Goal: Task Accomplishment & Management: Complete application form

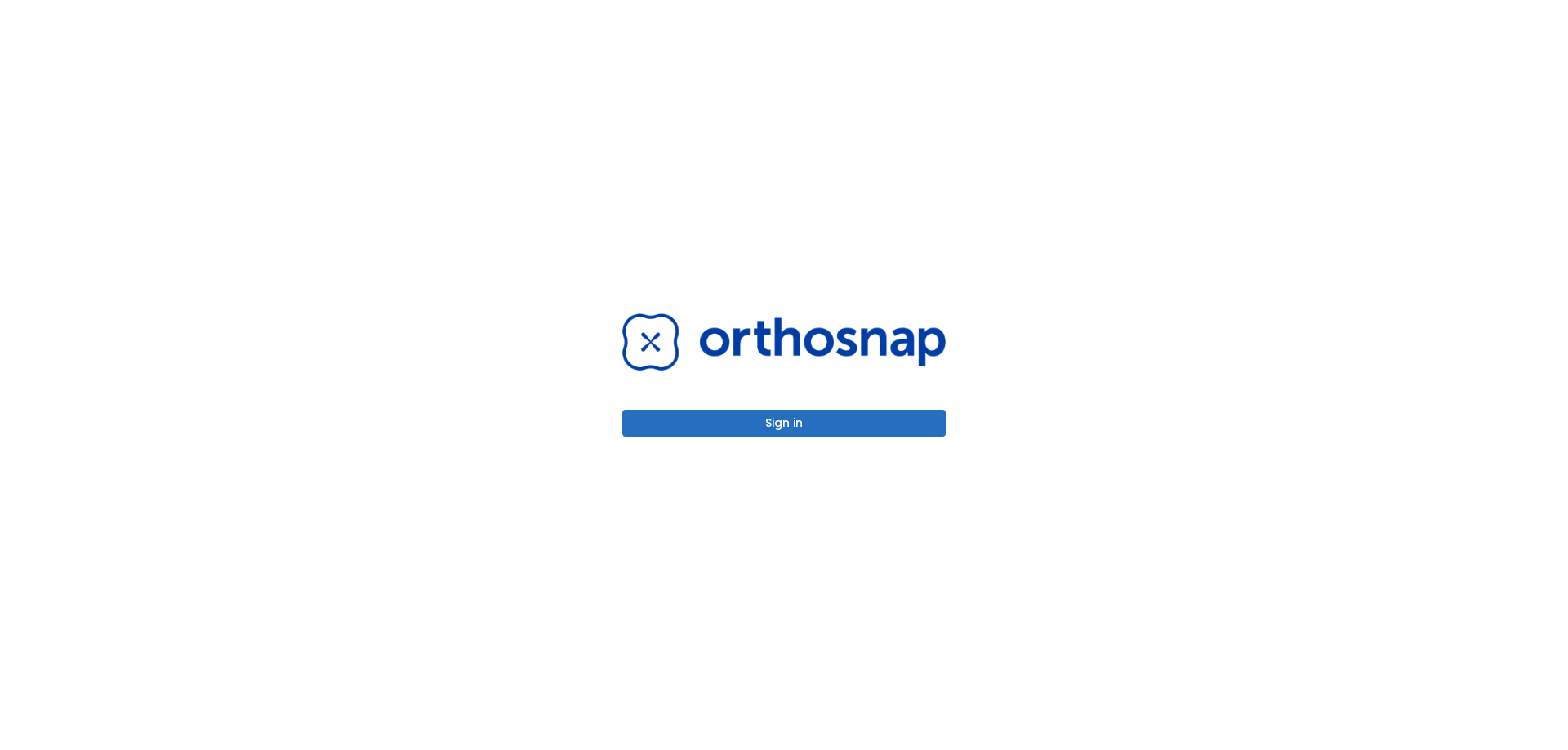
click at [805, 419] on button "Sign in" at bounding box center [784, 423] width 323 height 27
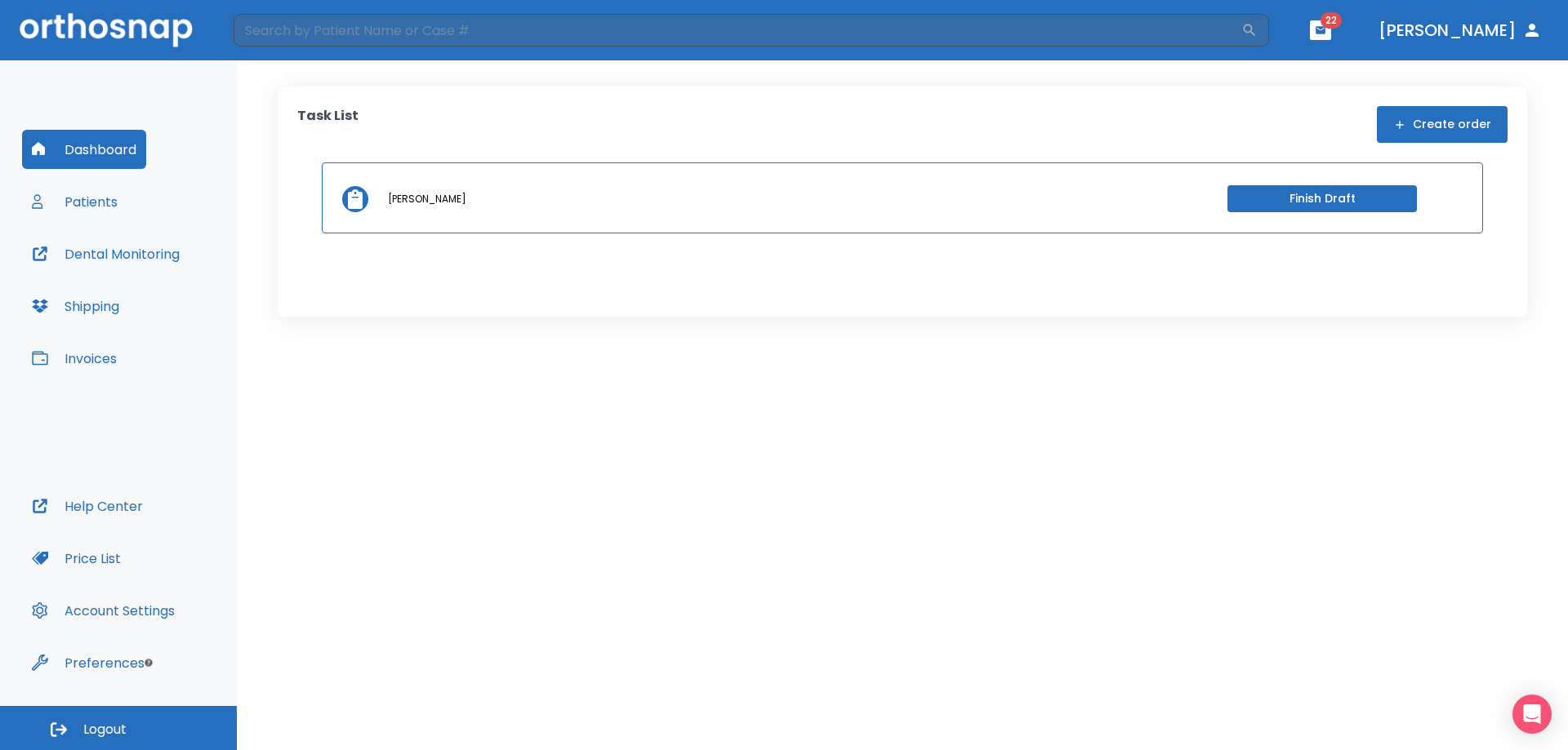
click at [91, 201] on button "Patients" at bounding box center [75, 202] width 106 height 39
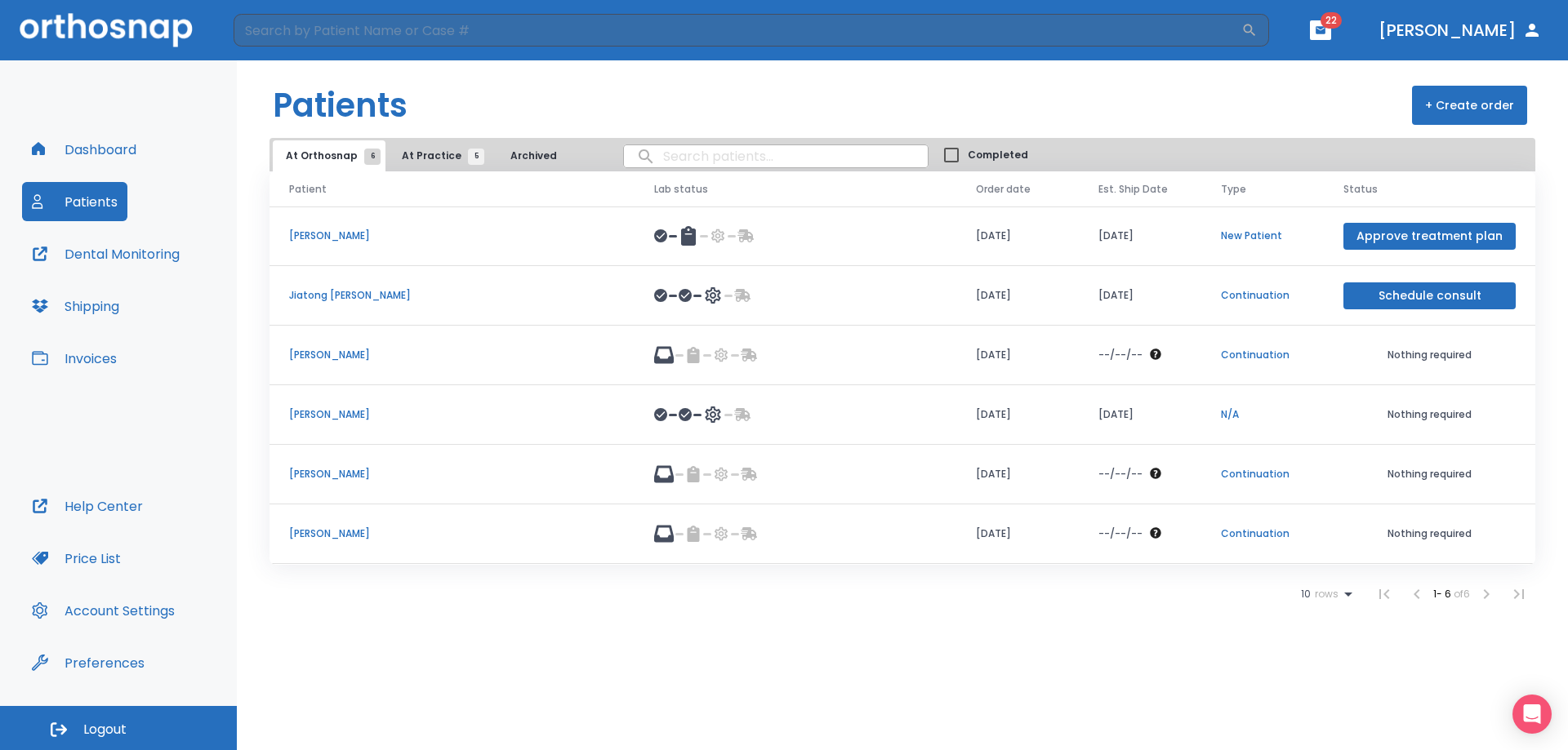
click at [85, 146] on button "Dashboard" at bounding box center [84, 149] width 124 height 39
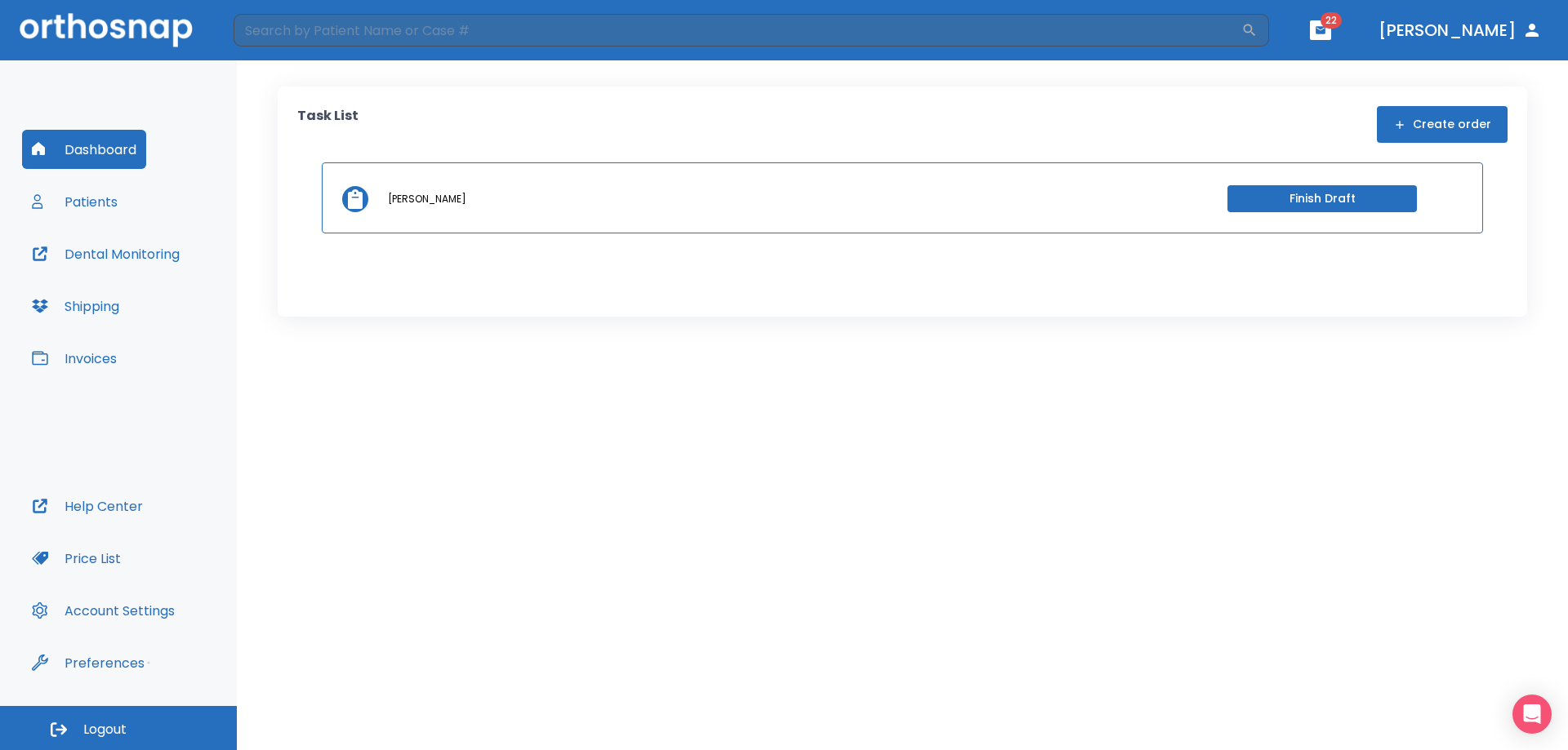
click at [1329, 194] on button "Finish Draft" at bounding box center [1322, 198] width 190 height 27
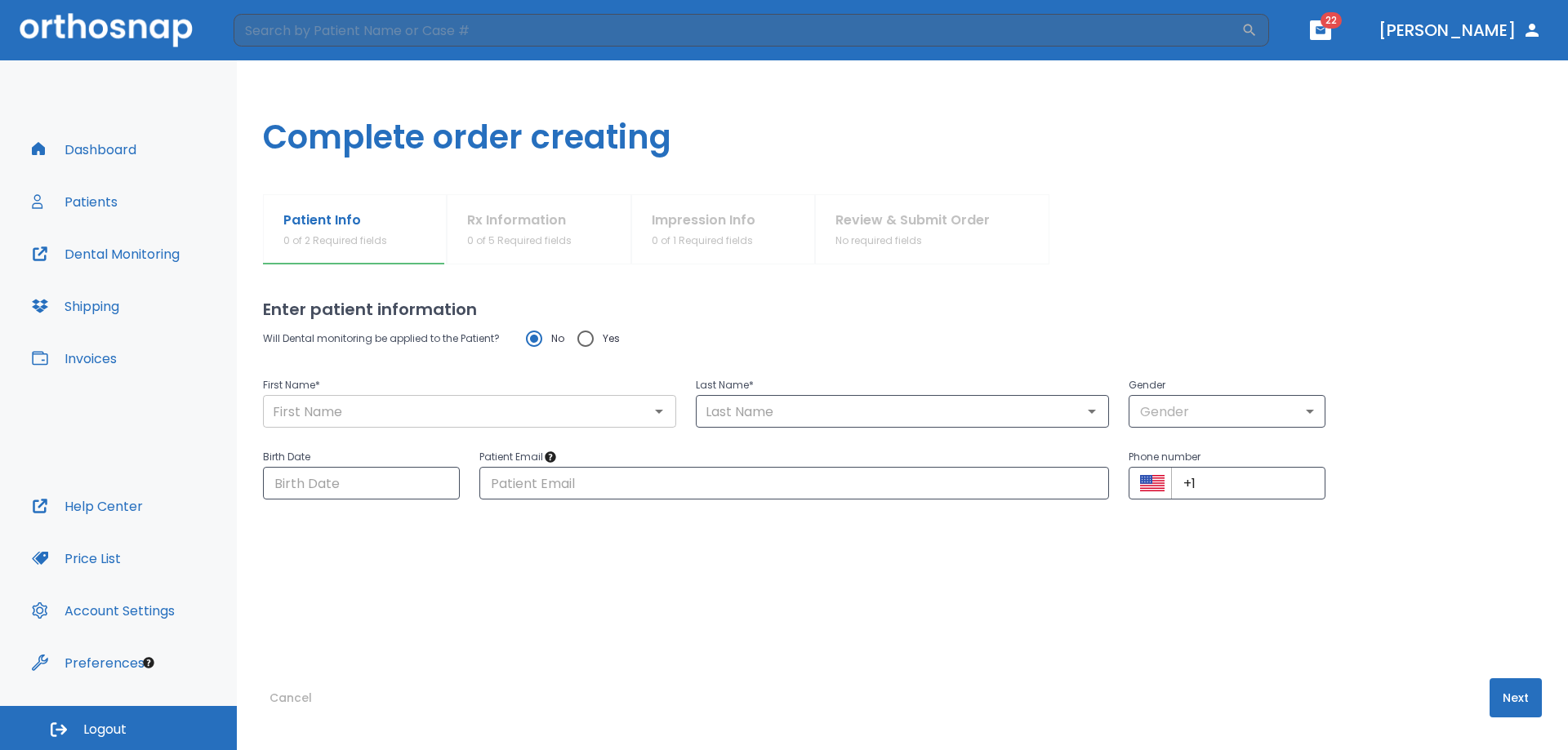
type input "Kai"
type input "Tian"
type input "1"
type input "10/23/1979"
type input "kaitian1023@gmail.com"
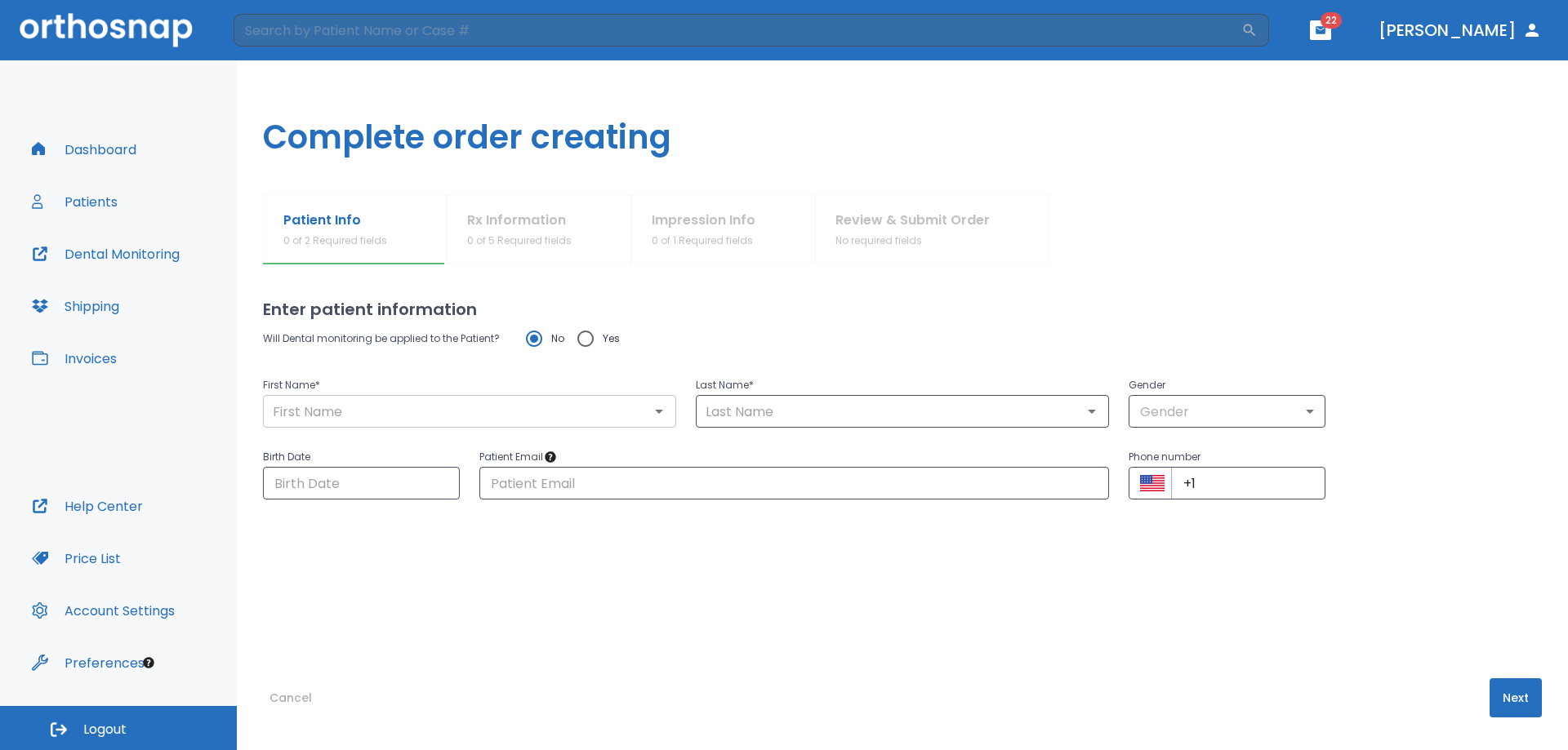
type input "+1 (949) 572-9179"
radio input "false"
radio input "true"
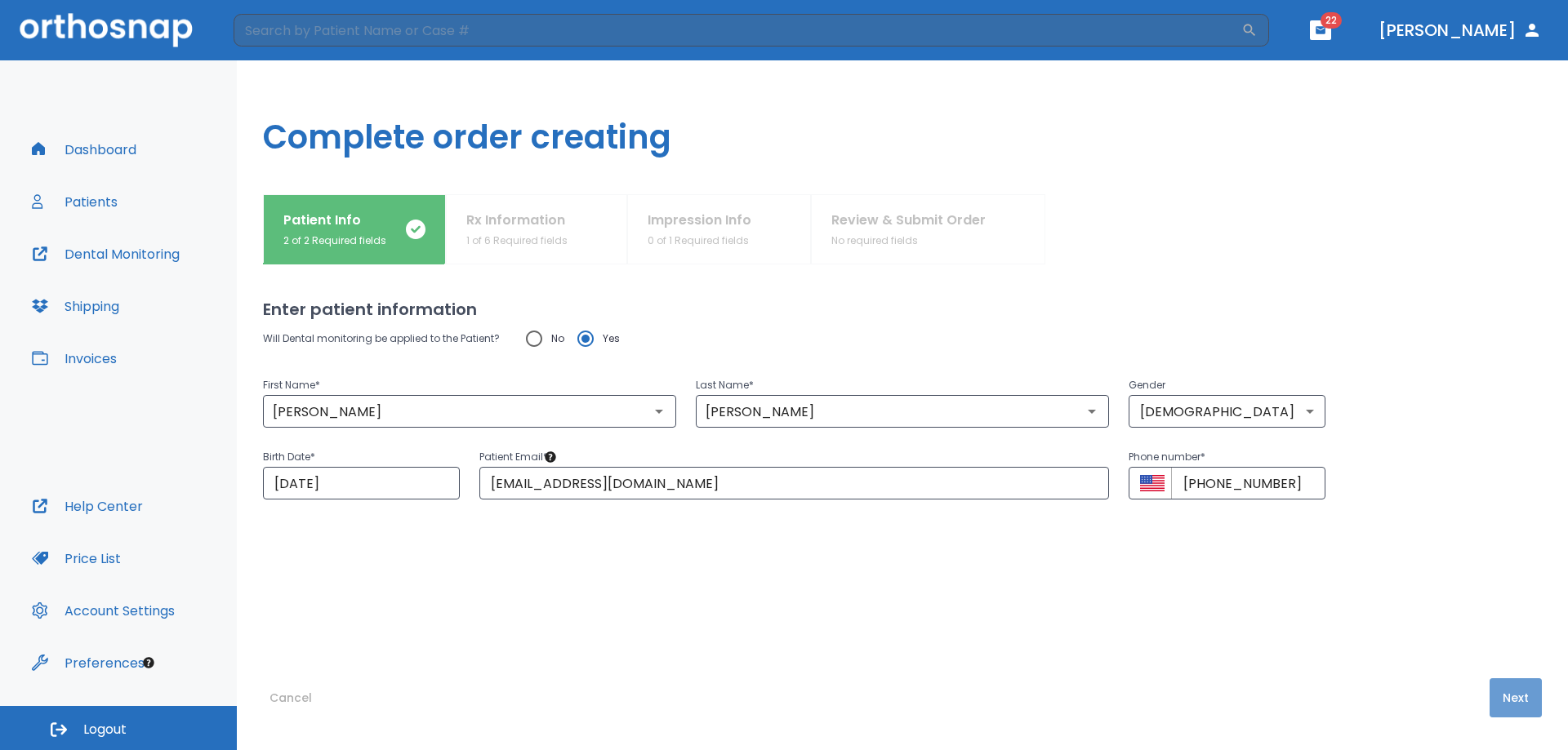
click at [1494, 694] on button "Next" at bounding box center [1515, 698] width 52 height 39
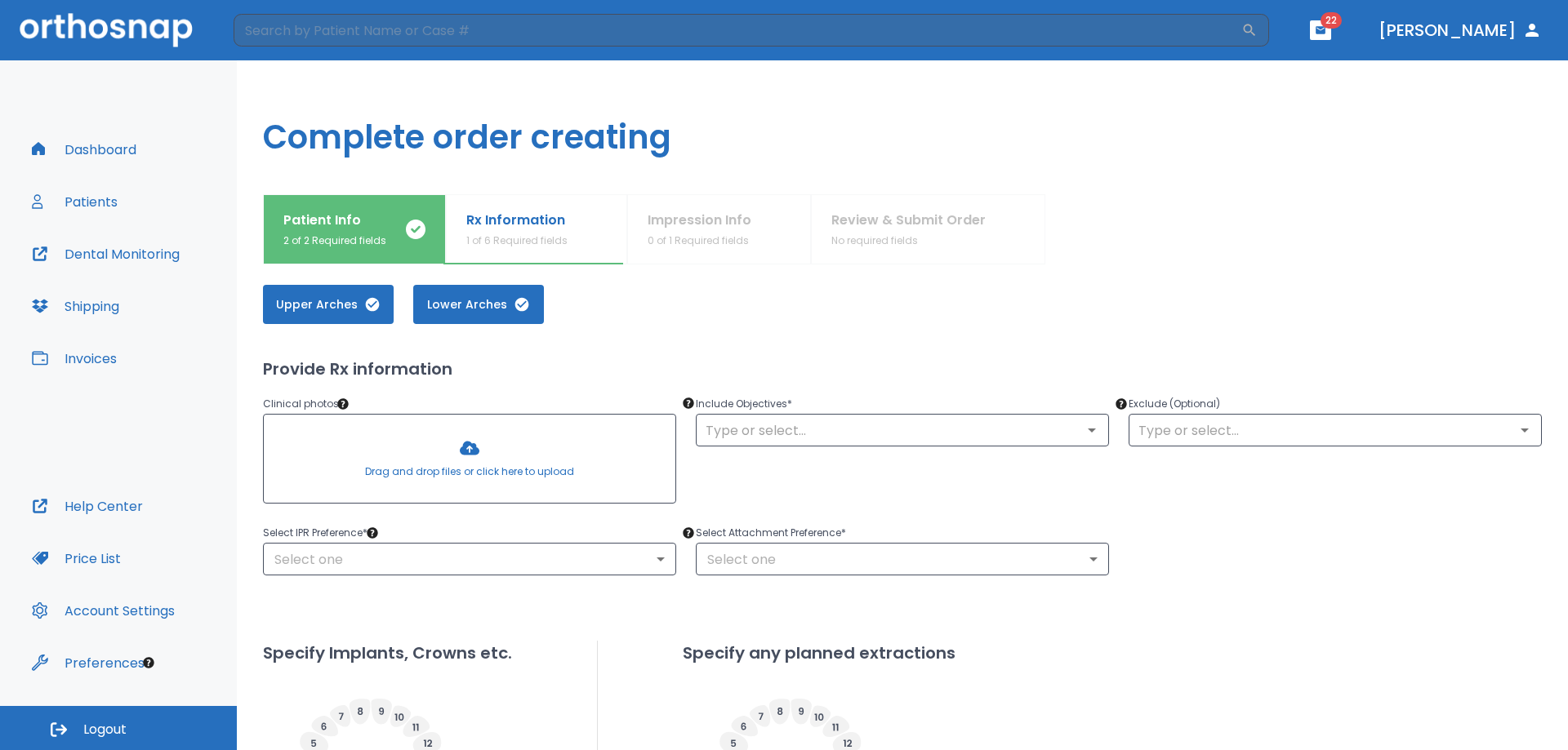
scroll to position [81, 0]
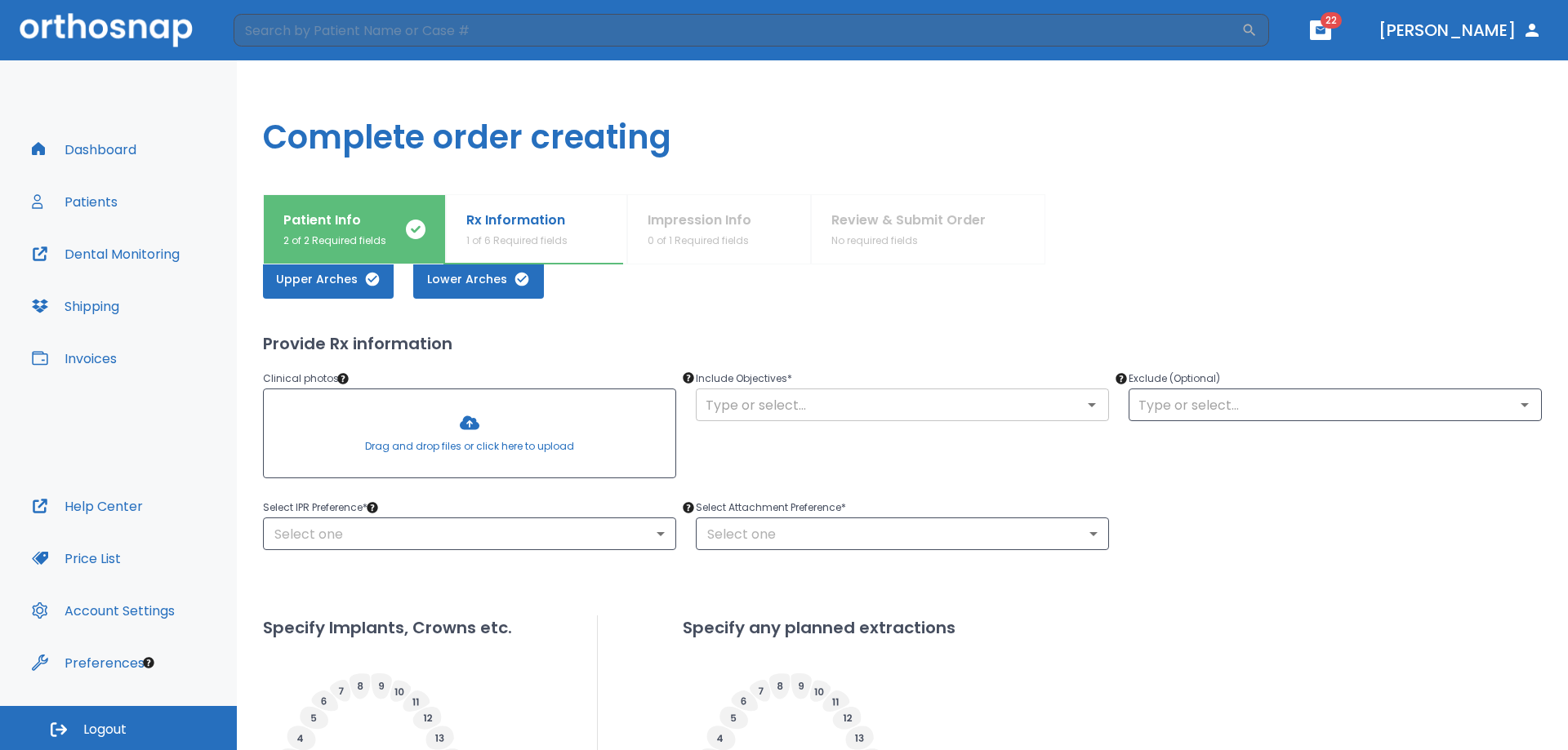
click at [791, 401] on input "text" at bounding box center [903, 405] width 404 height 23
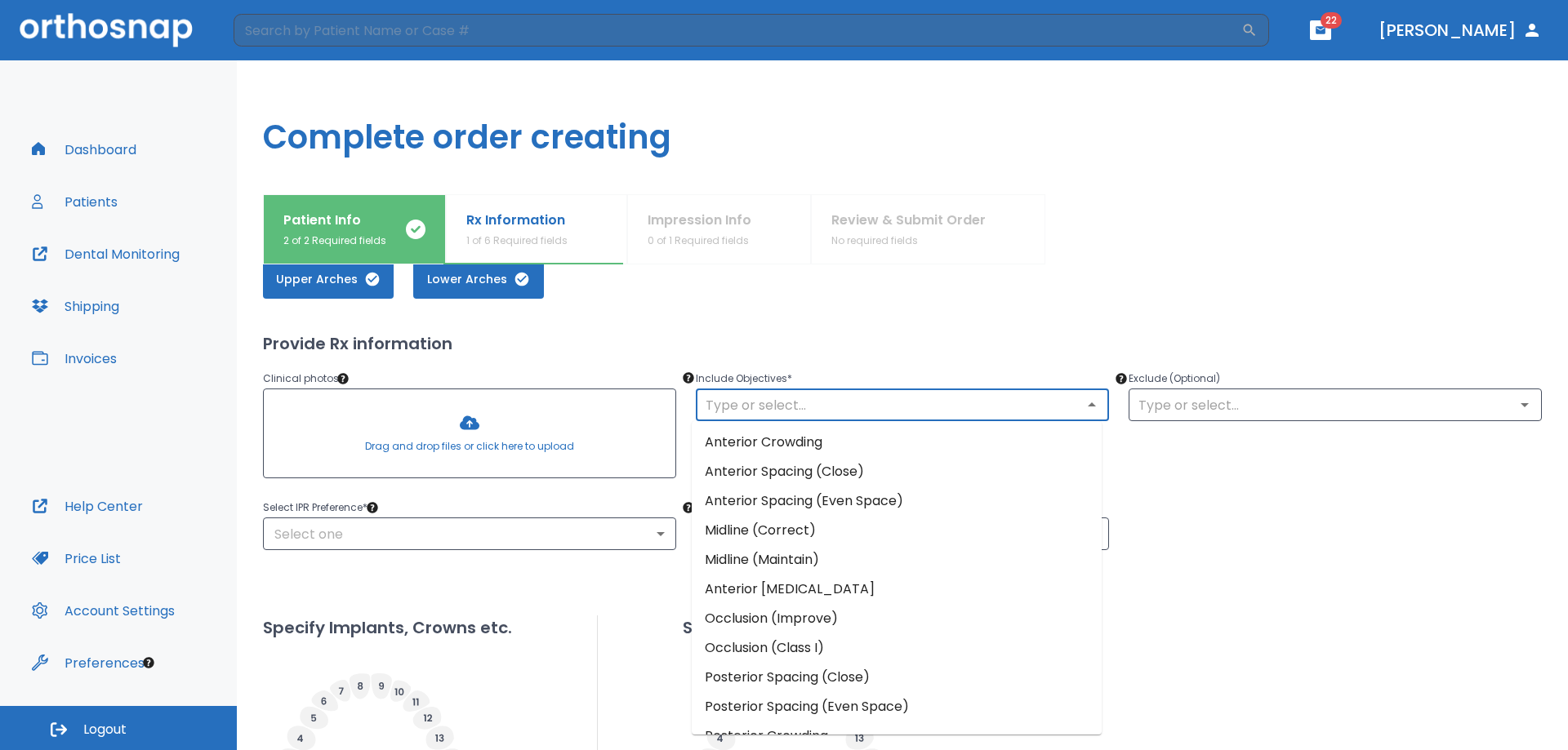
click at [825, 611] on li "Occlusion (Improve)" at bounding box center [897, 619] width 410 height 30
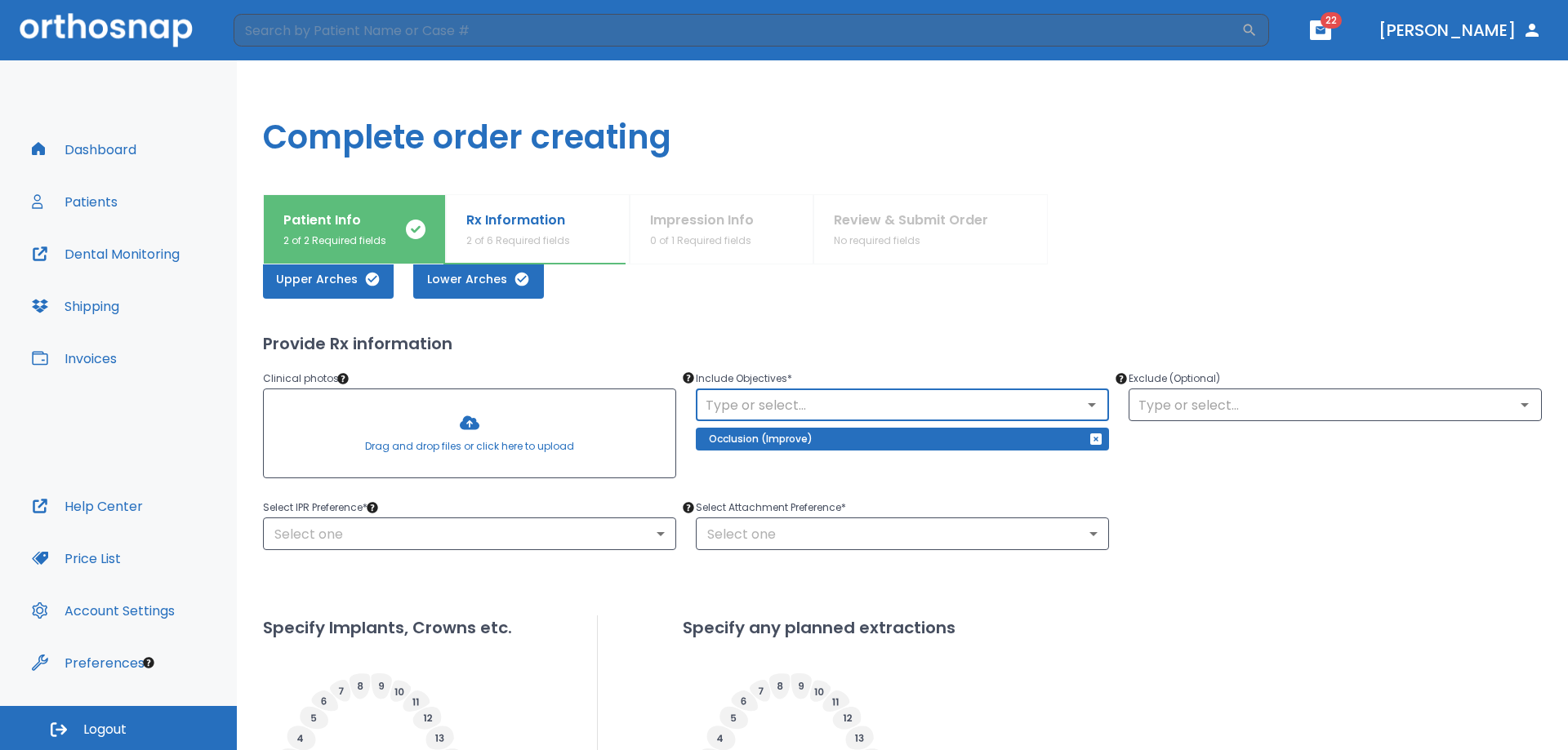
click at [955, 406] on input "text" at bounding box center [903, 405] width 404 height 23
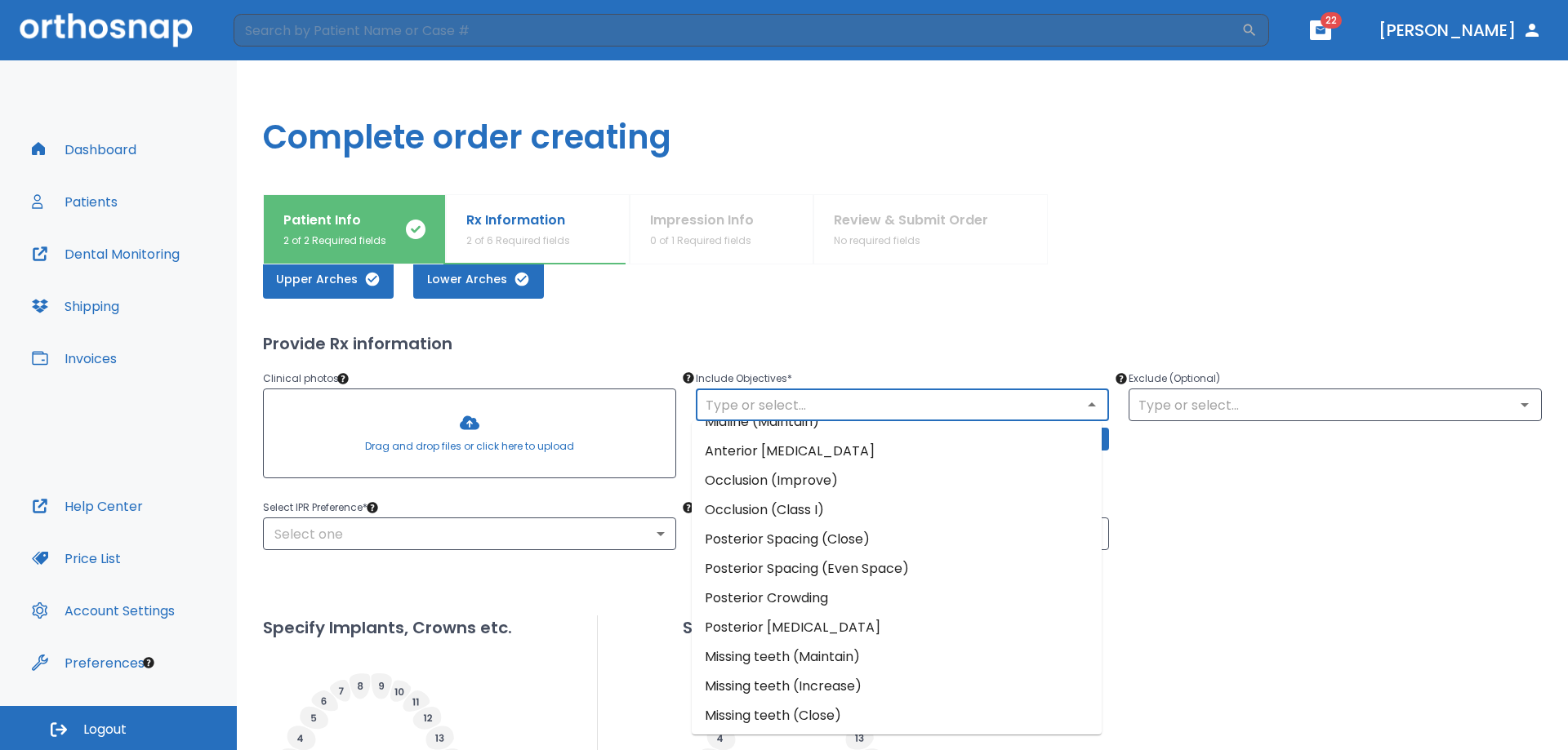
scroll to position [141, 0]
click at [1209, 579] on div "Upper Arches Lower Arches Provide Rx information Clinical photos * Drag and dro…" at bounding box center [902, 615] width 1279 height 751
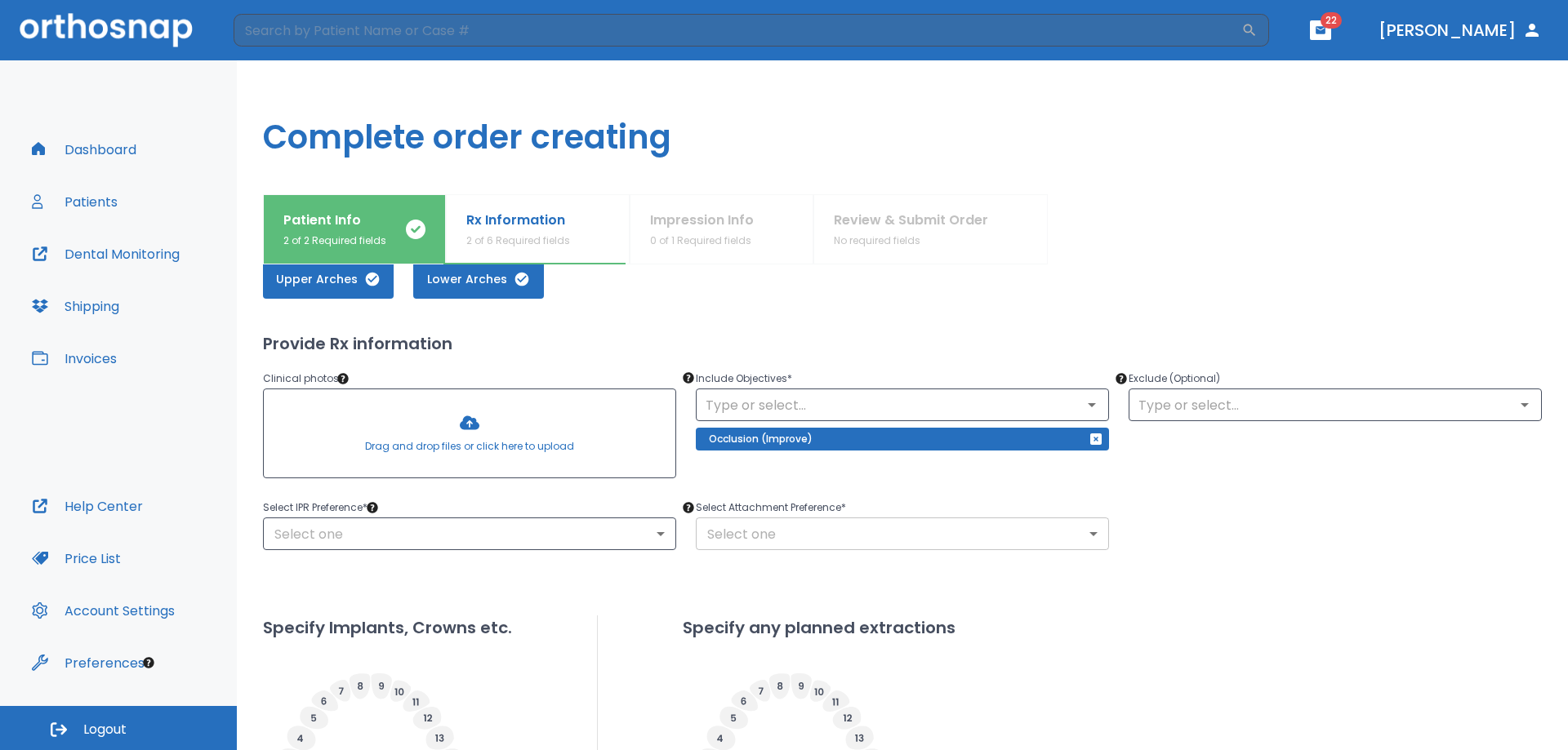
click at [858, 535] on body "​ 22 Dr. Li Dashboard Patients Dental Monitoring Shipping Invoices Help Center …" at bounding box center [784, 375] width 1568 height 750
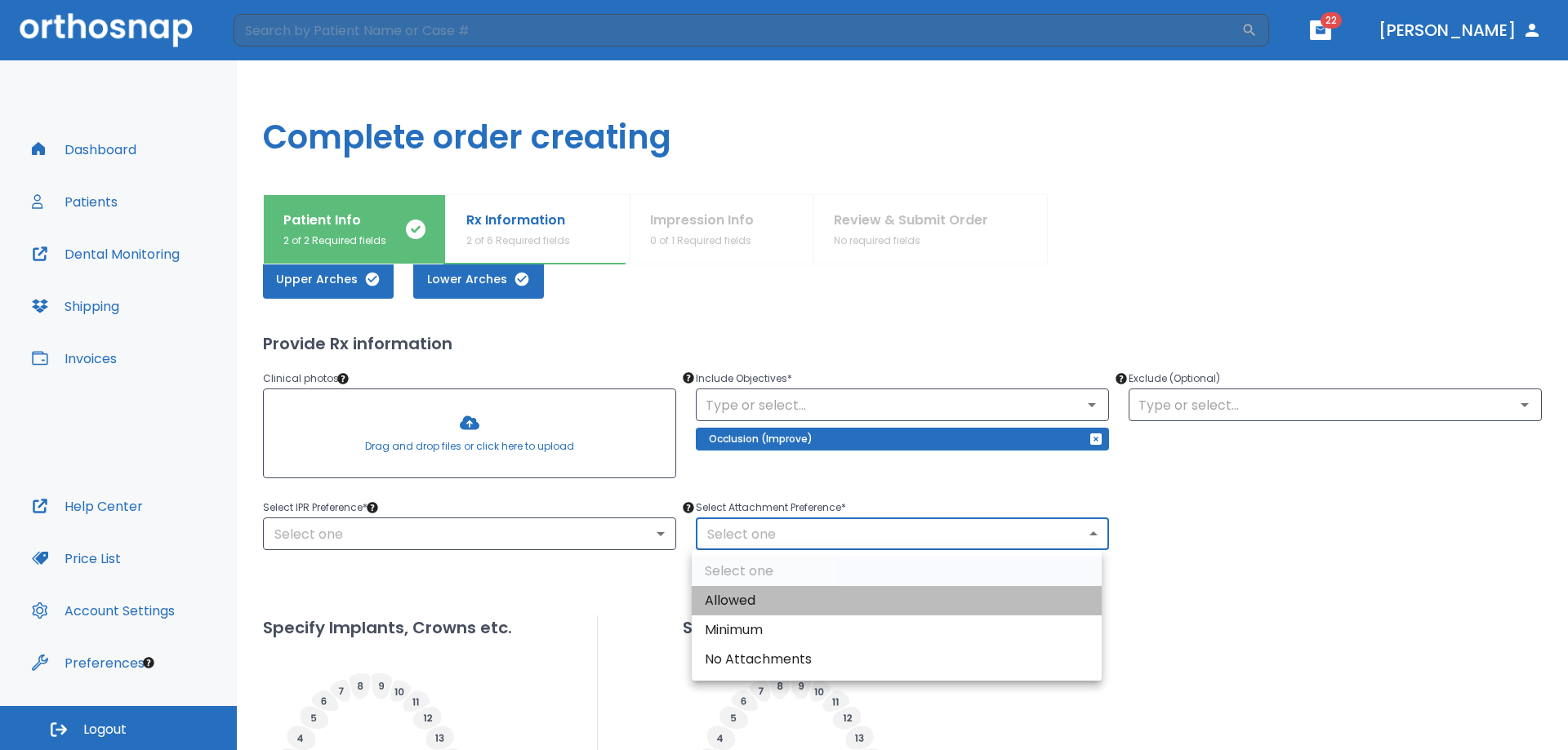
click at [736, 601] on li "Allowed" at bounding box center [897, 601] width 410 height 30
type input "1"
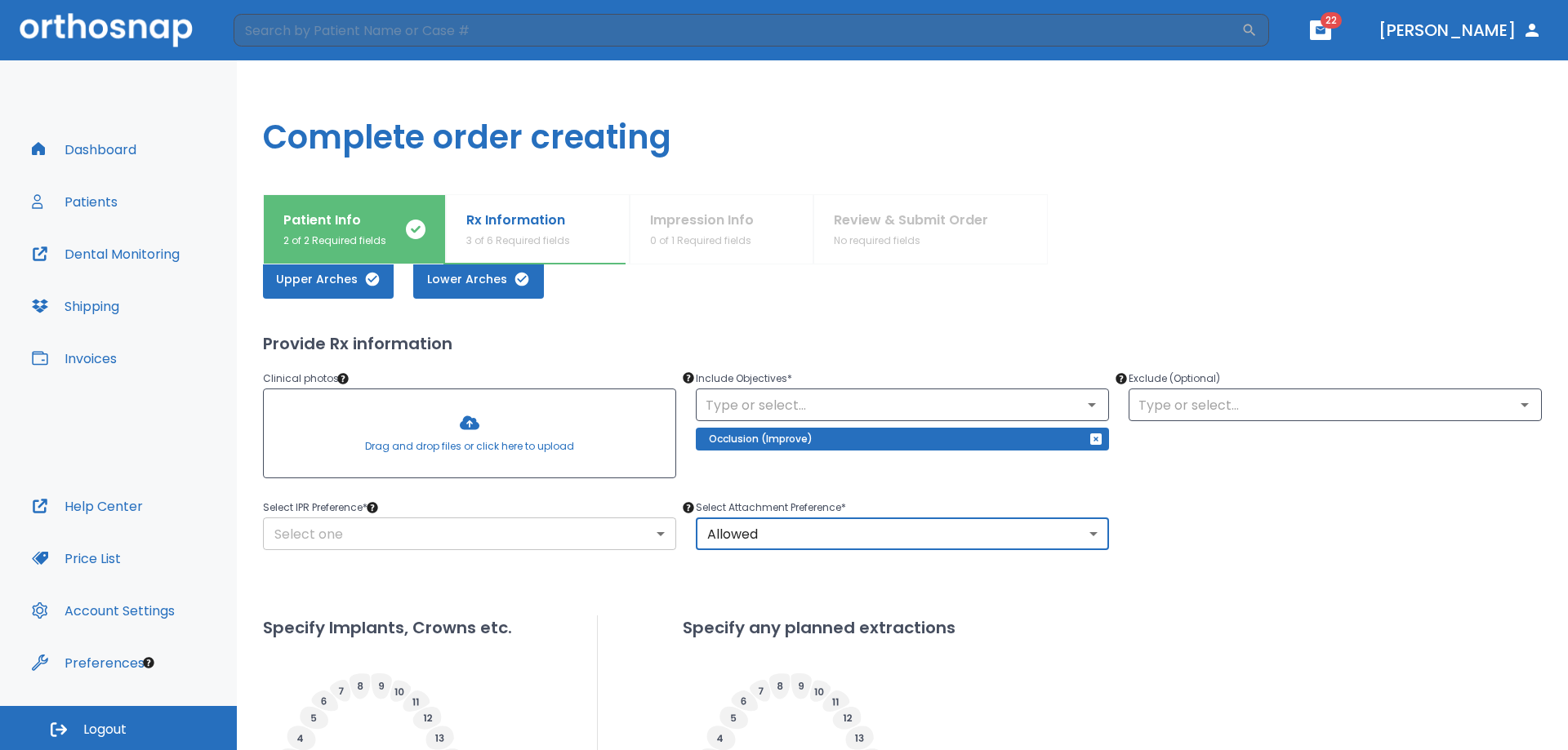
click at [570, 537] on body "​ 22 Dr. Li Dashboard Patients Dental Monitoring Shipping Invoices Help Center …" at bounding box center [784, 375] width 1568 height 750
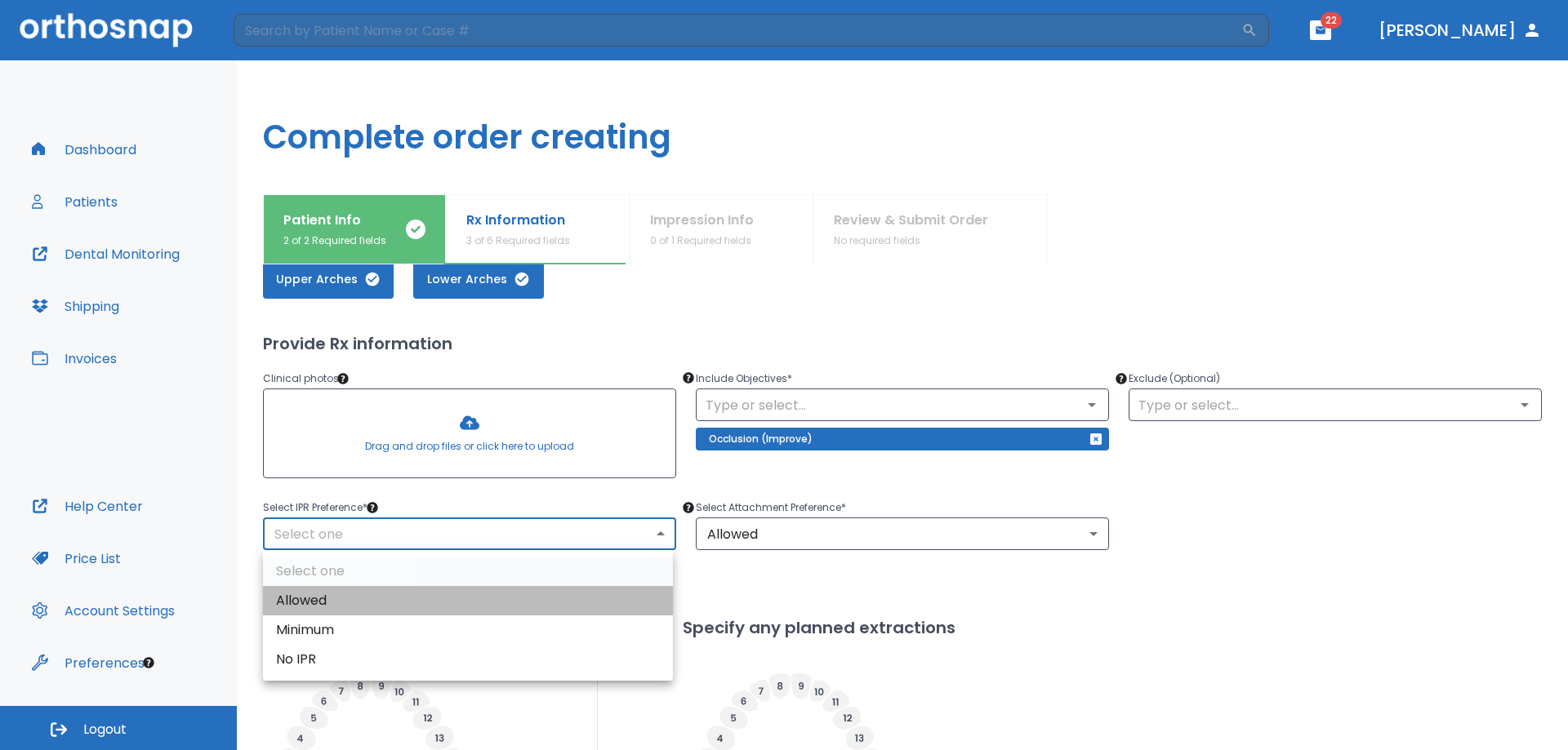
click at [508, 592] on li "Allowed" at bounding box center [468, 601] width 410 height 30
type input "1"
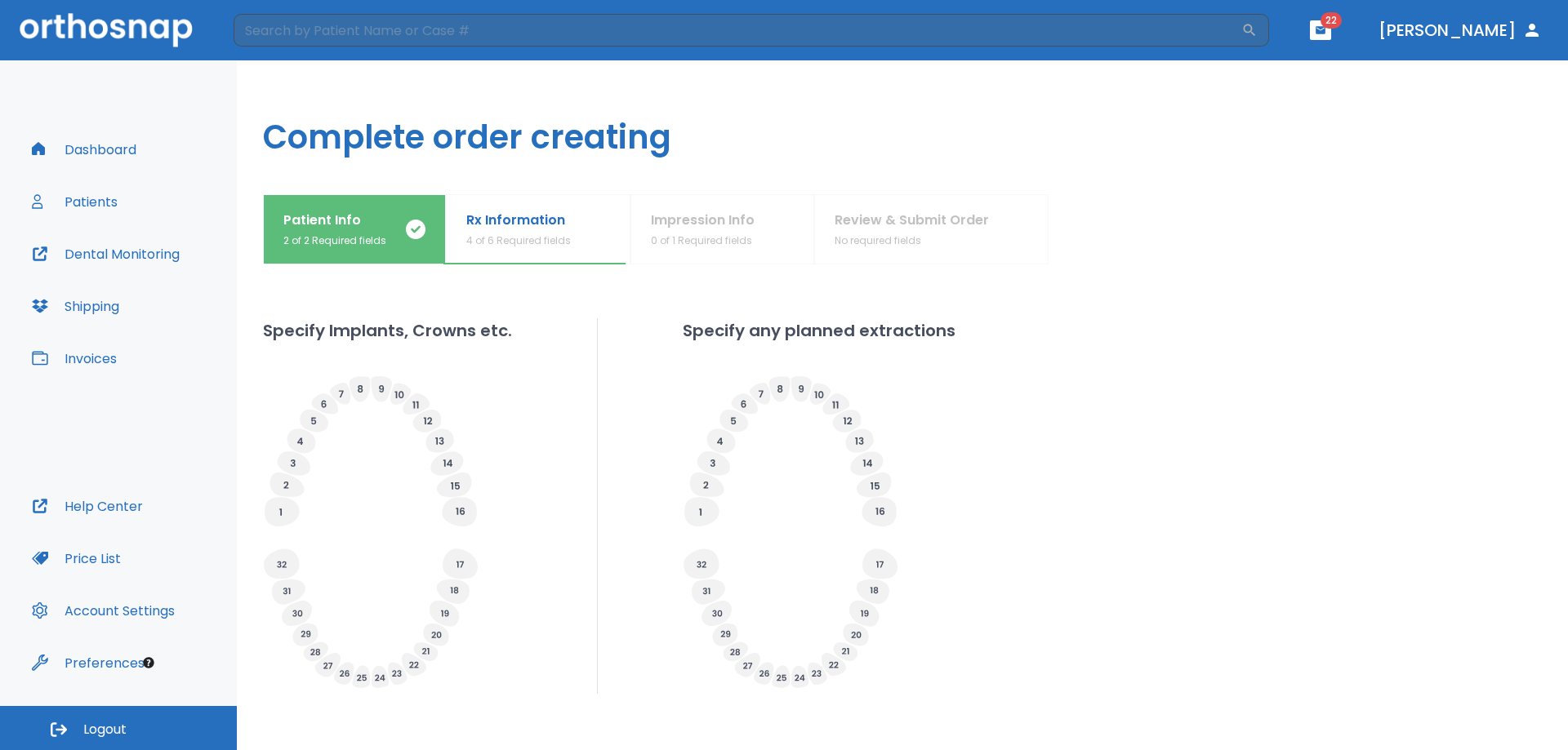
scroll to position [378, 0]
click at [395, 396] on icon at bounding box center [400, 394] width 20 height 21
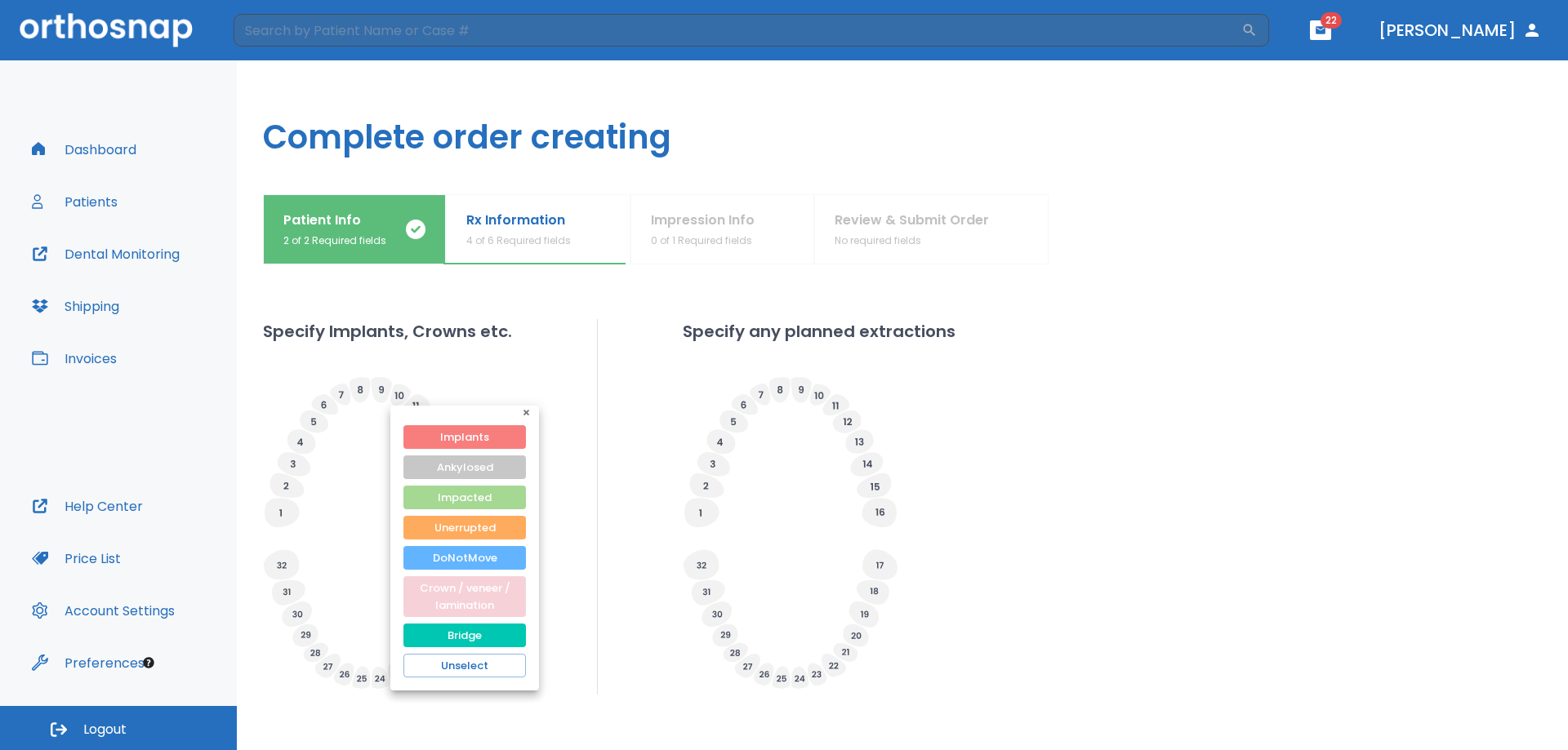
click at [473, 599] on button "Crown / veneer / lamination" at bounding box center [465, 597] width 122 height 41
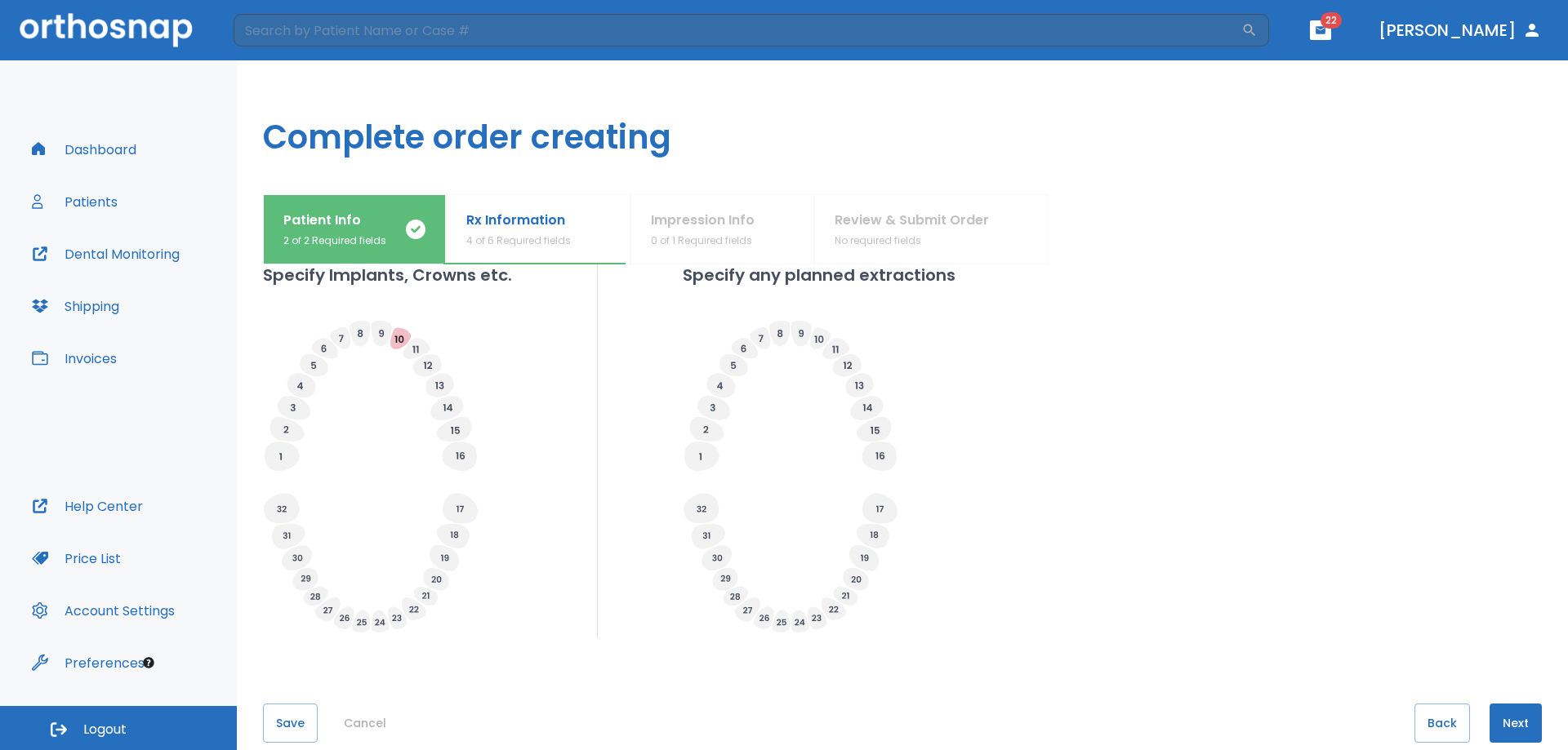
scroll to position [459, 0]
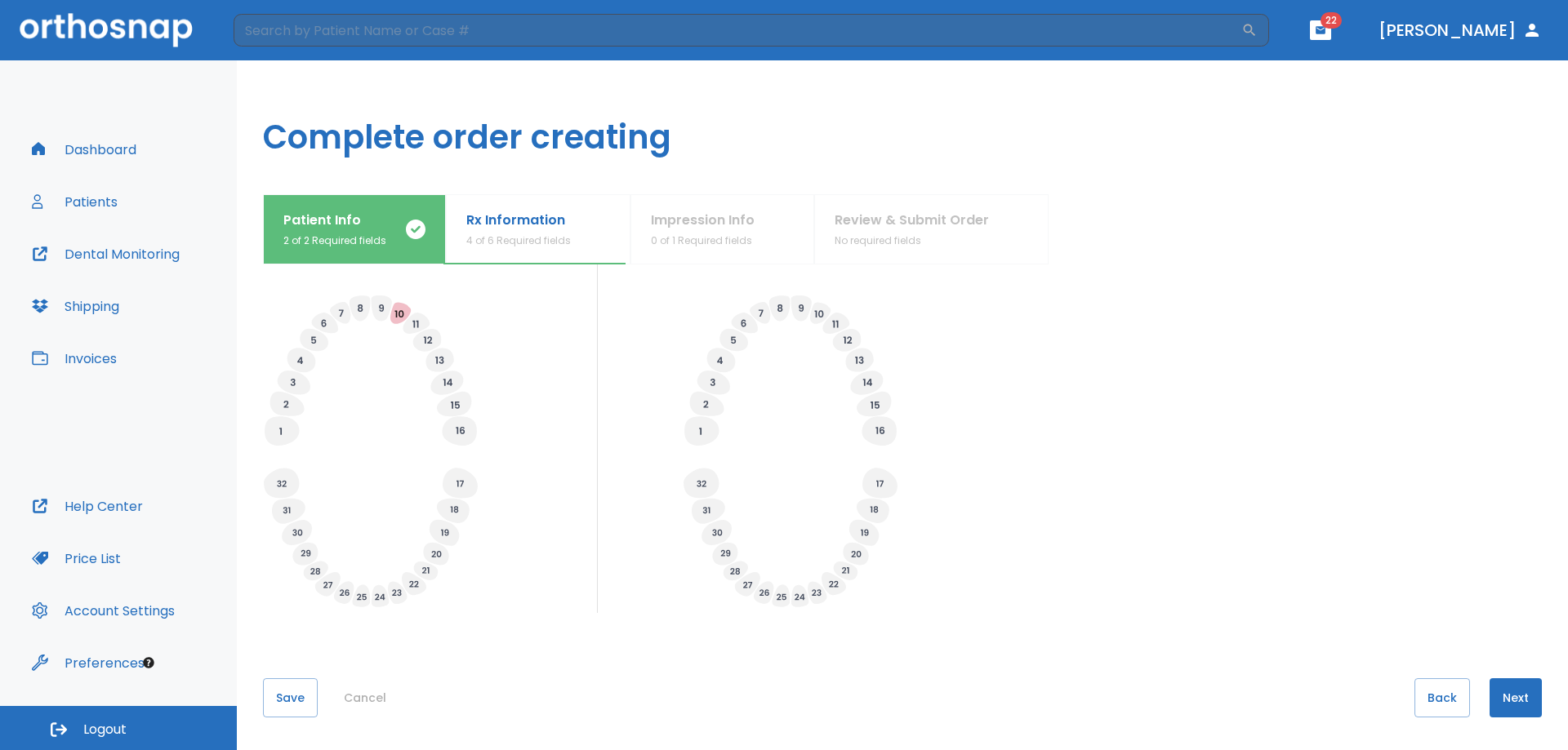
click at [1496, 696] on button "Next" at bounding box center [1515, 698] width 52 height 39
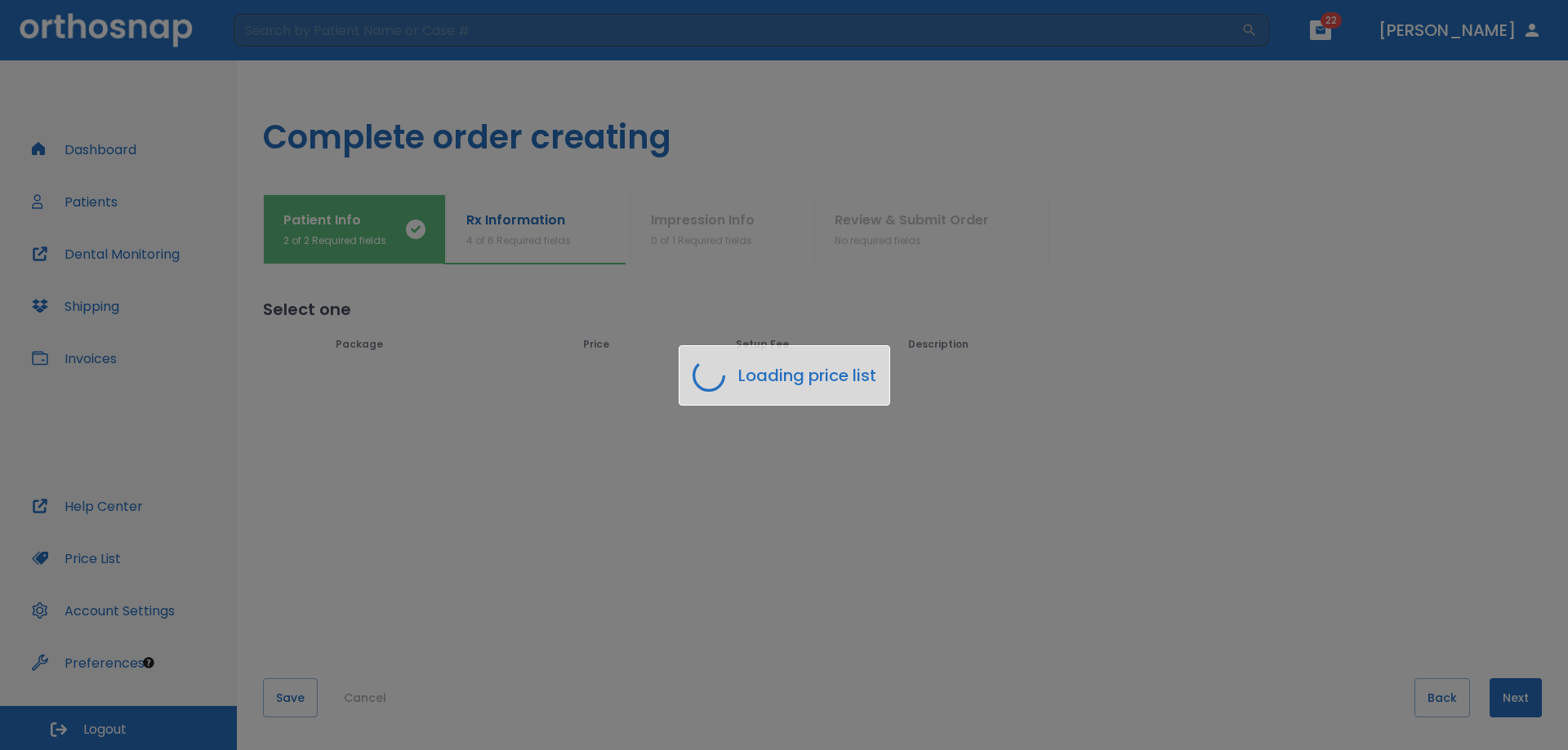
scroll to position [0, 0]
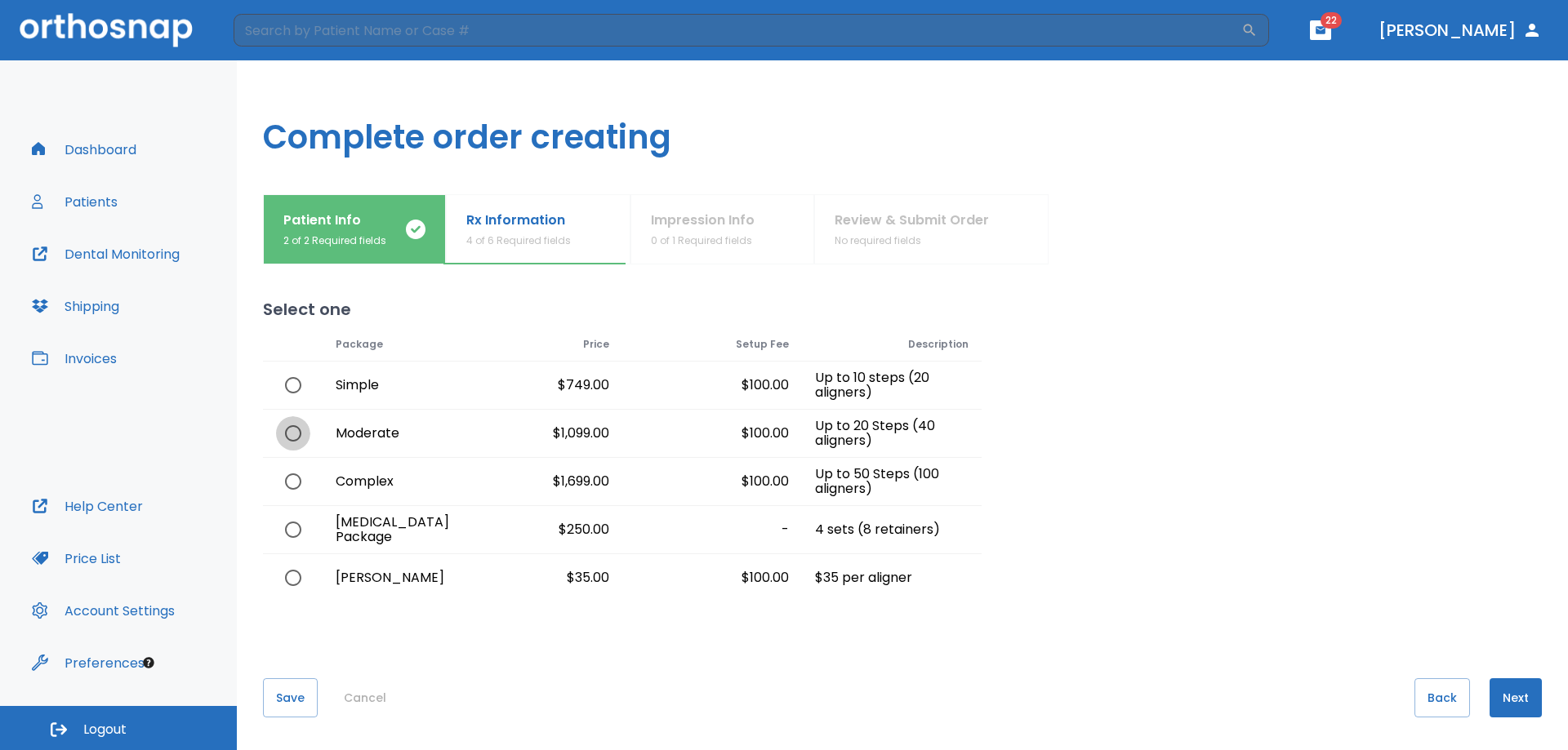
click at [286, 439] on input "radio" at bounding box center [293, 433] width 34 height 34
radio input "true"
click at [288, 480] on input "radio" at bounding box center [293, 481] width 34 height 34
radio input "true"
click at [294, 433] on input "radio" at bounding box center [293, 433] width 34 height 34
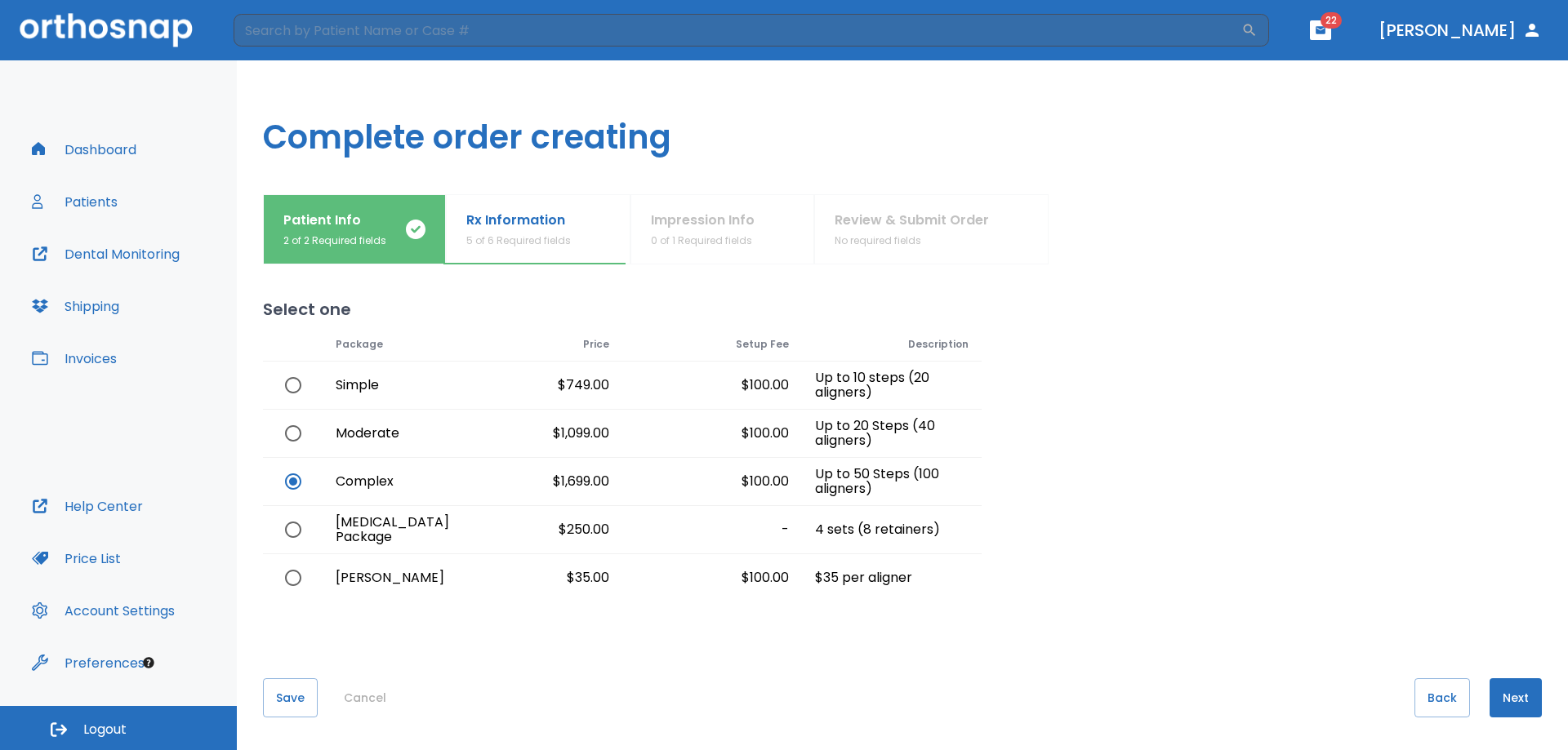
radio input "true"
radio input "false"
click at [1500, 700] on button "Next" at bounding box center [1515, 698] width 52 height 39
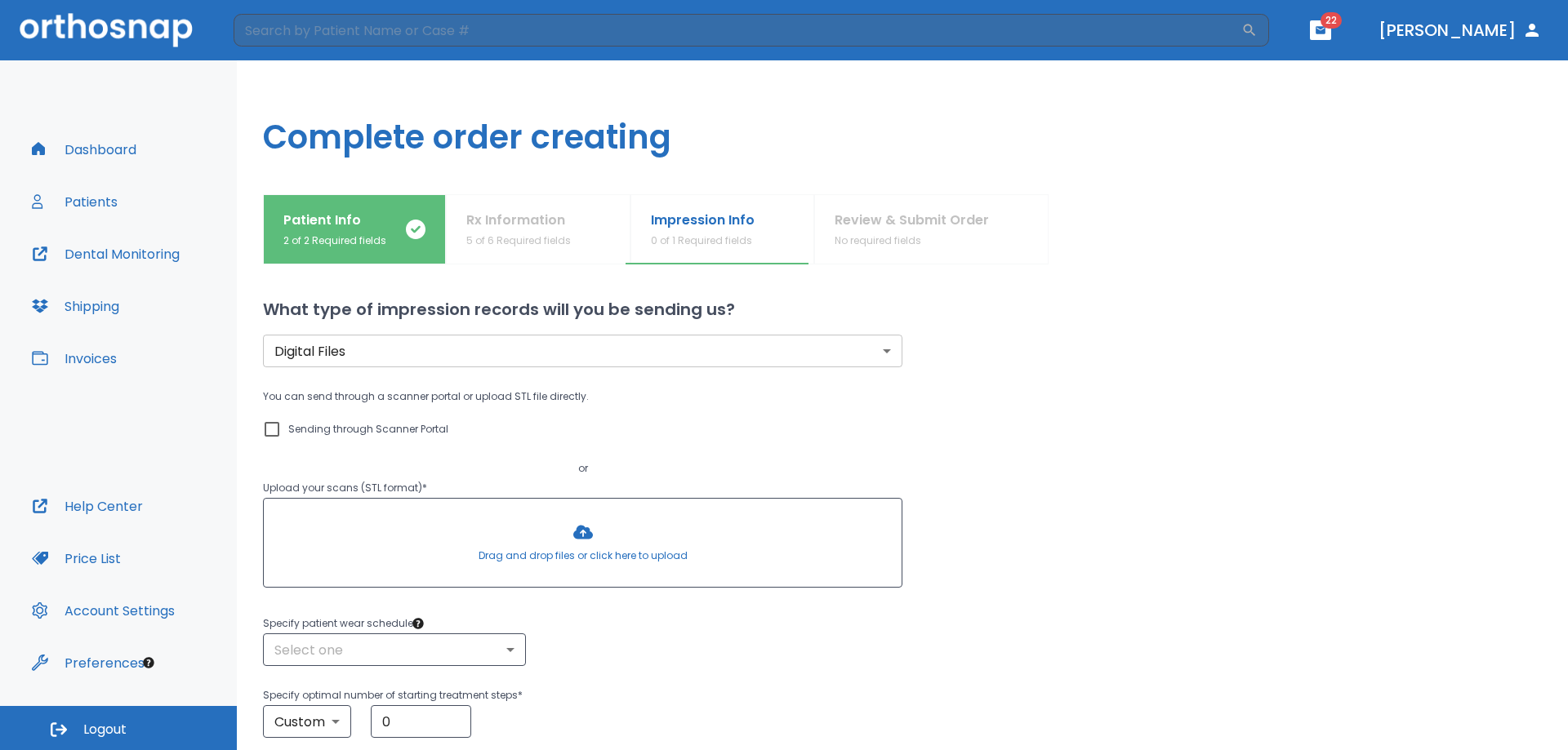
scroll to position [81, 0]
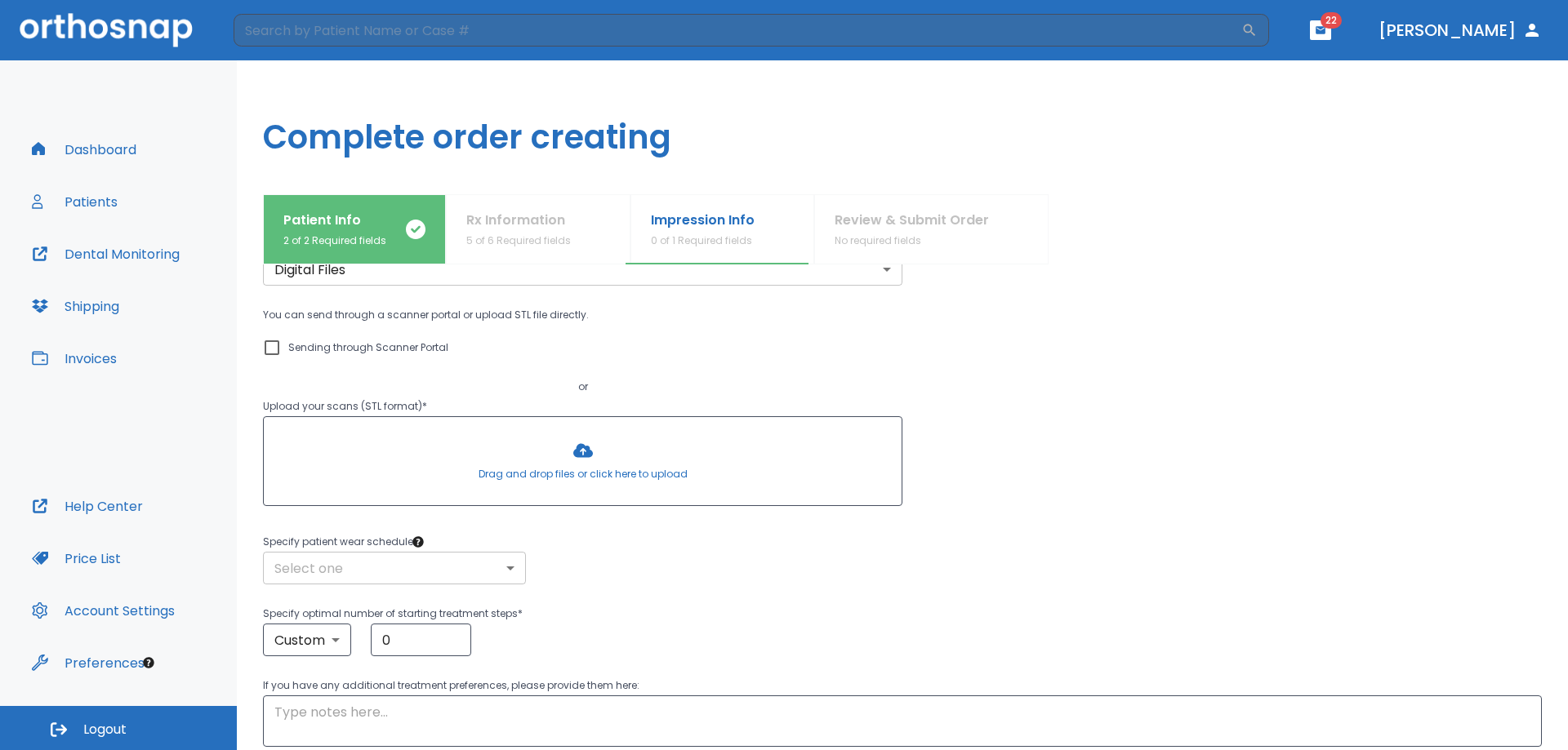
click at [445, 568] on body "​ 22 Dr. Li Dashboard Patients Dental Monitoring Shipping Invoices Help Center …" at bounding box center [784, 375] width 1568 height 750
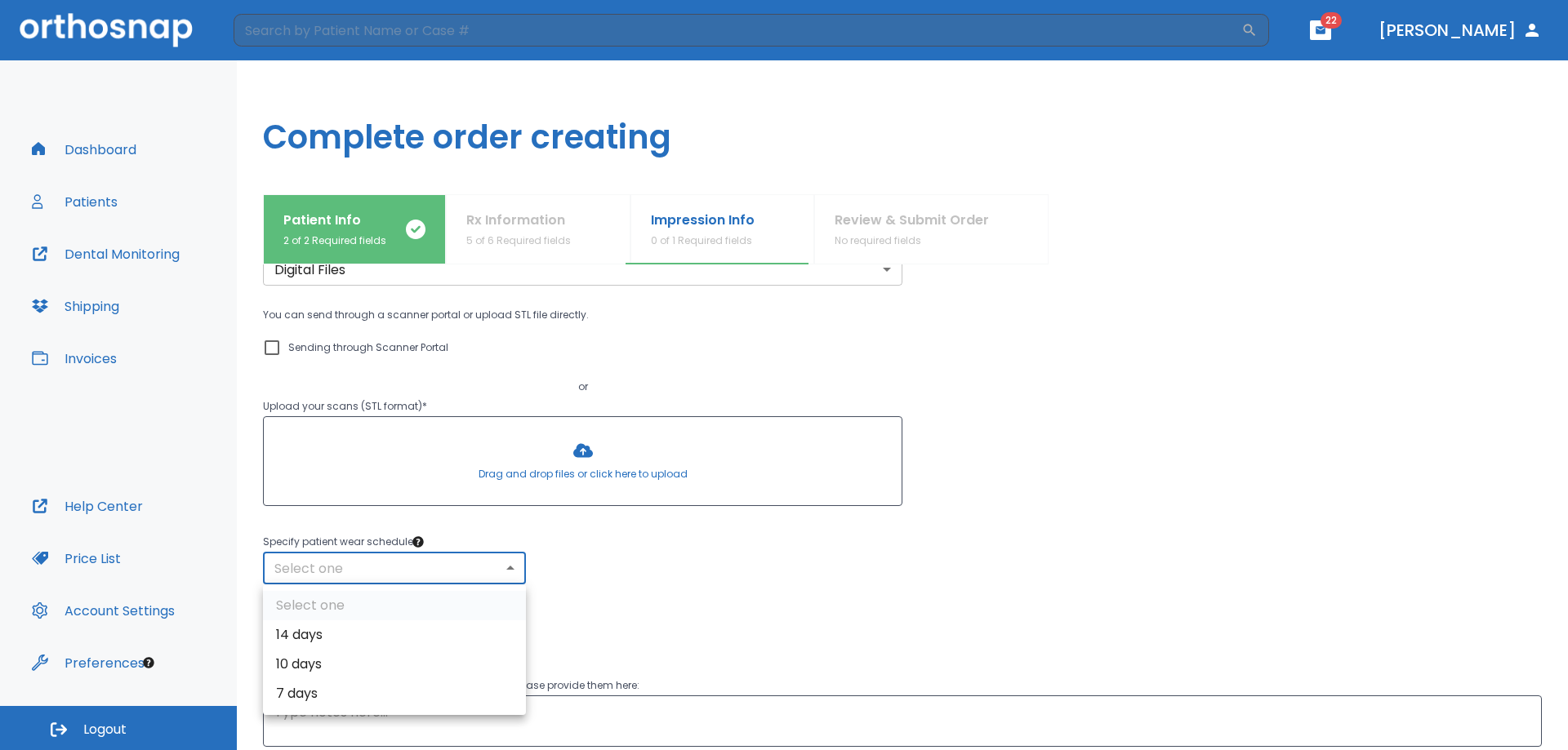
click at [334, 689] on li "7 days" at bounding box center [395, 694] width 263 height 30
type input "7"
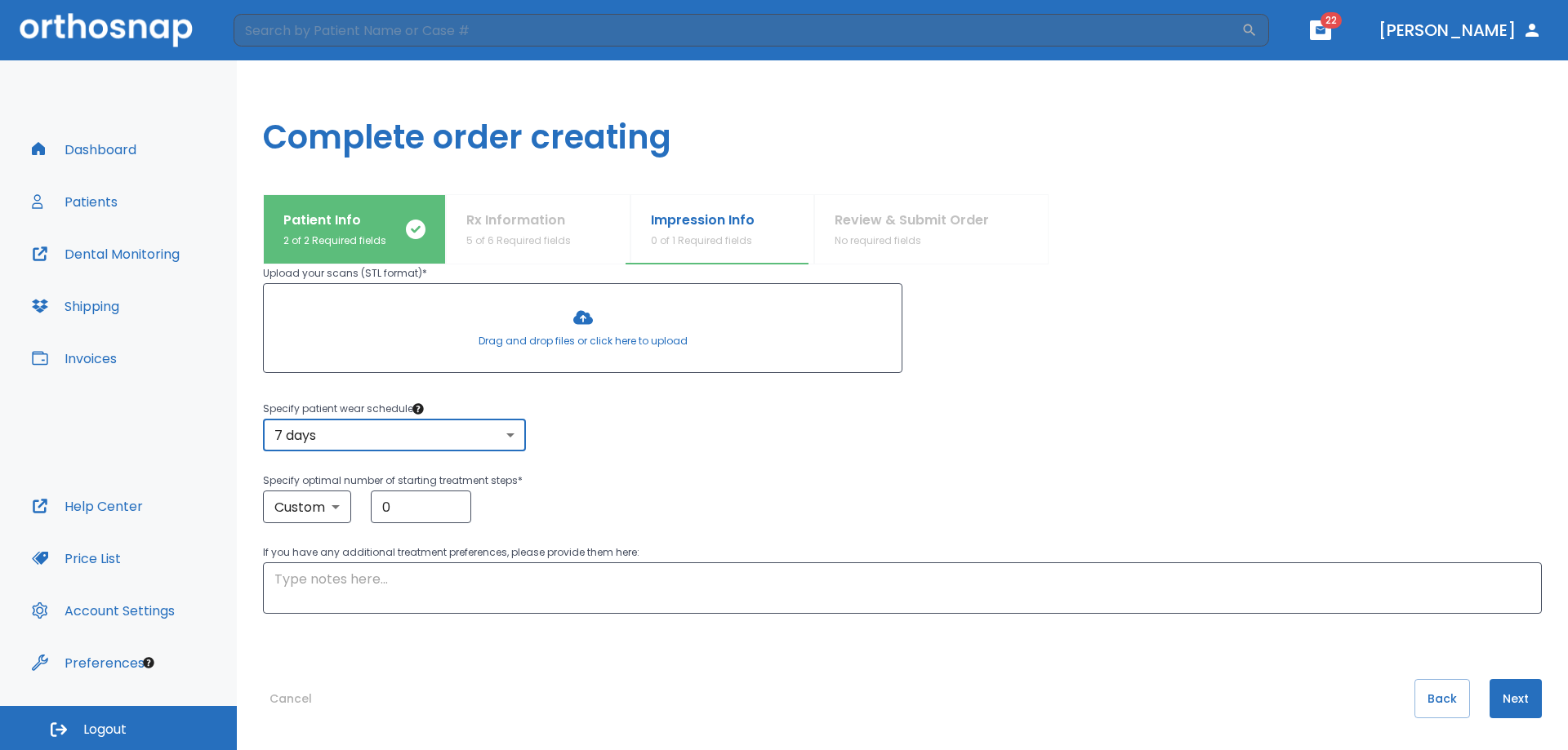
scroll to position [216, 0]
click at [1496, 694] on button "Next" at bounding box center [1515, 698] width 52 height 39
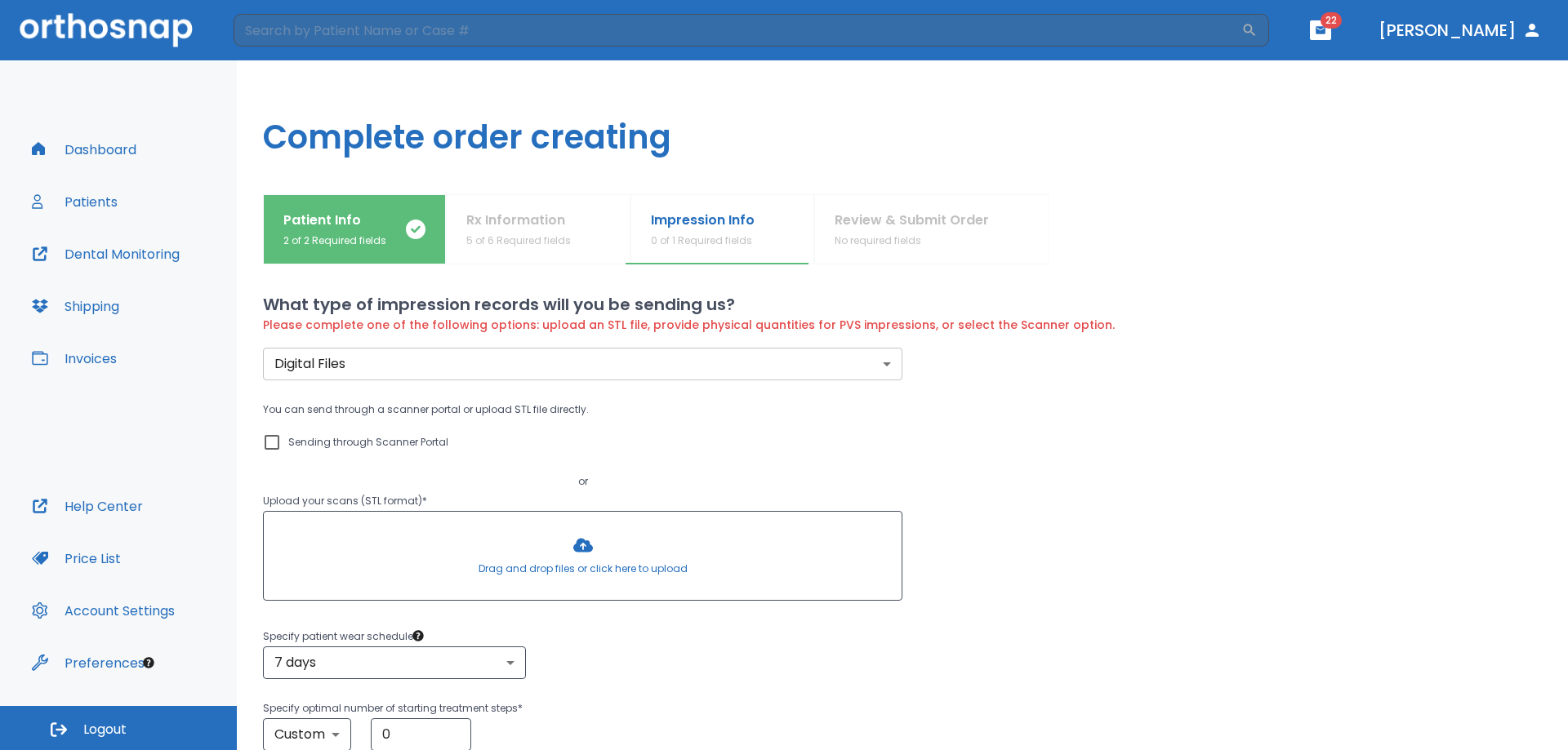
scroll to position [0, 0]
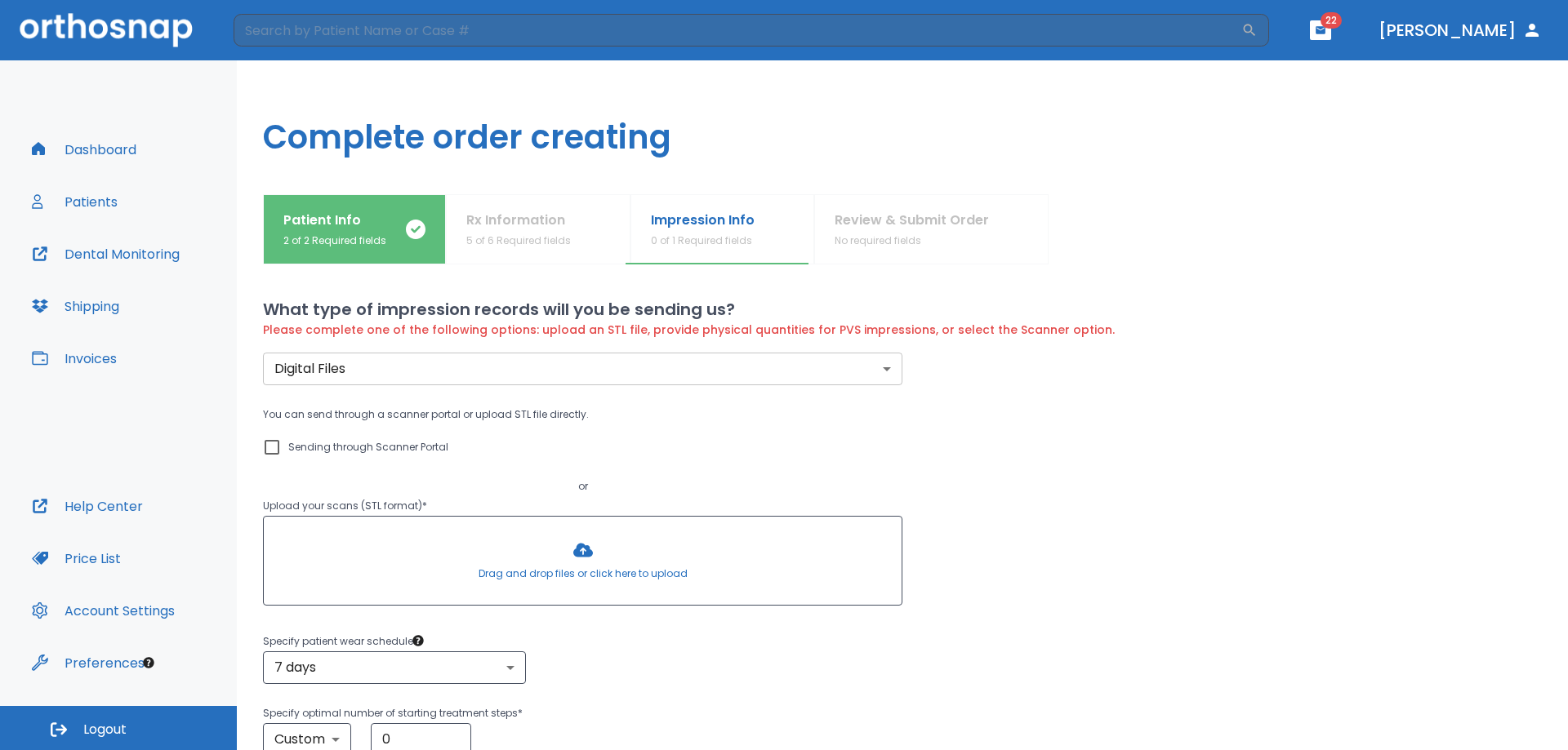
click at [667, 361] on body "​ 22 Dr. Li Dashboard Patients Dental Monitoring Shipping Invoices Help Center …" at bounding box center [784, 375] width 1568 height 750
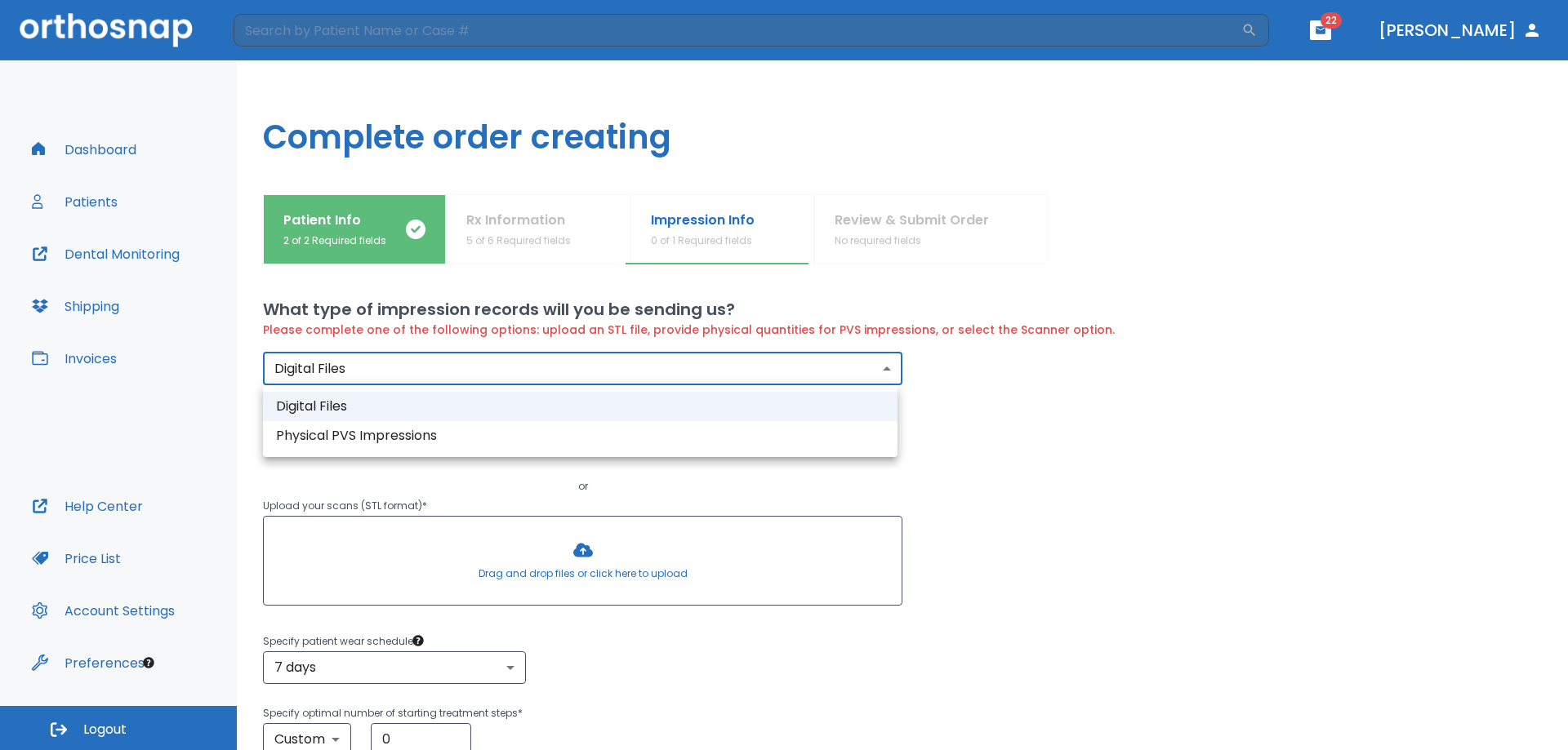
click at [612, 397] on li "Digital Files" at bounding box center [580, 406] width 634 height 30
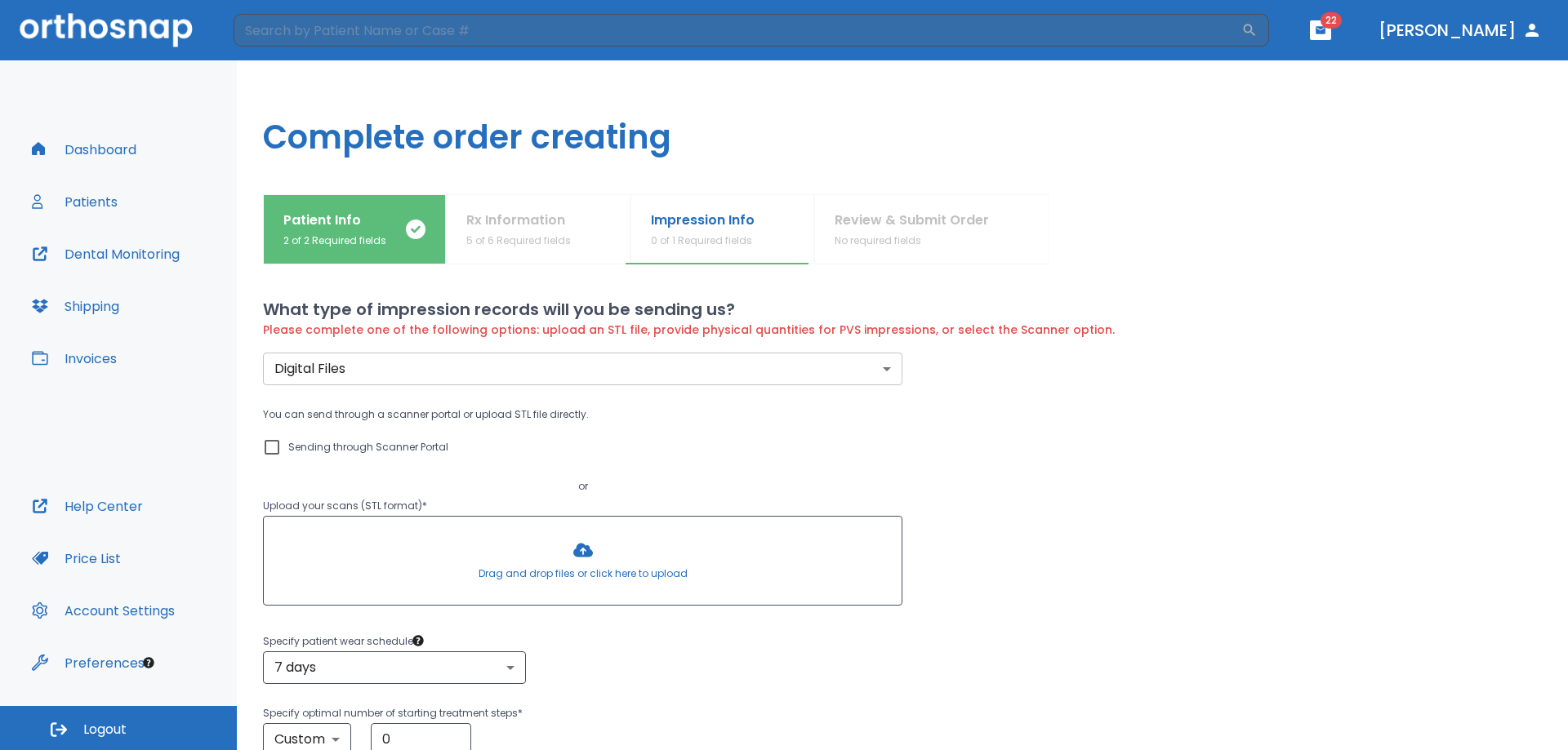
click at [1230, 463] on div "You can send through a scanner portal or upload STL file directly. Sending thro…" at bounding box center [902, 508] width 1279 height 207
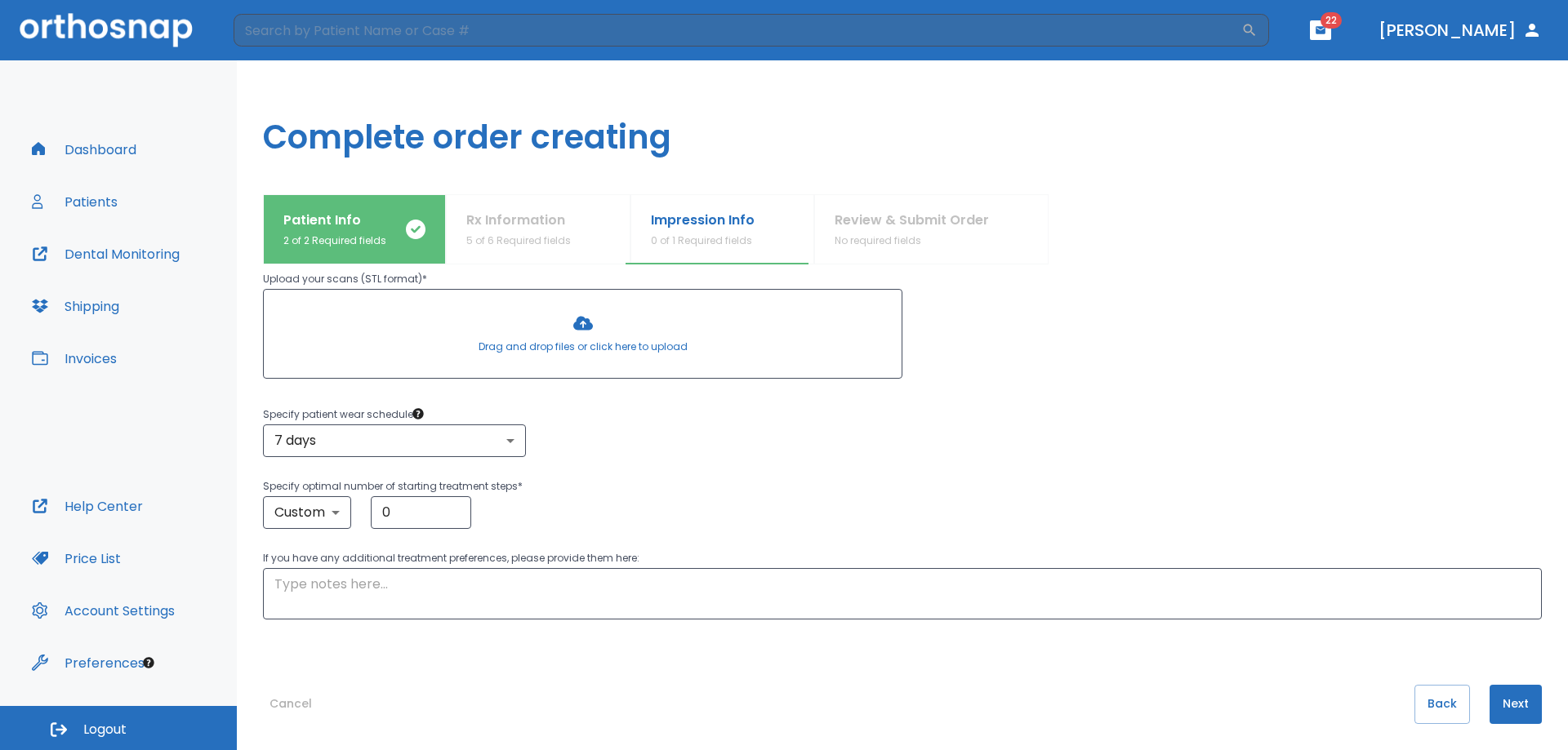
scroll to position [233, 0]
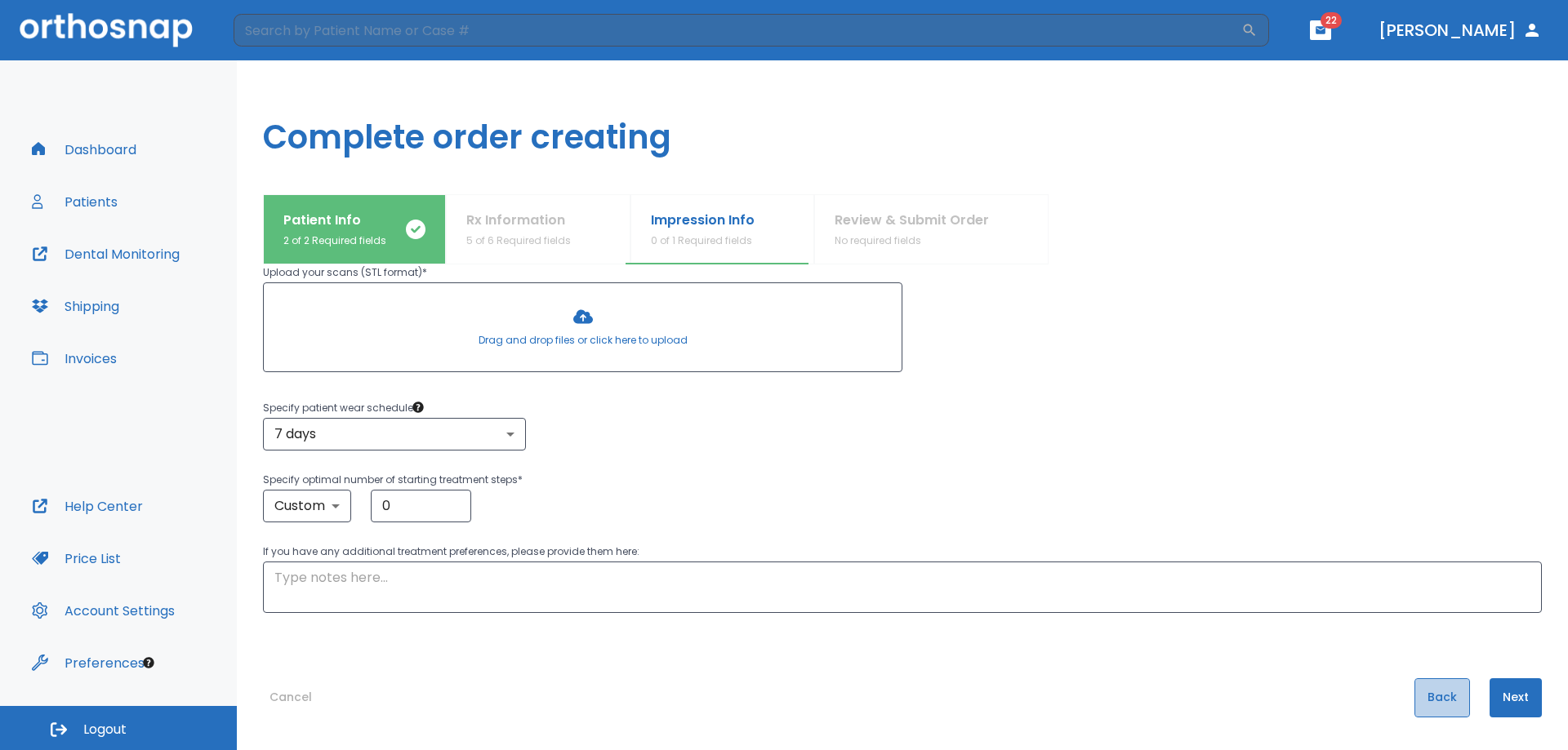
click at [1434, 707] on button "Back" at bounding box center [1442, 698] width 56 height 39
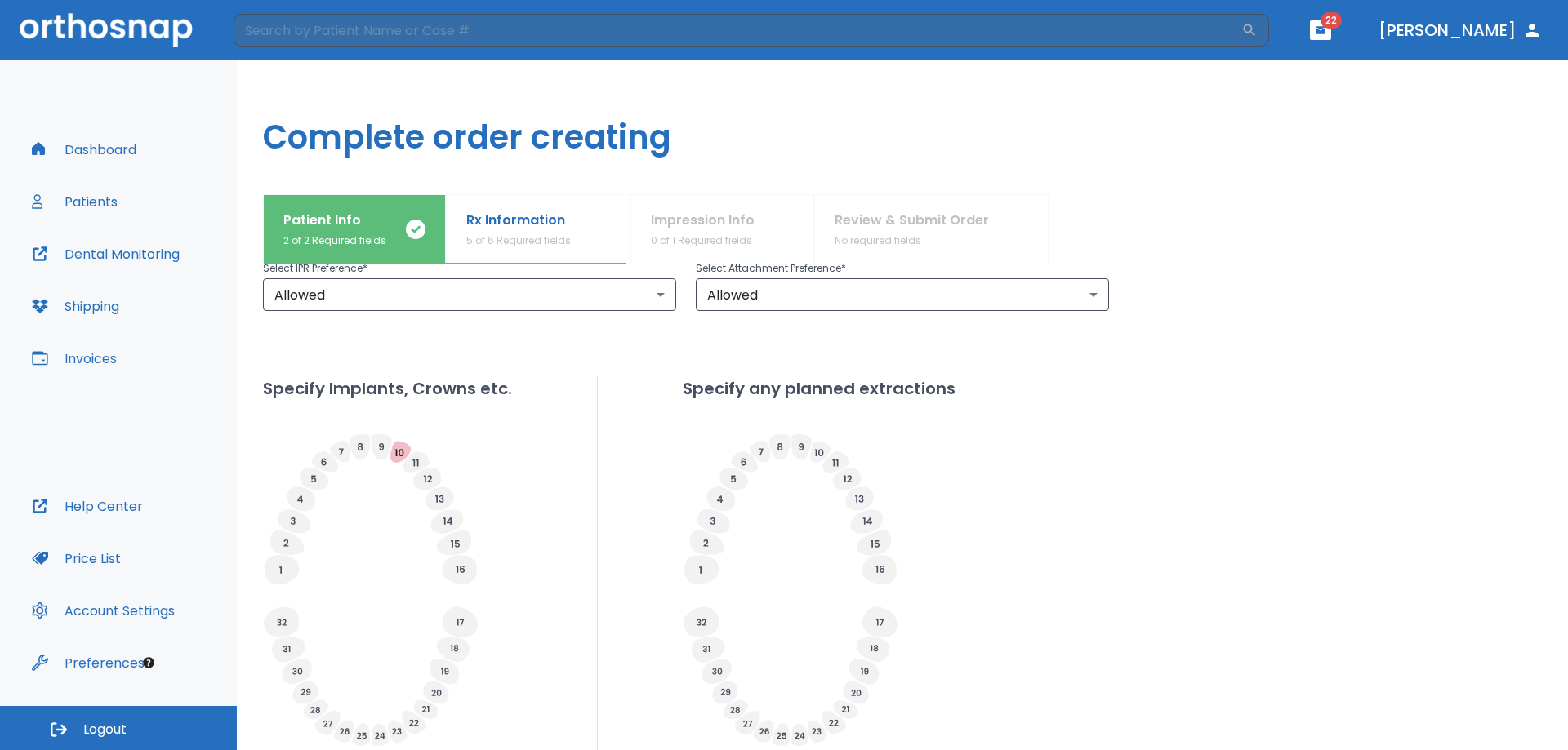
scroll to position [459, 0]
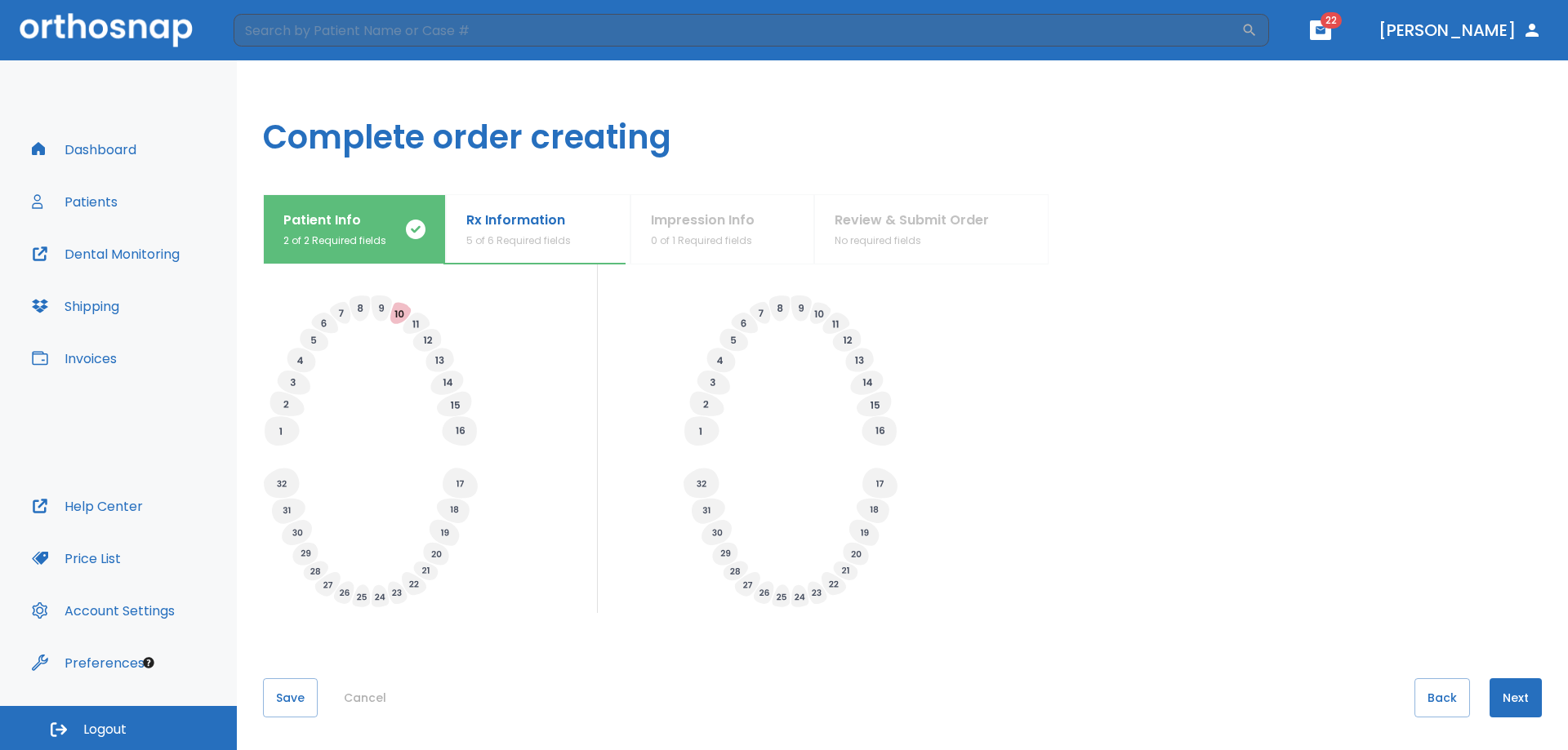
click at [1510, 703] on button "Next" at bounding box center [1515, 698] width 52 height 39
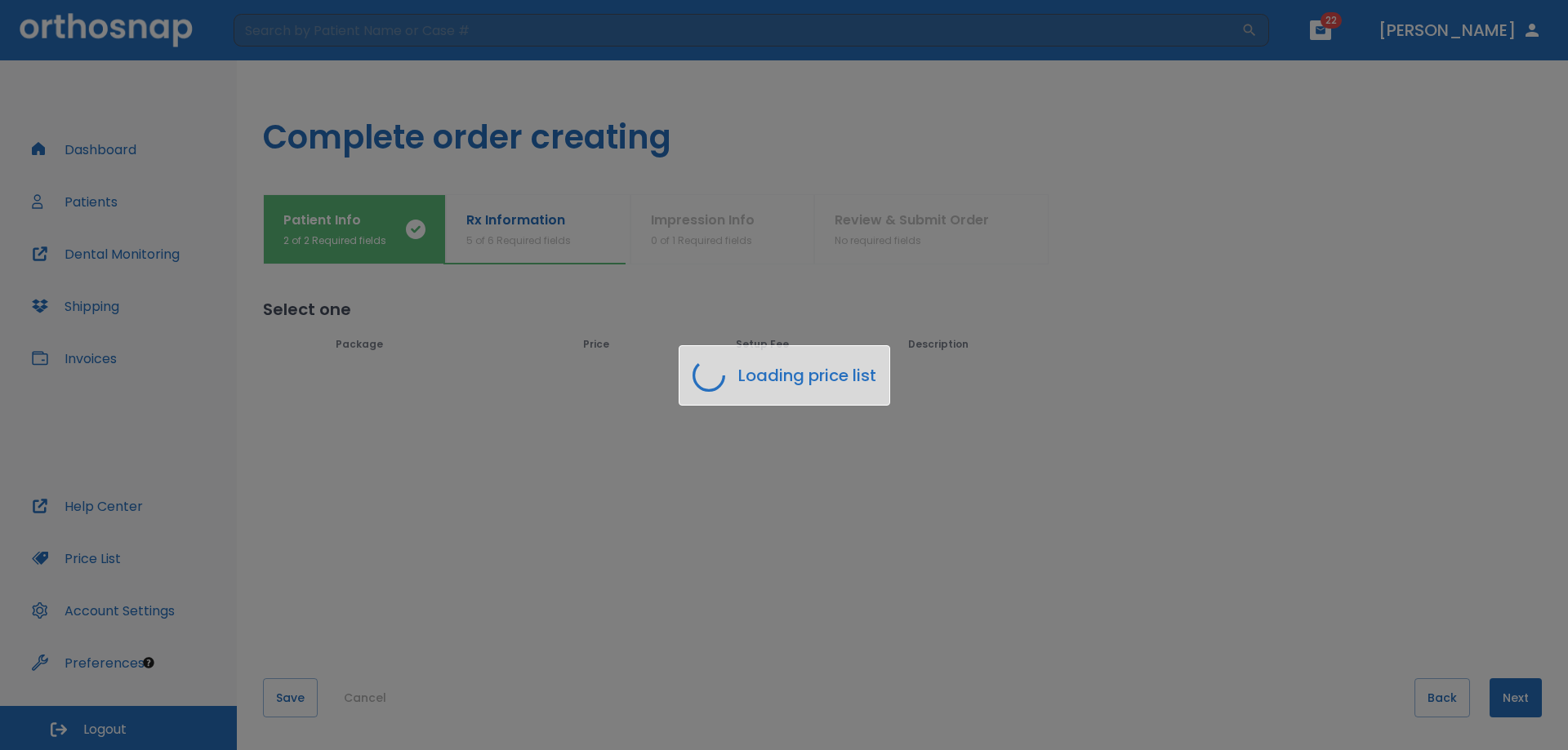
scroll to position [0, 0]
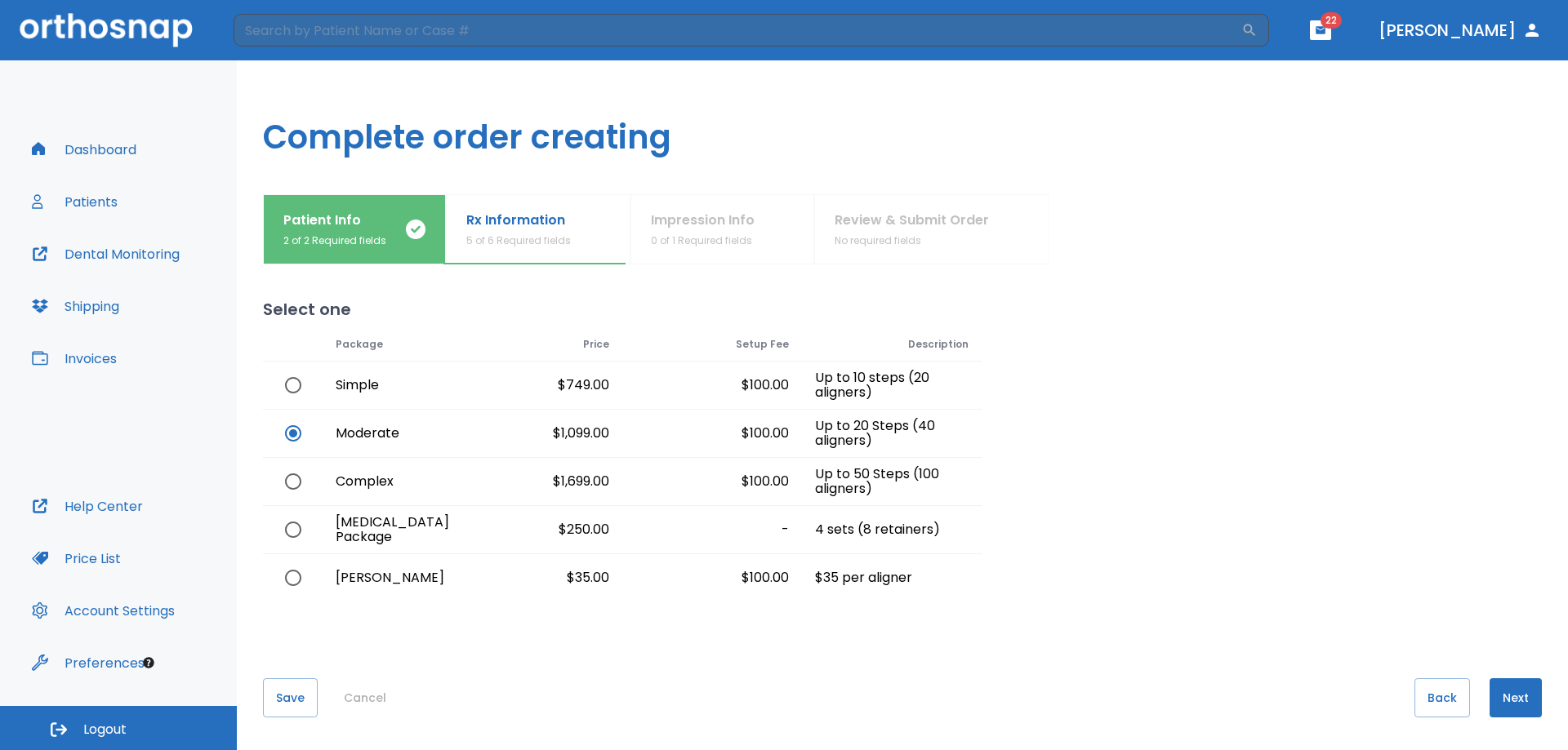
click at [1509, 698] on button "Next" at bounding box center [1515, 698] width 52 height 39
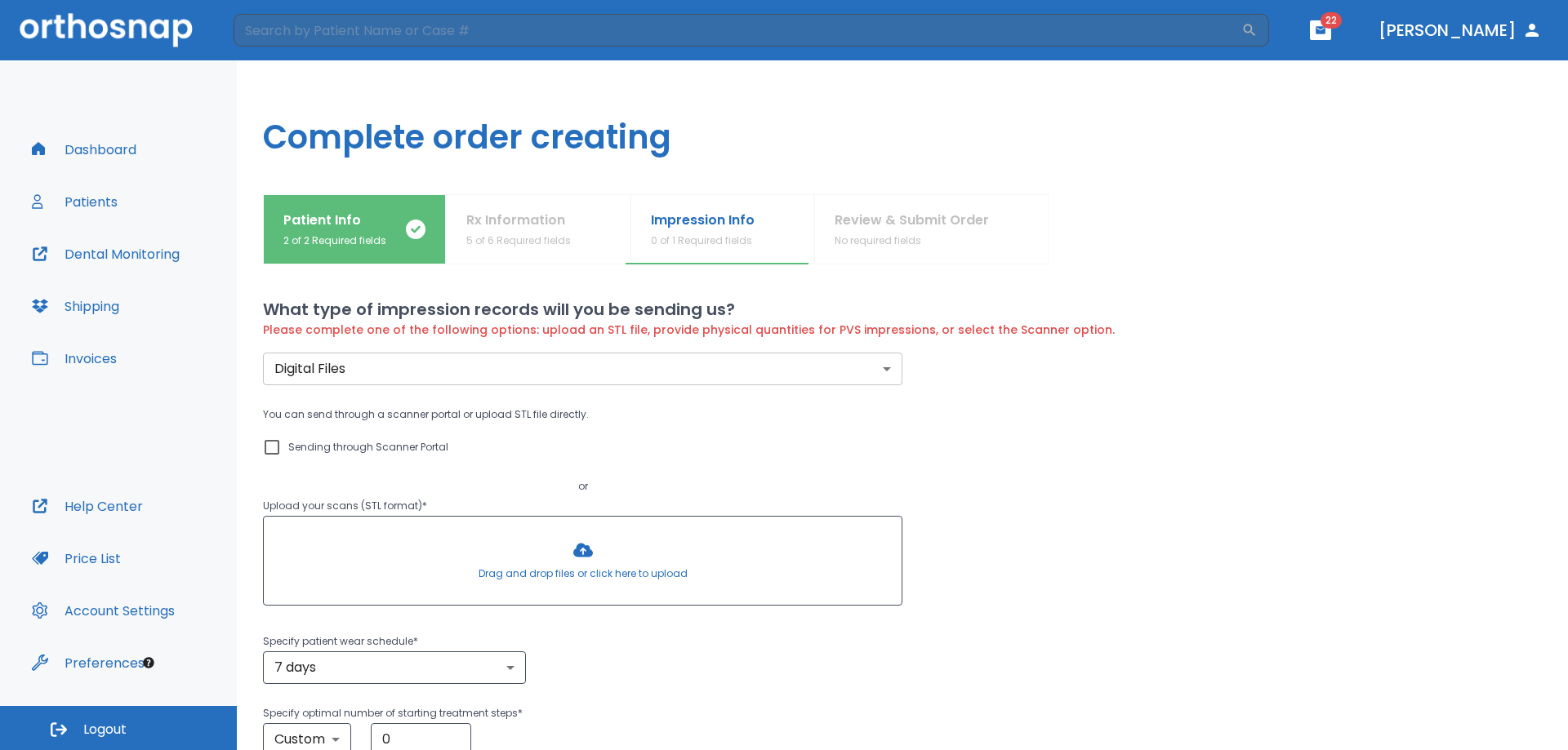
scroll to position [233, 0]
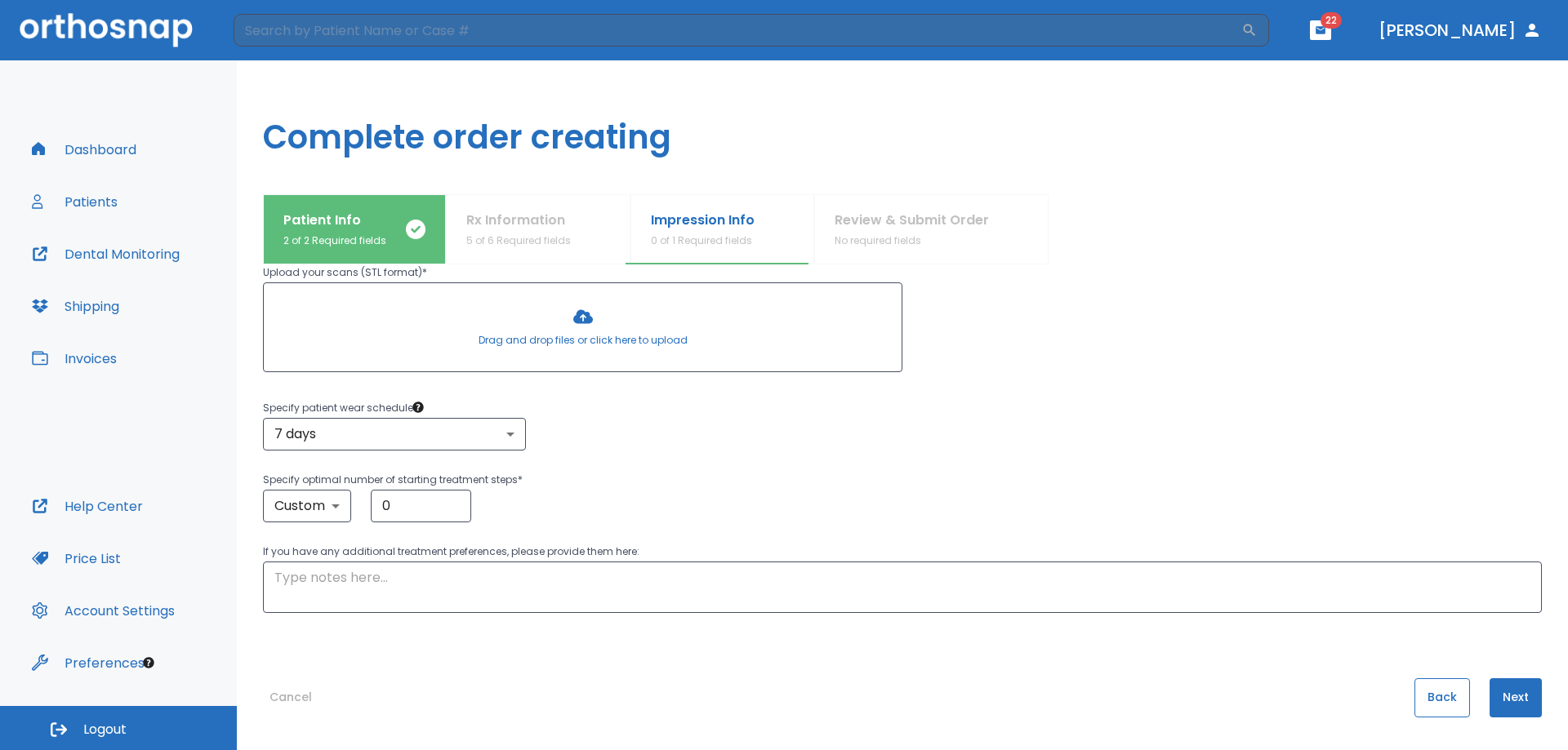
click at [1437, 691] on button "Back" at bounding box center [1442, 698] width 56 height 39
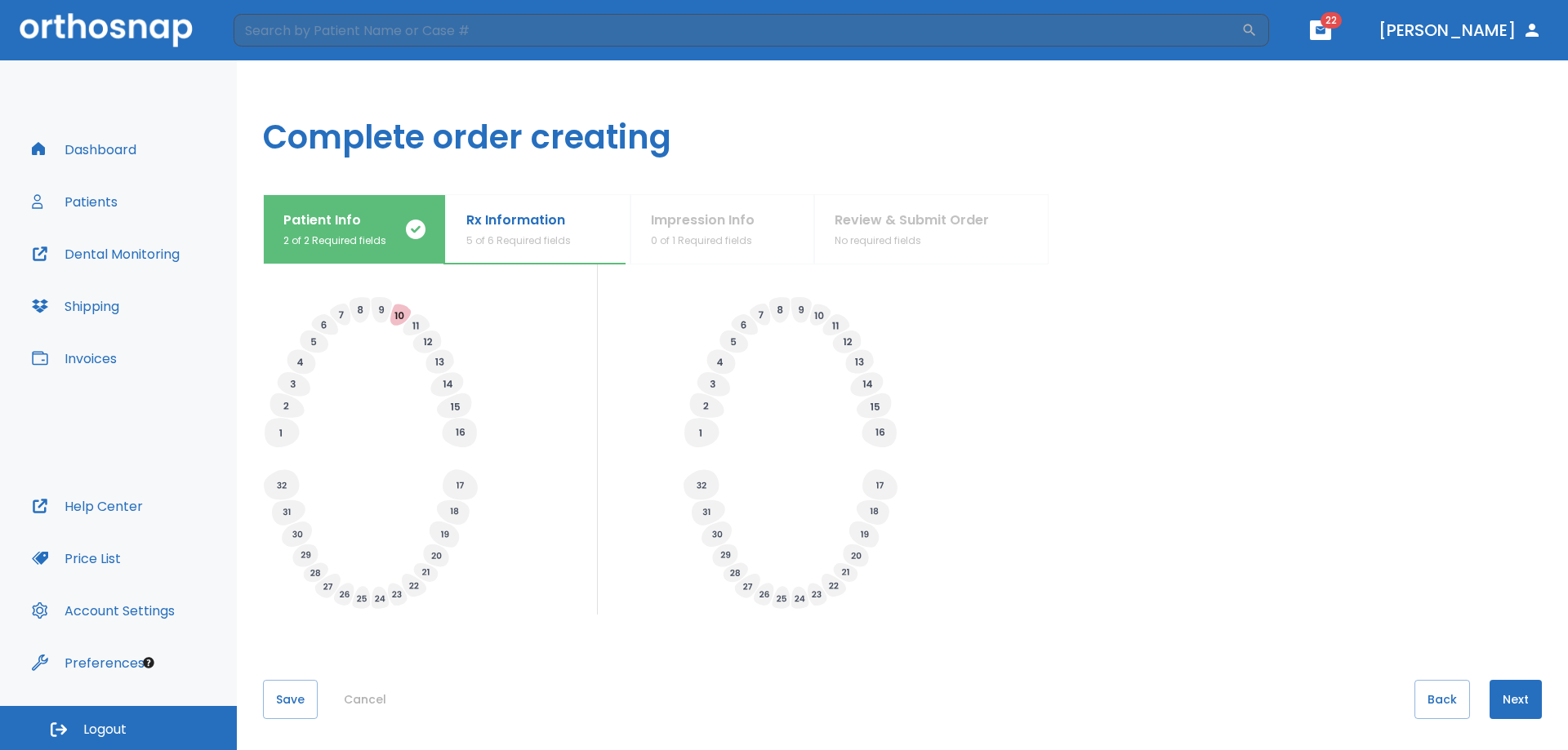
scroll to position [459, 0]
click at [292, 713] on button "Save" at bounding box center [290, 698] width 55 height 39
click at [292, 706] on button "Save" at bounding box center [290, 698] width 55 height 39
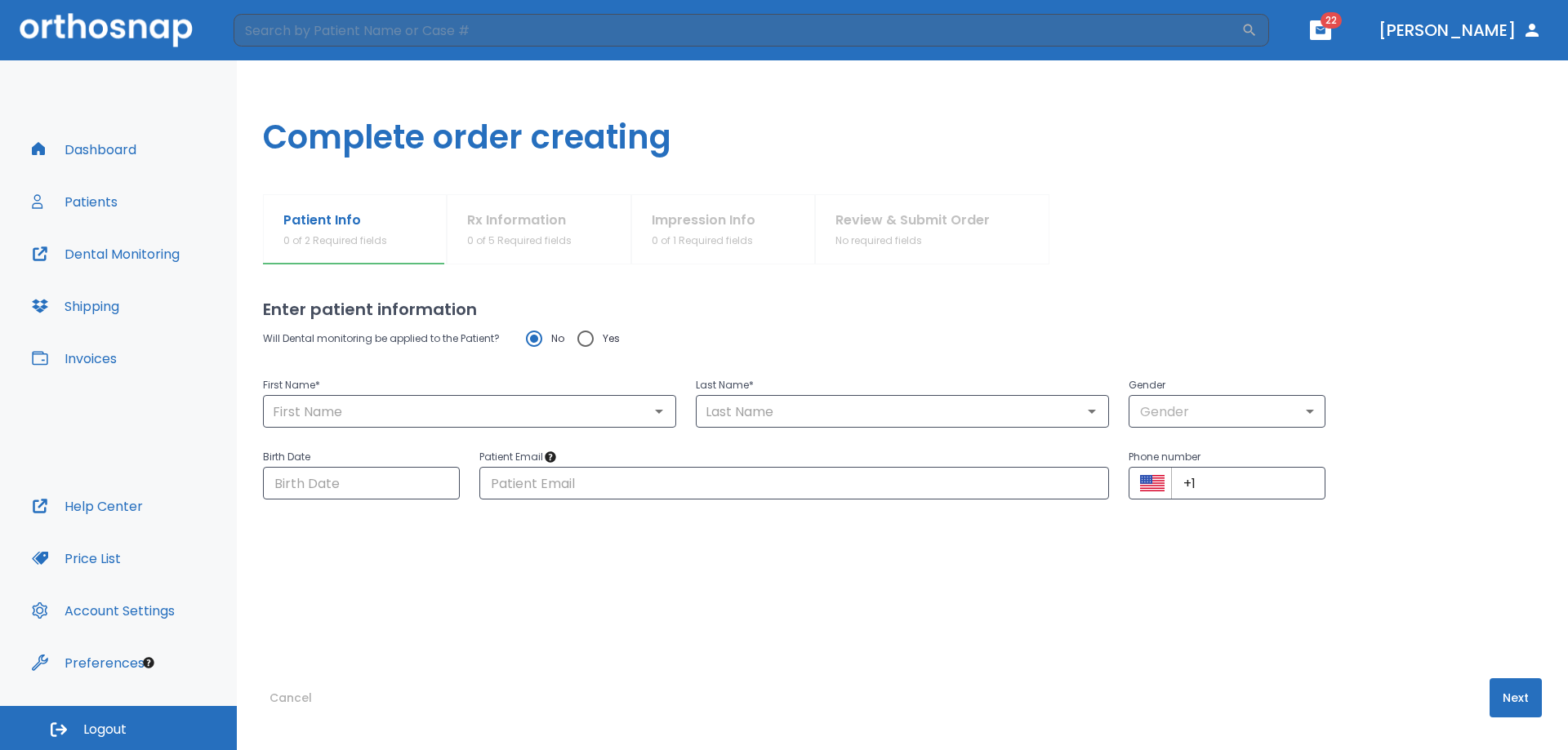
type input "Kai"
type input "Tian"
type input "1"
type input "10/23/1979"
type input "kaitian1023@gmail.com"
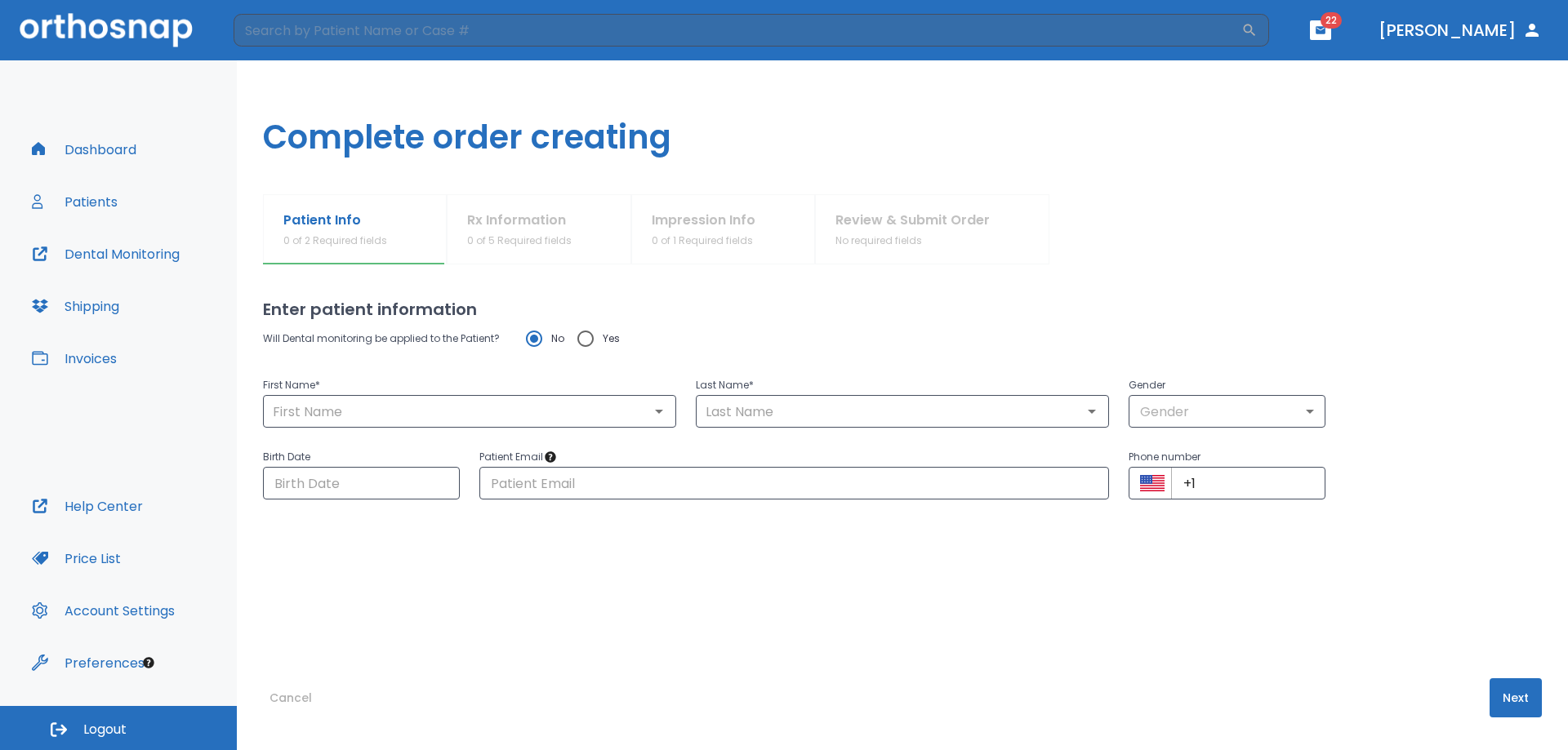
type input "+1 (949) 572-9179"
radio input "false"
radio input "true"
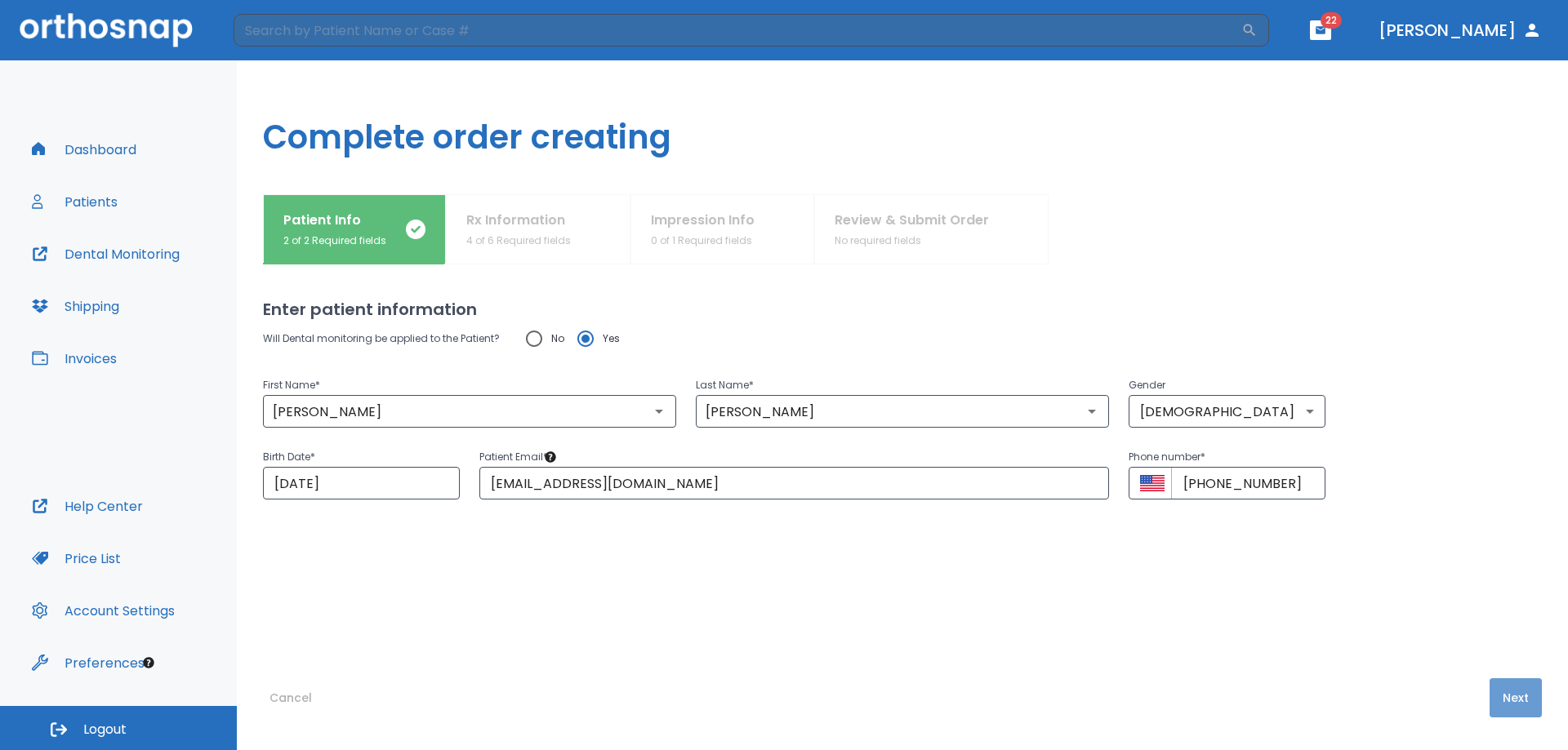
click at [1491, 698] on button "Next" at bounding box center [1515, 698] width 52 height 39
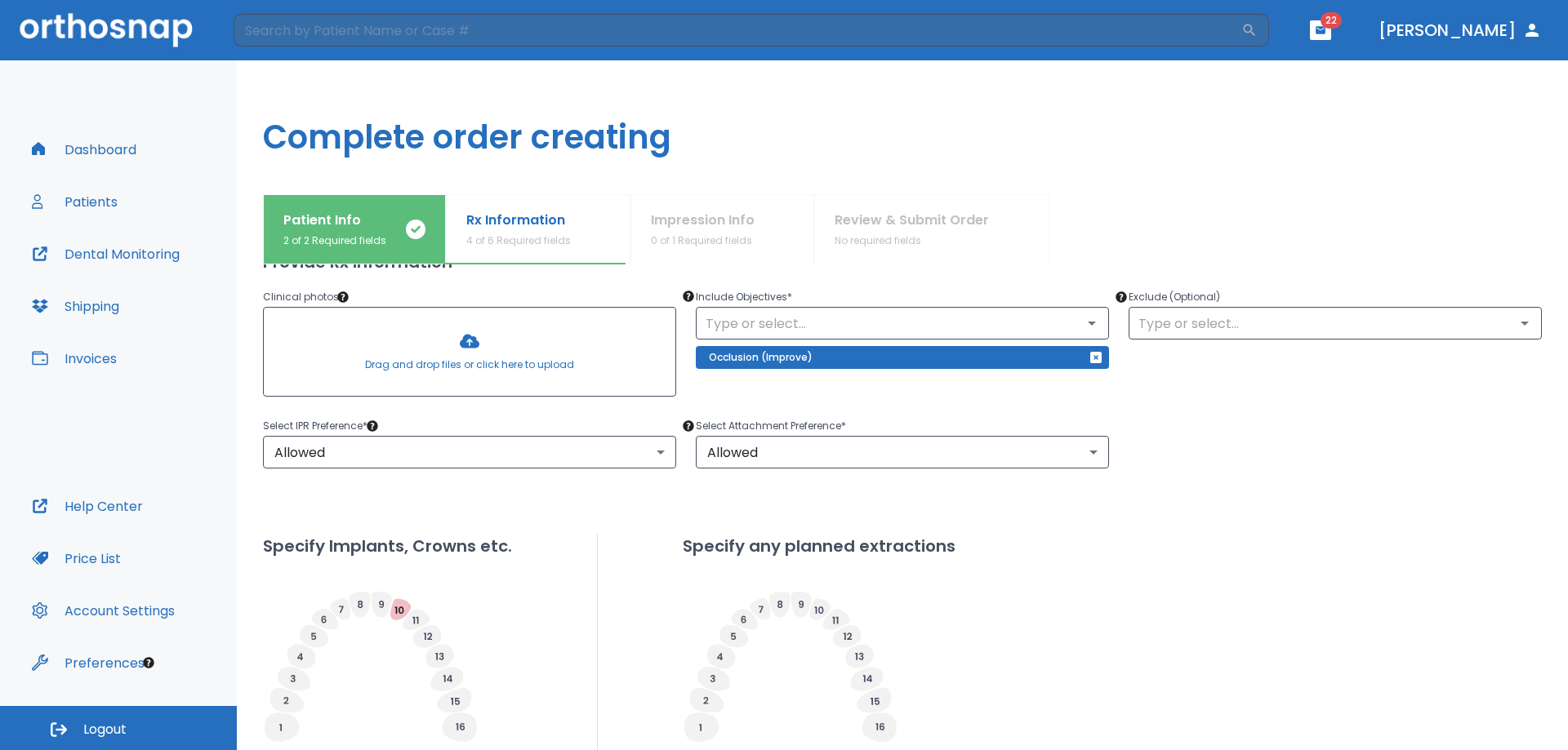
scroll to position [245, 0]
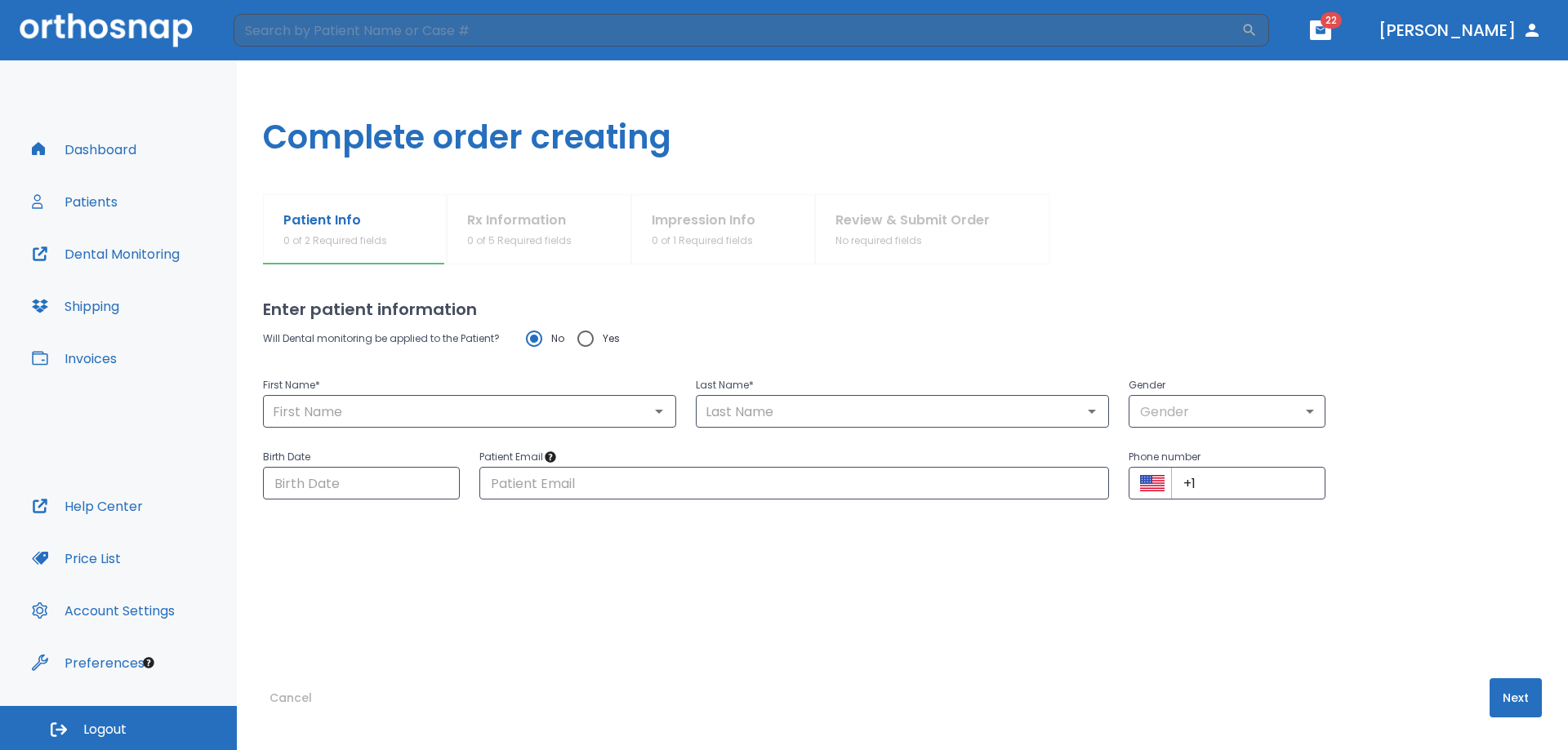
type input "[PERSON_NAME]"
type input "1"
type input "[DATE]"
type input "[EMAIL_ADDRESS][DOMAIN_NAME]"
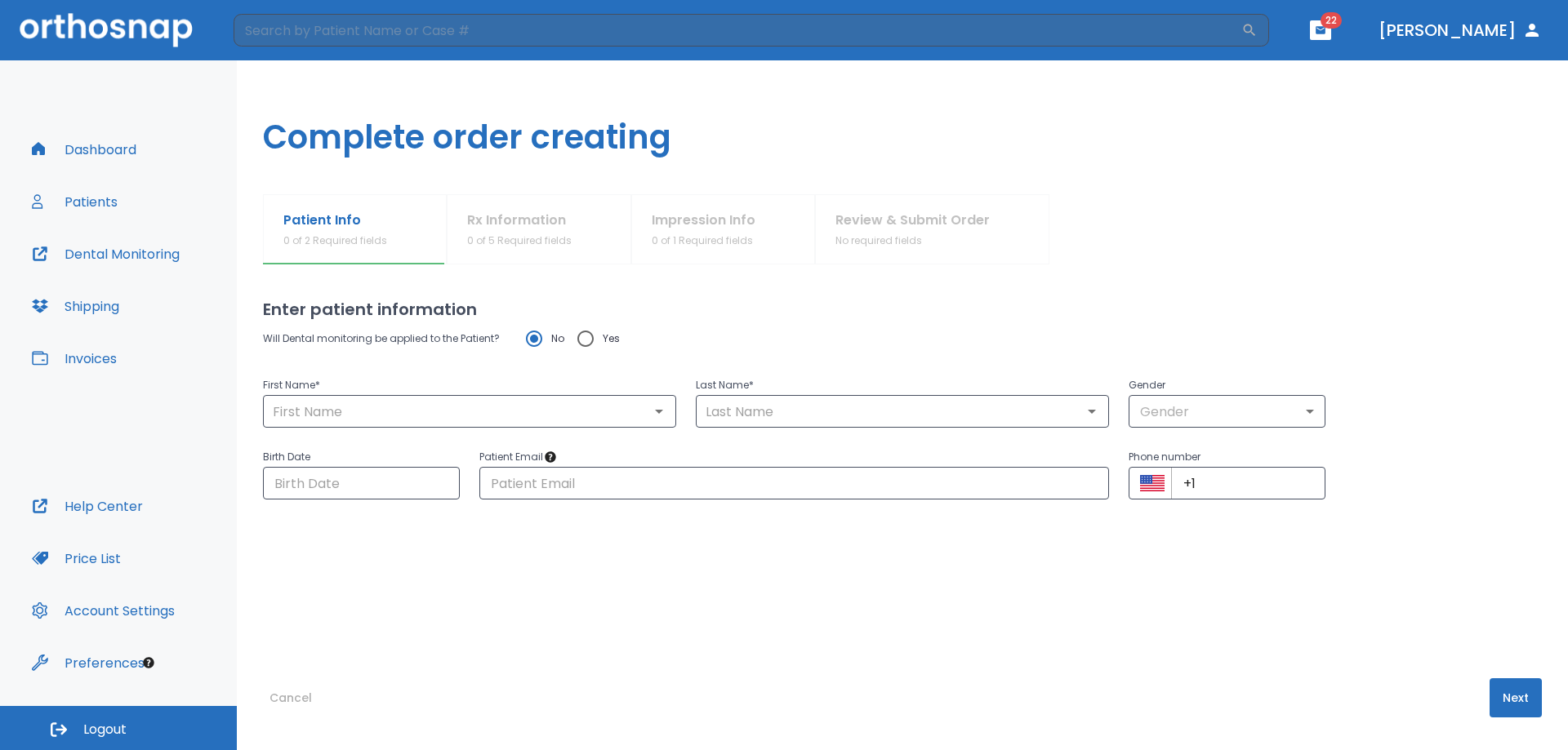
type input "[PHONE_NUMBER]"
radio input "false"
radio input "true"
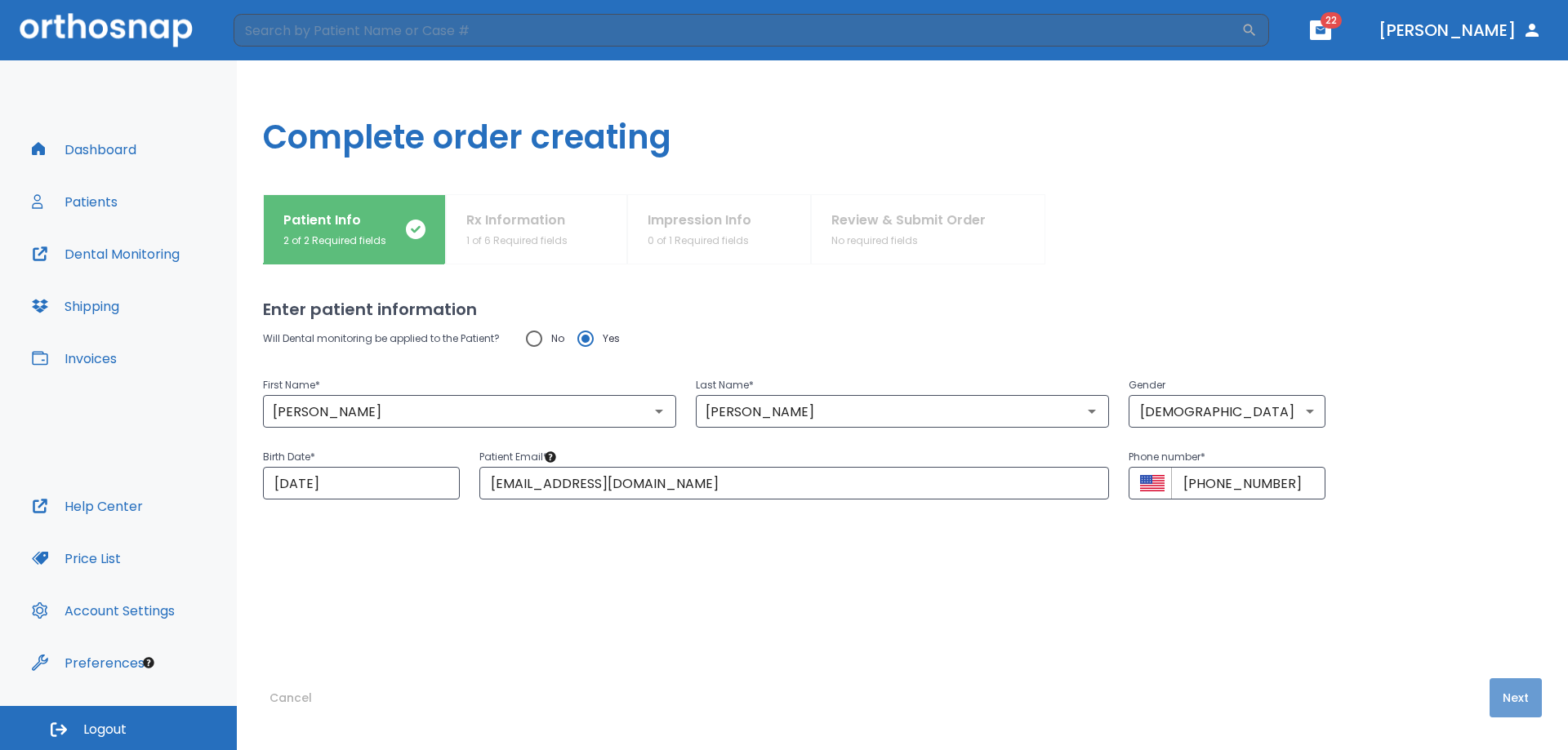
click at [1509, 706] on button "Next" at bounding box center [1515, 698] width 52 height 39
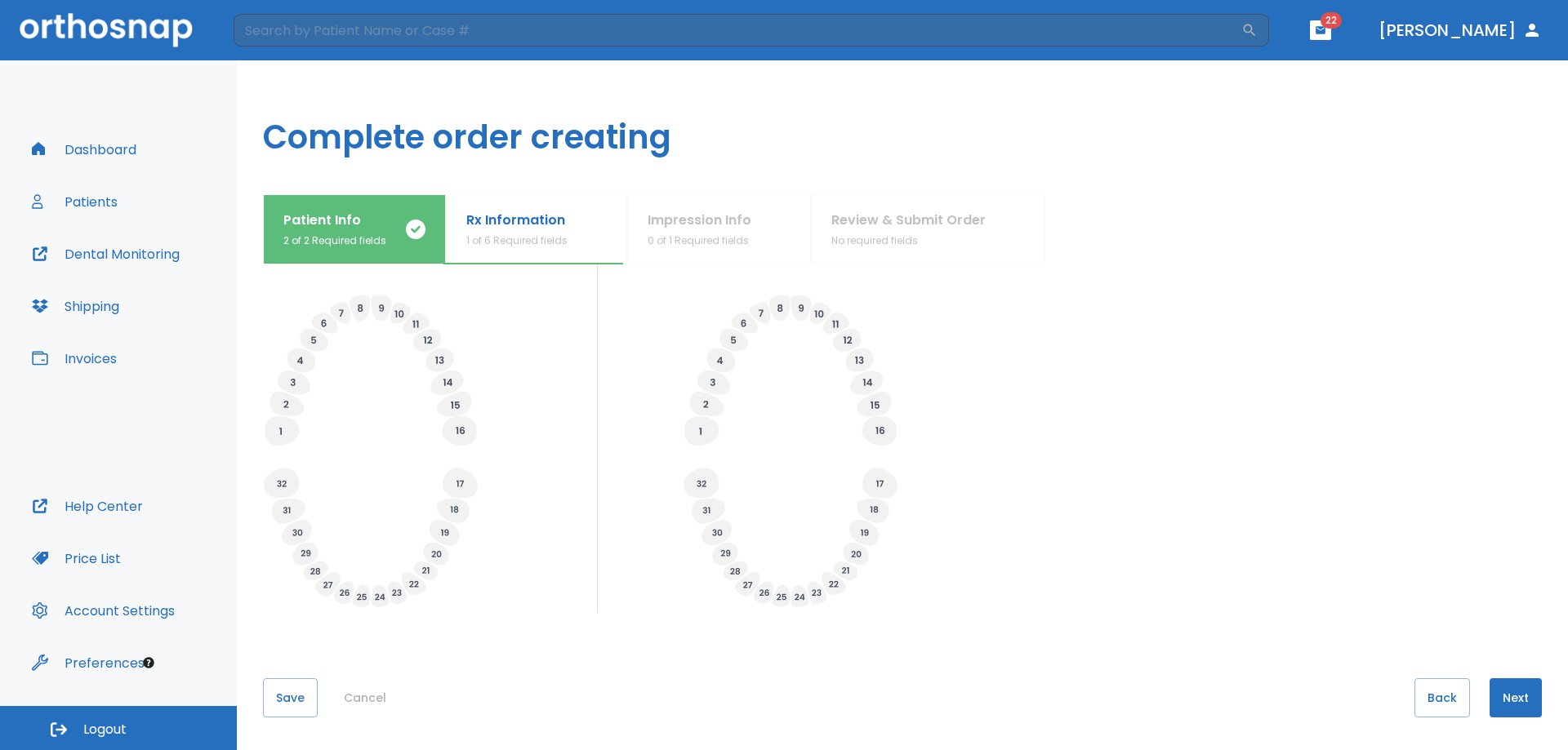
click at [1512, 693] on button "Next" at bounding box center [1515, 698] width 52 height 39
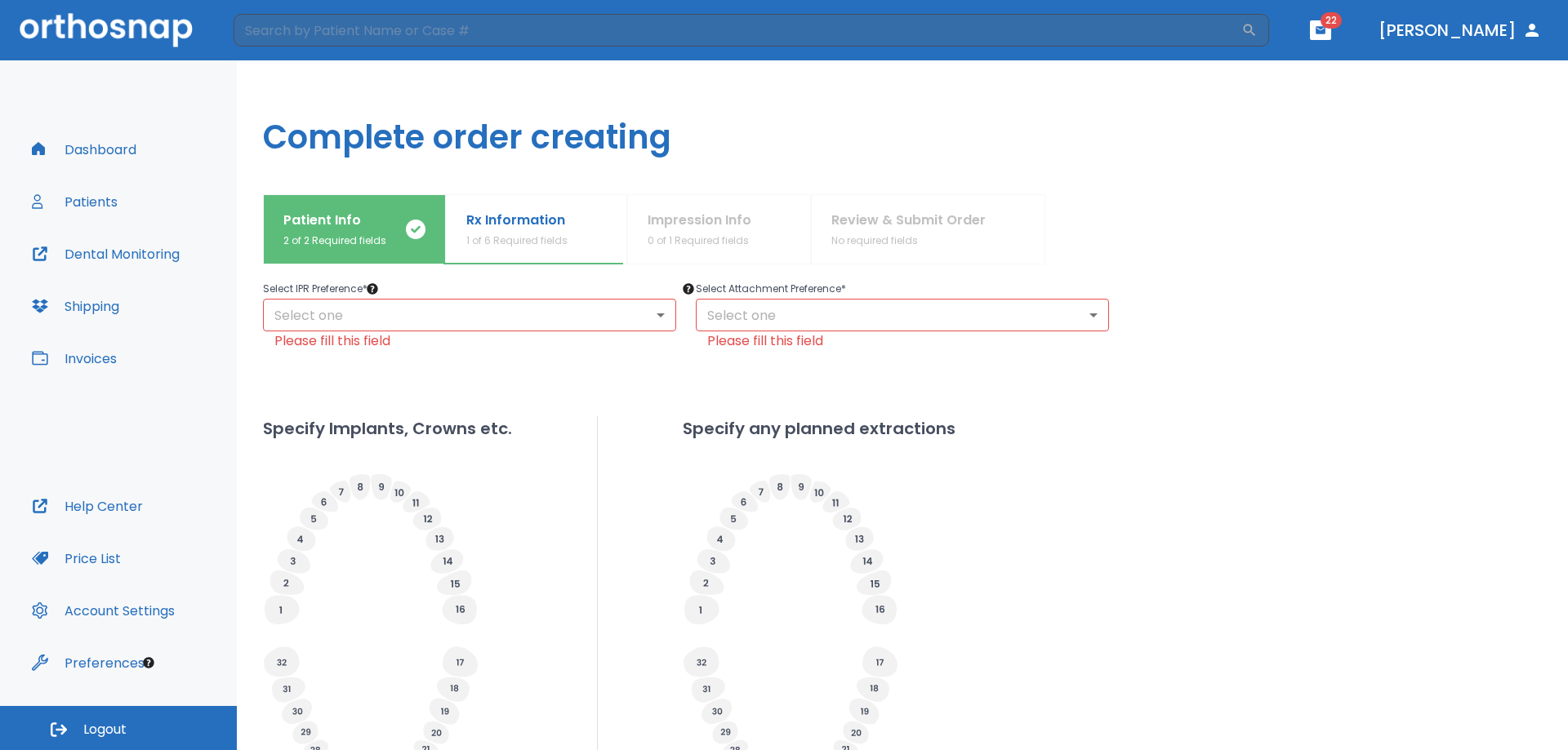
scroll to position [319, 0]
click at [524, 319] on body "​ 22 Dr. Li Dashboard Patients Dental Monitoring Shipping Invoices Help Center …" at bounding box center [784, 375] width 1568 height 750
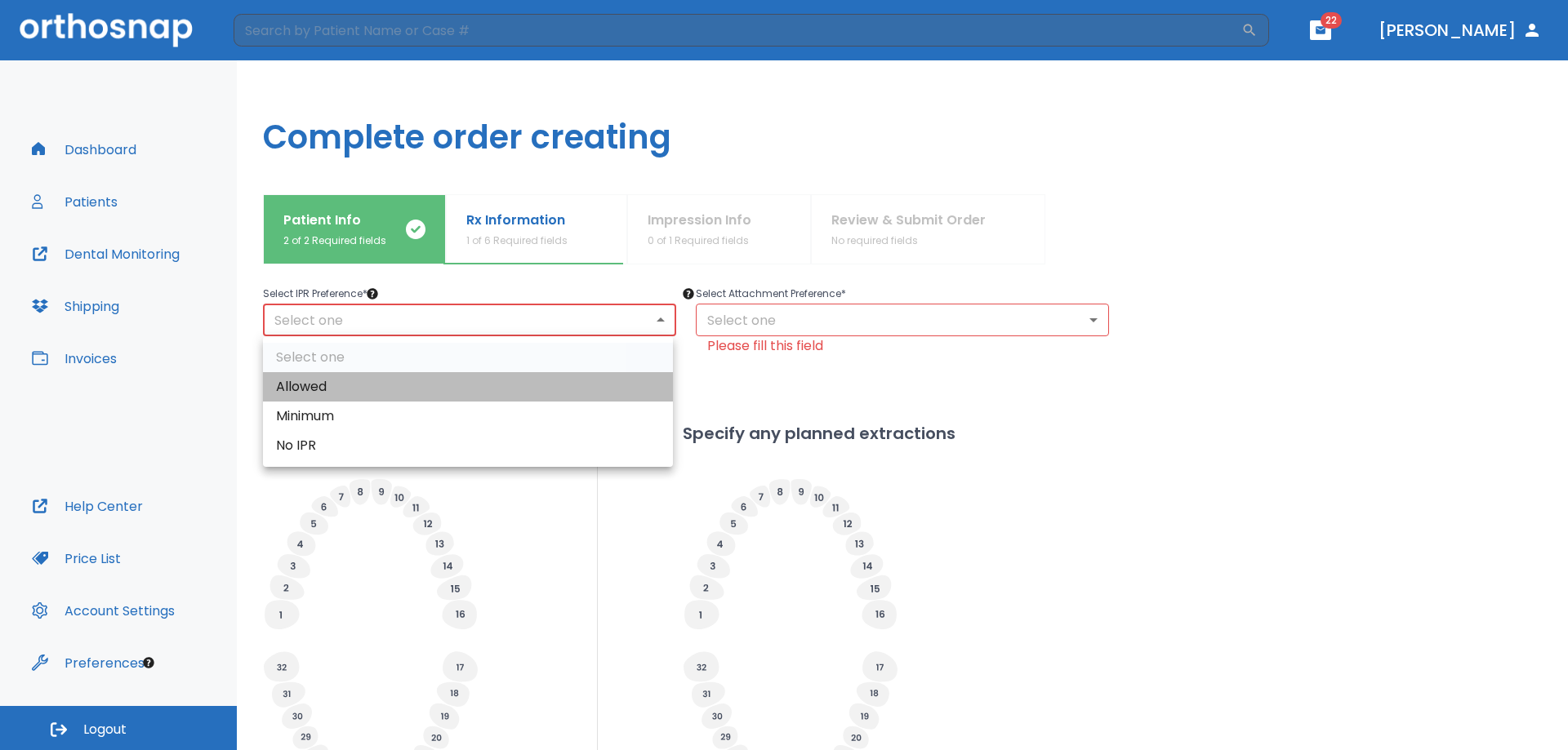
click at [482, 382] on li "Allowed" at bounding box center [468, 387] width 410 height 30
type input "1"
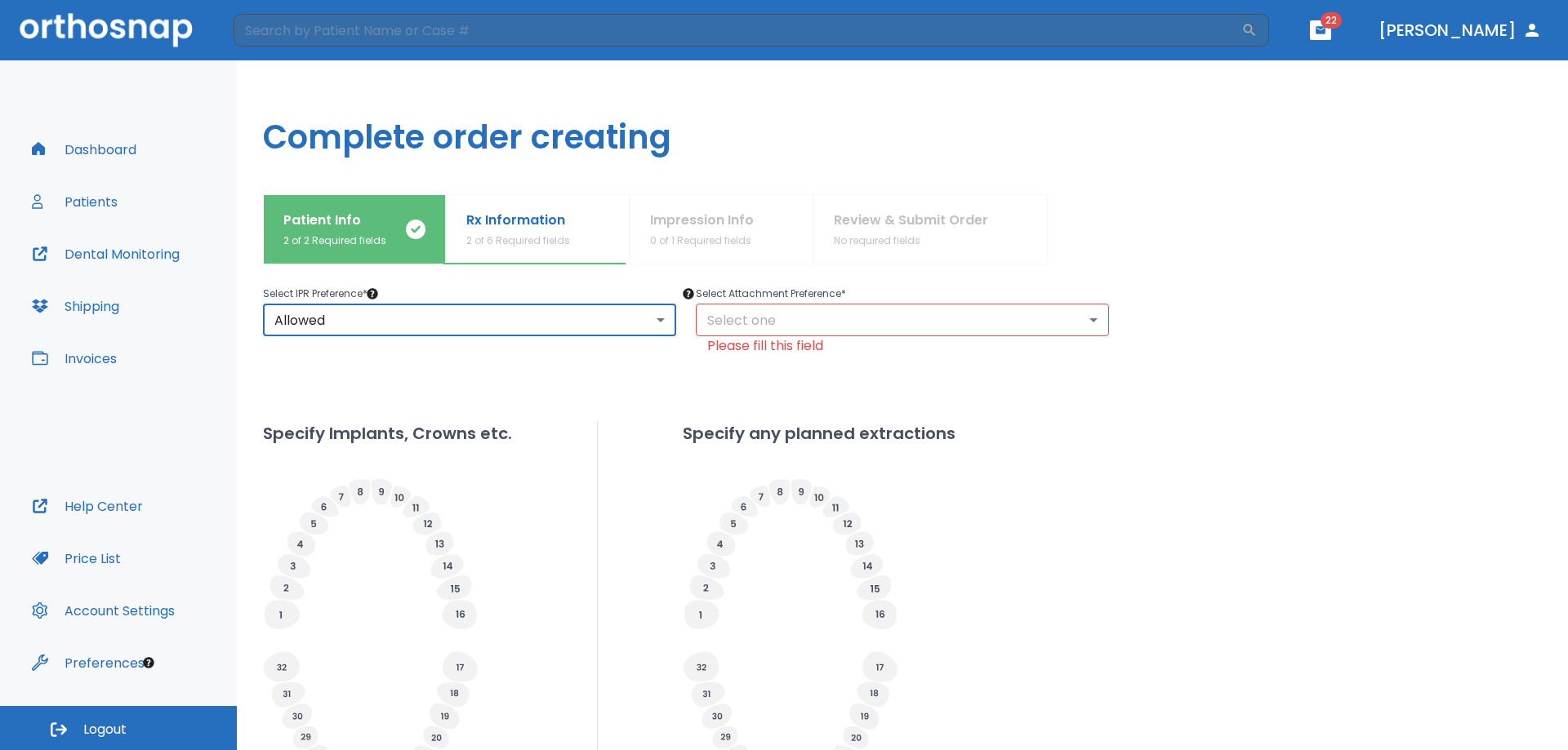
click at [826, 325] on body "​ 22 Dr. Li Dashboard Patients Dental Monitoring Shipping Invoices Help Center …" at bounding box center [784, 375] width 1568 height 750
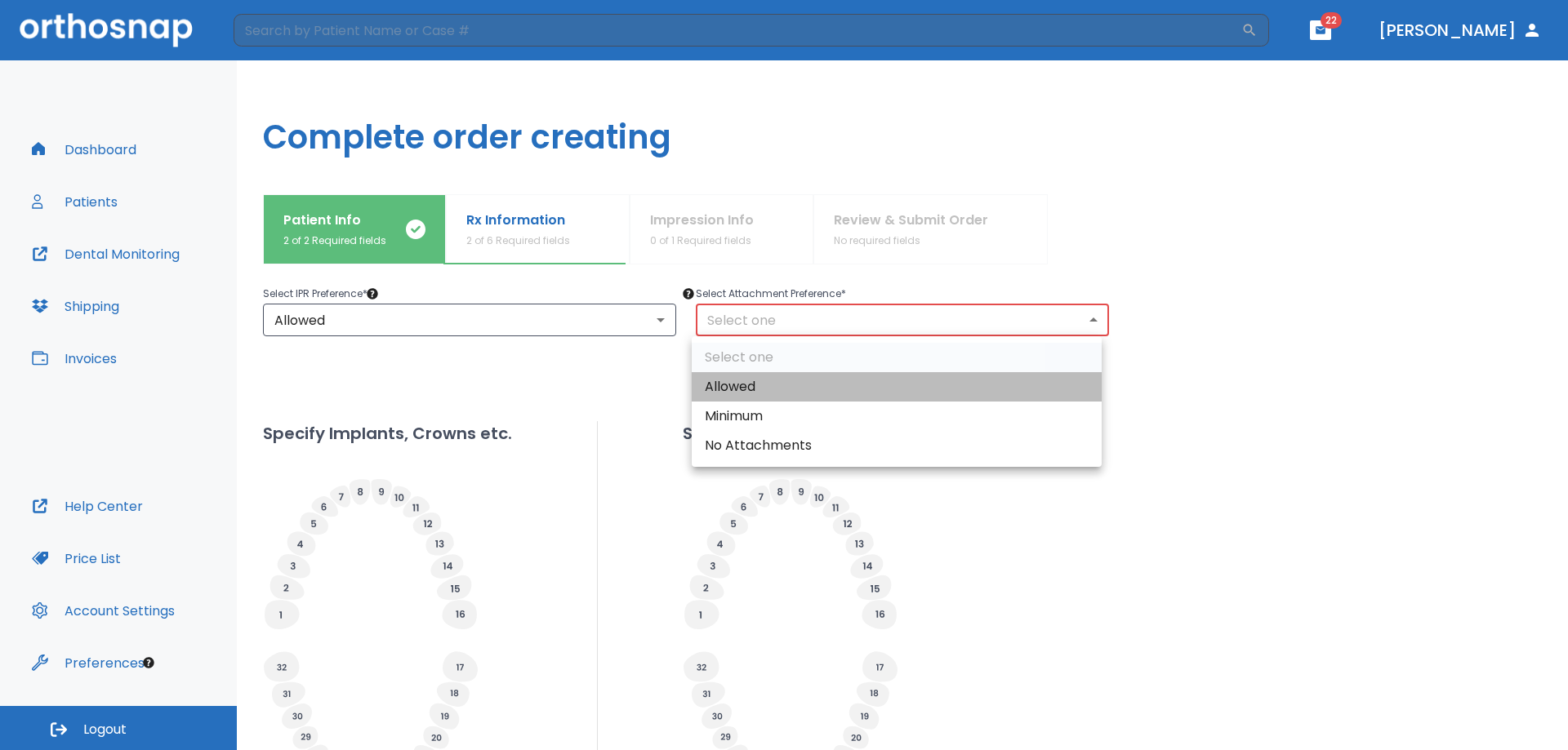
click at [800, 388] on li "Allowed" at bounding box center [897, 387] width 410 height 30
type input "1"
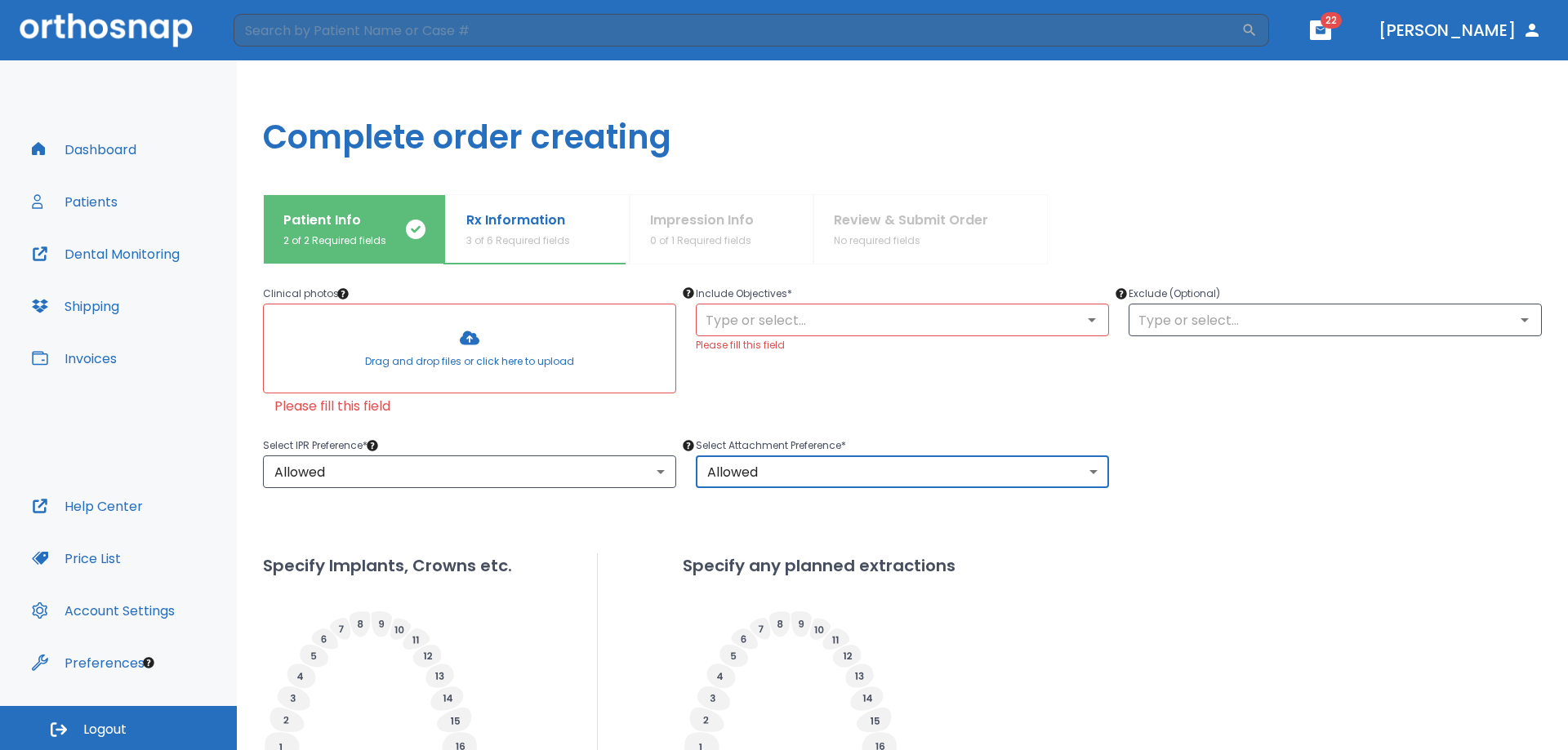
scroll to position [482, 0]
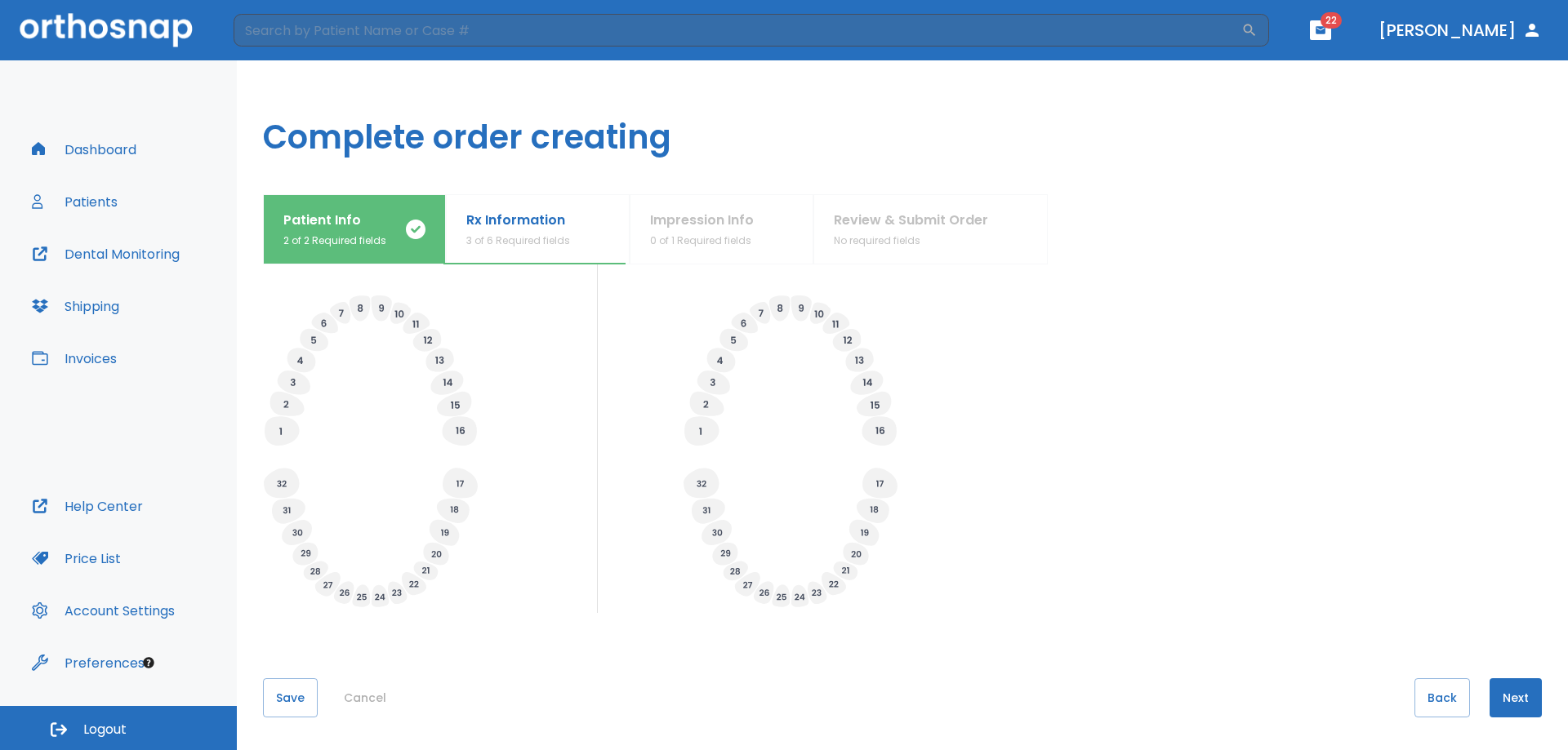
click at [1497, 695] on button "Next" at bounding box center [1515, 698] width 52 height 39
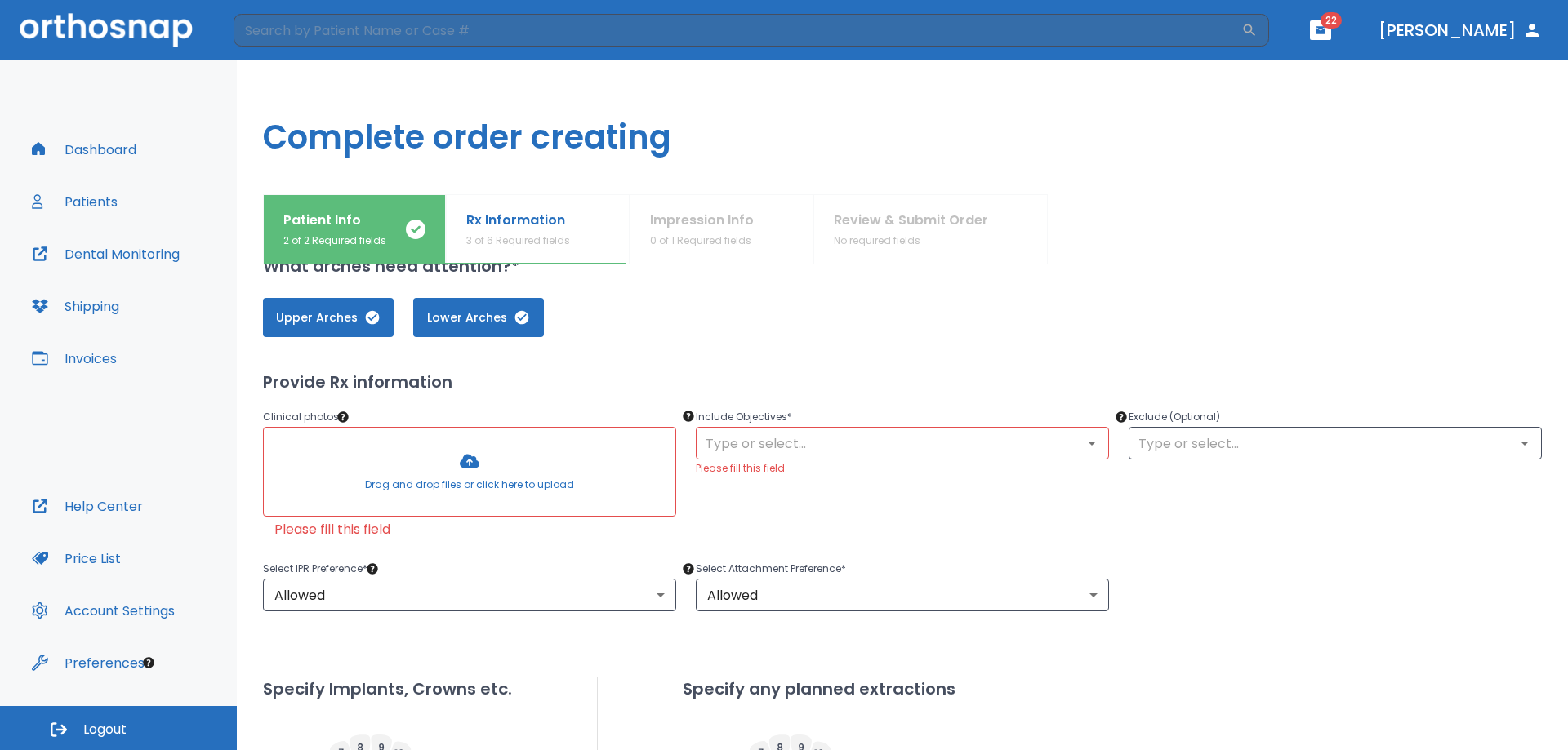
scroll to position [0, 0]
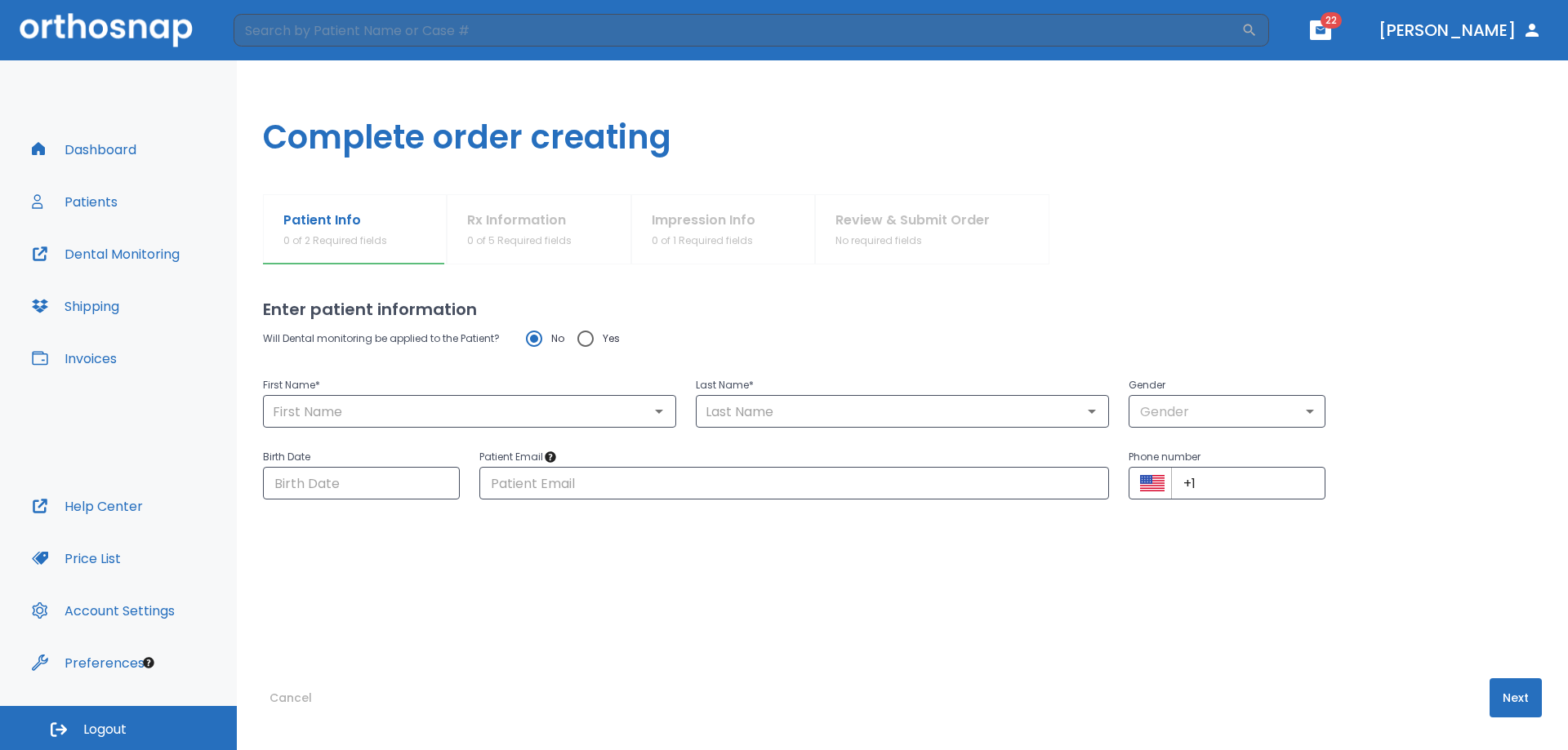
type input "[PERSON_NAME]"
type input "1"
type input "[DATE]"
type input "[EMAIL_ADDRESS][DOMAIN_NAME]"
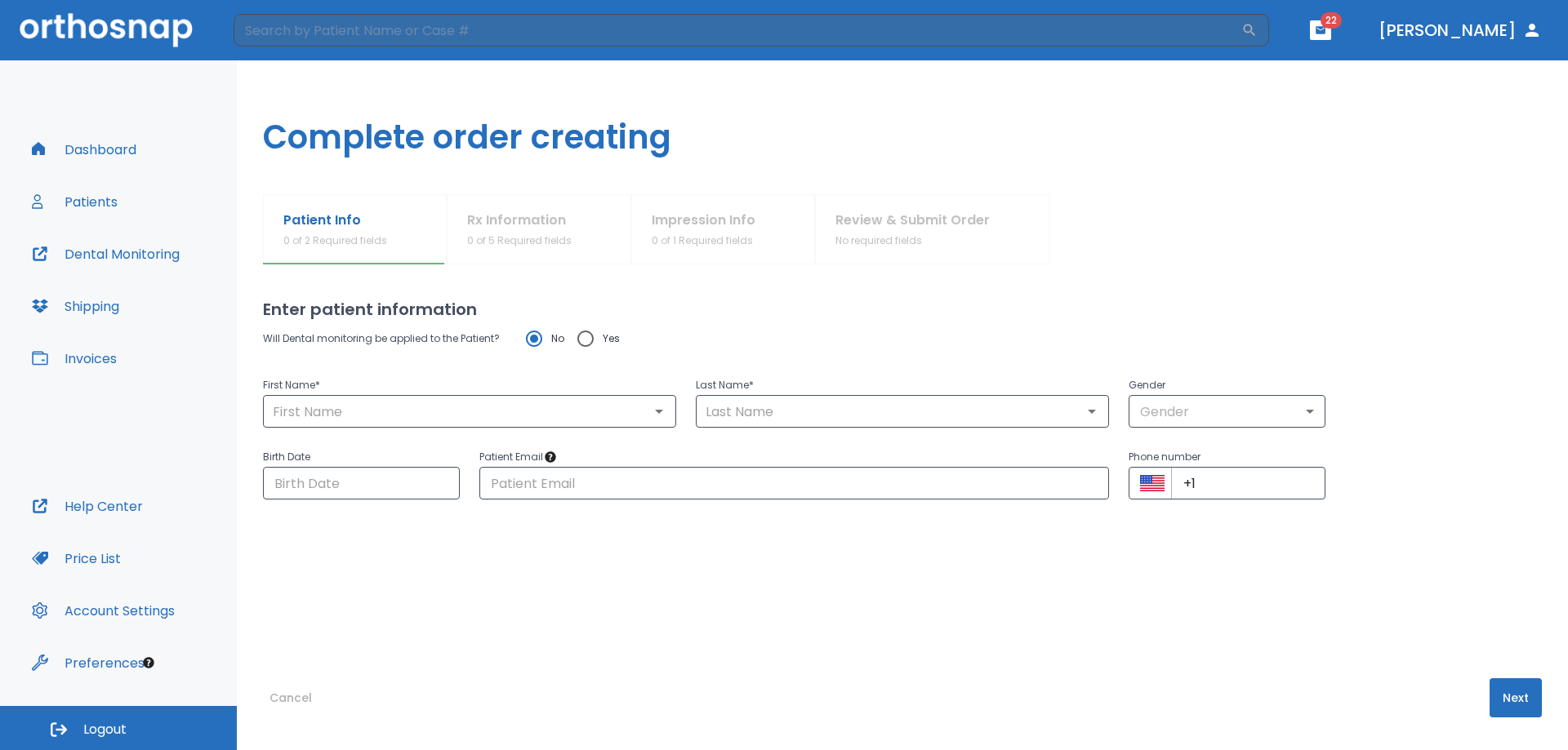
type input "[PHONE_NUMBER]"
radio input "false"
radio input "true"
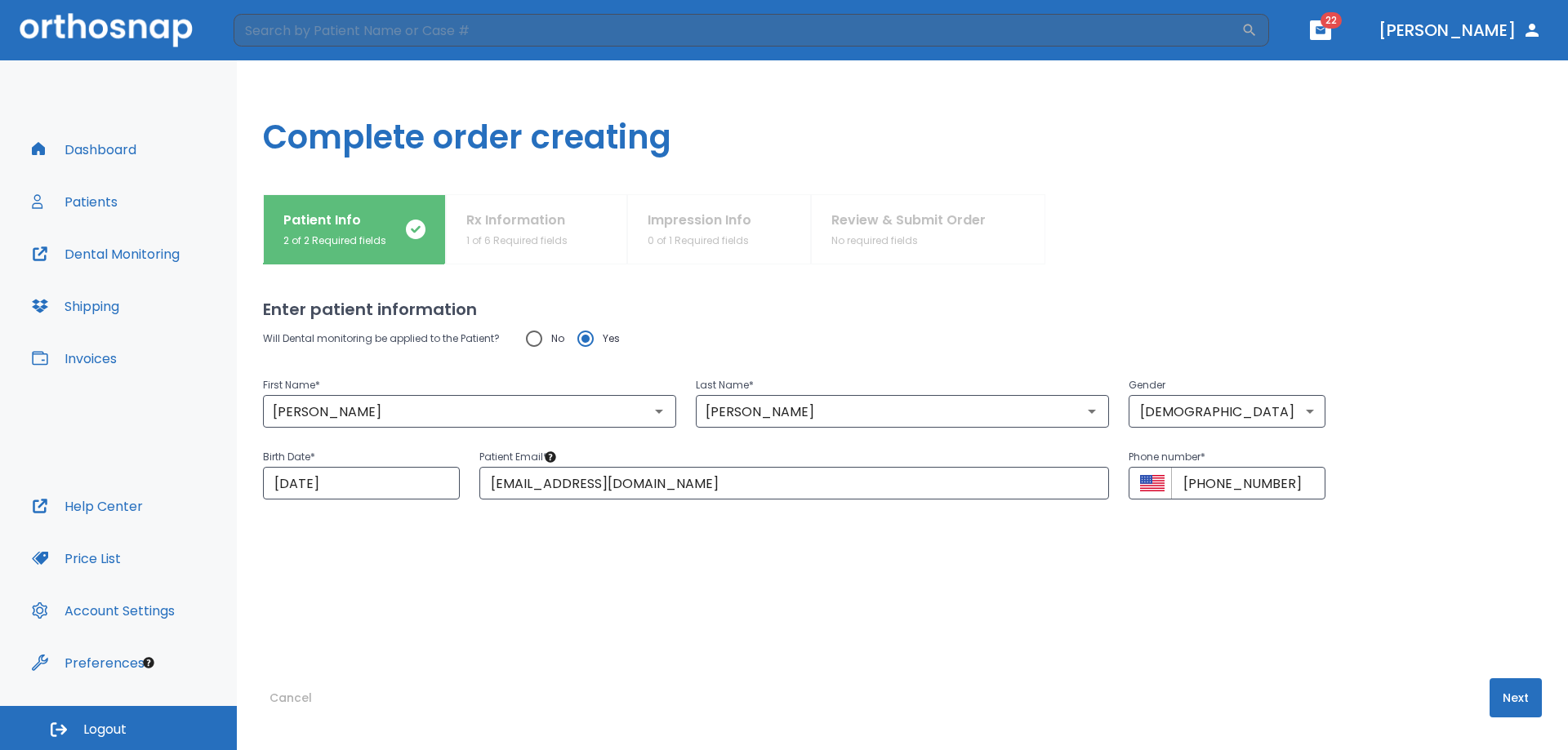
click at [509, 224] on div "Patient Info 2 of 2 Required fields Rx Information 1 of 6 Required fields Impre…" at bounding box center [902, 230] width 1279 height 70
click at [1508, 694] on button "Next" at bounding box center [1515, 698] width 52 height 39
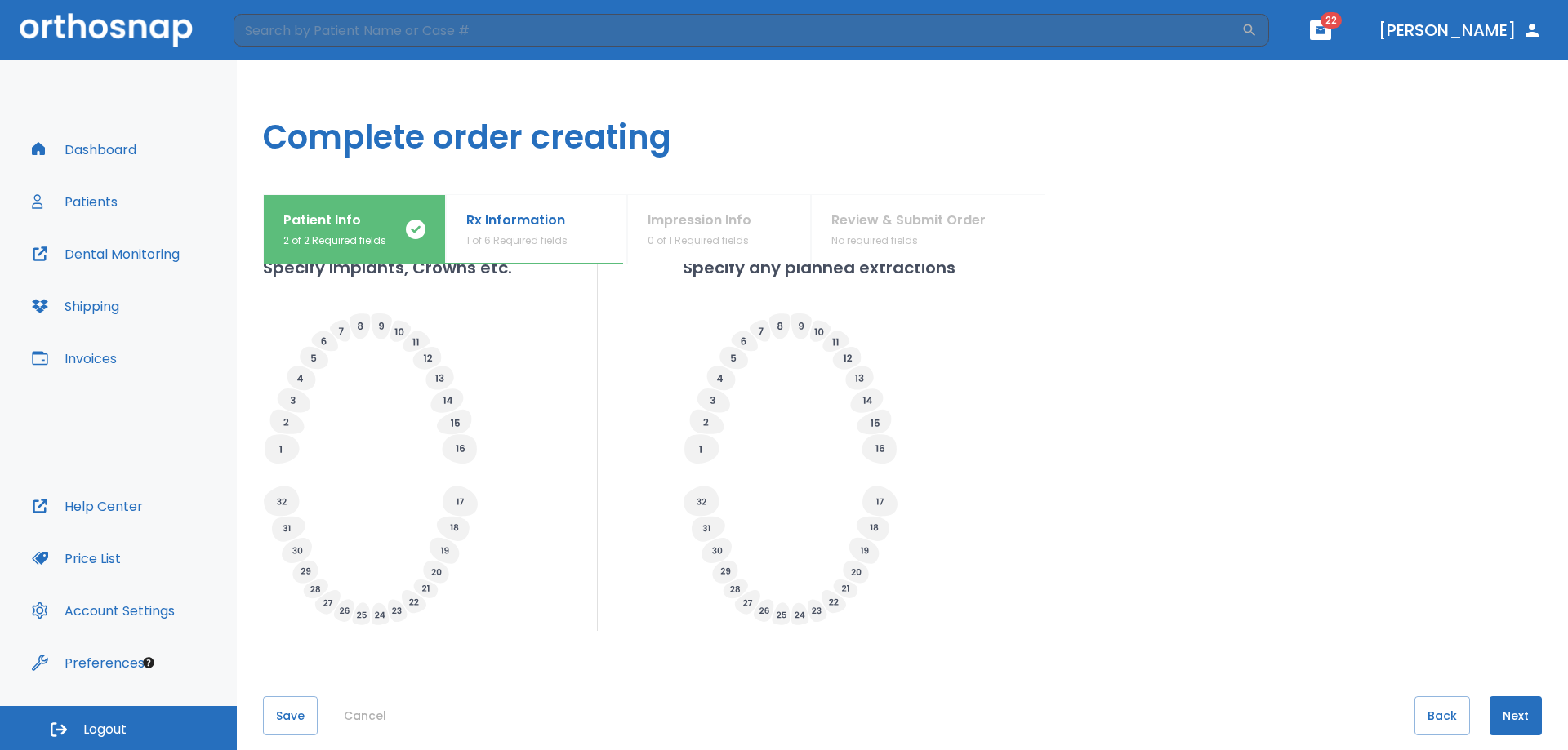
scroll to position [459, 0]
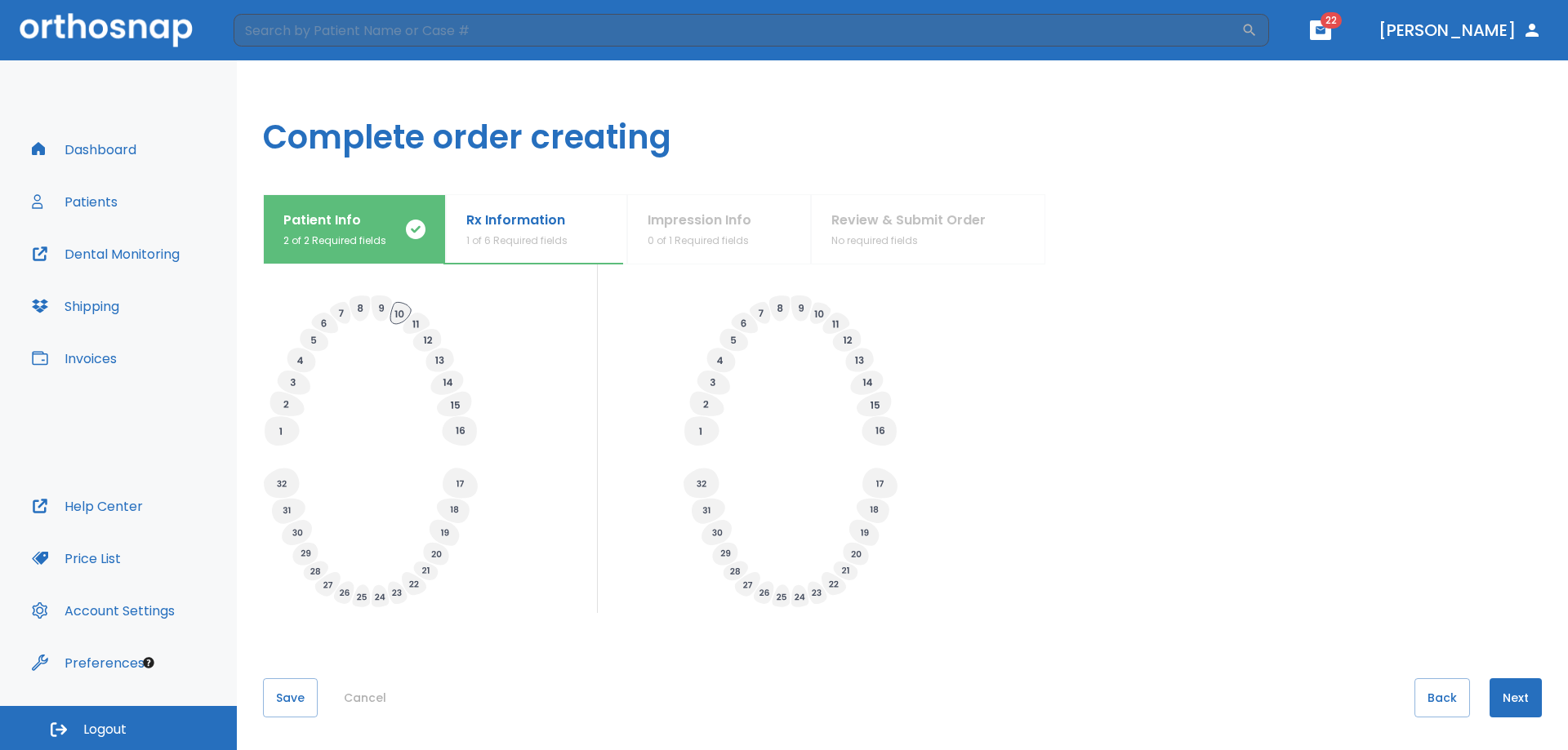
click at [397, 318] on icon at bounding box center [400, 312] width 20 height 21
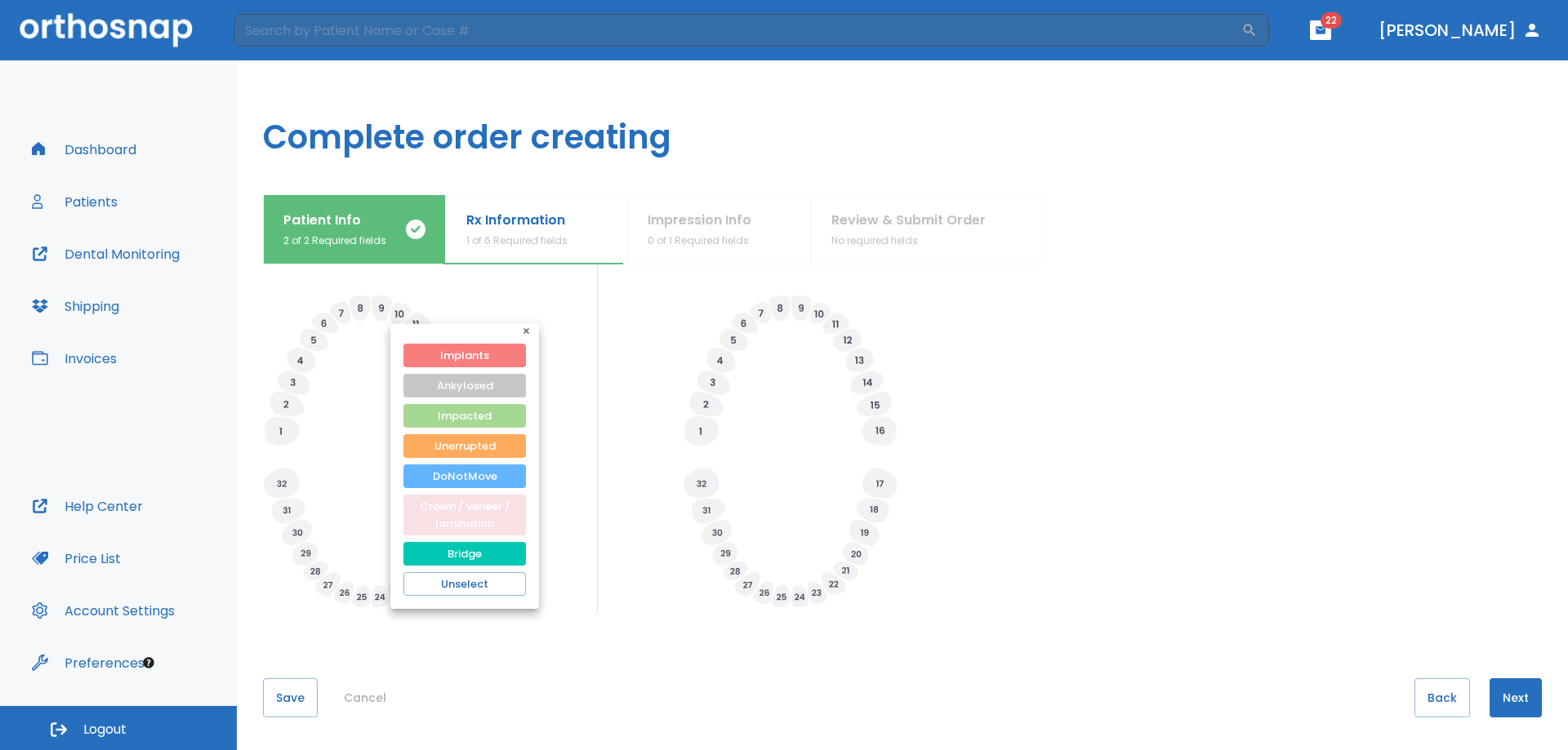
click at [470, 517] on button "Crown / veneer / lamination" at bounding box center [465, 515] width 122 height 41
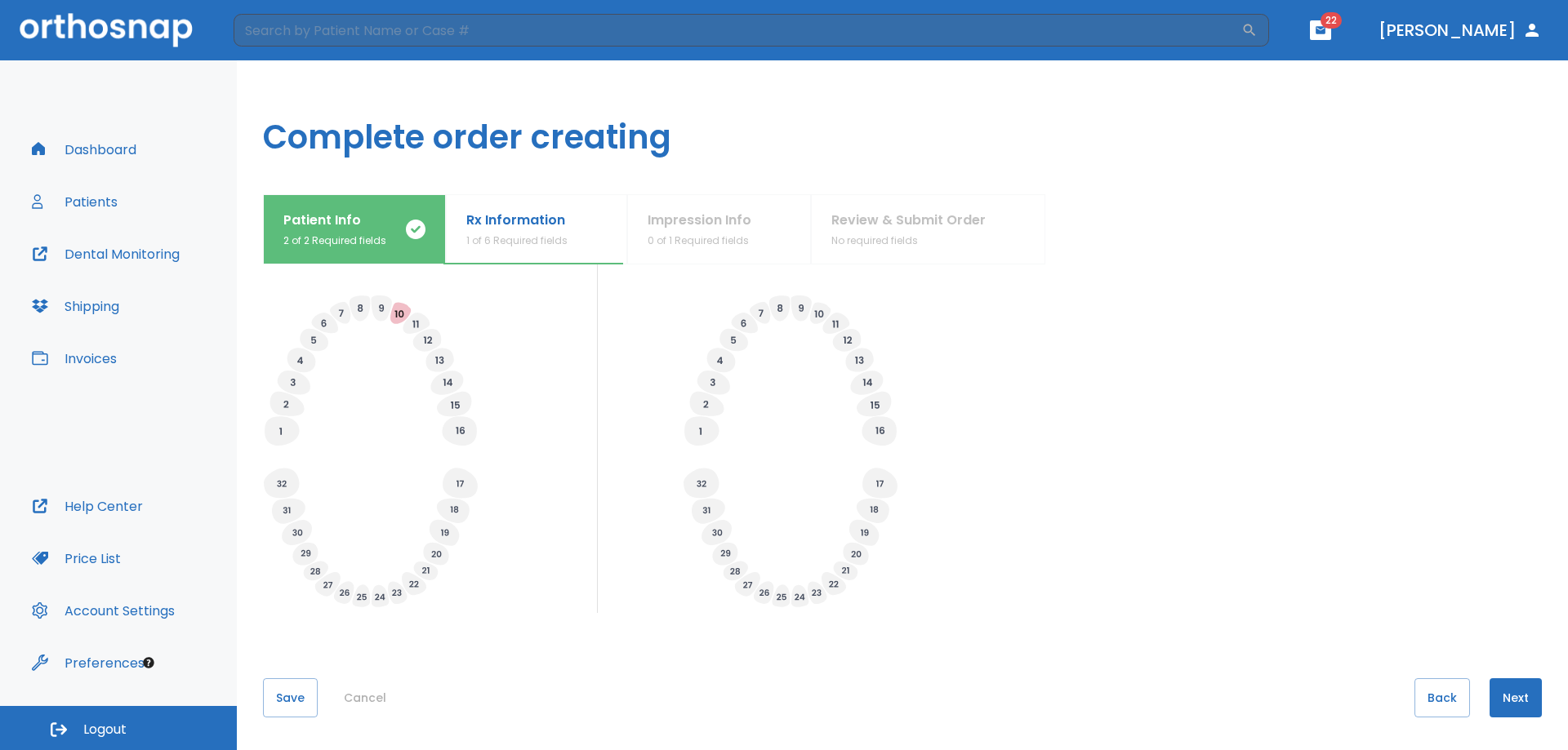
click at [1504, 696] on button "Next" at bounding box center [1515, 698] width 52 height 39
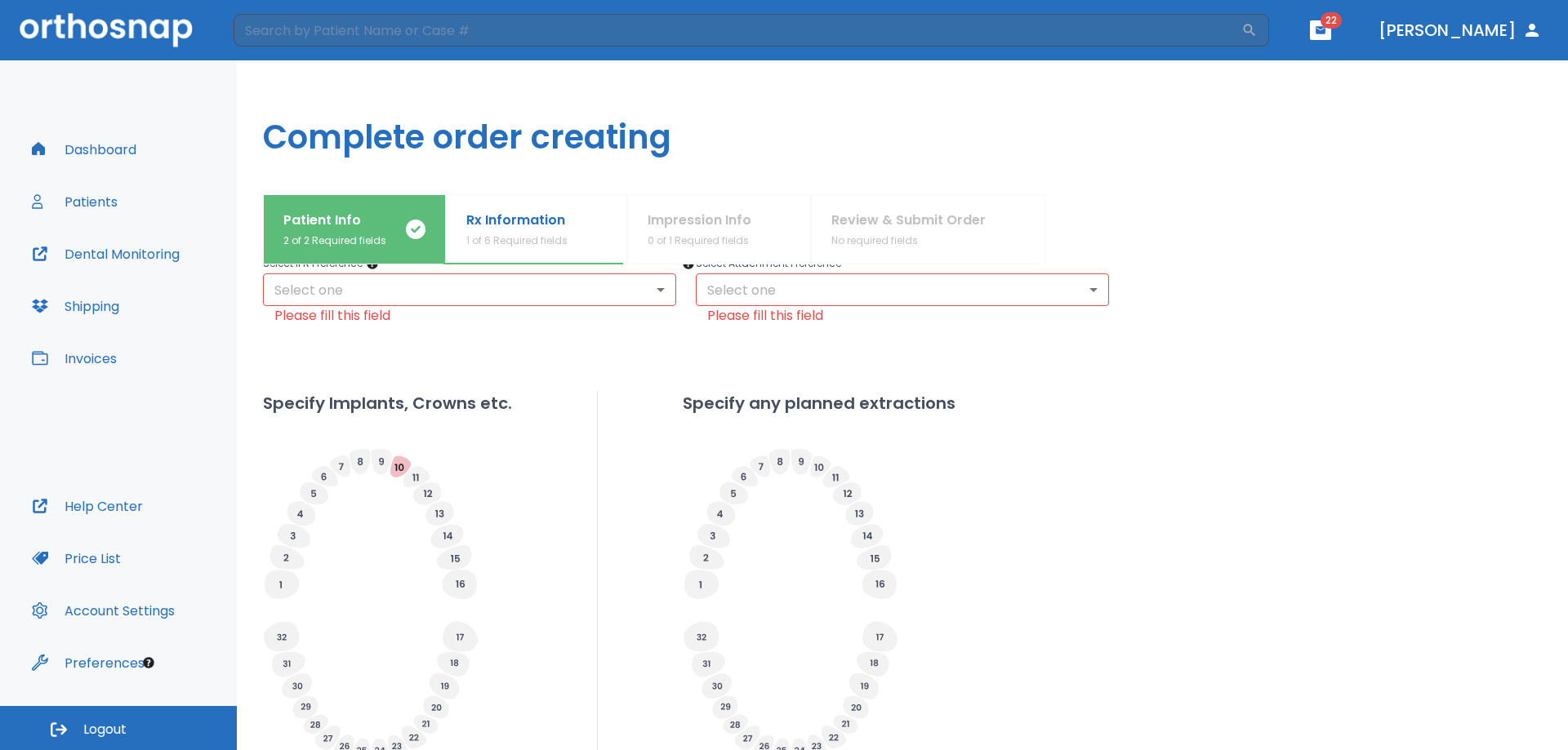
scroll to position [319, 0]
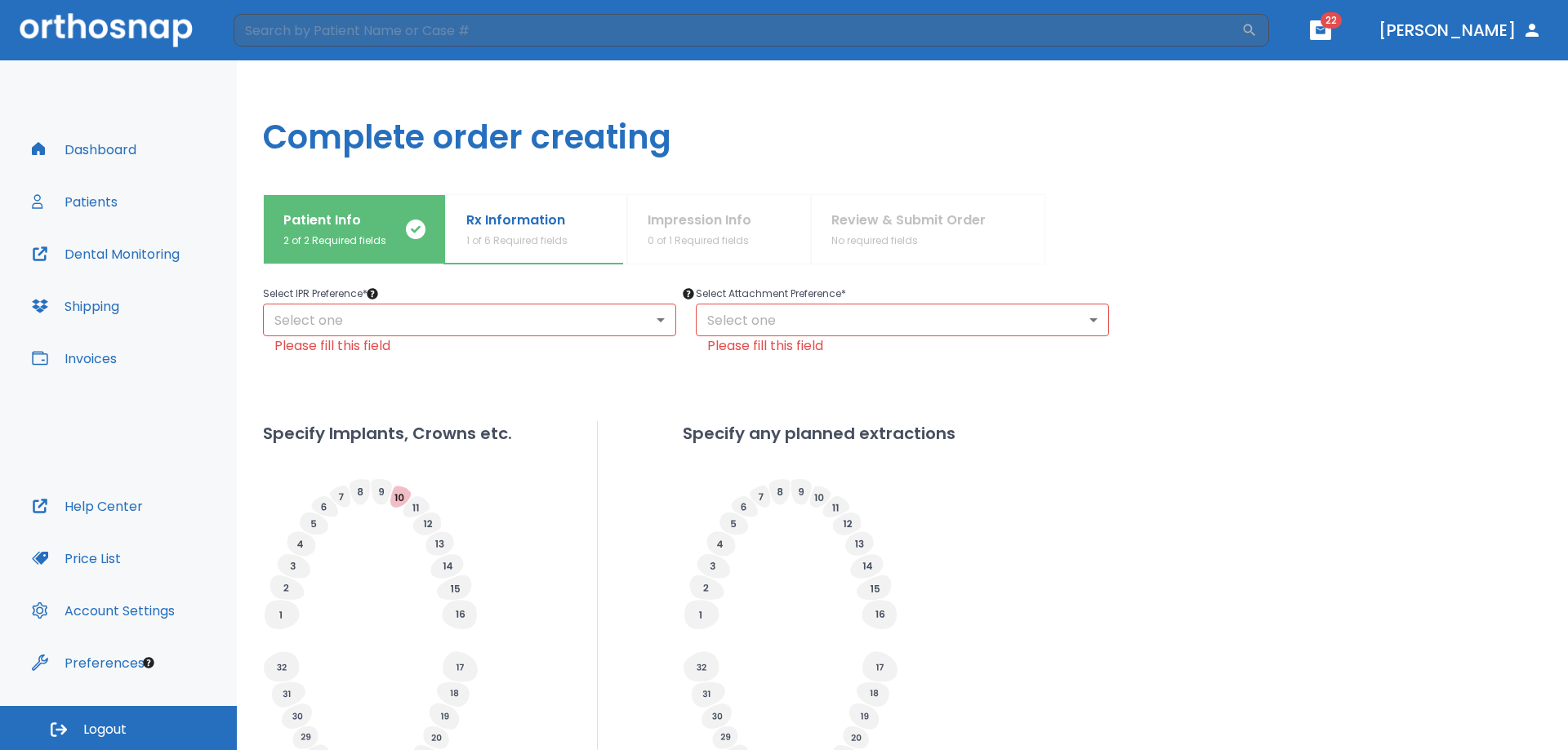
click at [405, 313] on body "​ 22 [PERSON_NAME] Dashboard Patients Dental Monitoring Shipping Invoices Help …" at bounding box center [784, 375] width 1568 height 750
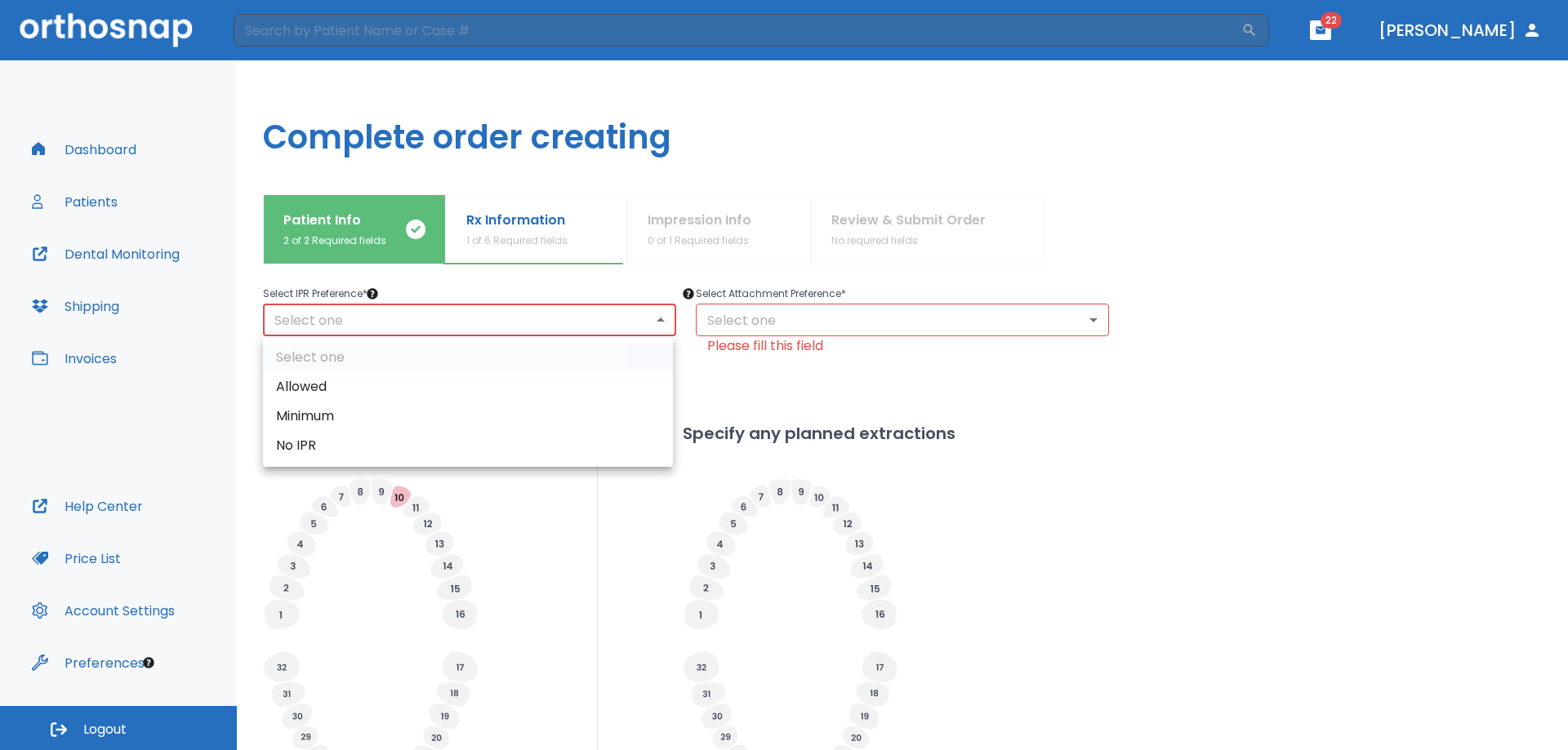
click at [382, 383] on li "Allowed" at bounding box center [468, 387] width 410 height 30
type input "1"
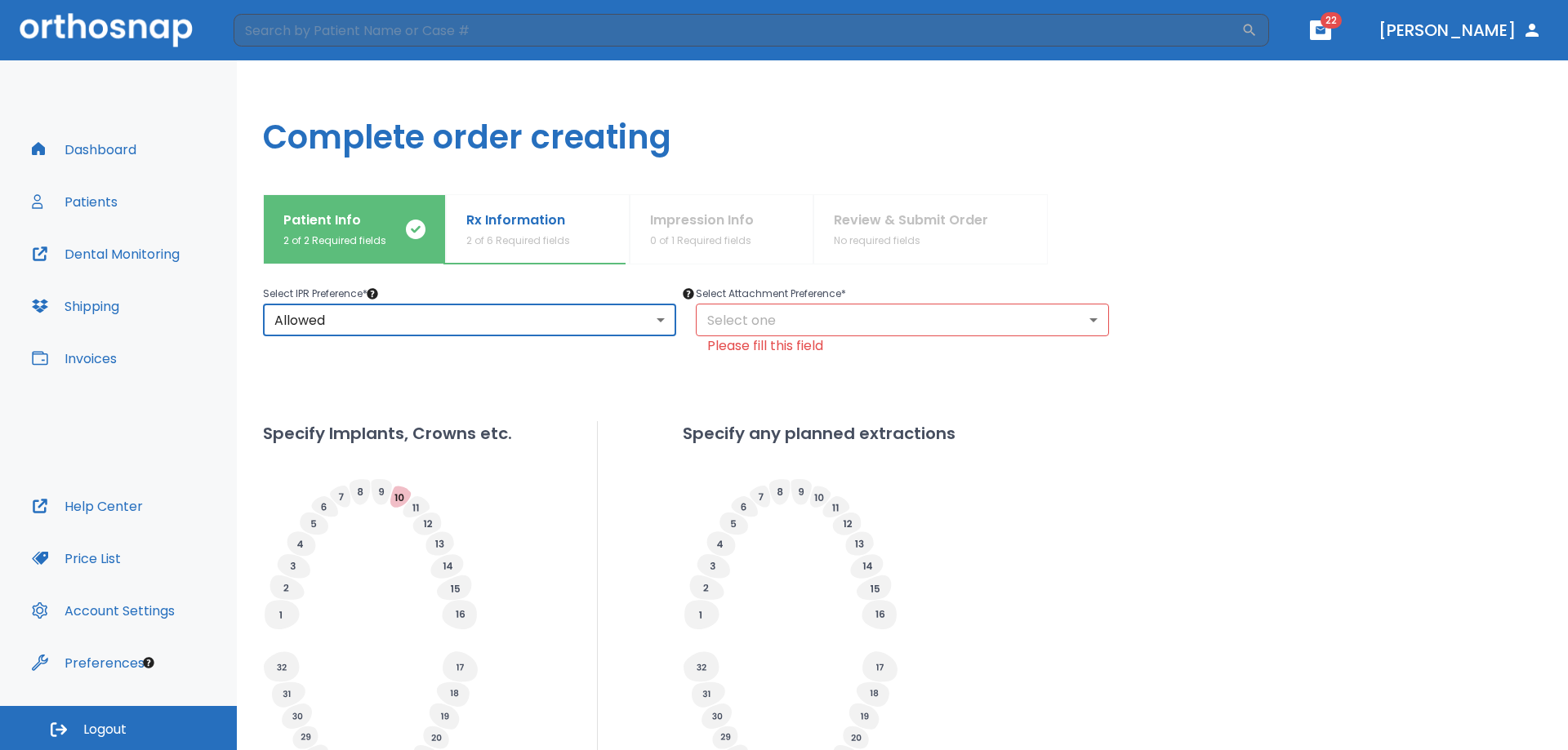
click at [785, 308] on body "​ 22 [PERSON_NAME] Dashboard Patients Dental Monitoring Shipping Invoices Help …" at bounding box center [784, 375] width 1568 height 750
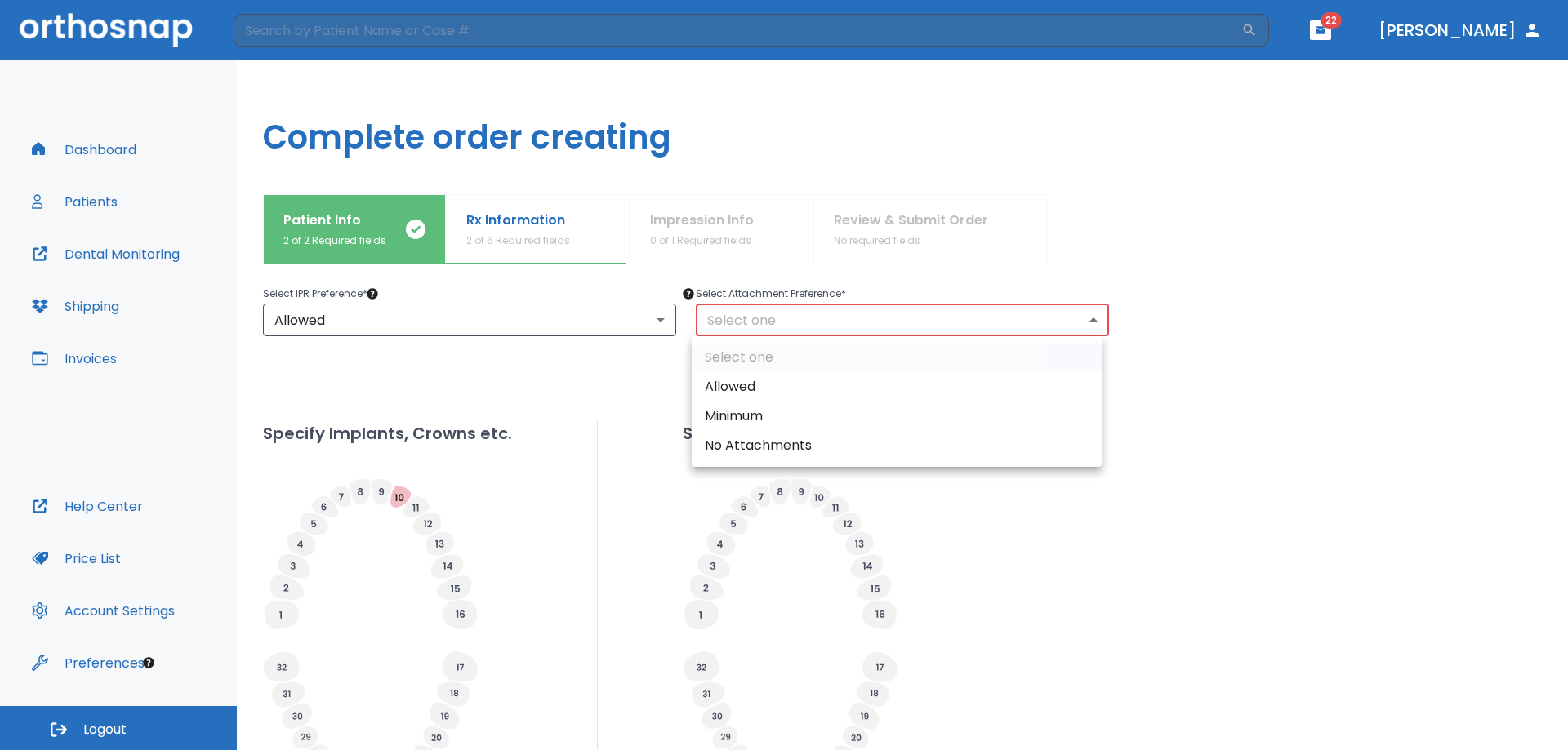
click at [773, 390] on li "Allowed" at bounding box center [897, 387] width 410 height 30
type input "1"
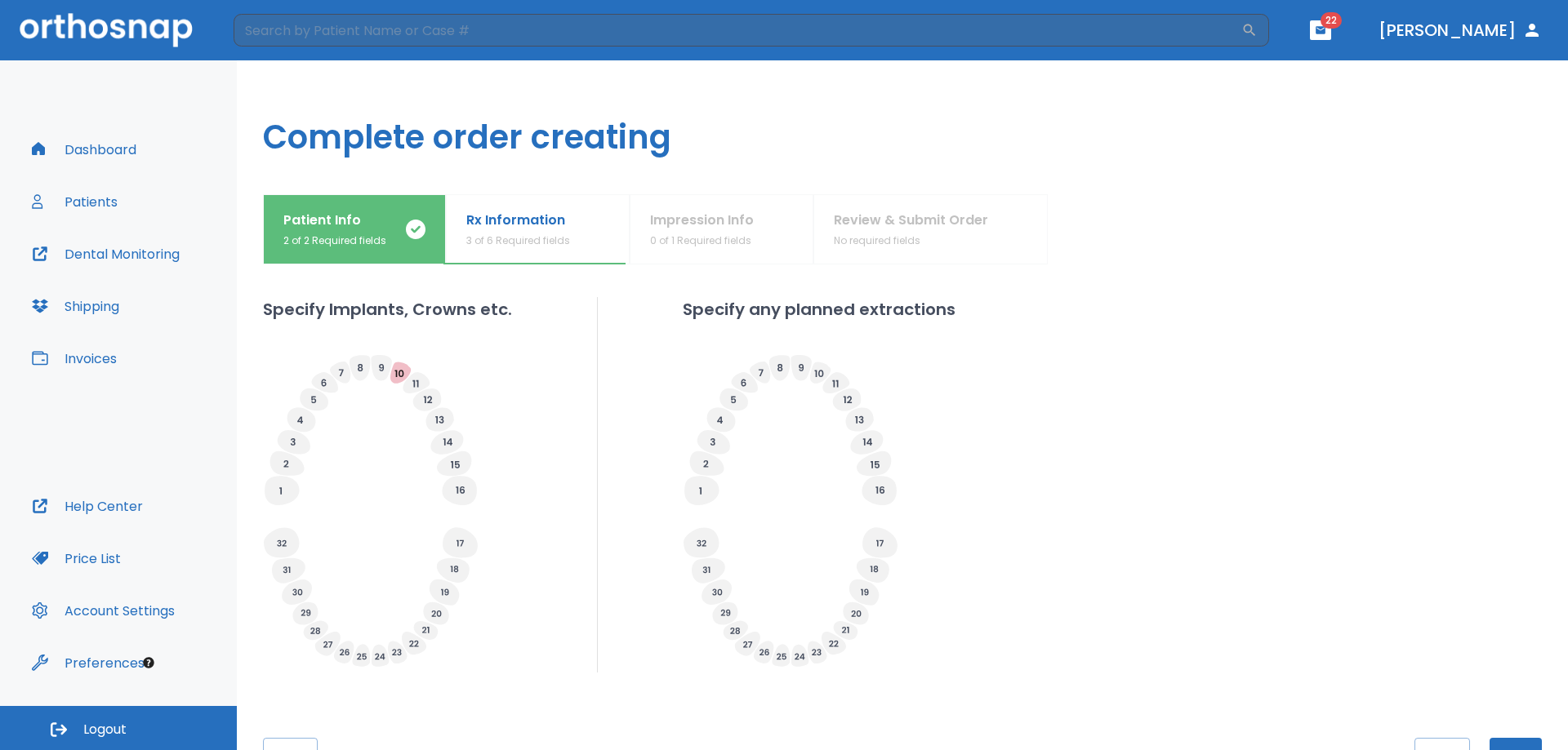
scroll to position [74, 0]
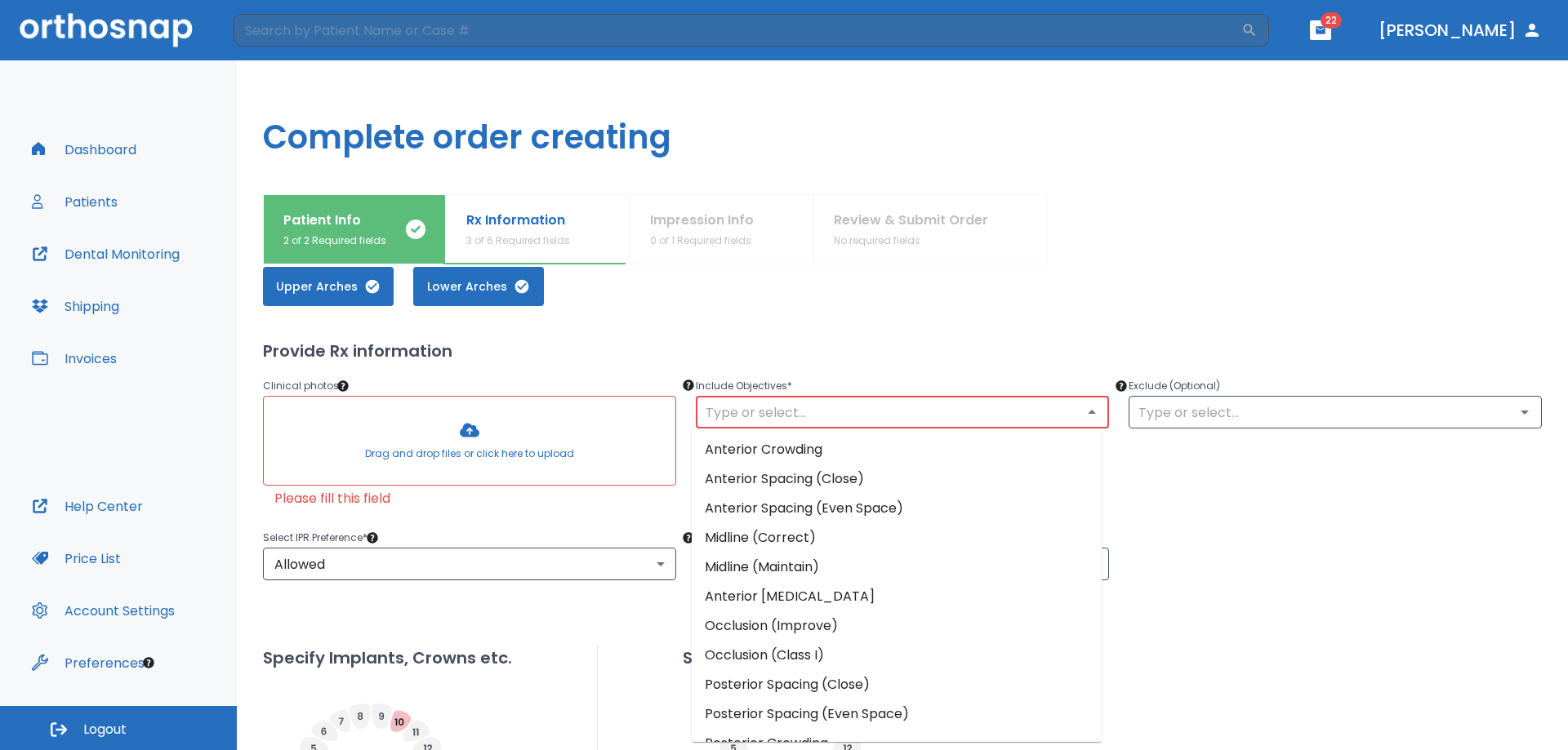
click at [756, 420] on input "text" at bounding box center [903, 412] width 404 height 23
click at [766, 620] on li "Occlusion (Improve)" at bounding box center [897, 626] width 410 height 30
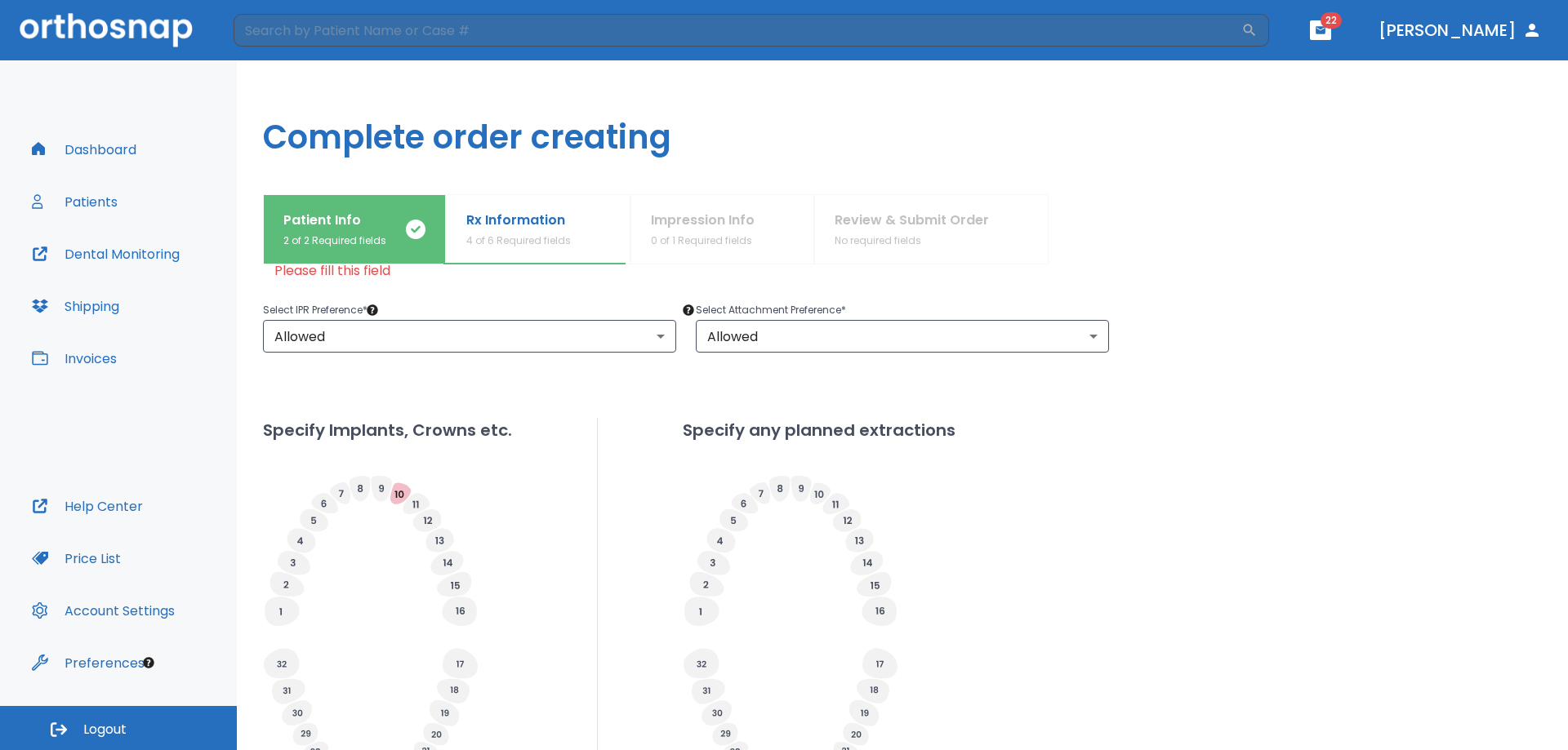
scroll to position [482, 0]
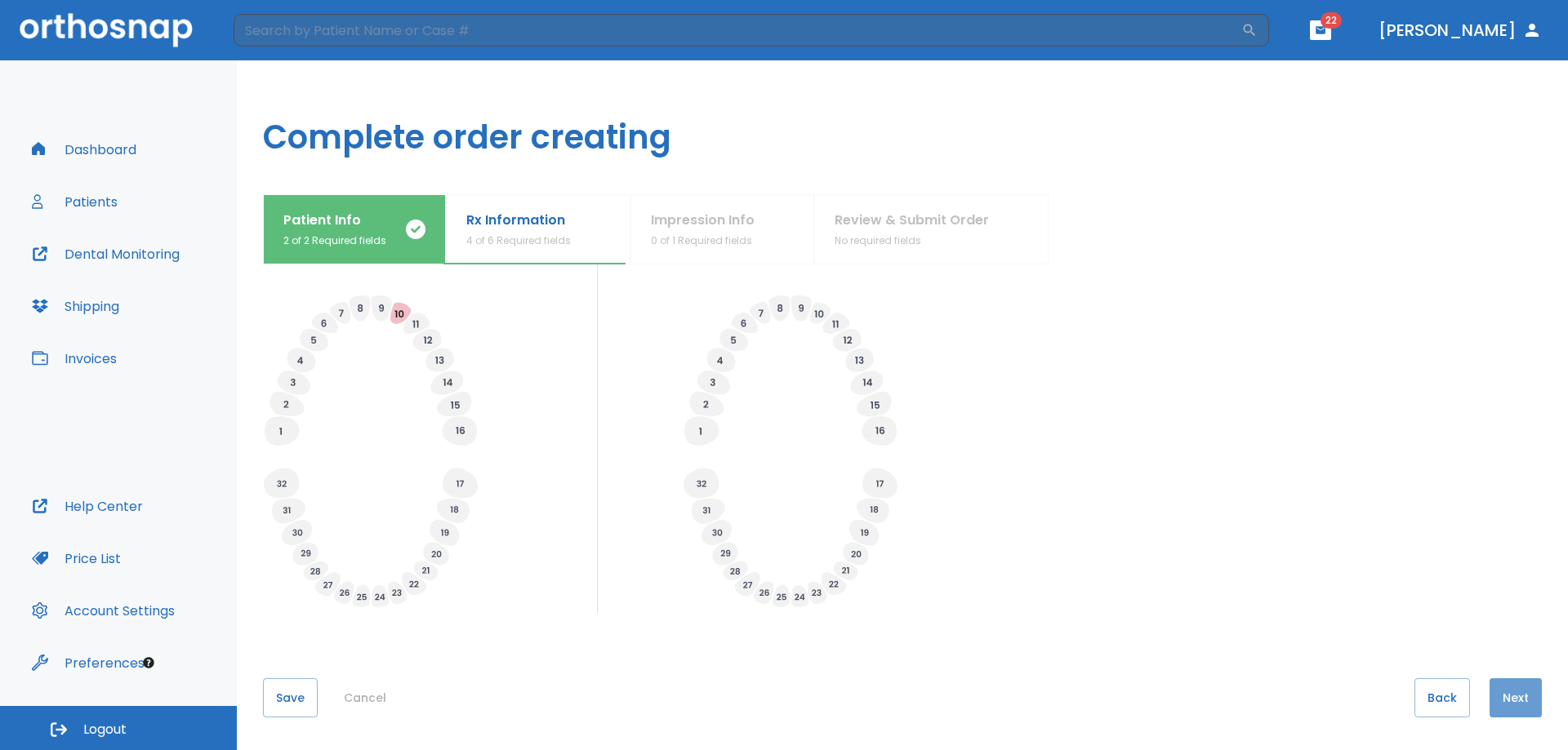
click at [1503, 695] on button "Next" at bounding box center [1515, 698] width 52 height 39
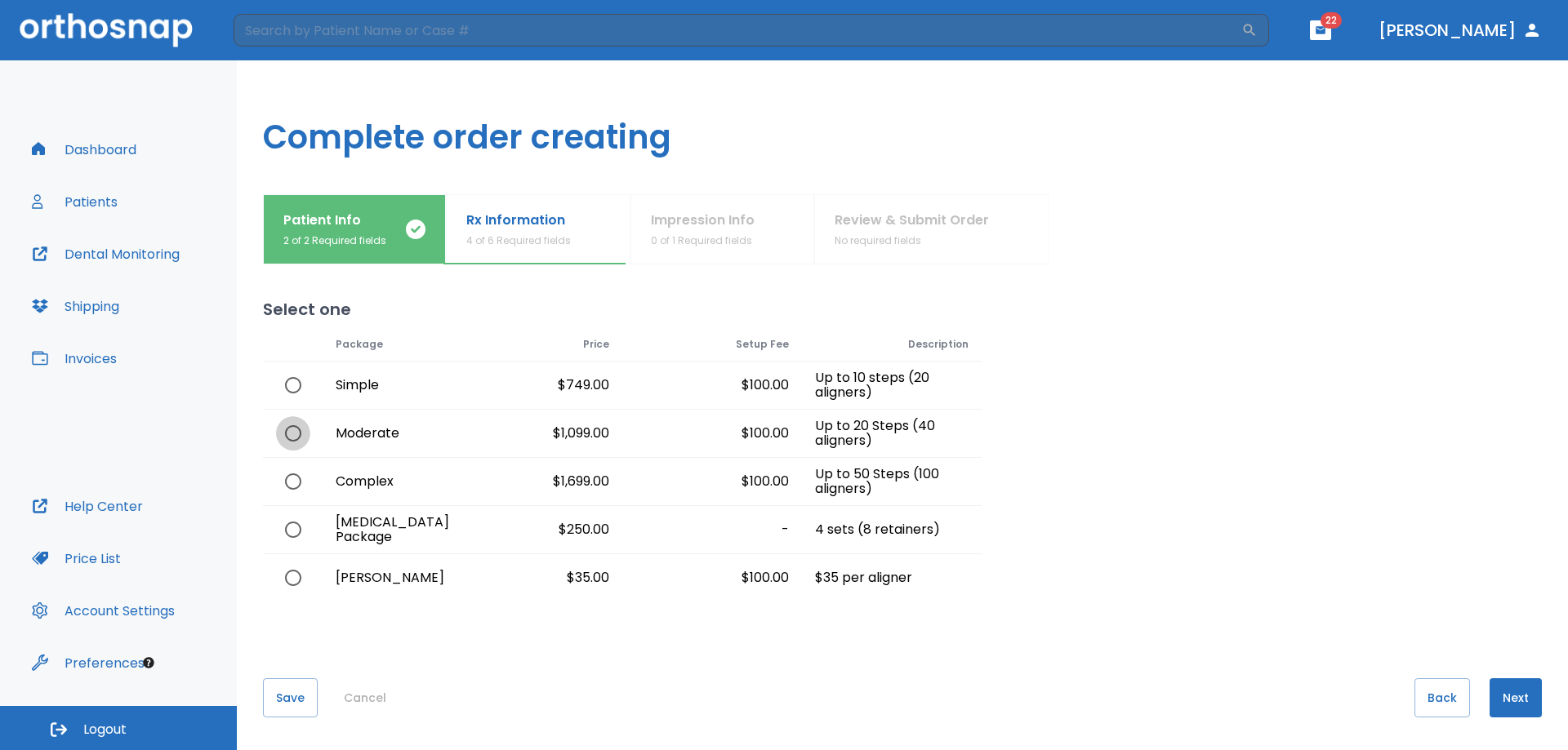
click at [288, 431] on input "radio" at bounding box center [293, 433] width 34 height 34
radio input "true"
click at [1499, 688] on button "Next" at bounding box center [1515, 698] width 52 height 39
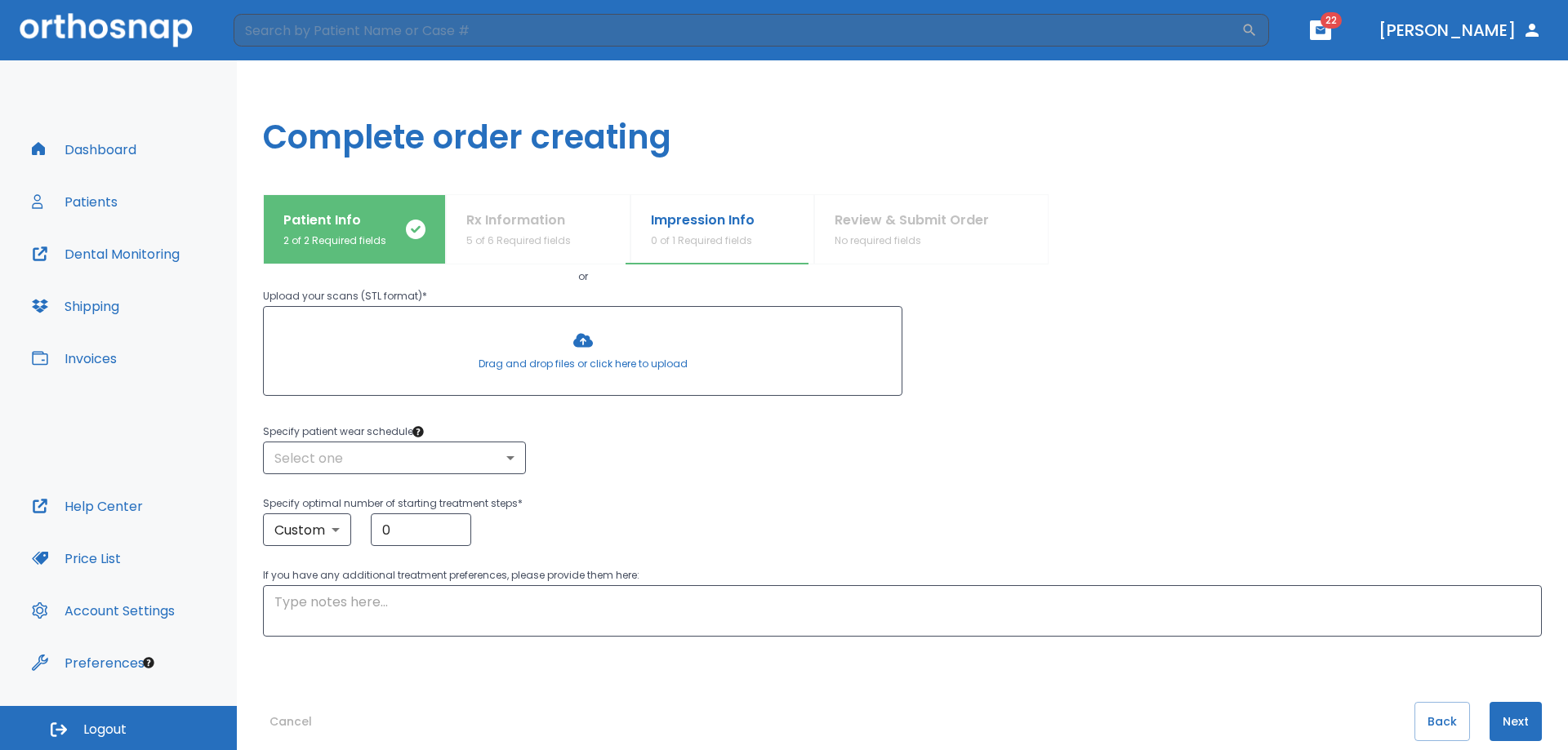
scroll to position [216, 0]
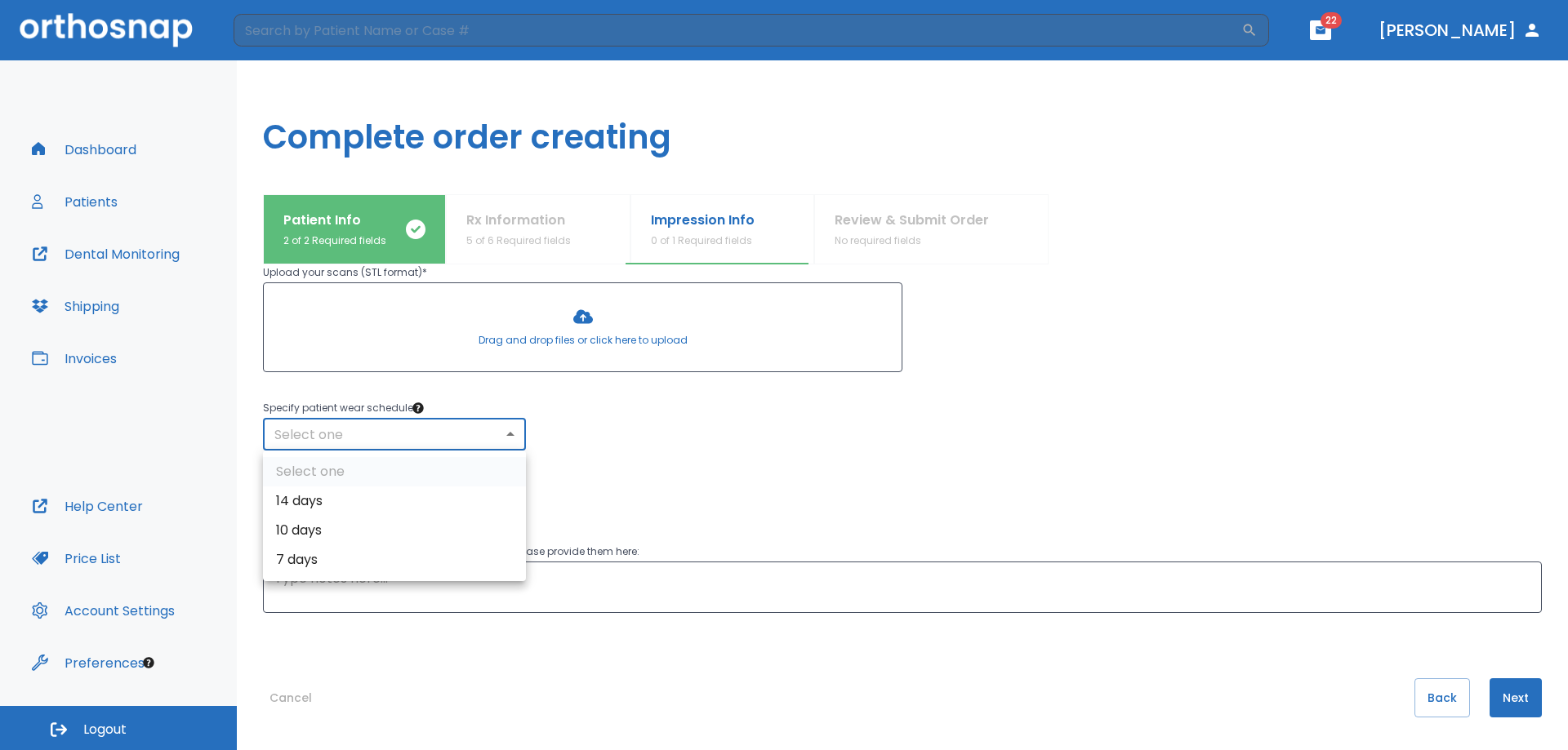
click at [432, 436] on body "​ 22 [PERSON_NAME] Dashboard Patients Dental Monitoring Shipping Invoices Help …" at bounding box center [784, 375] width 1568 height 750
click at [354, 555] on li "7 days" at bounding box center [395, 560] width 263 height 30
type input "7"
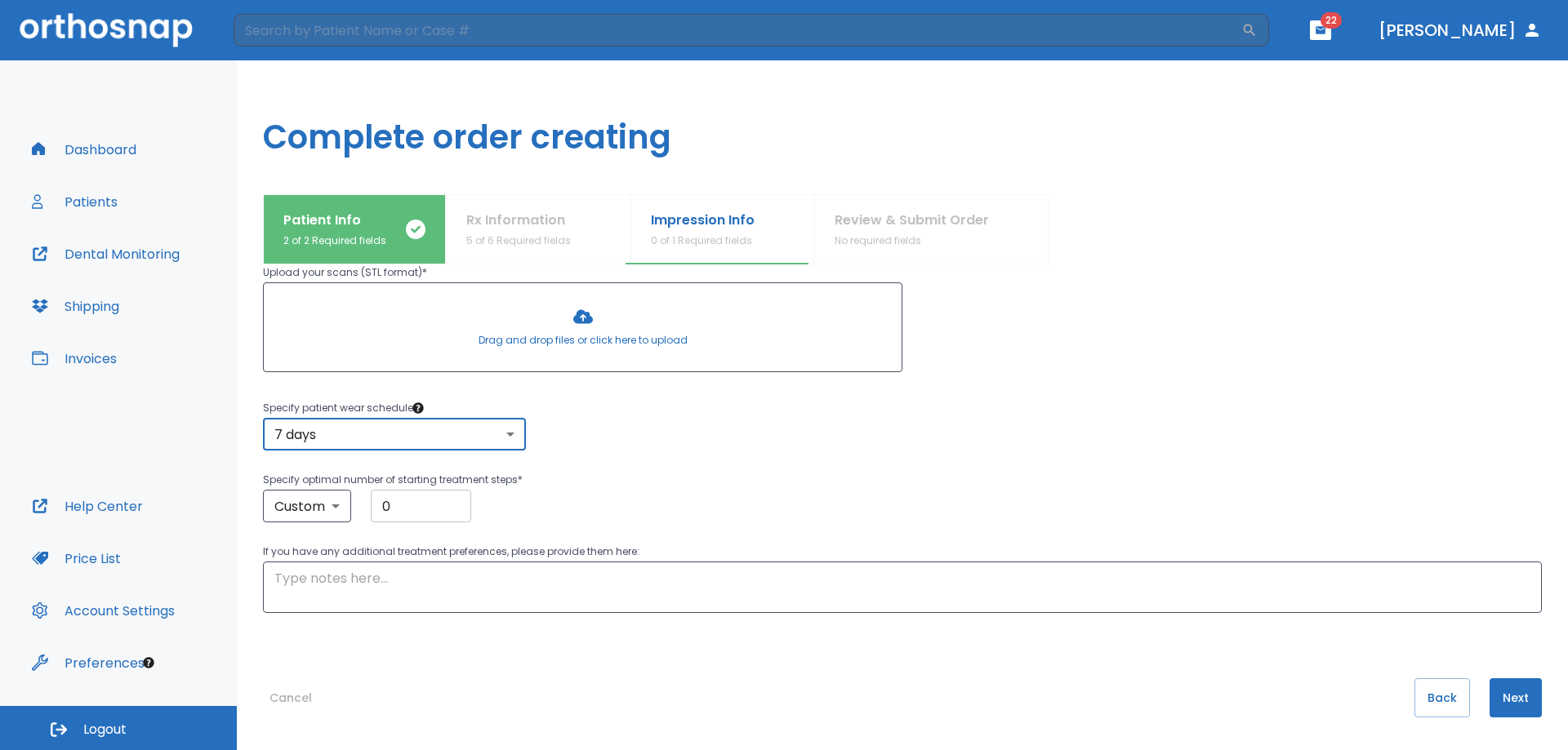
click at [426, 506] on input "0" at bounding box center [420, 506] width 100 height 32
click at [1500, 694] on button "Next" at bounding box center [1515, 698] width 52 height 39
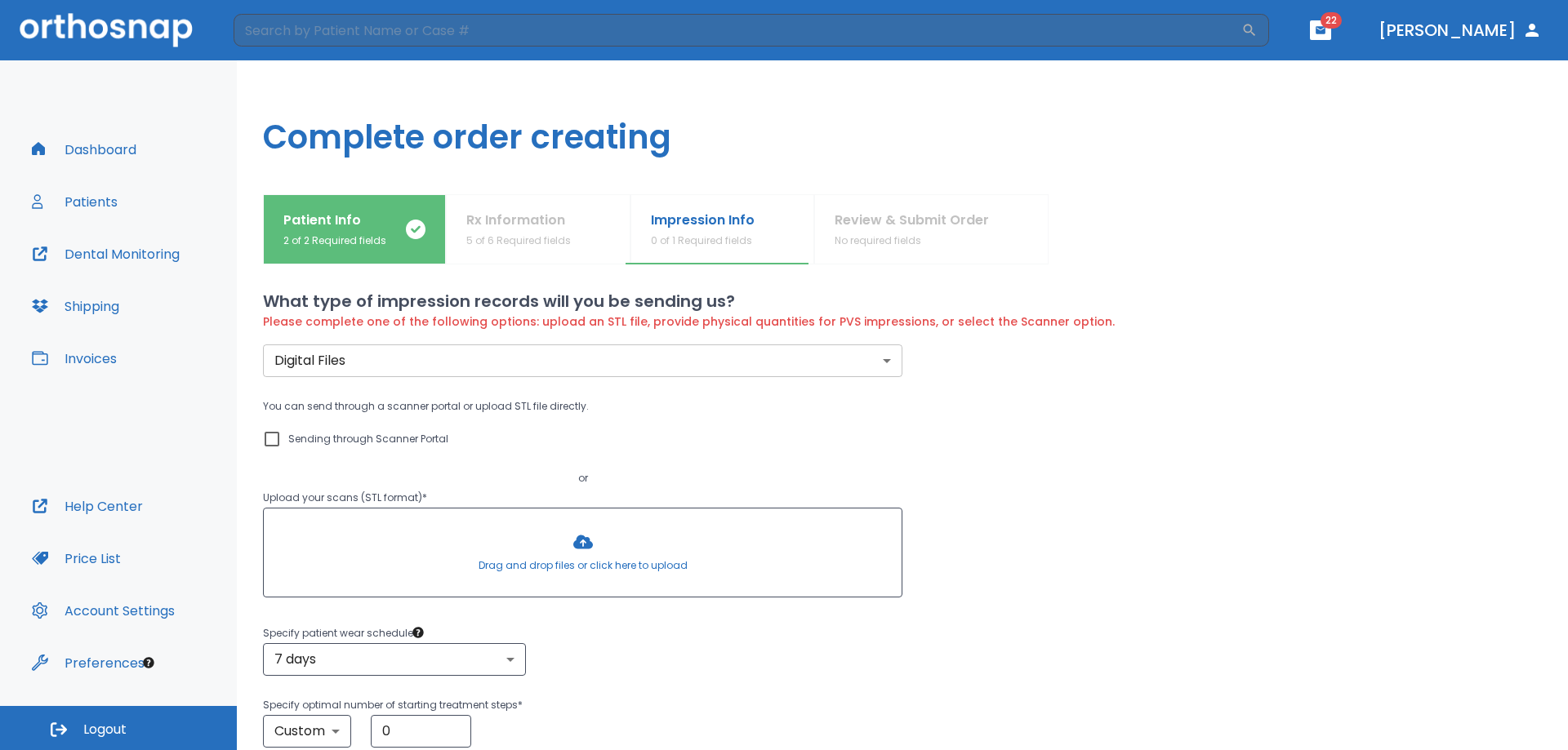
scroll to position [0, 0]
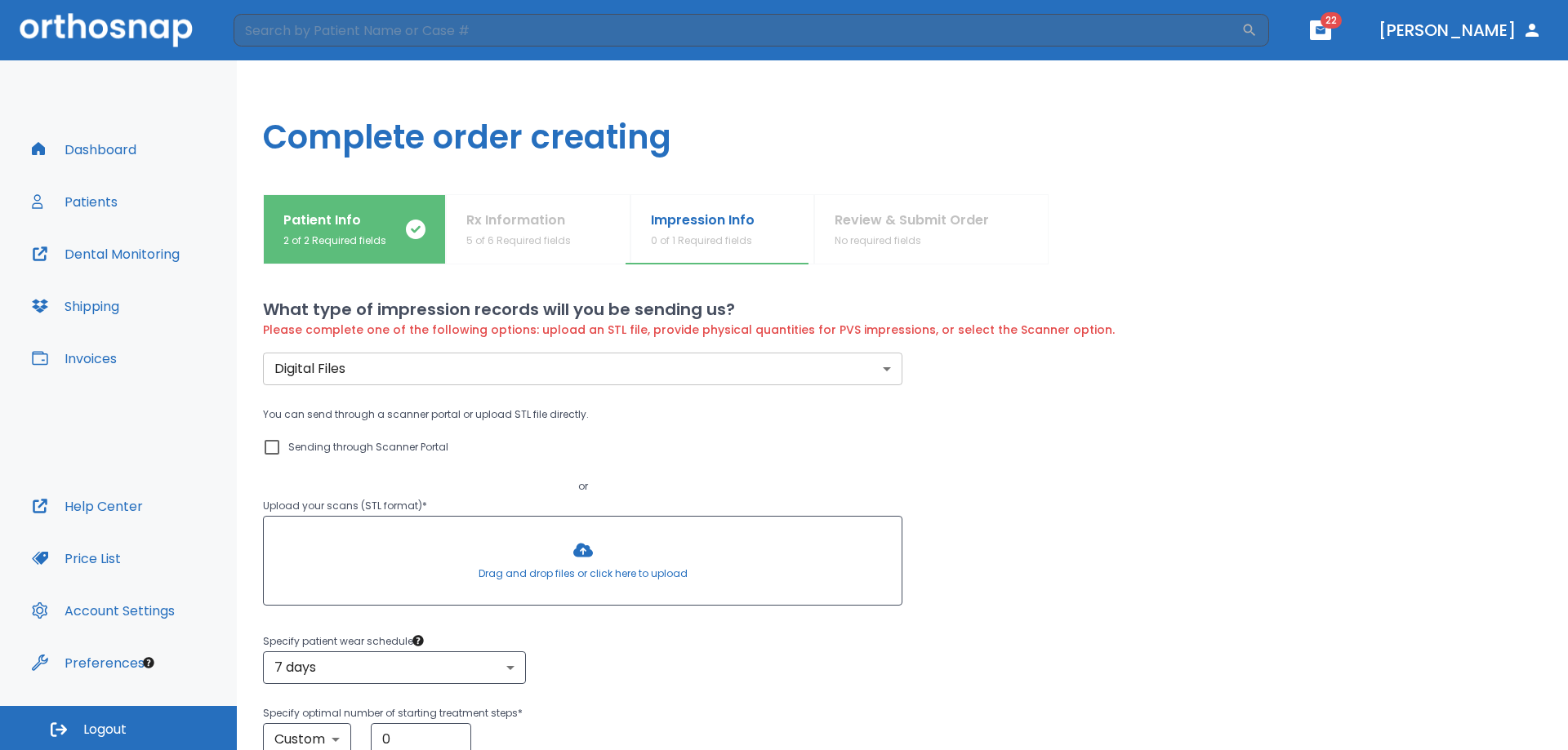
click at [275, 447] on input "Sending through Scanner Portal" at bounding box center [271, 447] width 19 height 19
checkbox input "true"
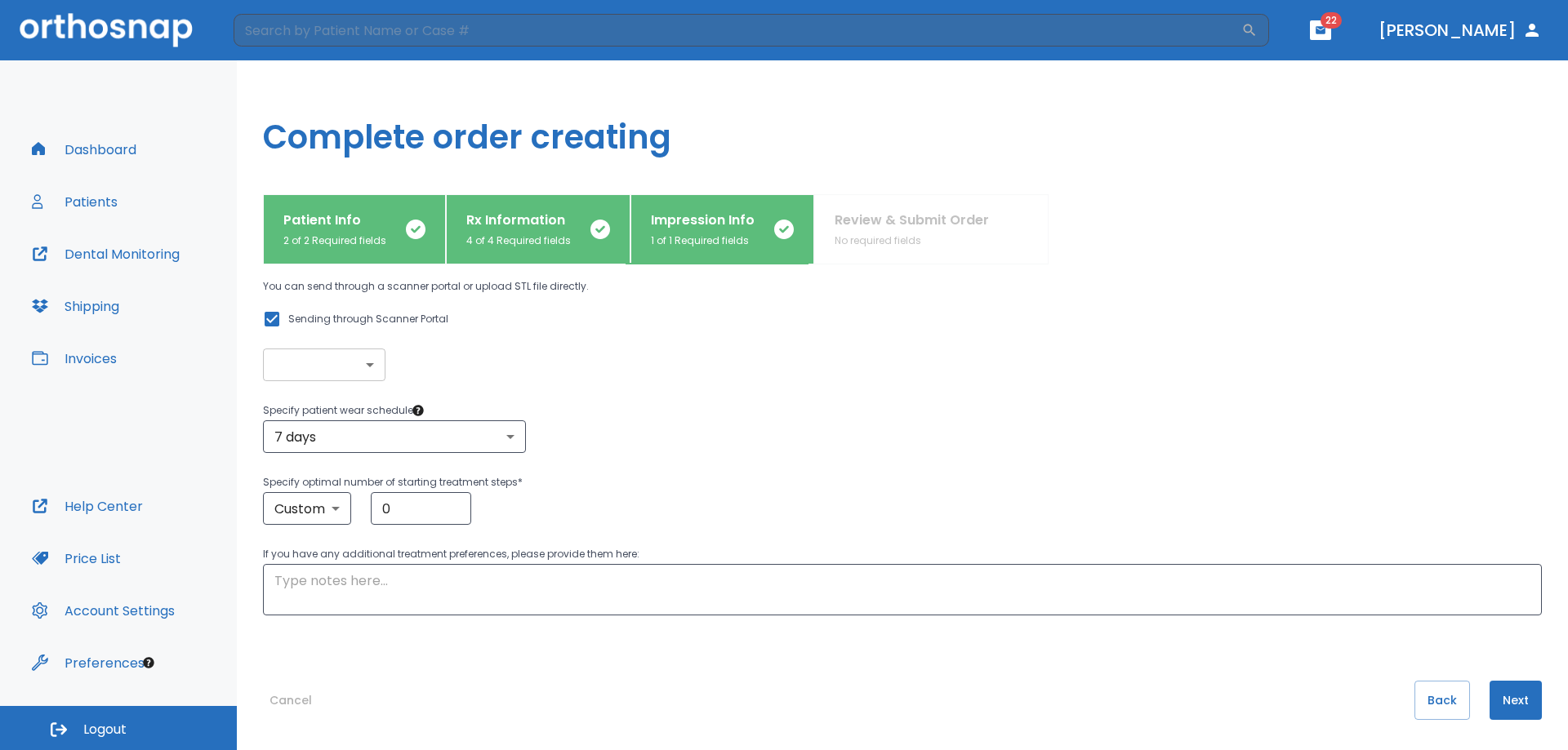
scroll to position [113, 0]
click at [1509, 699] on button "Next" at bounding box center [1515, 698] width 52 height 39
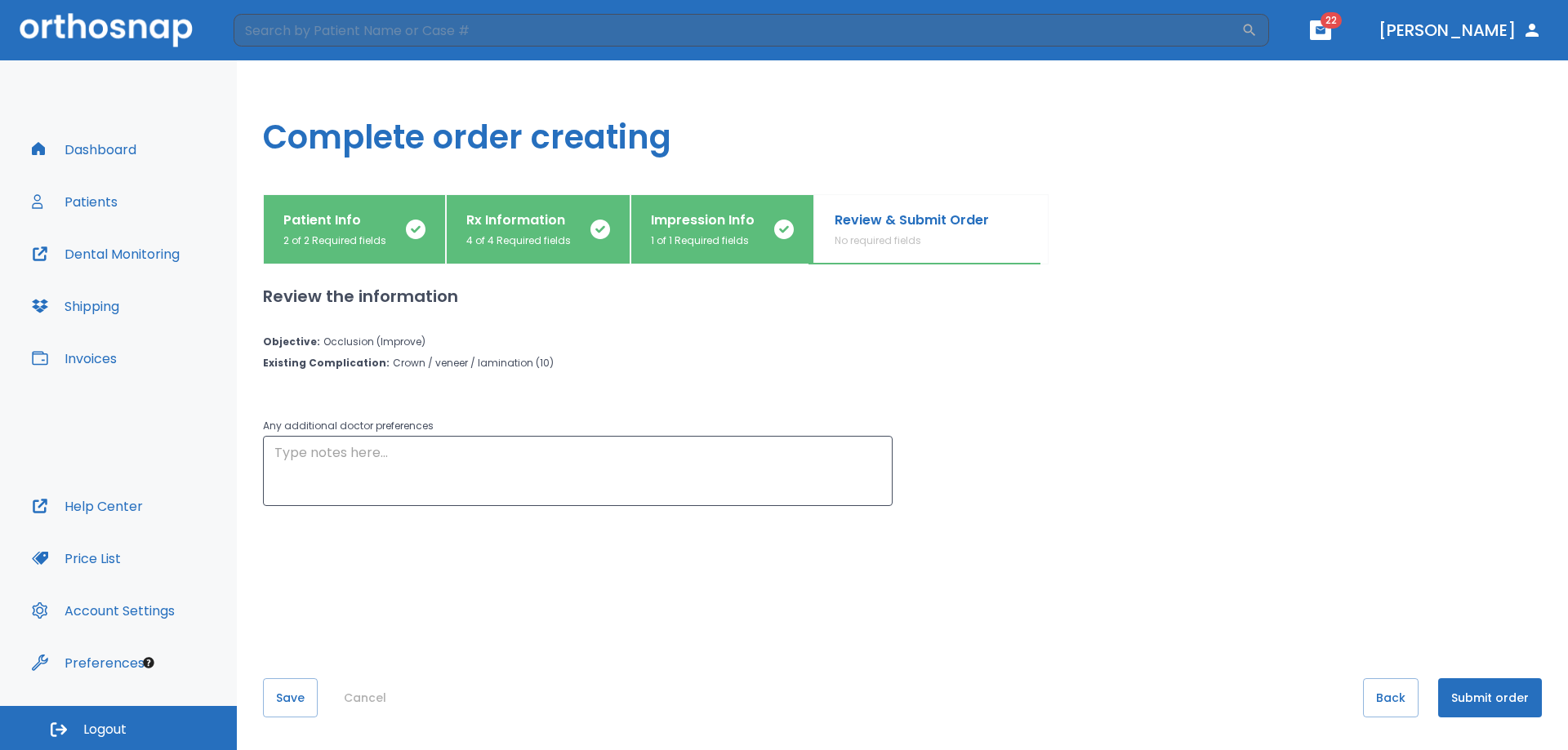
scroll to position [0, 0]
click at [679, 226] on p "Impression Info" at bounding box center [703, 219] width 104 height 19
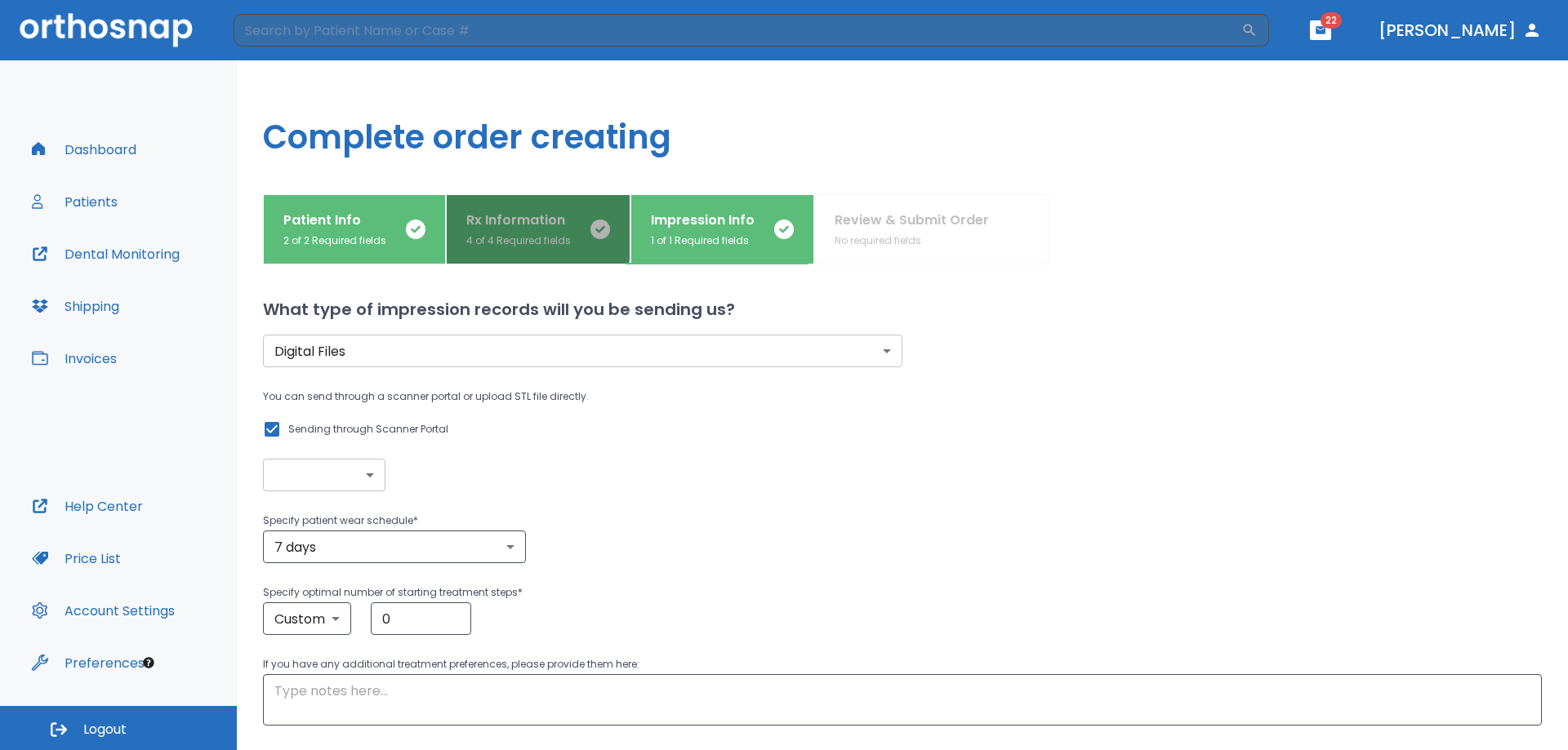
click at [517, 225] on p "Rx Information" at bounding box center [518, 219] width 105 height 19
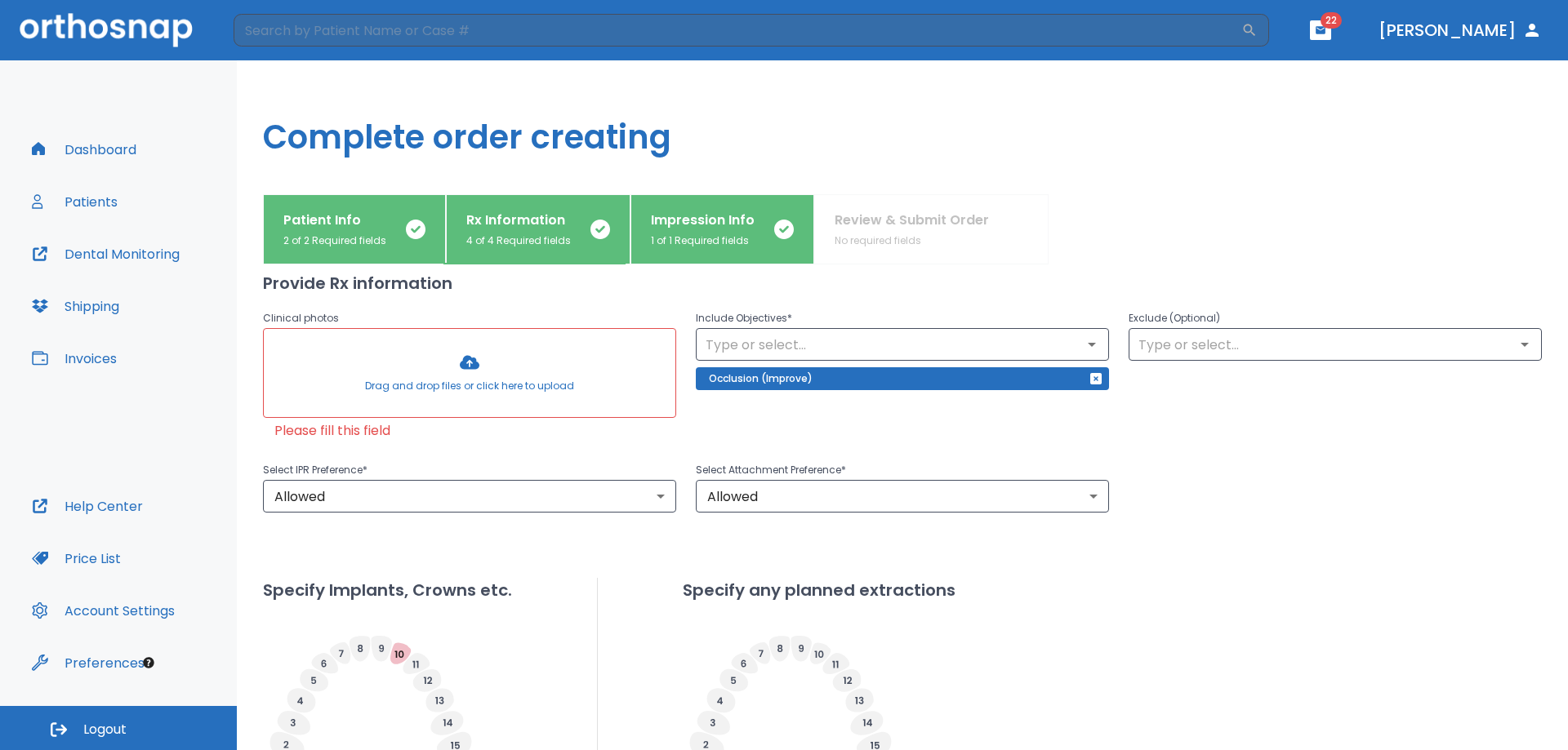
scroll to position [167, 0]
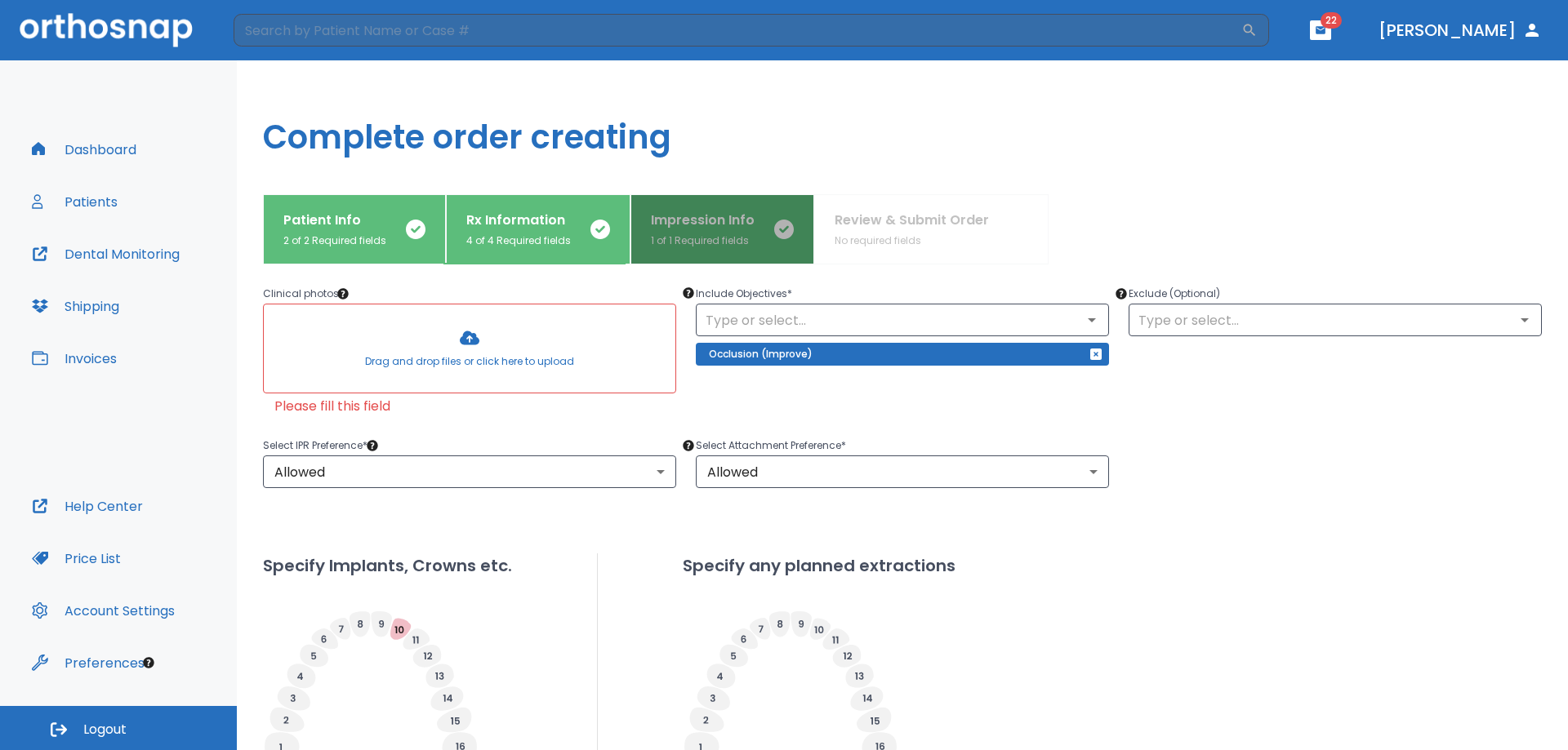
click at [708, 226] on p "Impression Info" at bounding box center [703, 219] width 104 height 19
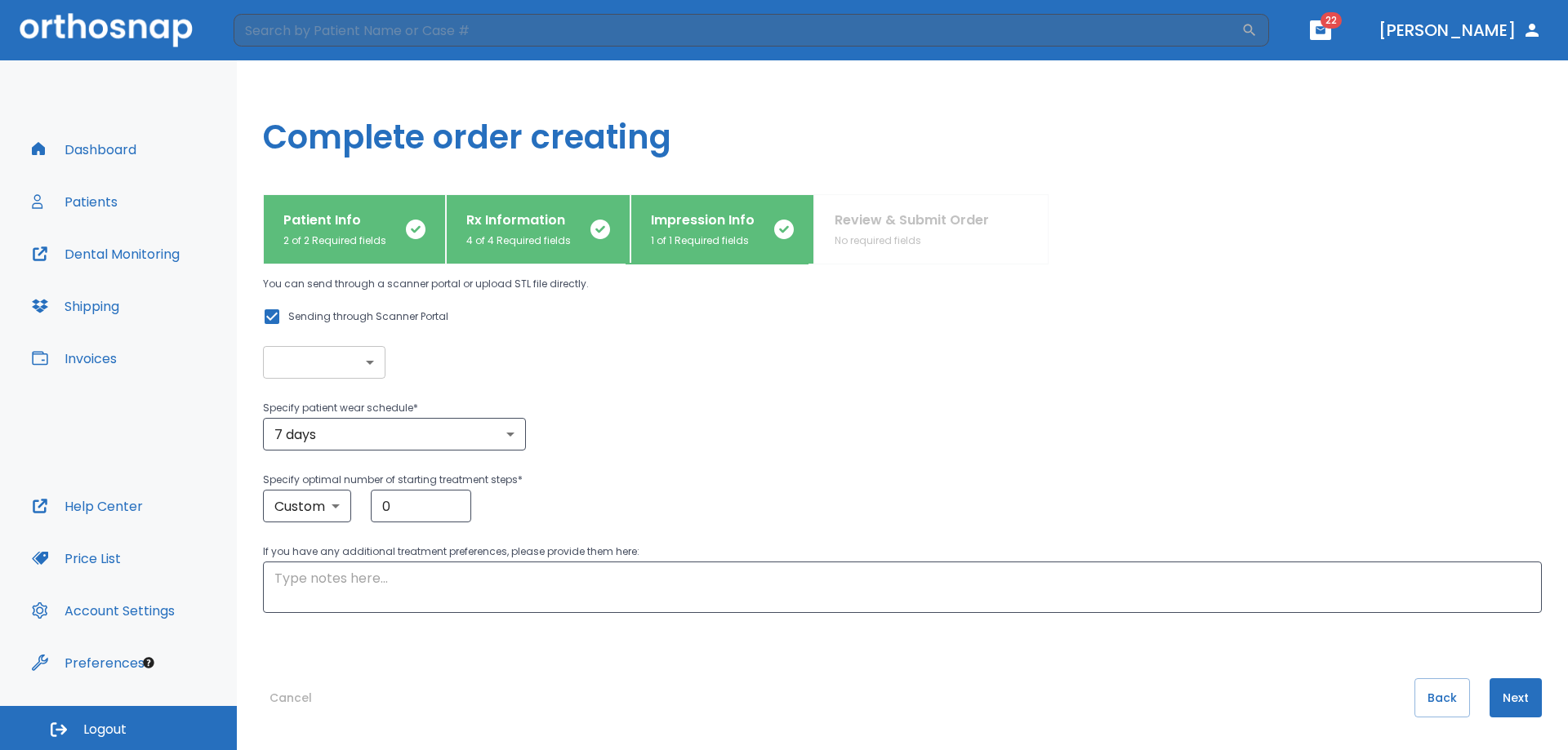
scroll to position [113, 0]
click at [1508, 697] on button "Next" at bounding box center [1515, 698] width 52 height 39
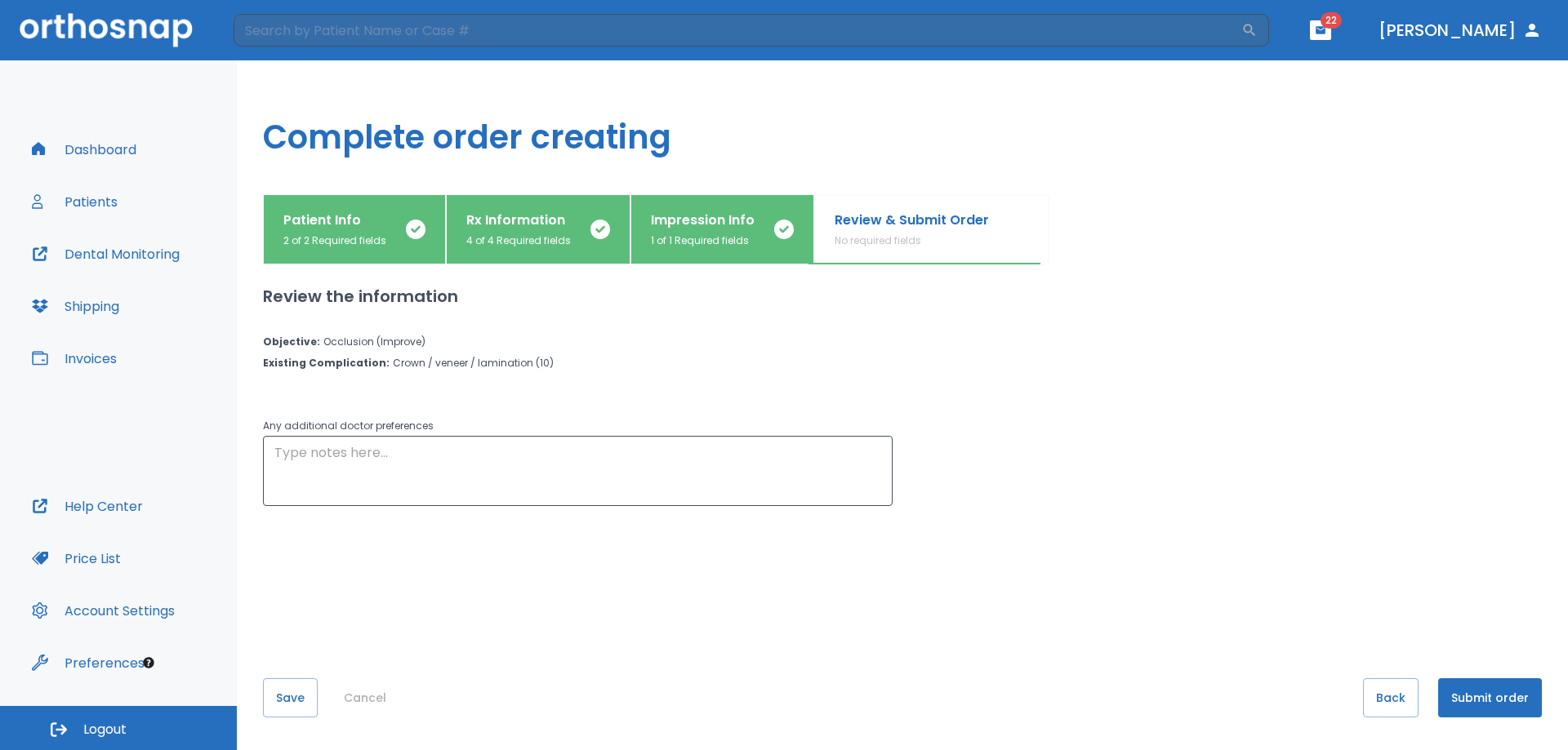
scroll to position [0, 0]
click at [1470, 690] on button "Submit order" at bounding box center [1490, 698] width 104 height 39
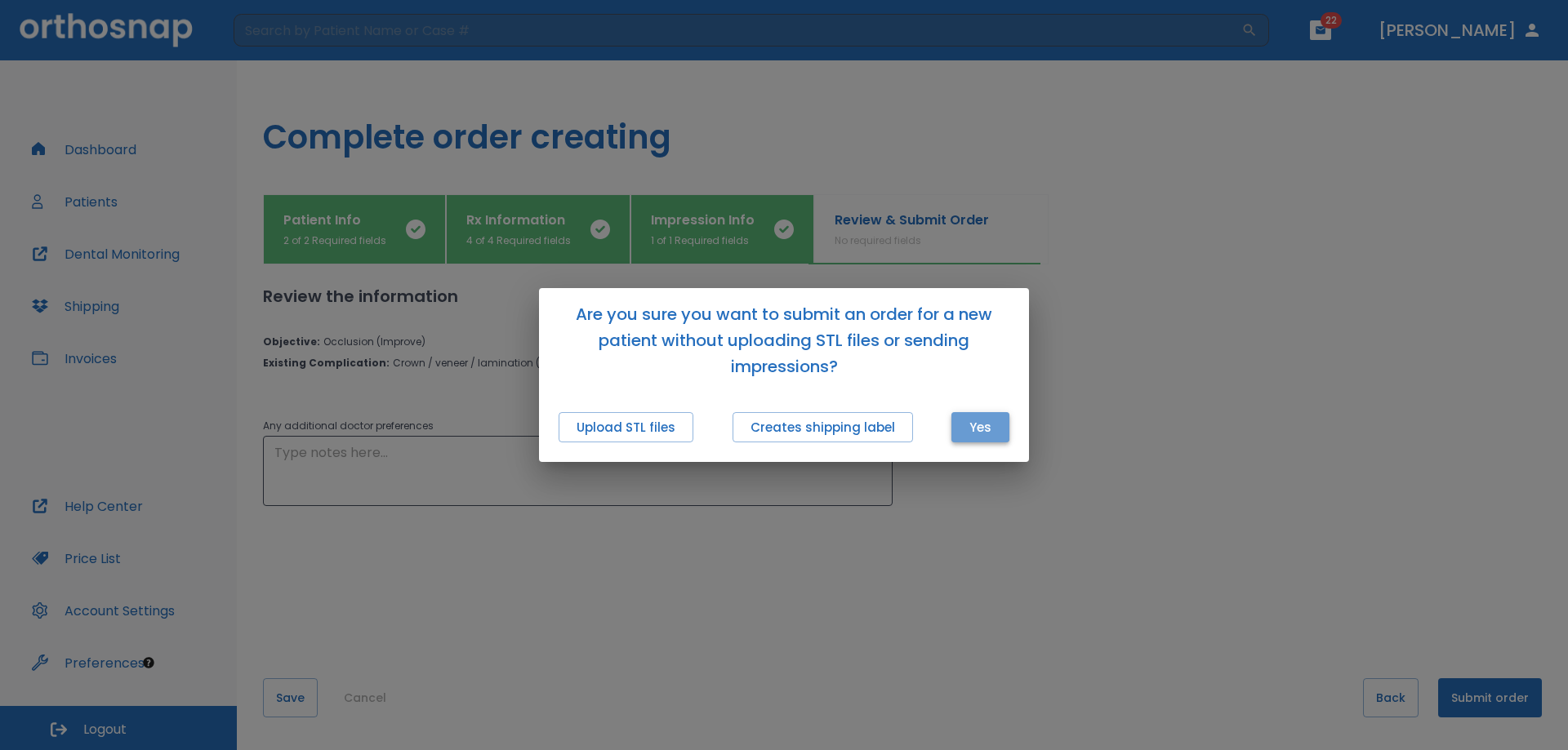
click at [972, 432] on button "Yes" at bounding box center [980, 427] width 58 height 31
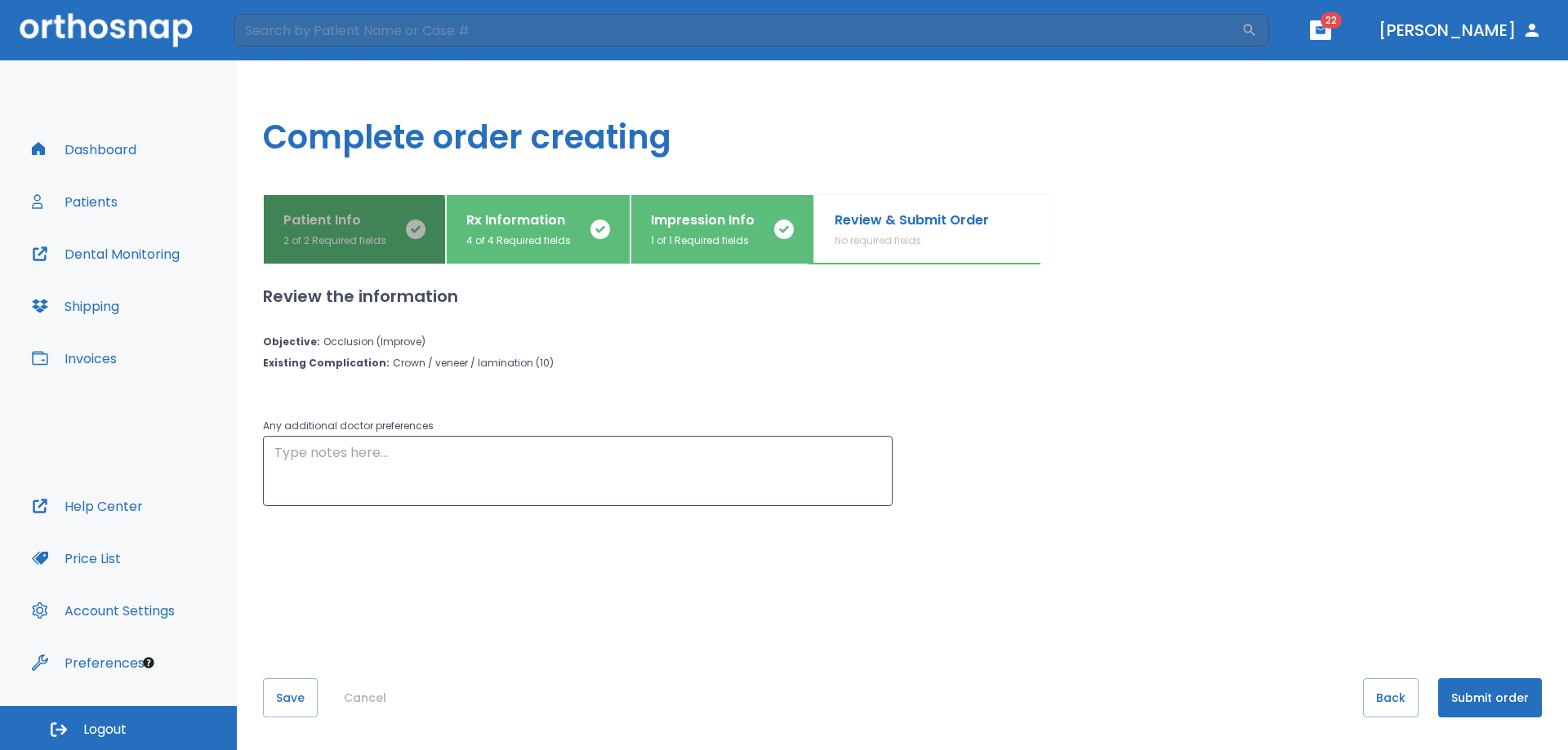
click at [311, 233] on p "2 of 2 Required fields" at bounding box center [334, 241] width 103 height 15
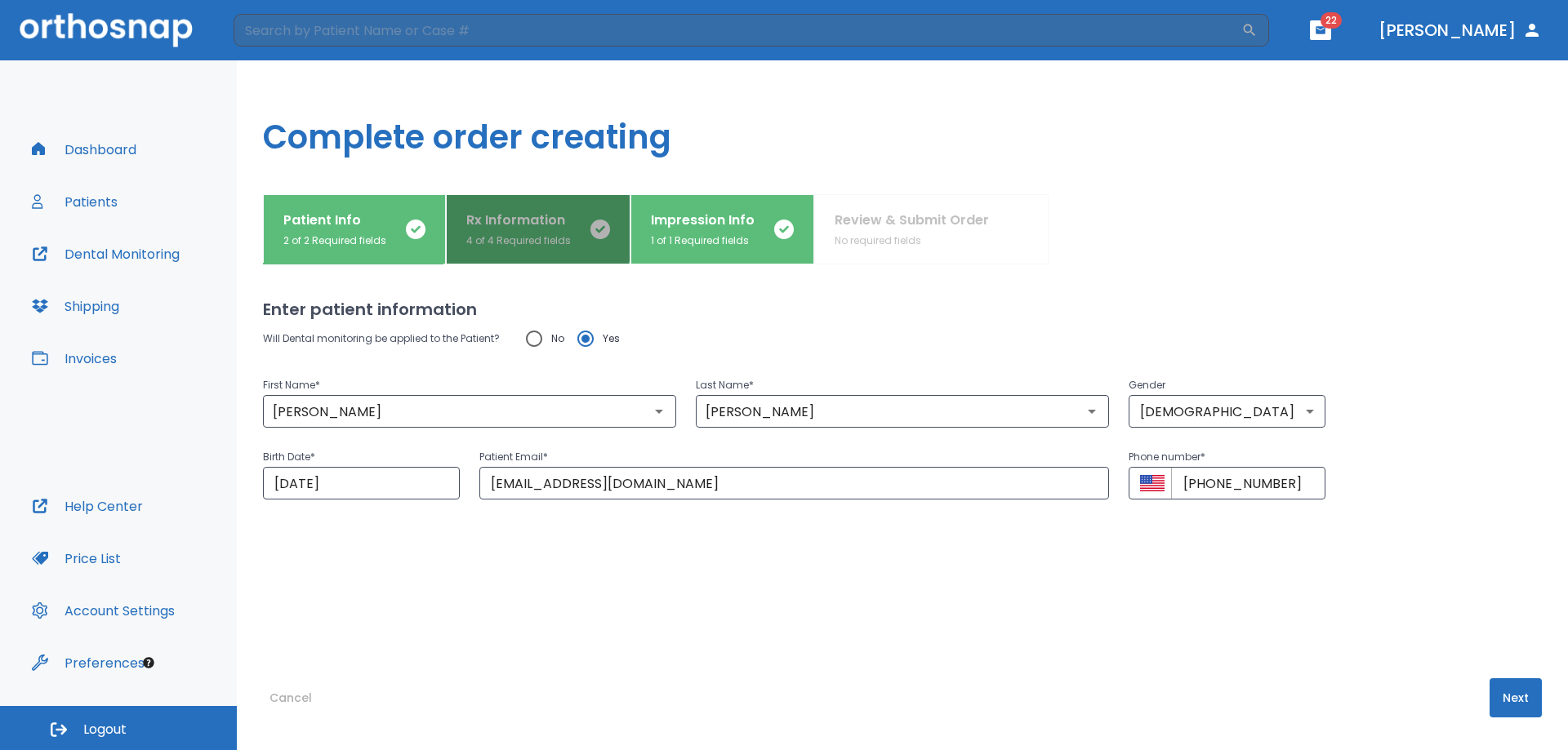
click at [508, 207] on button "Rx Information 4 of 4 Required fields" at bounding box center [537, 230] width 184 height 70
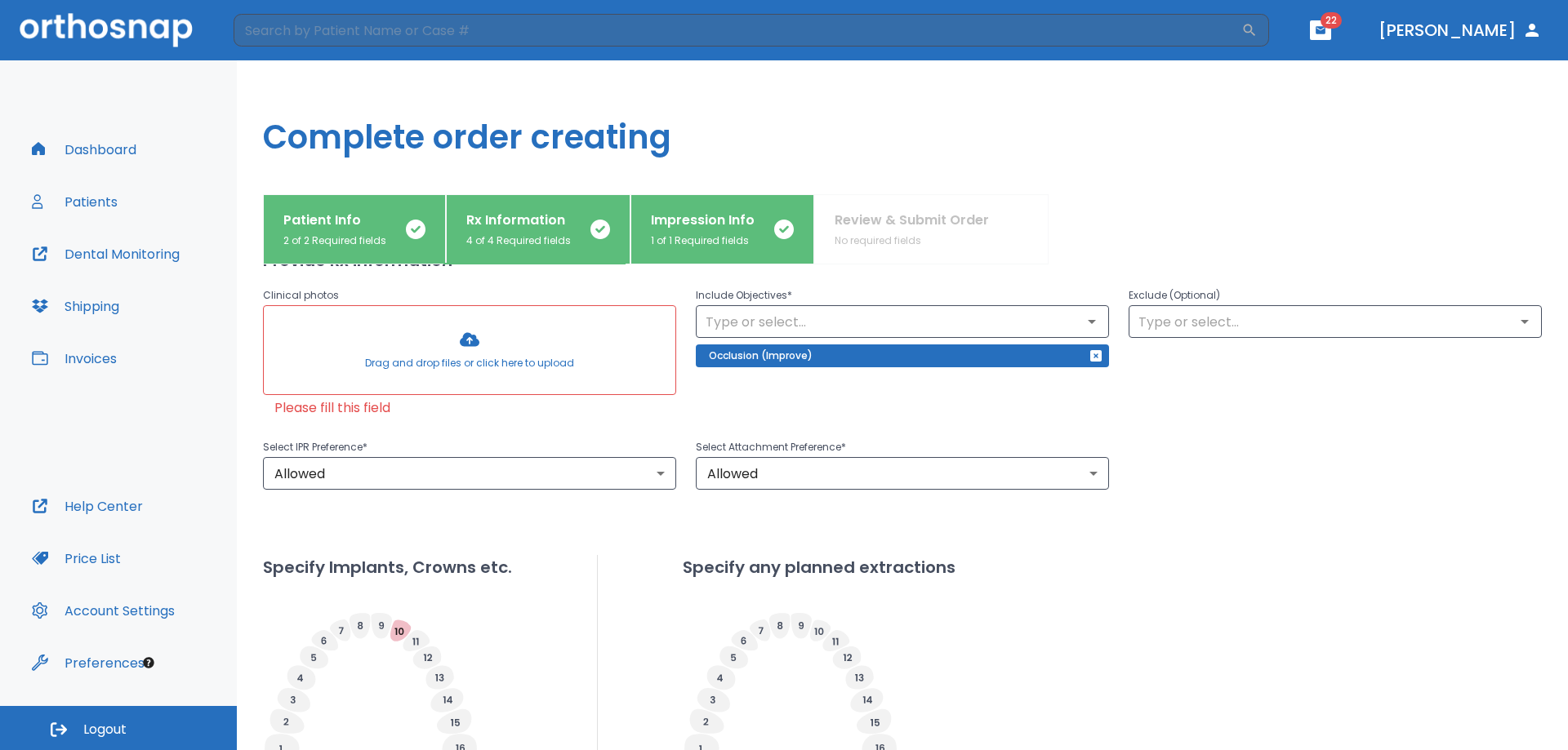
scroll to position [167, 0]
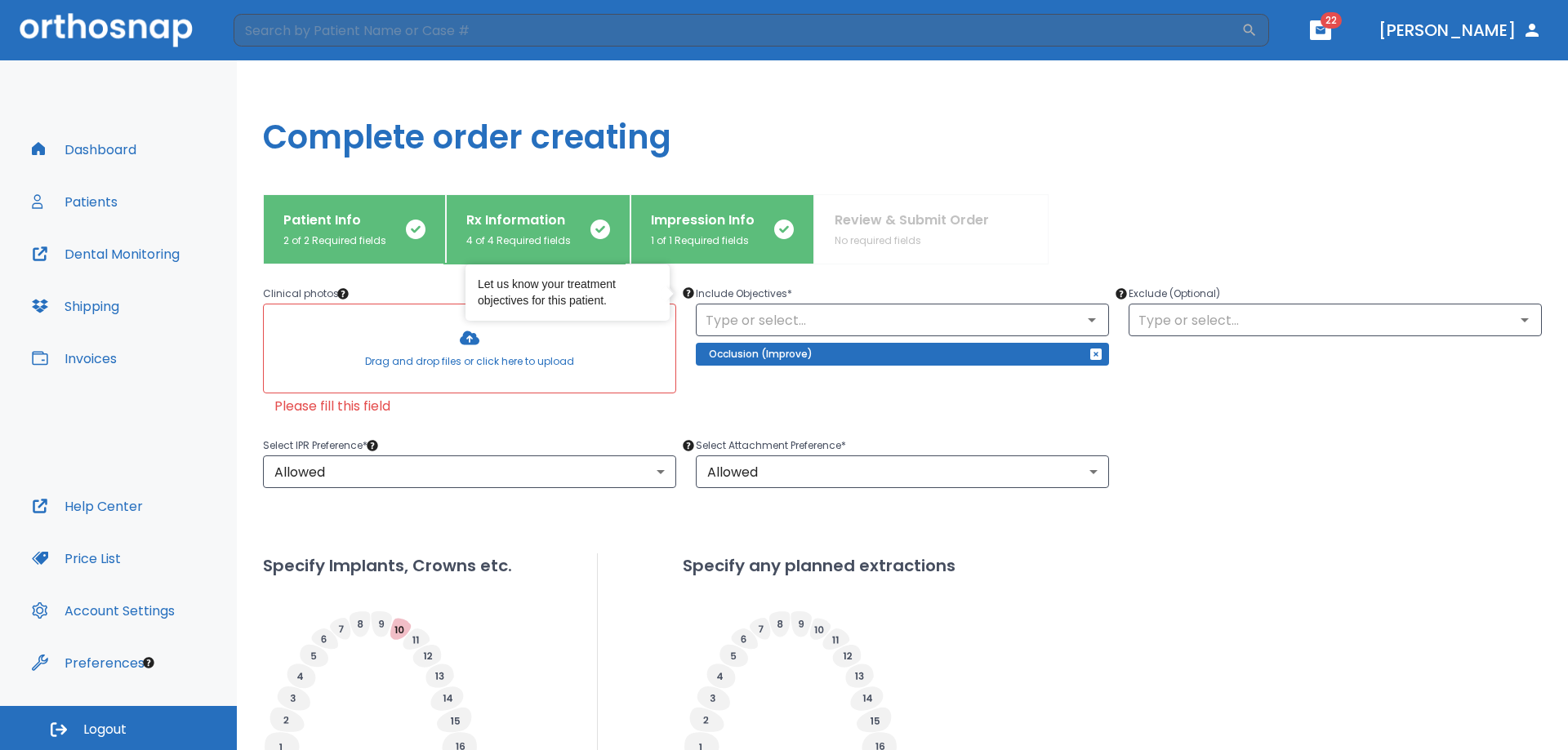
click at [492, 349] on div at bounding box center [470, 348] width 411 height 88
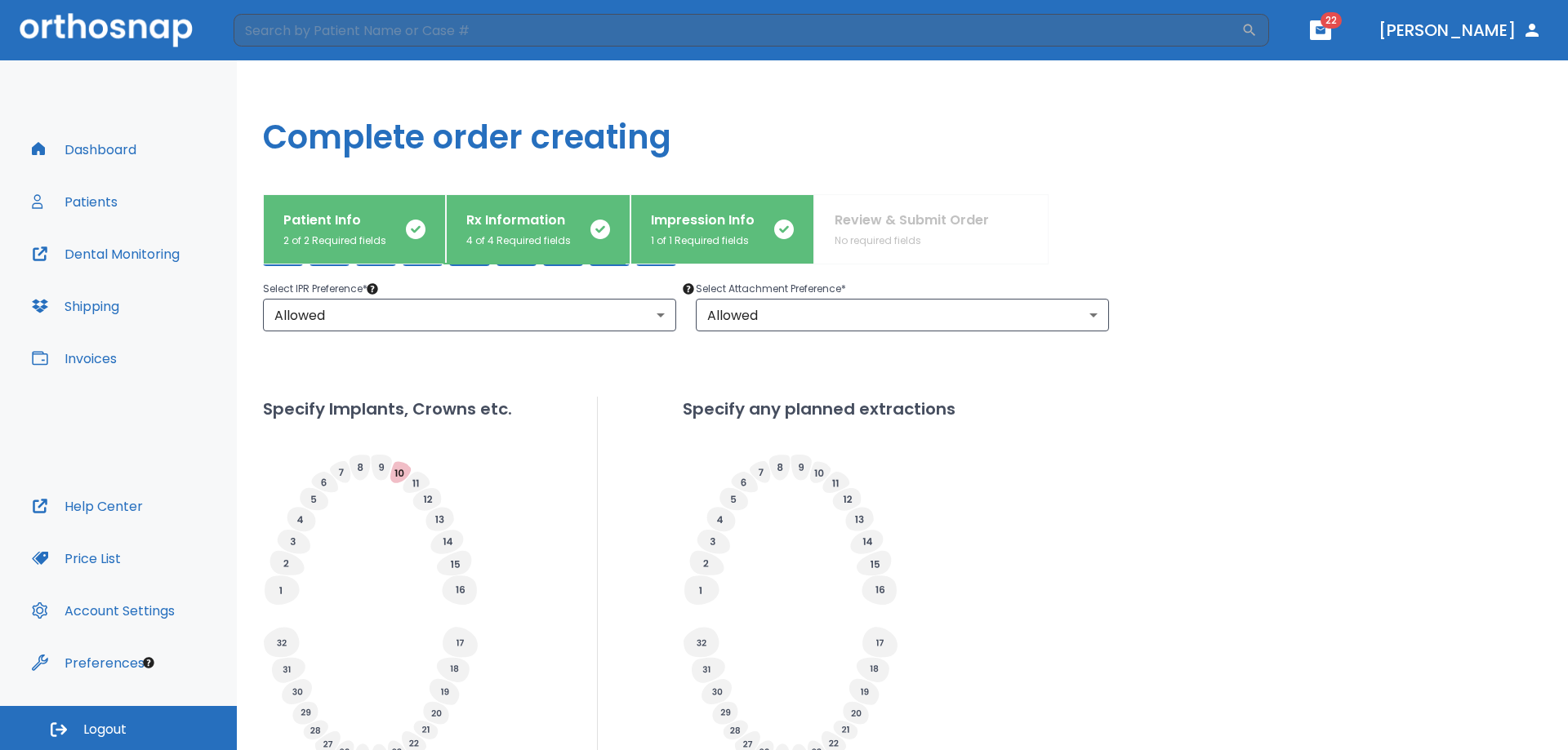
scroll to position [512, 0]
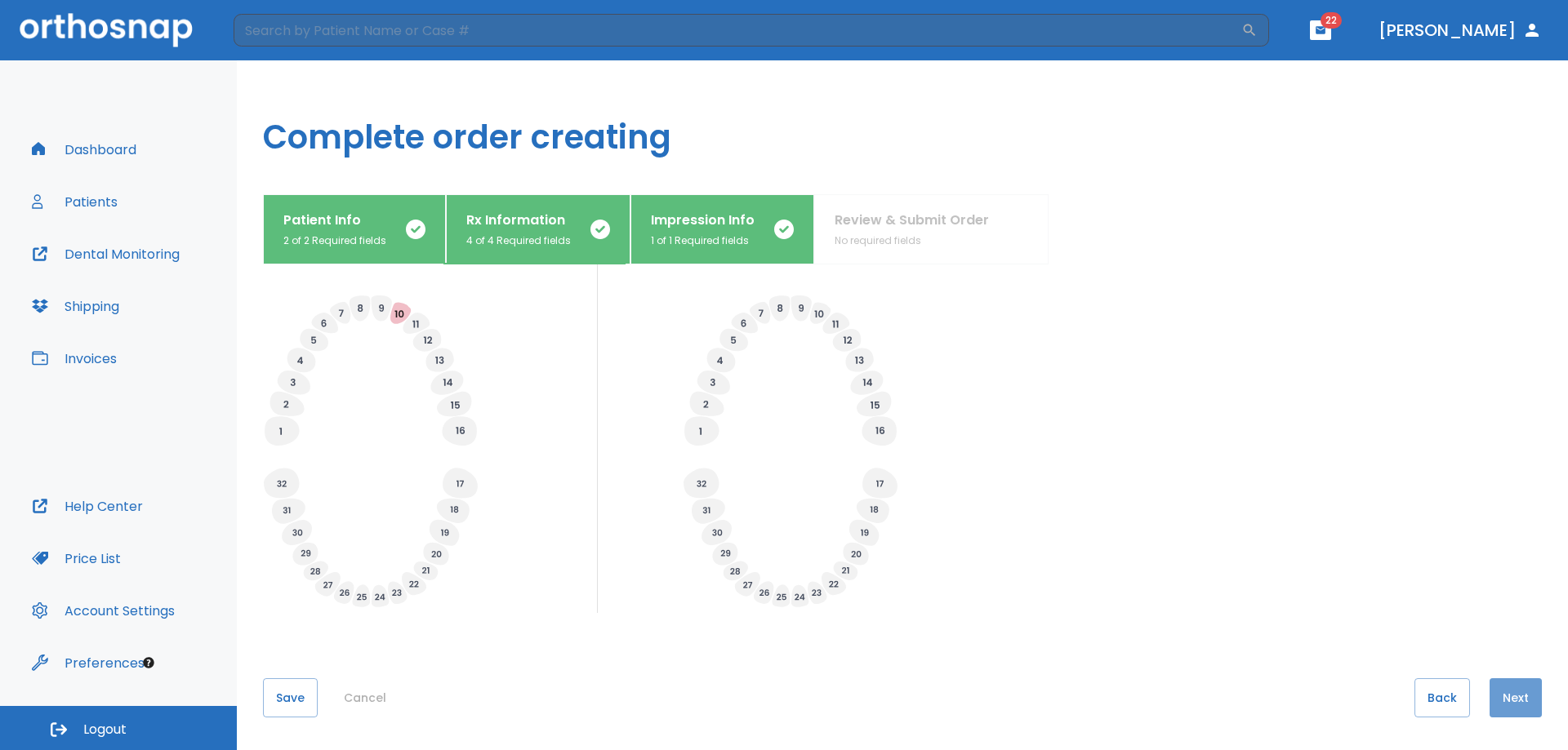
click at [1511, 697] on button "Next" at bounding box center [1515, 698] width 52 height 39
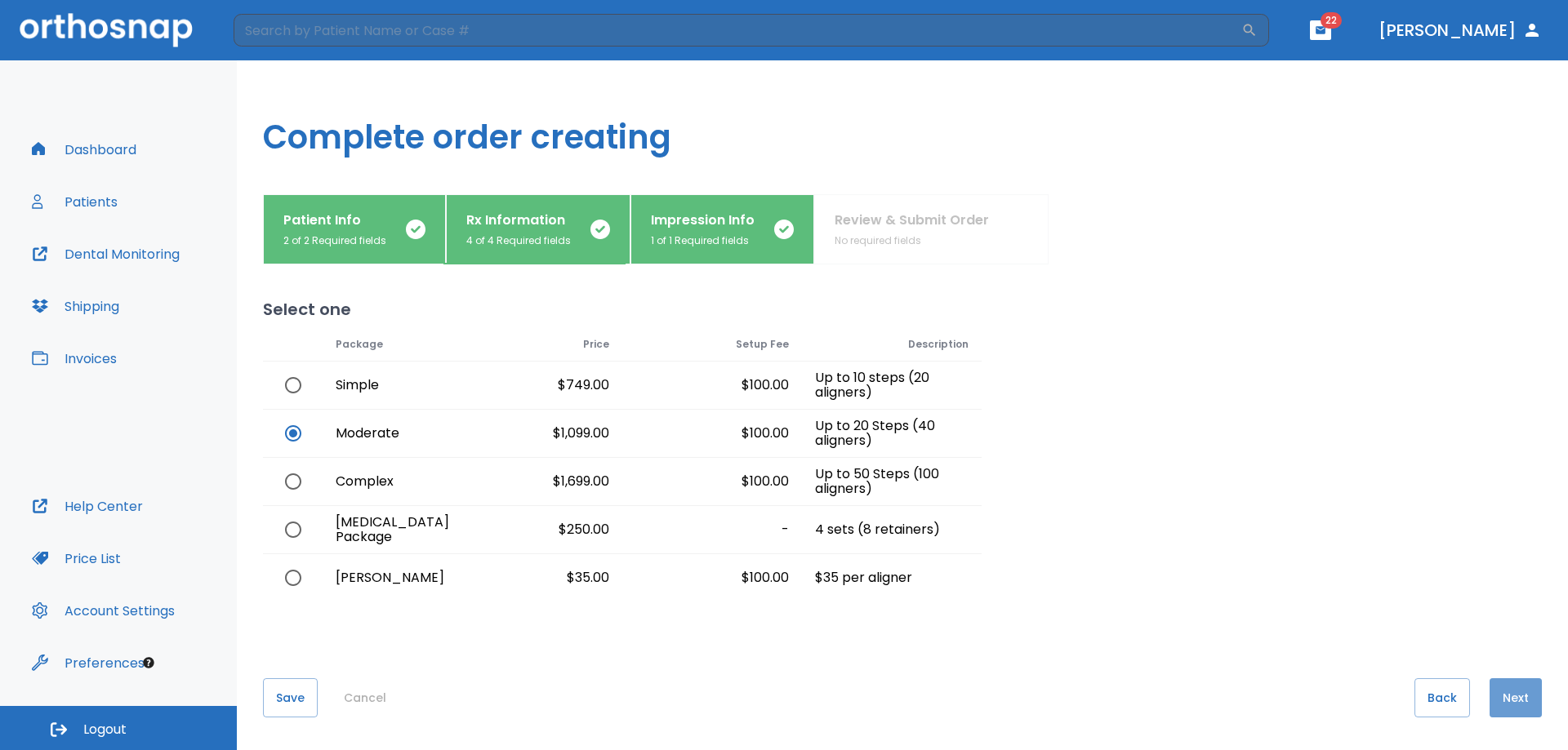
click at [1514, 697] on button "Next" at bounding box center [1515, 698] width 52 height 39
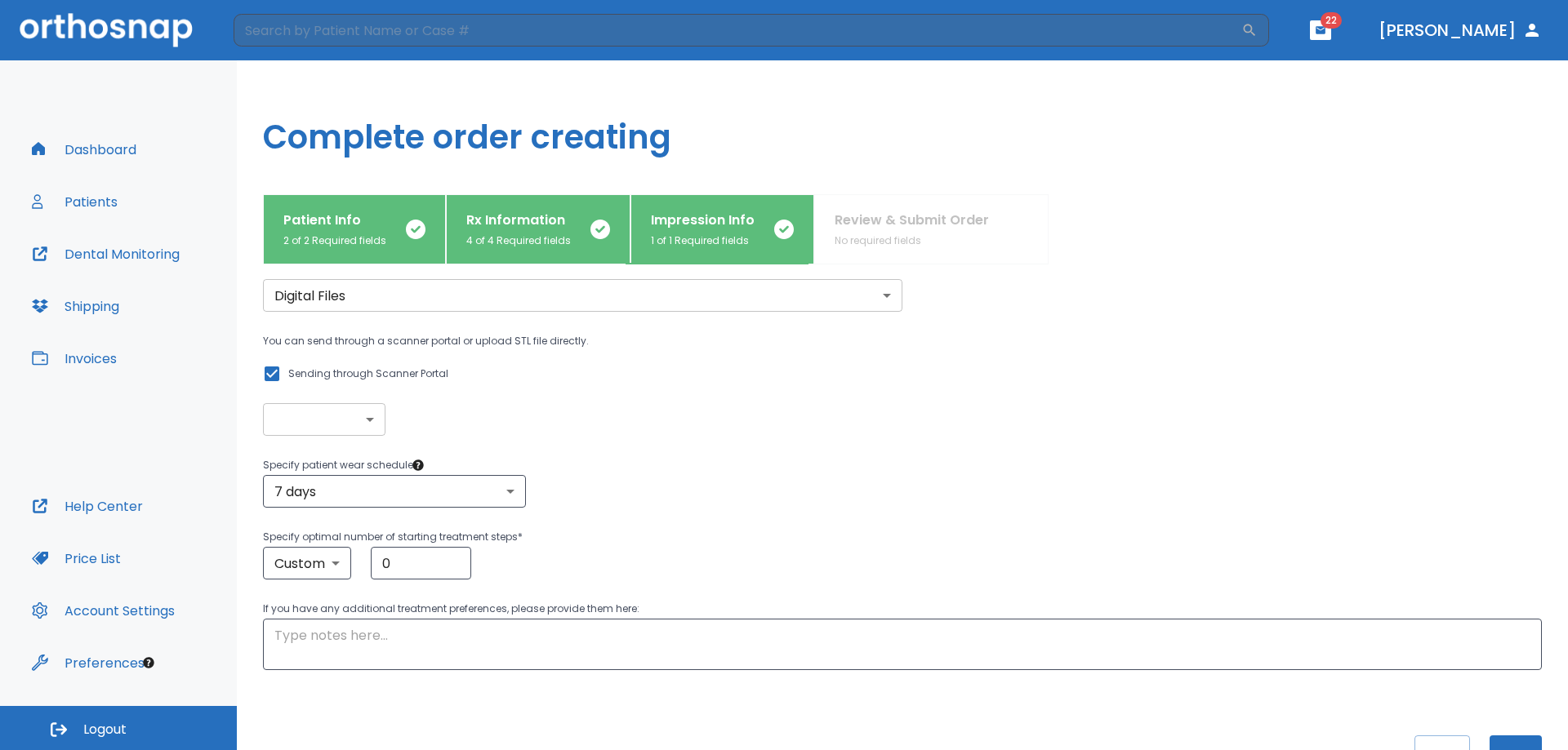
scroll to position [113, 0]
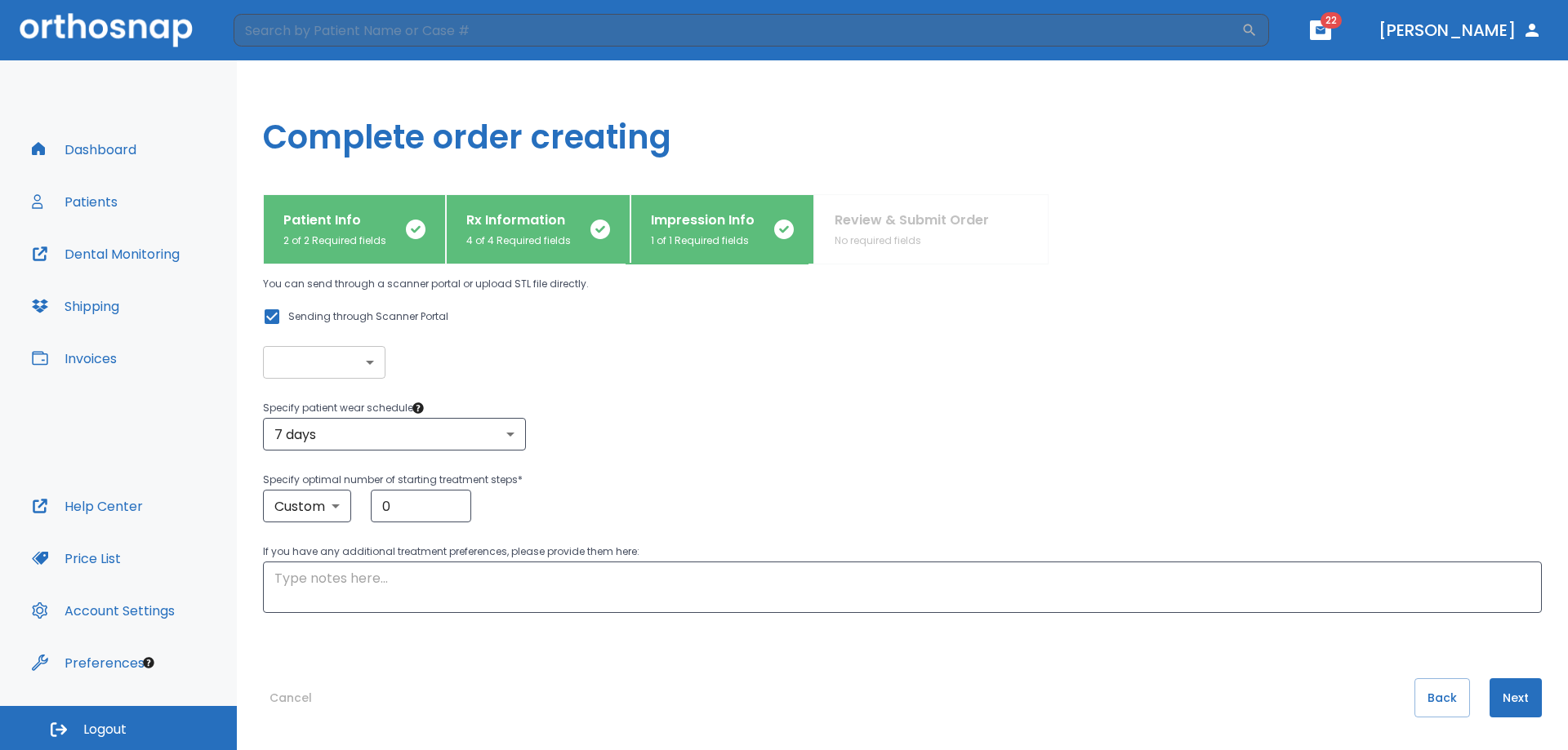
click at [1499, 699] on button "Next" at bounding box center [1515, 698] width 52 height 39
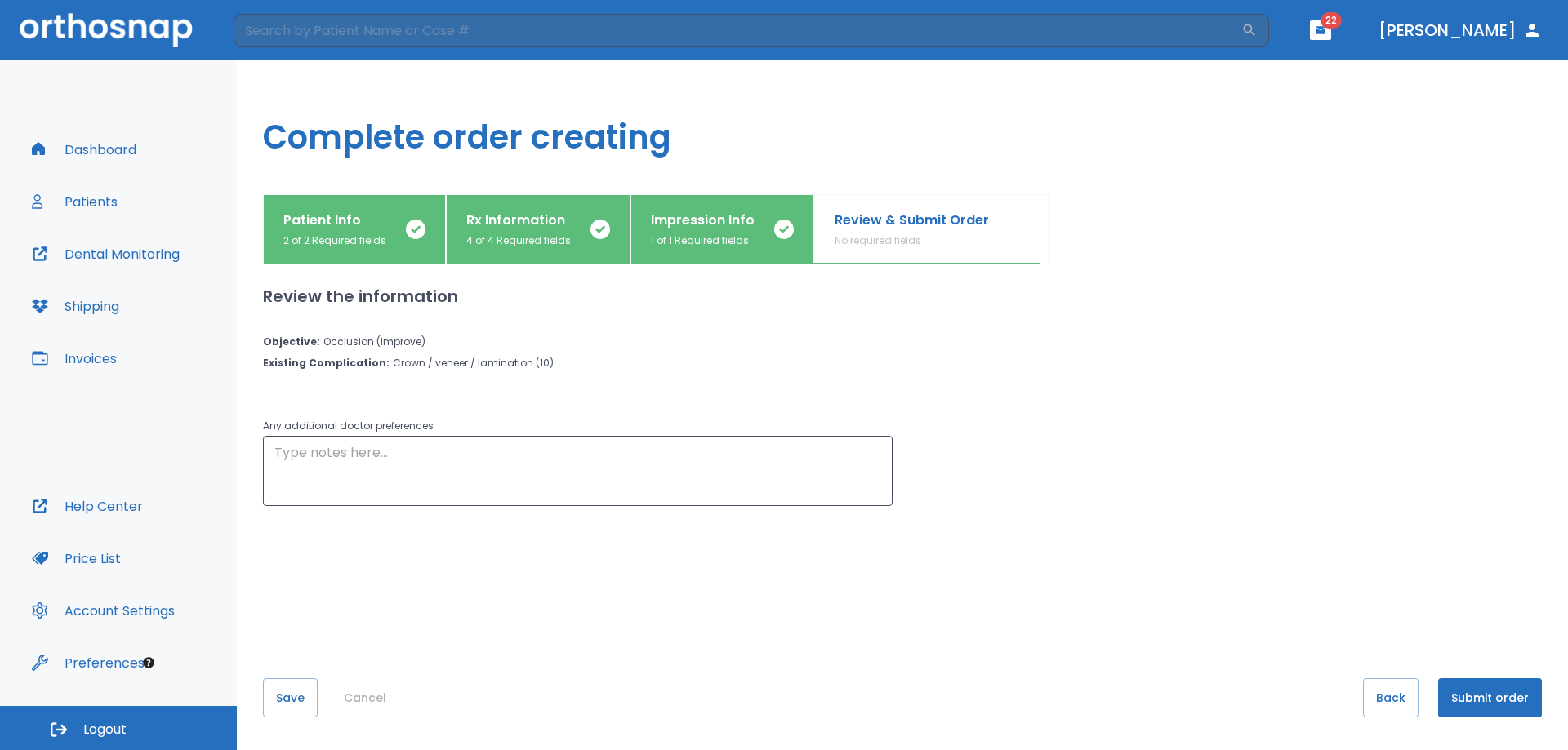
scroll to position [0, 0]
click at [1508, 694] on button "Submit order" at bounding box center [1490, 698] width 104 height 39
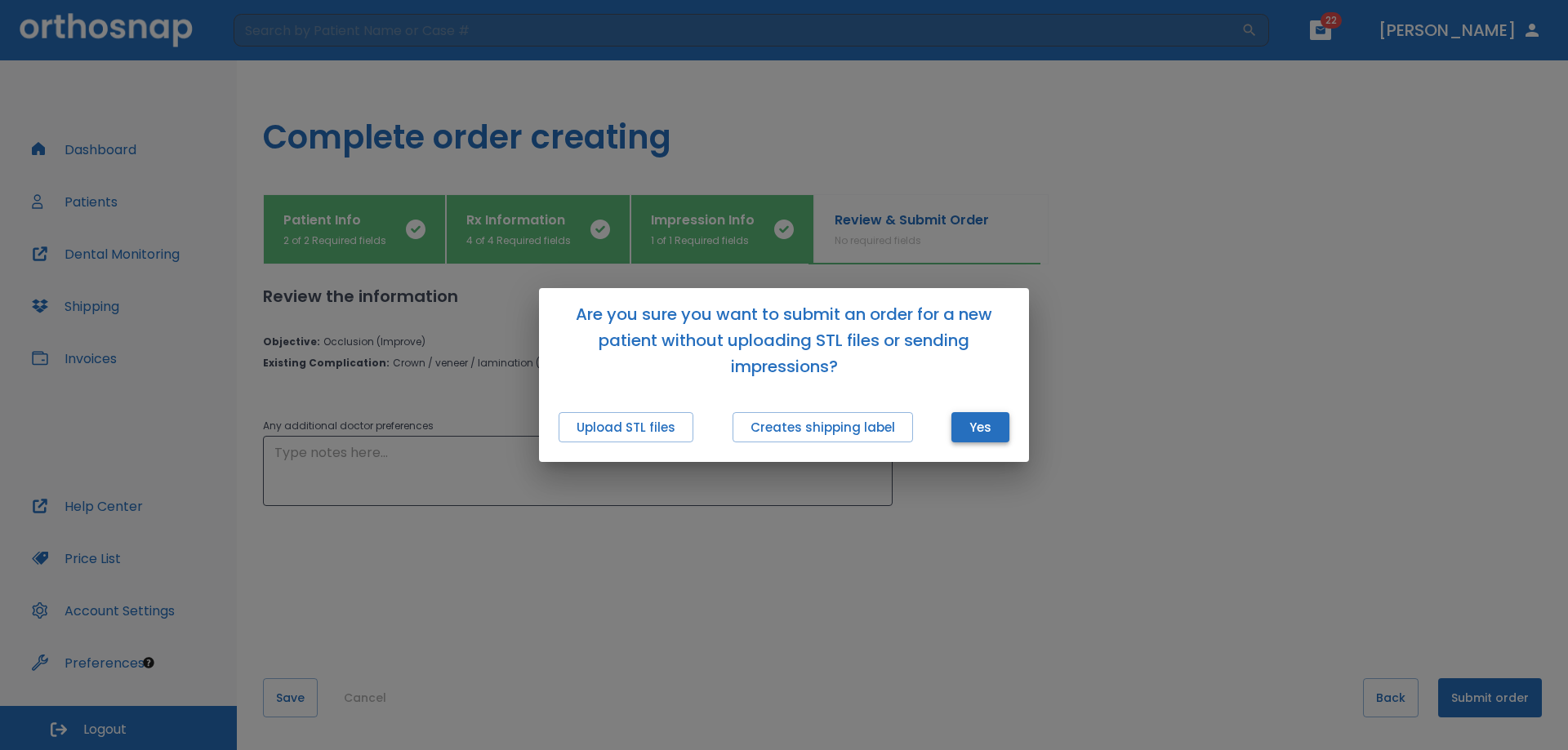
click at [977, 423] on button "Yes" at bounding box center [980, 427] width 58 height 31
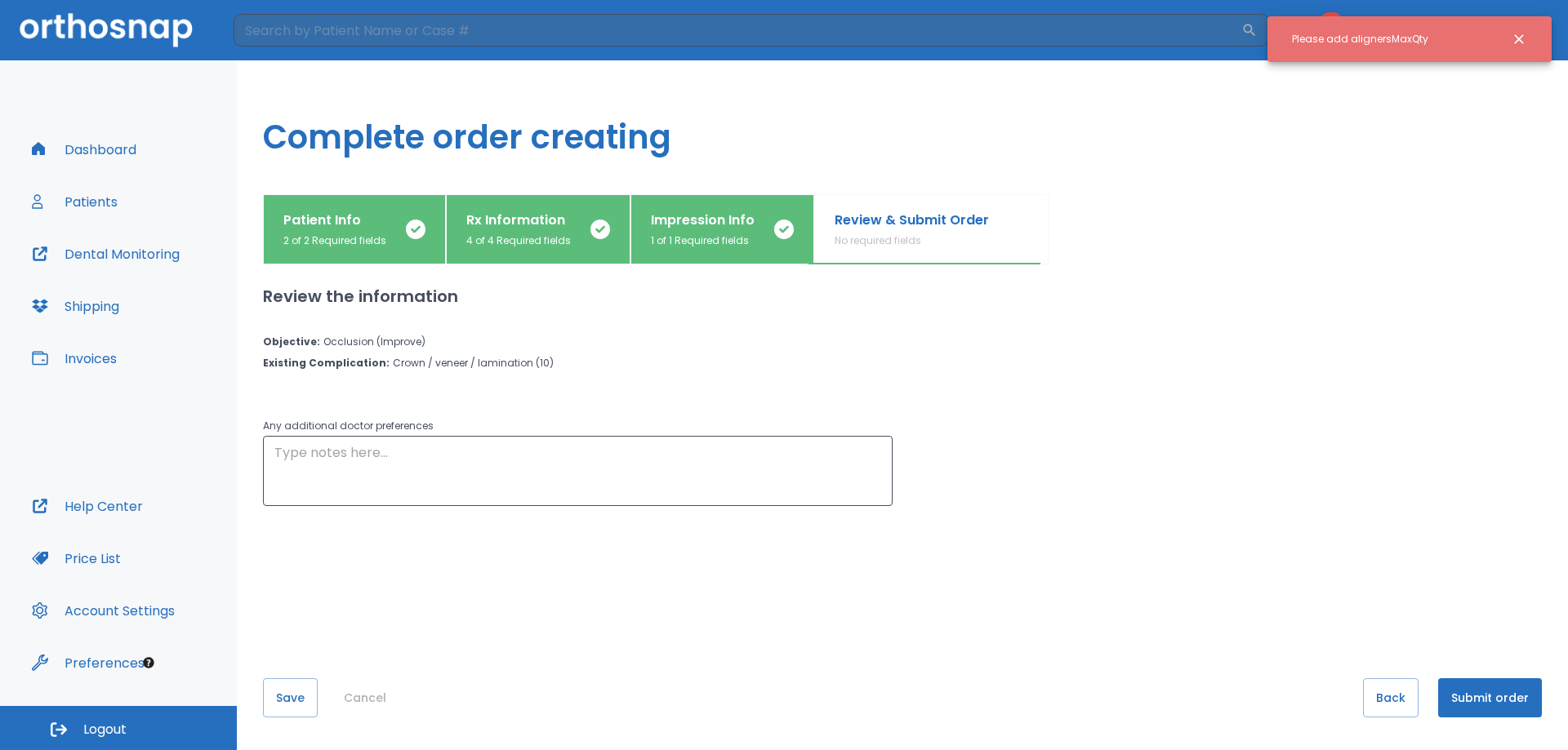
click at [685, 222] on p "Impression Info" at bounding box center [703, 219] width 104 height 19
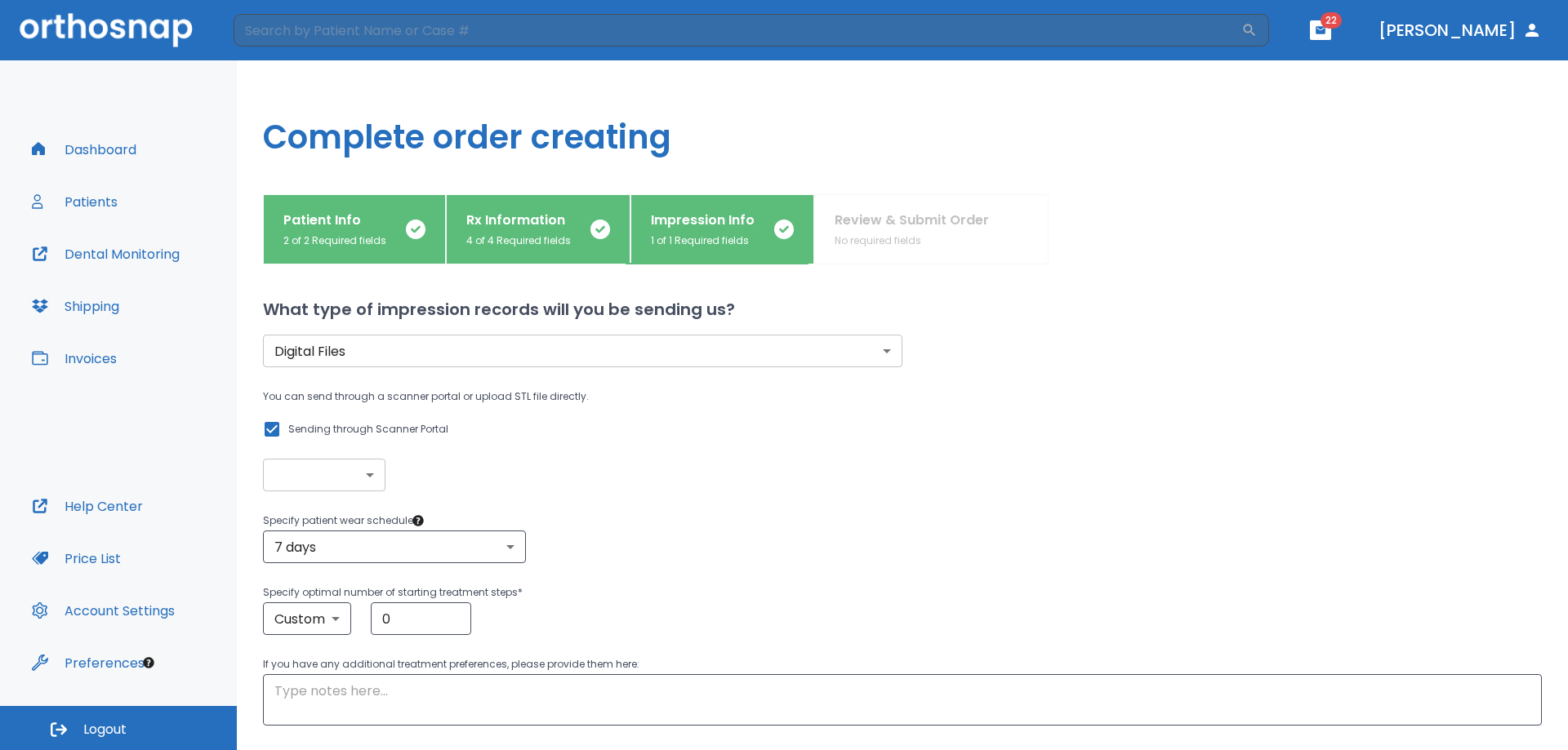
click at [353, 475] on body "​ 22 [PERSON_NAME] Dashboard Patients Dental Monitoring Shipping Invoices Help …" at bounding box center [784, 375] width 1568 height 750
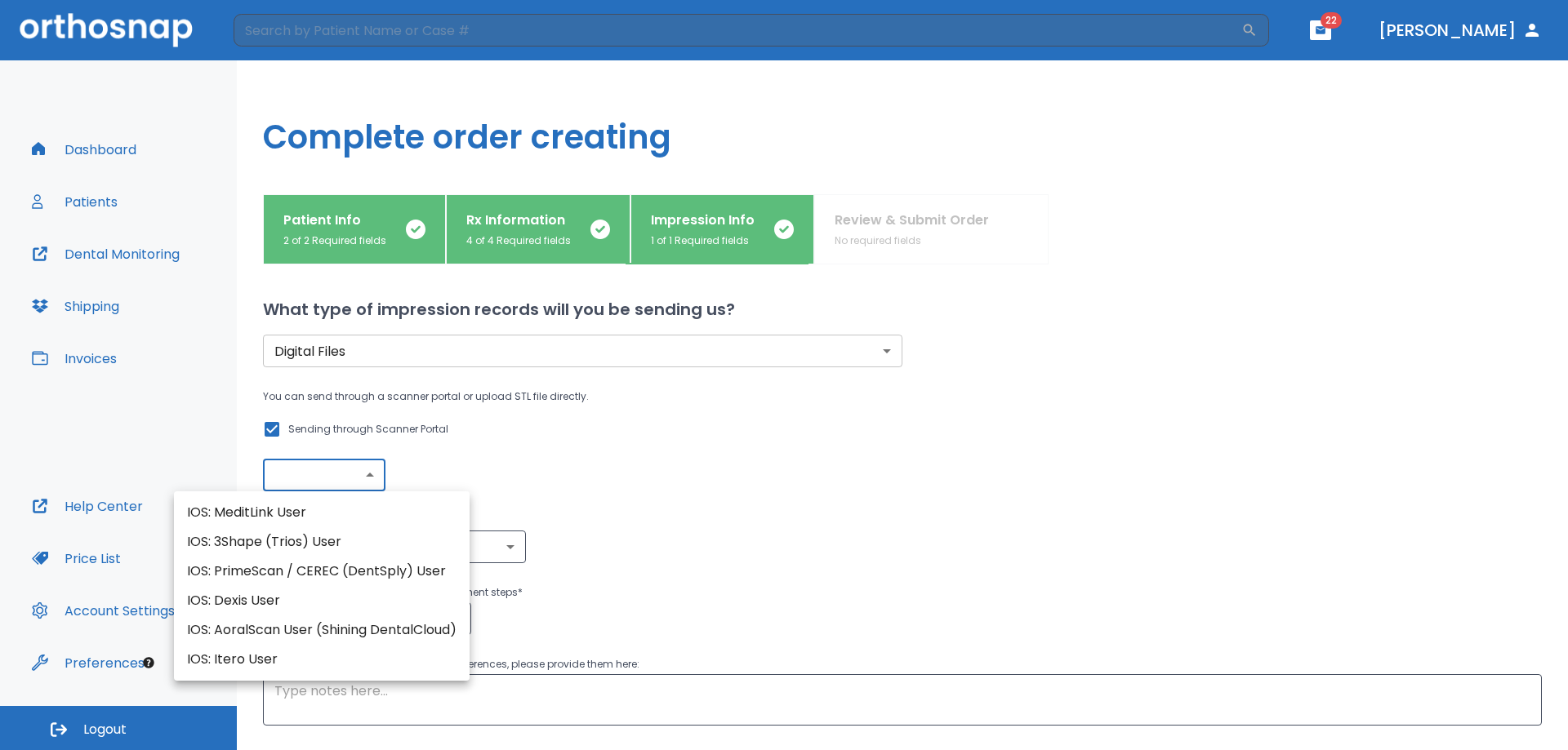
click at [331, 544] on li "IOS: 3Shape (Trios) User" at bounding box center [321, 543] width 295 height 30
type input "IOS: 3Shape (Trios) User"
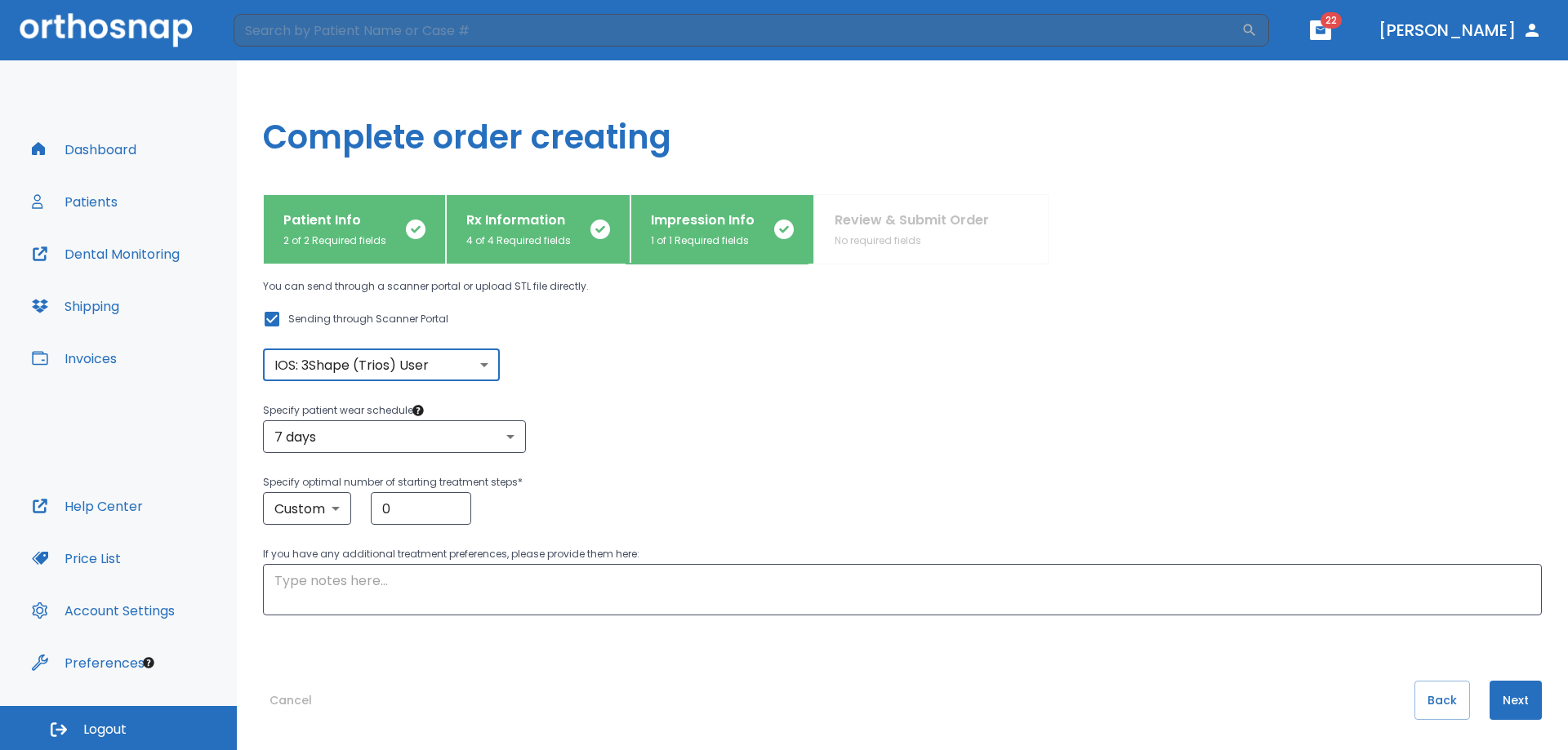
scroll to position [113, 0]
click at [1507, 704] on button "Next" at bounding box center [1515, 698] width 52 height 39
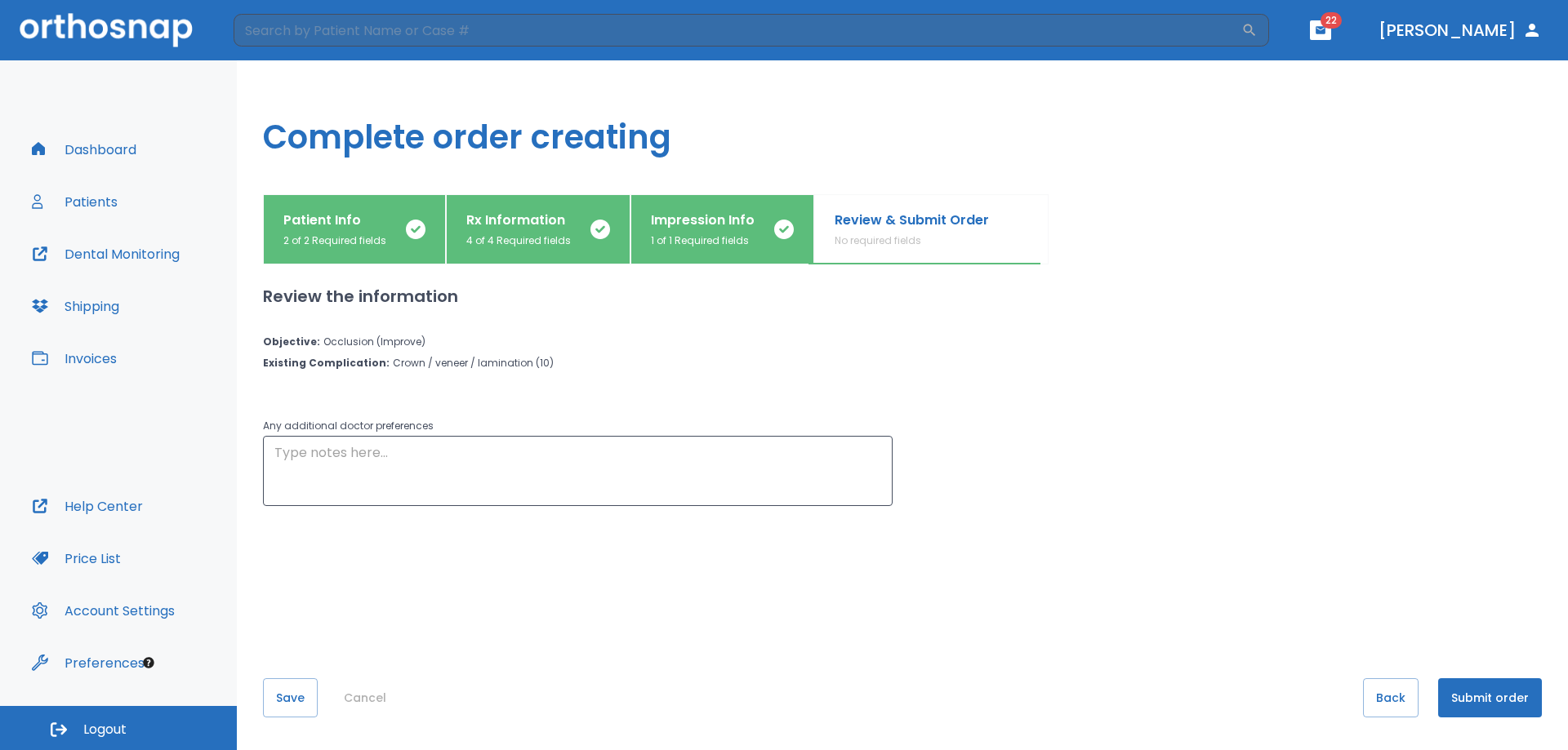
scroll to position [0, 0]
click at [1507, 704] on button "Submit order" at bounding box center [1490, 698] width 104 height 39
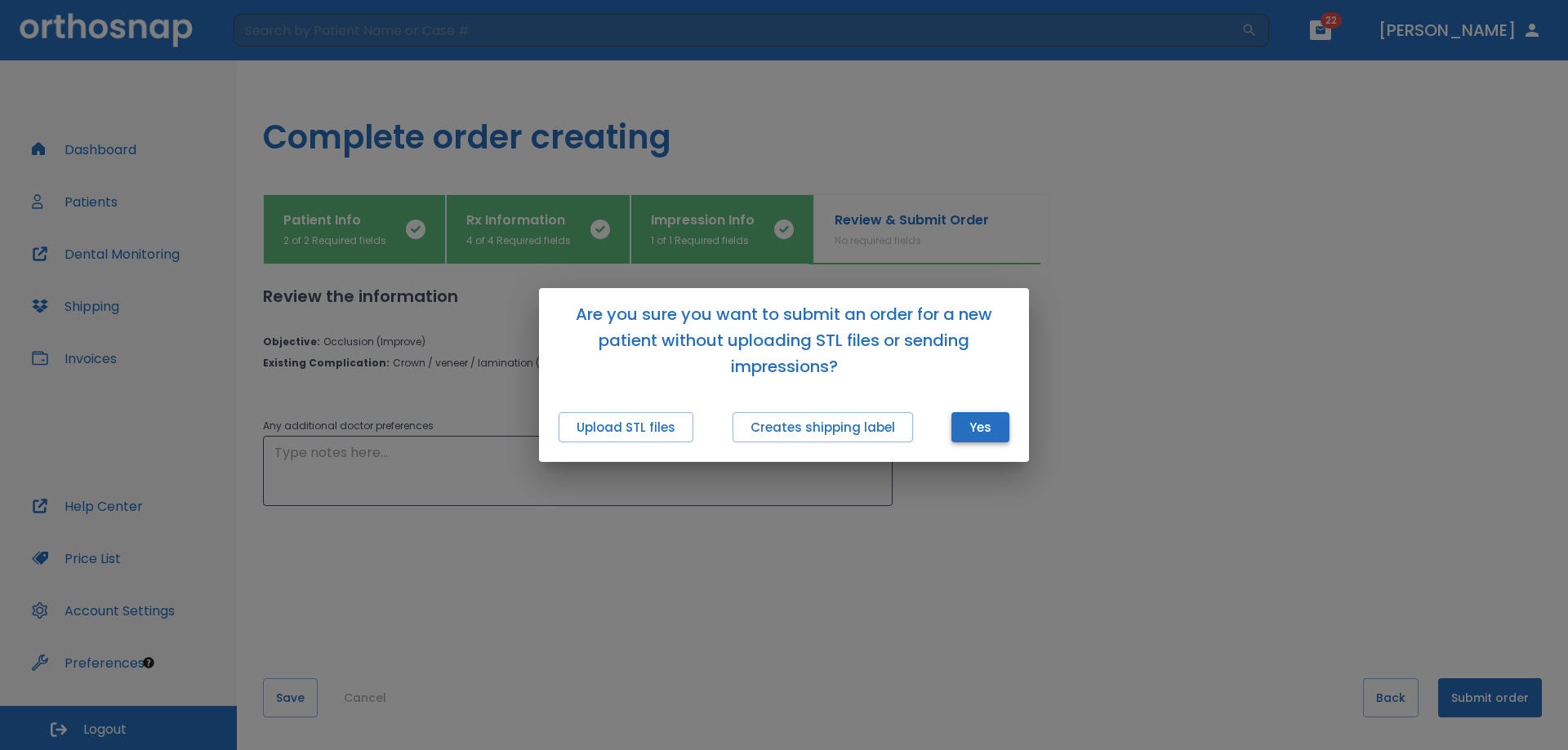
click at [969, 417] on button "Yes" at bounding box center [980, 427] width 58 height 31
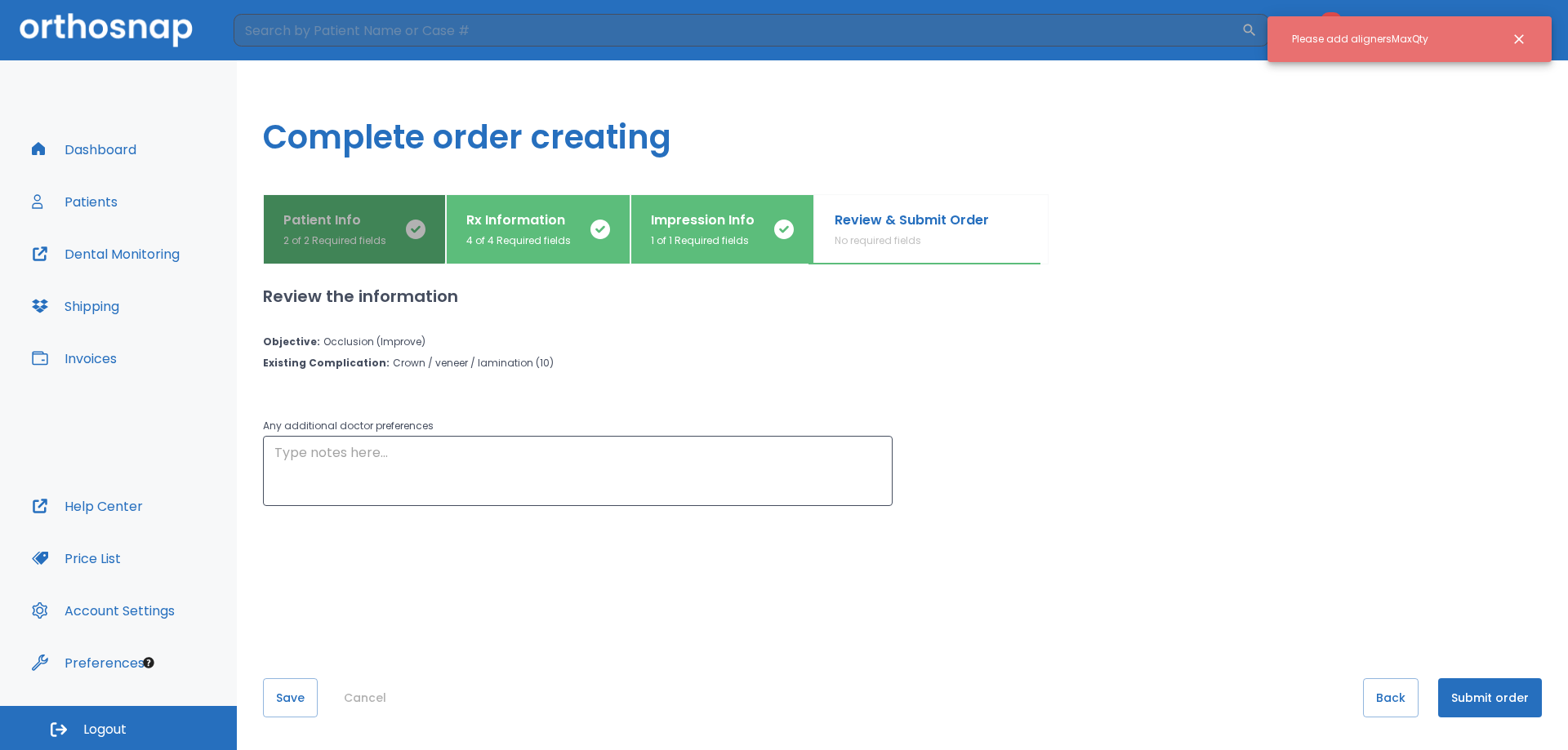
click at [352, 219] on p "Patient Info" at bounding box center [334, 219] width 103 height 19
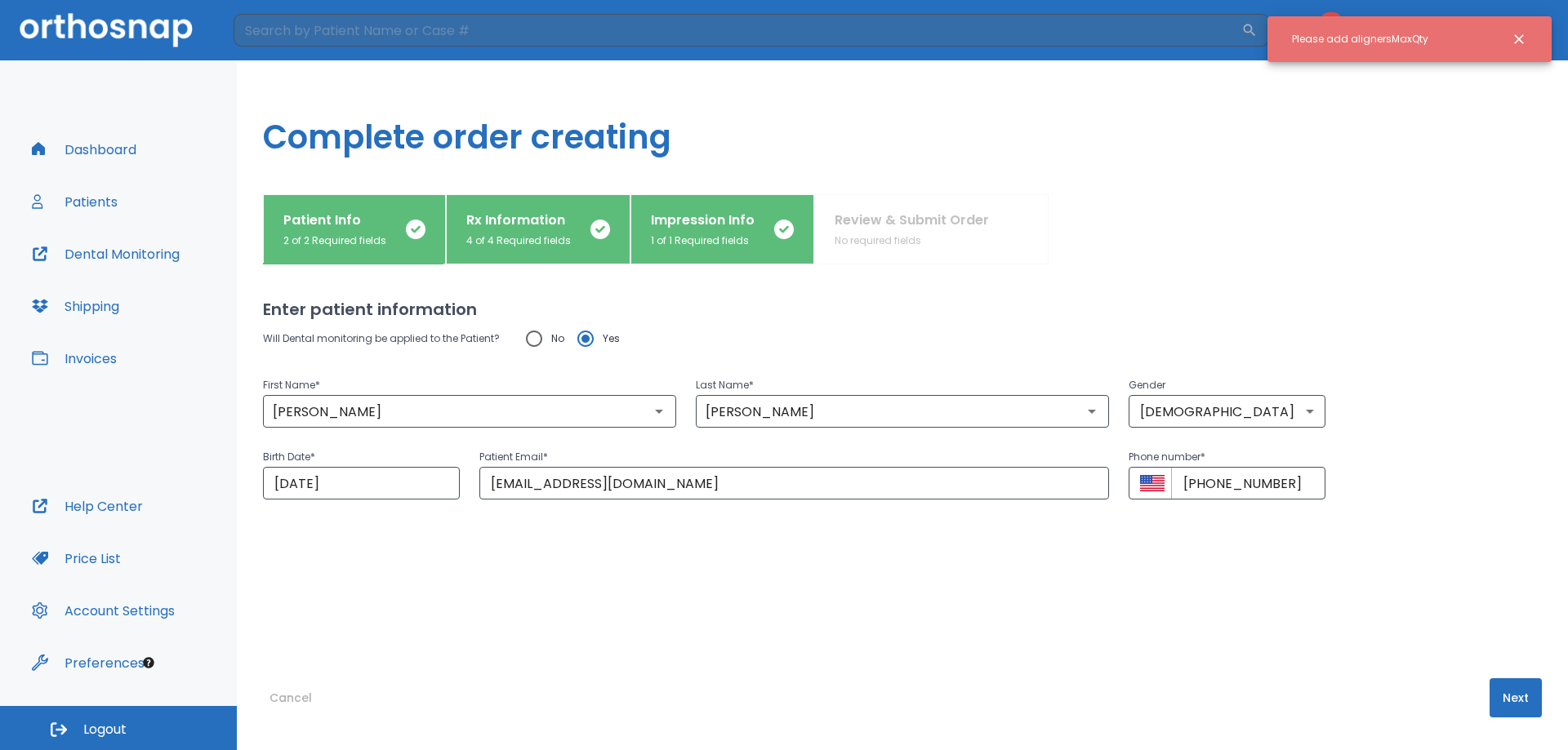
click at [508, 238] on p "4 of 4 Required fields" at bounding box center [518, 241] width 105 height 15
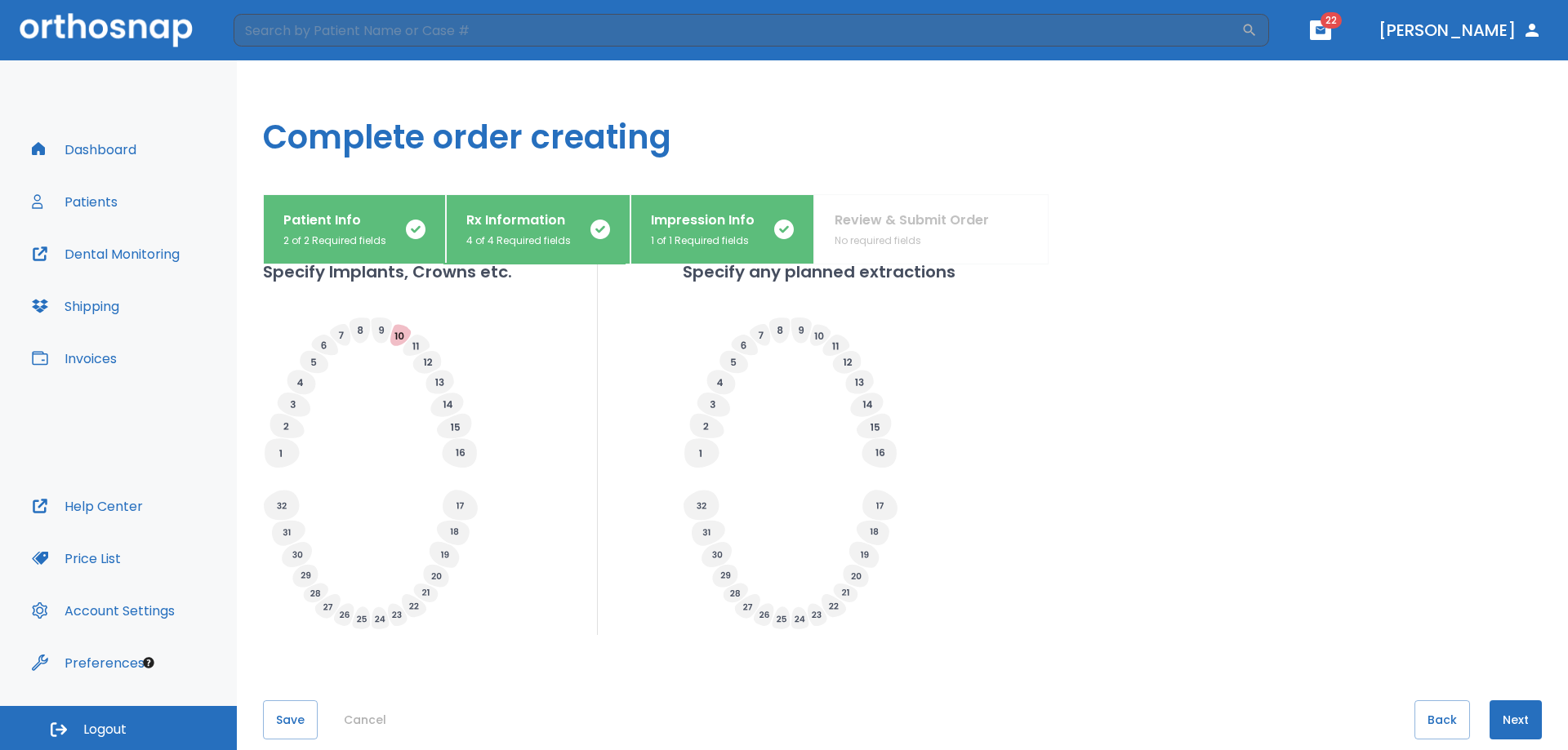
scroll to position [512, 0]
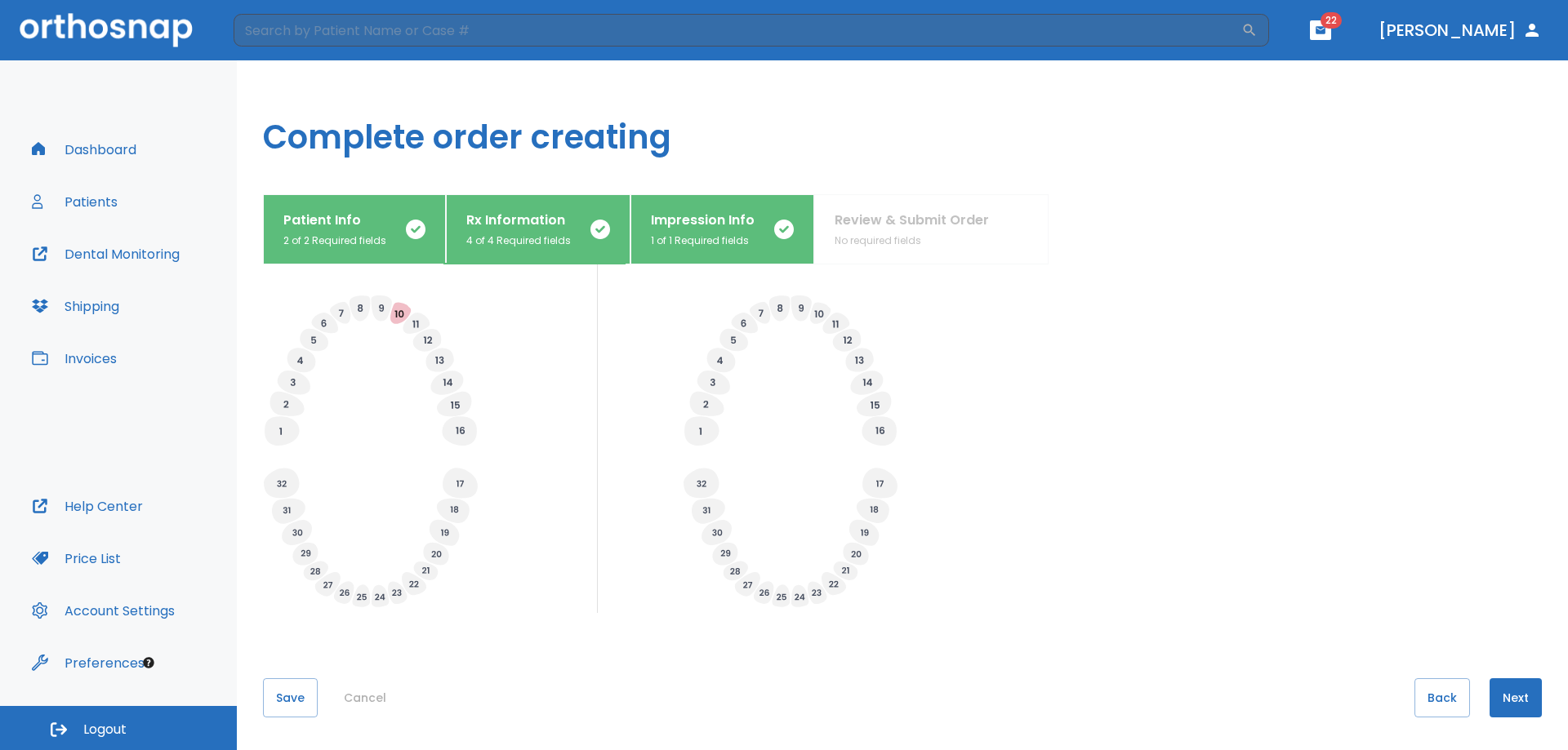
click at [1499, 694] on button "Next" at bounding box center [1515, 698] width 52 height 39
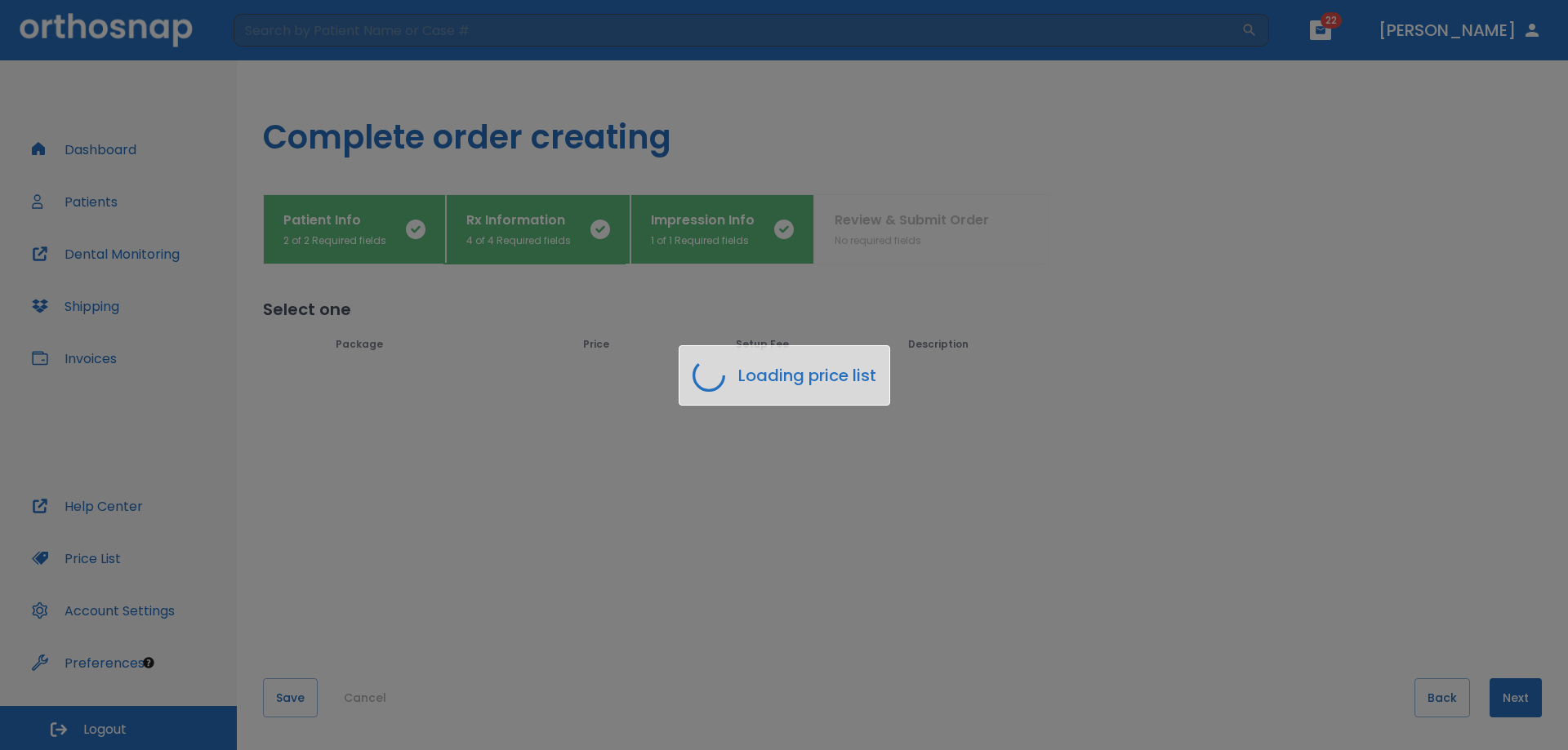
scroll to position [0, 0]
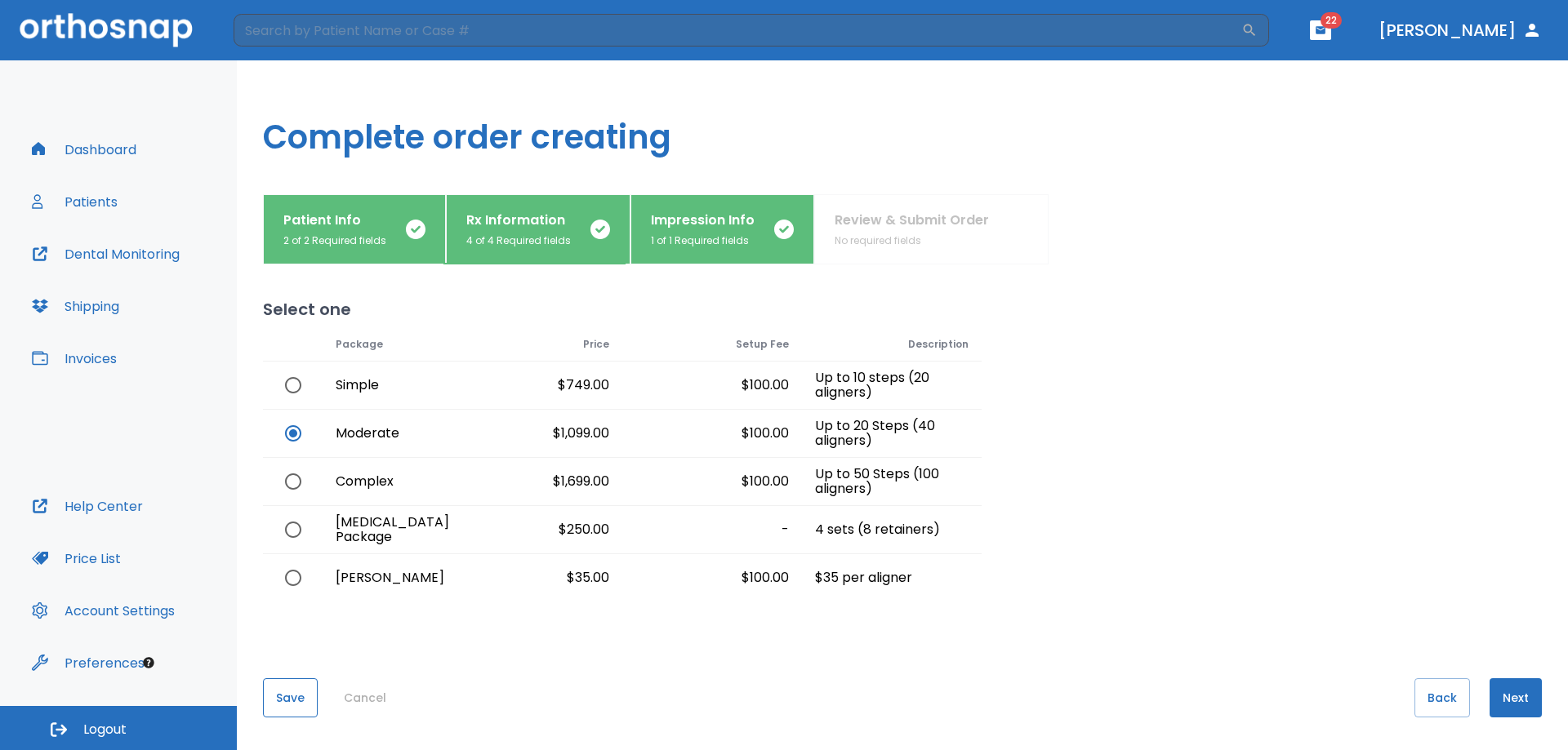
click at [292, 688] on button "Save" at bounding box center [290, 698] width 55 height 39
click at [1519, 702] on button "Next" at bounding box center [1515, 698] width 52 height 39
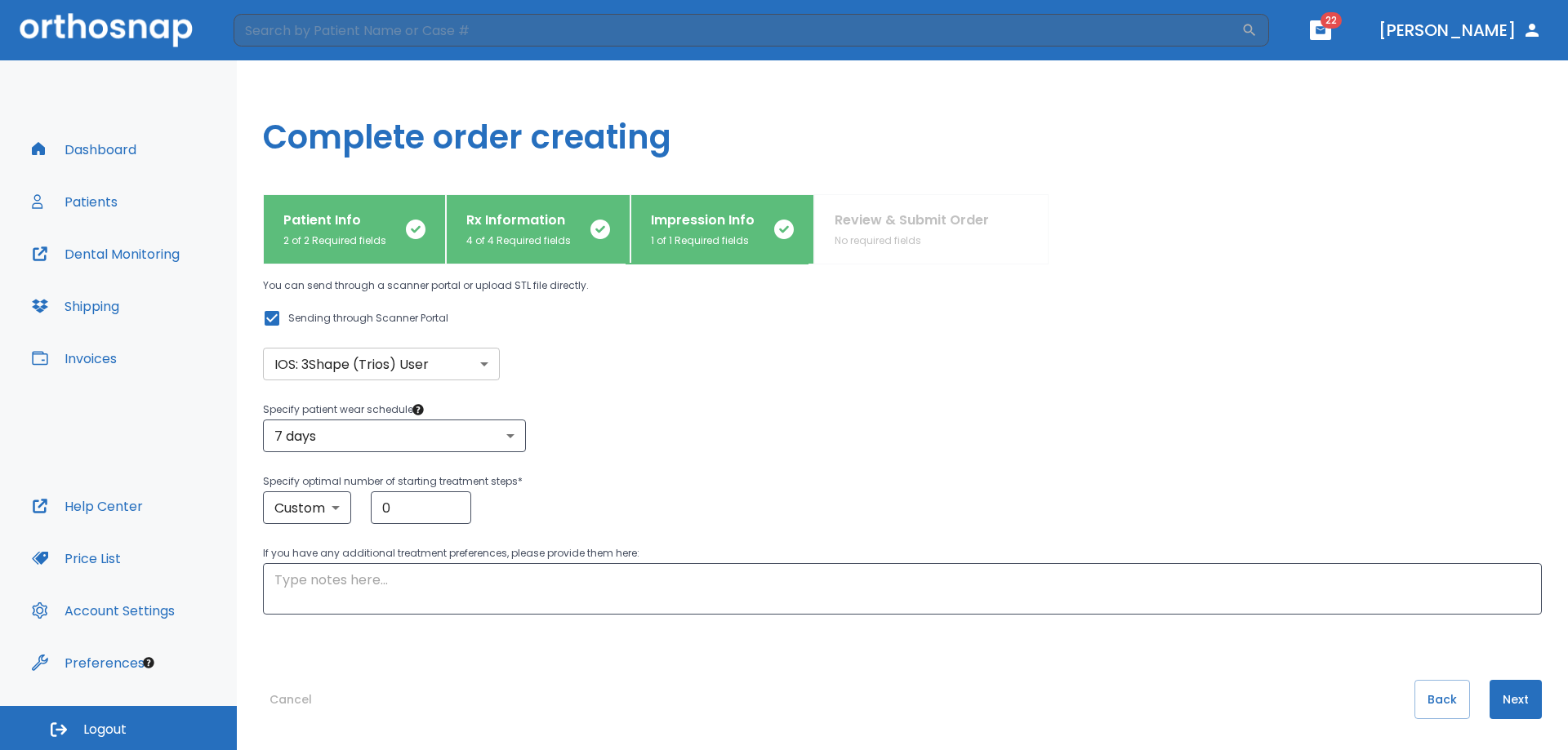
scroll to position [113, 0]
click at [1502, 699] on button "Next" at bounding box center [1515, 698] width 52 height 39
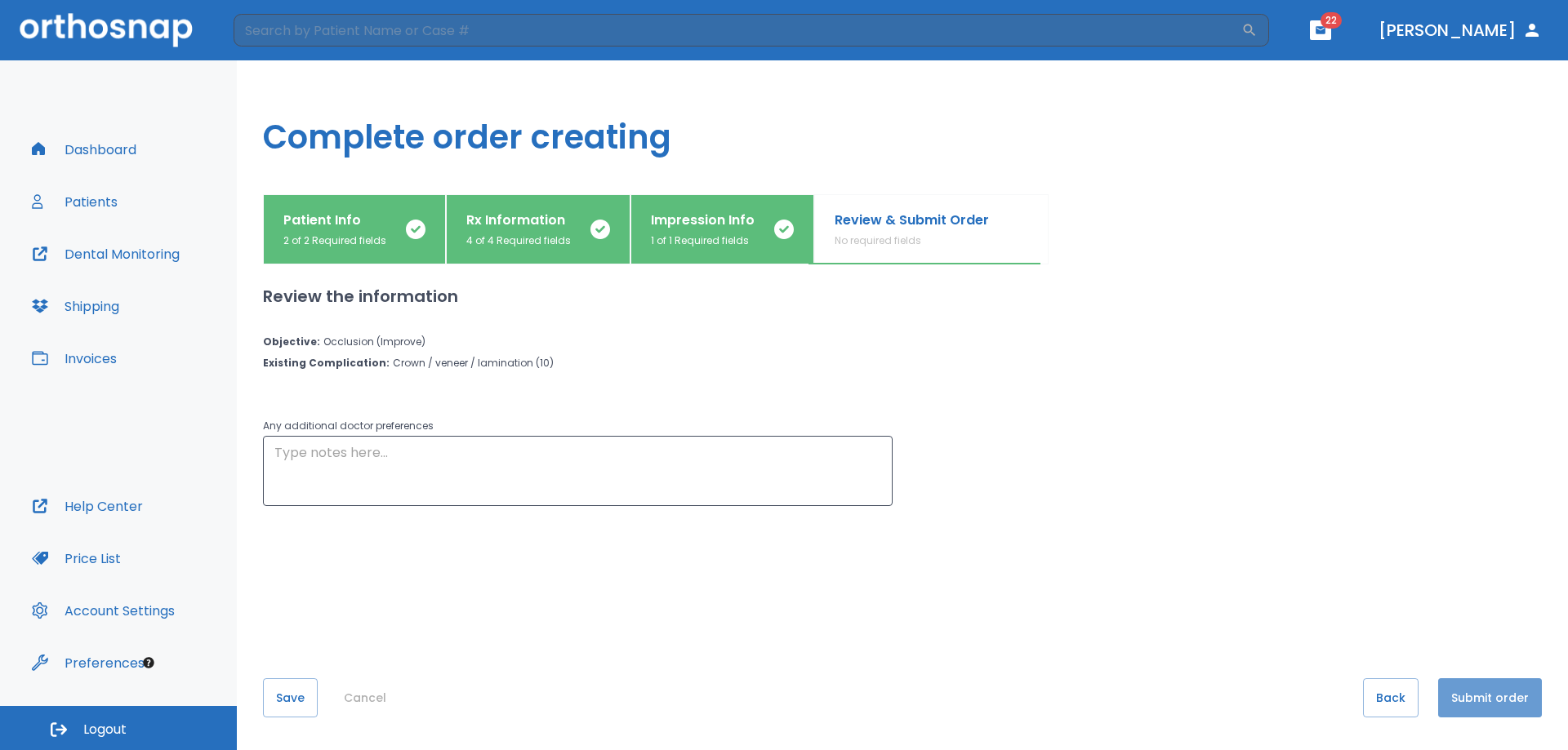
click at [1502, 699] on button "Submit order" at bounding box center [1490, 698] width 104 height 39
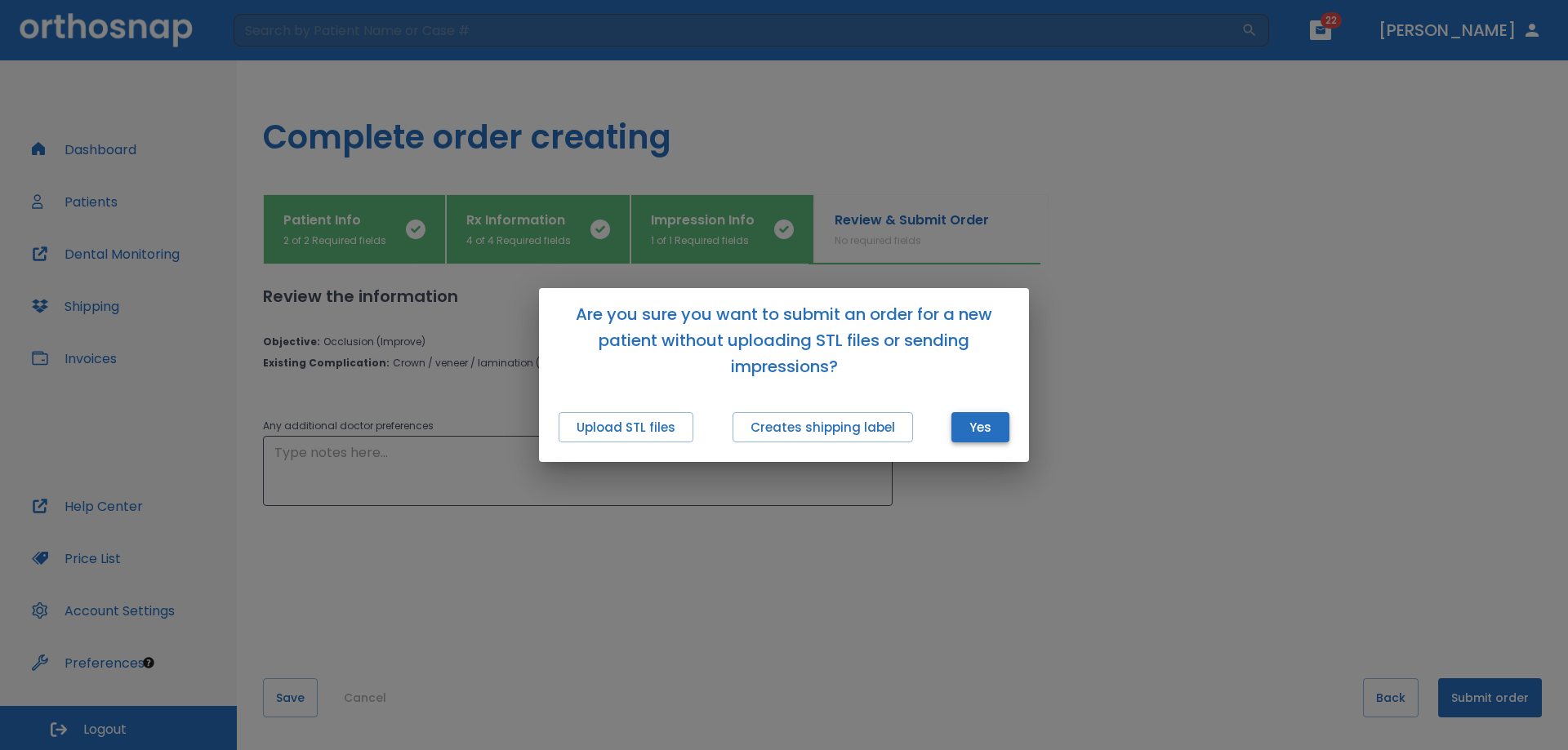
click at [984, 426] on button "Yes" at bounding box center [980, 427] width 58 height 31
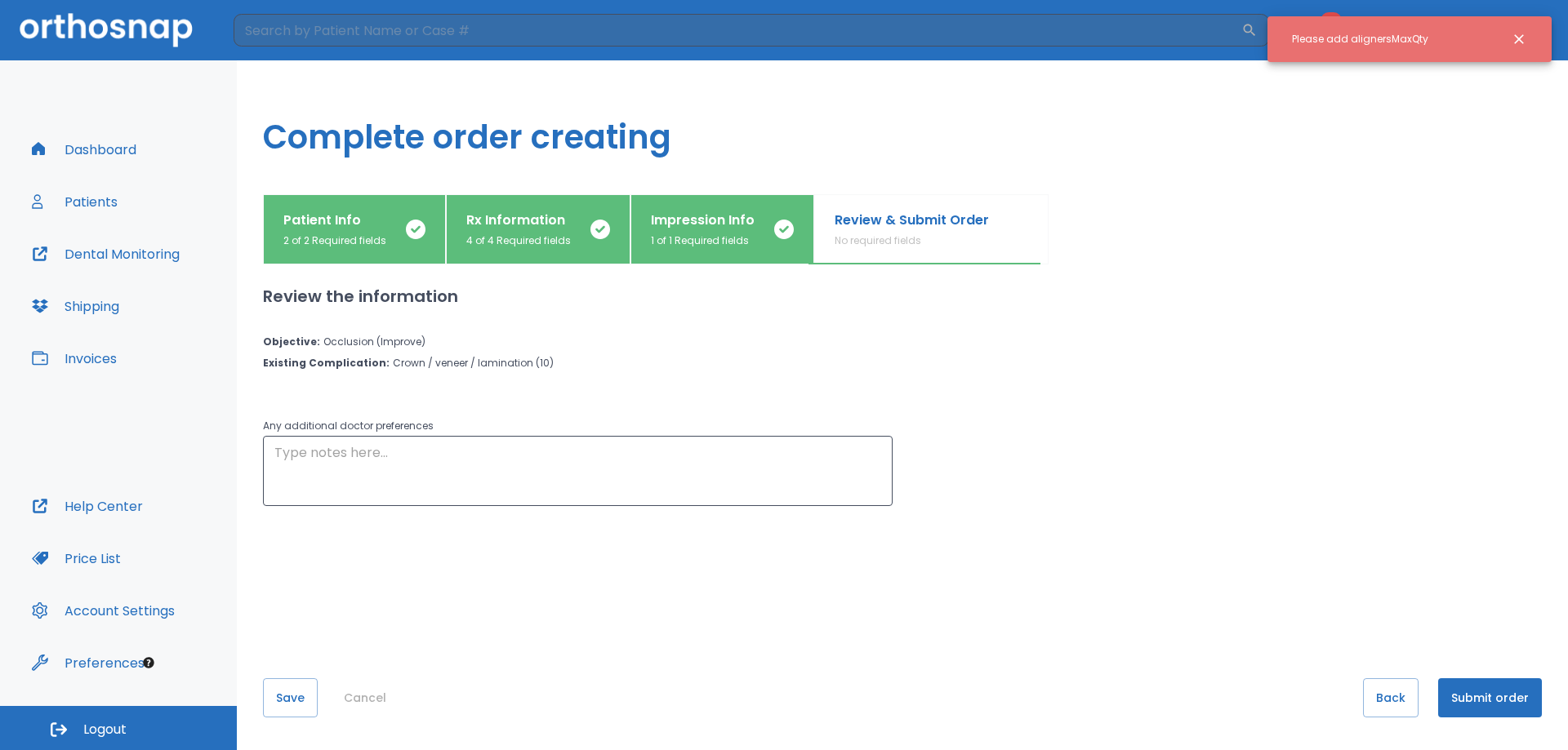
click at [327, 229] on p "Patient Info" at bounding box center [334, 219] width 103 height 19
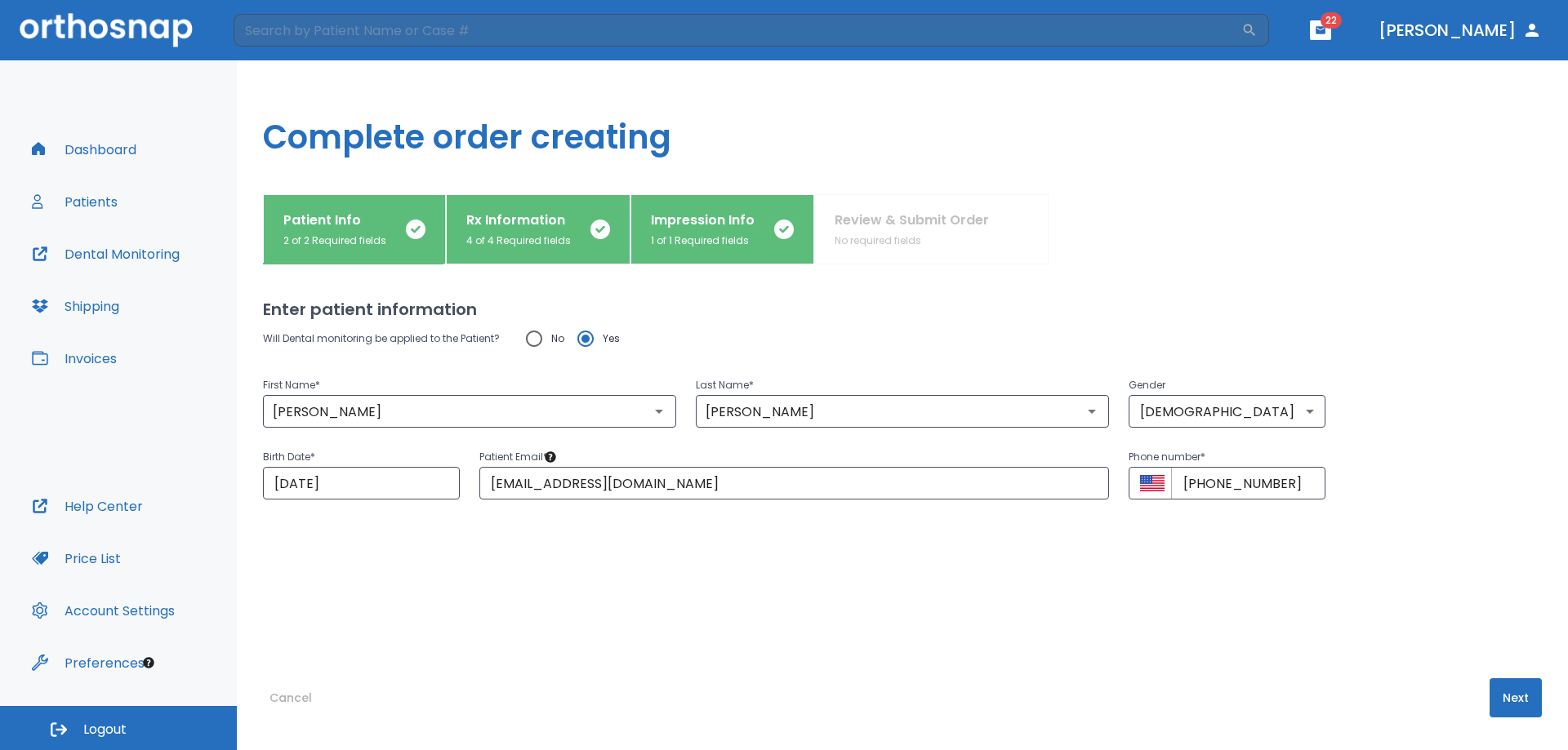
click at [1520, 712] on button "Next" at bounding box center [1515, 698] width 52 height 39
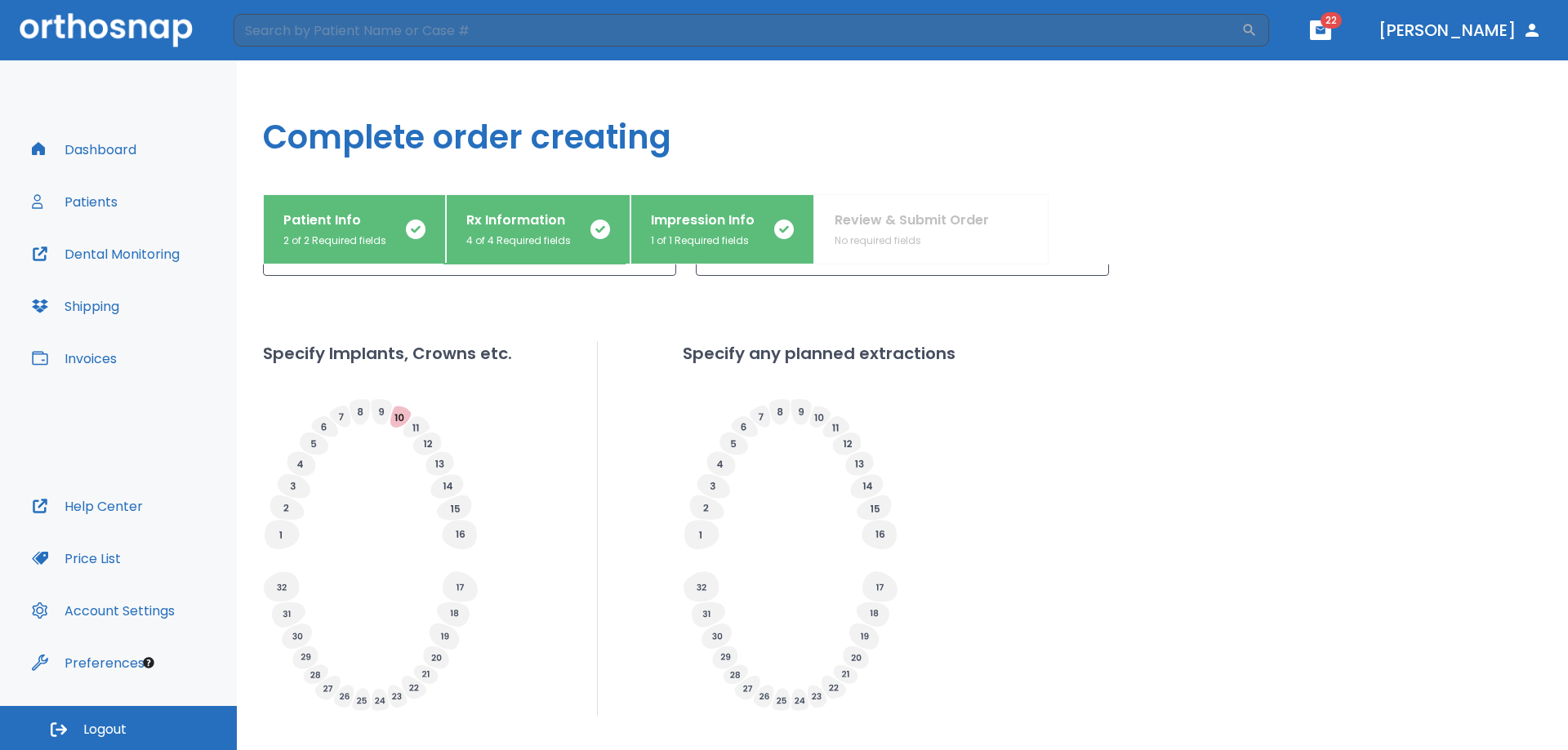
scroll to position [512, 0]
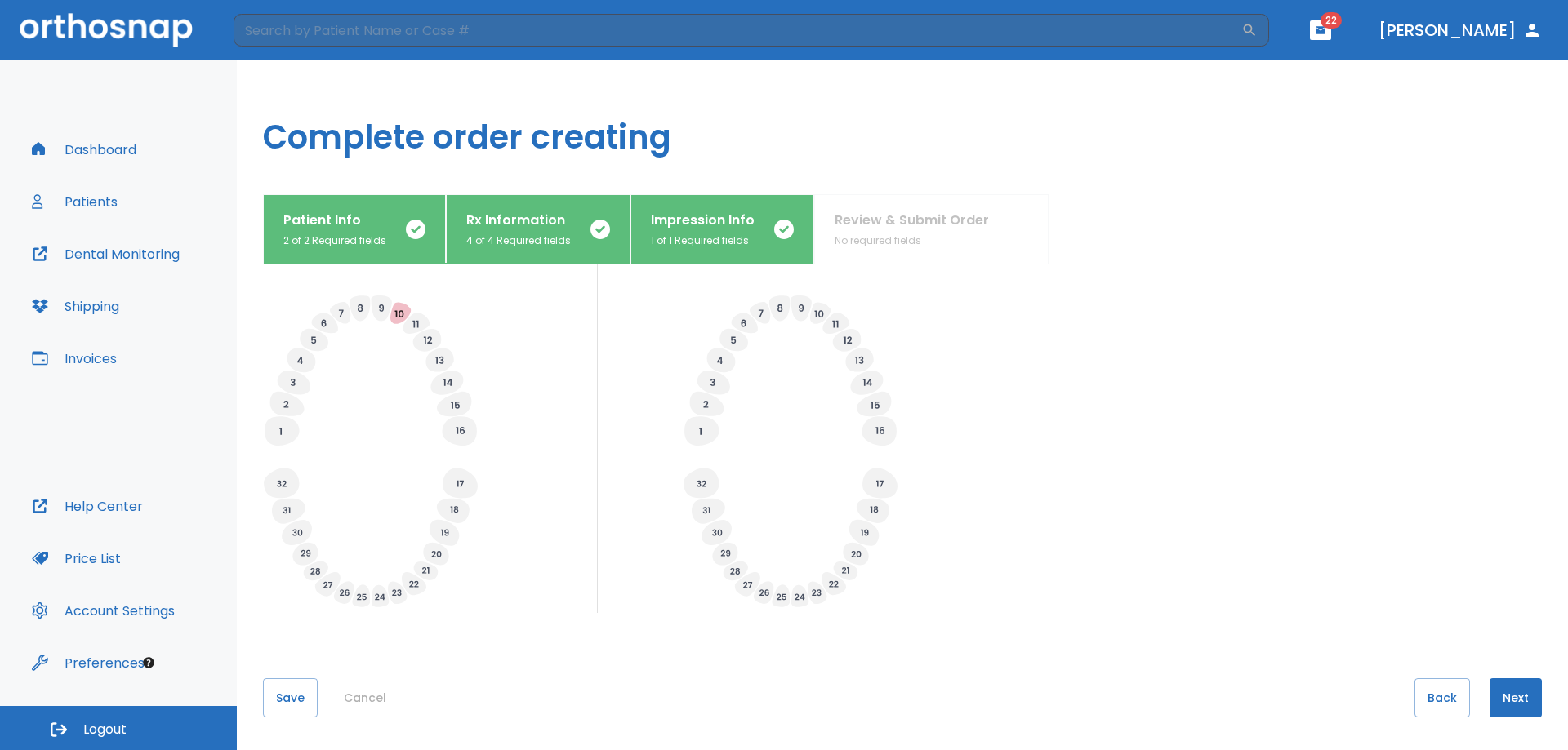
click at [1513, 688] on button "Next" at bounding box center [1515, 698] width 52 height 39
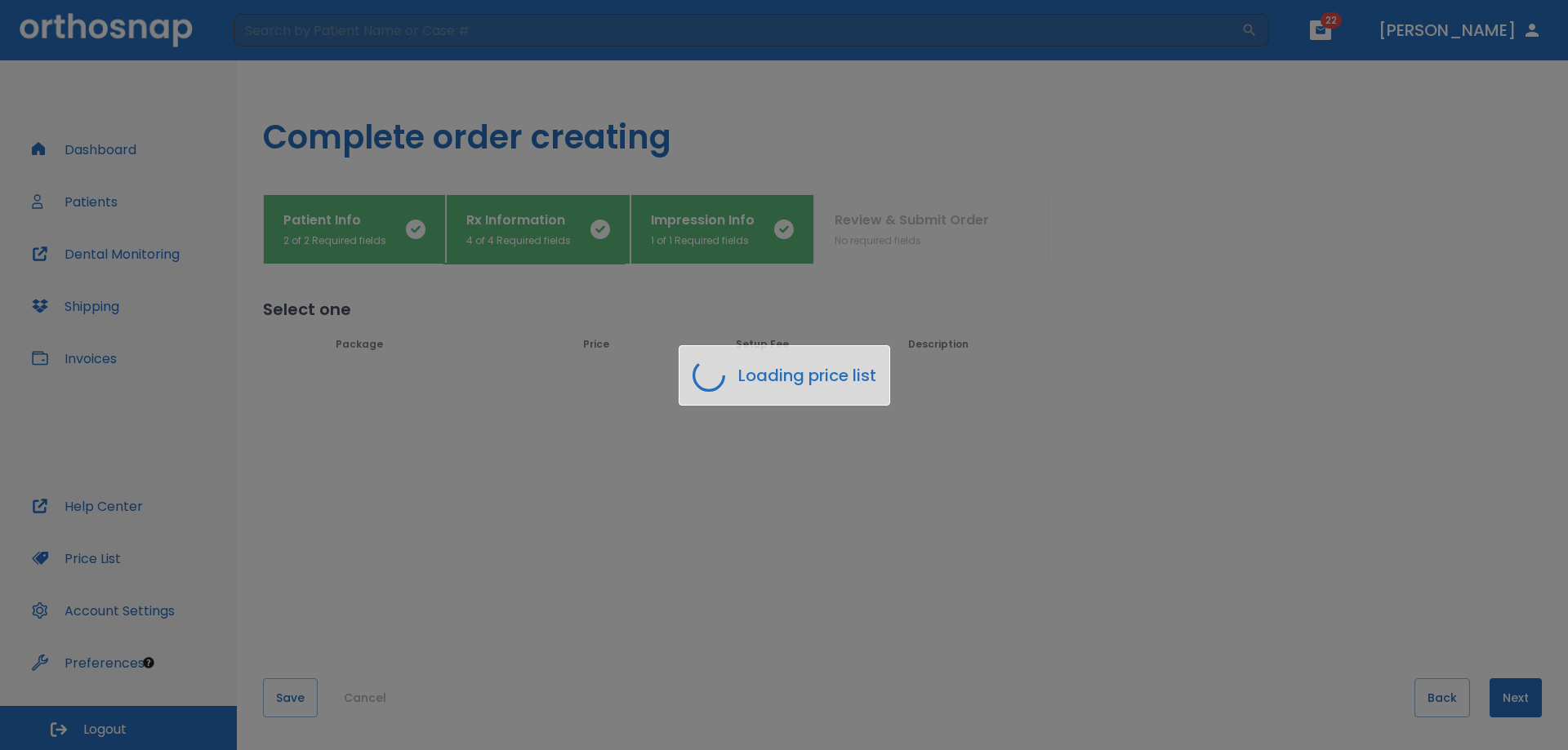
scroll to position [0, 0]
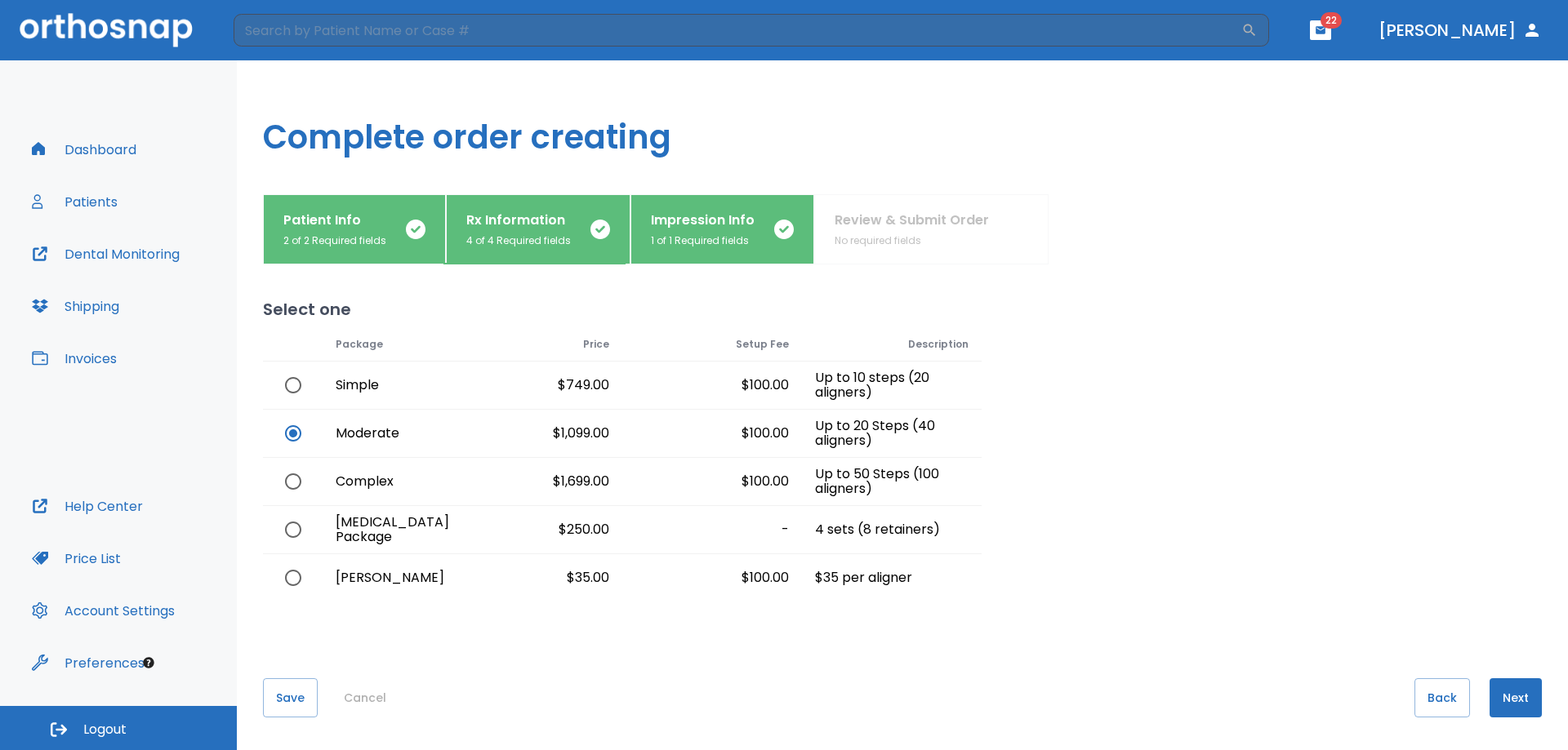
click at [1512, 696] on button "Next" at bounding box center [1515, 698] width 52 height 39
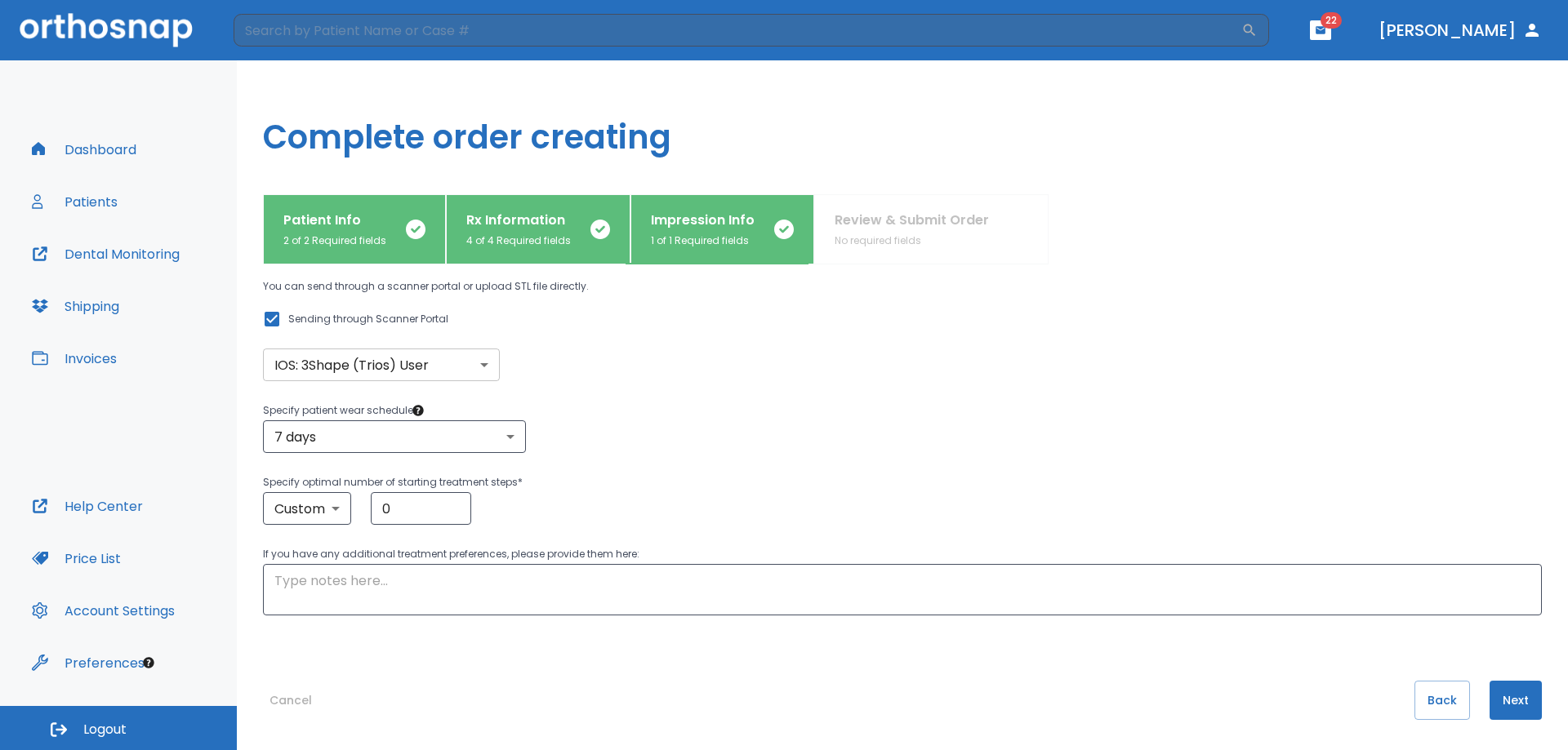
scroll to position [113, 0]
drag, startPoint x: 439, startPoint y: 507, endPoint x: 335, endPoint y: 508, distance: 104.0
click at [335, 508] on div "Custom custom ​ 0 ​" at bounding box center [902, 506] width 1279 height 32
click at [335, 508] on body "​ 22 [PERSON_NAME] Dashboard Patients Dental Monitoring Shipping Invoices Help …" at bounding box center [784, 375] width 1568 height 750
click at [321, 604] on li "5 steps" at bounding box center [307, 603] width 94 height 30
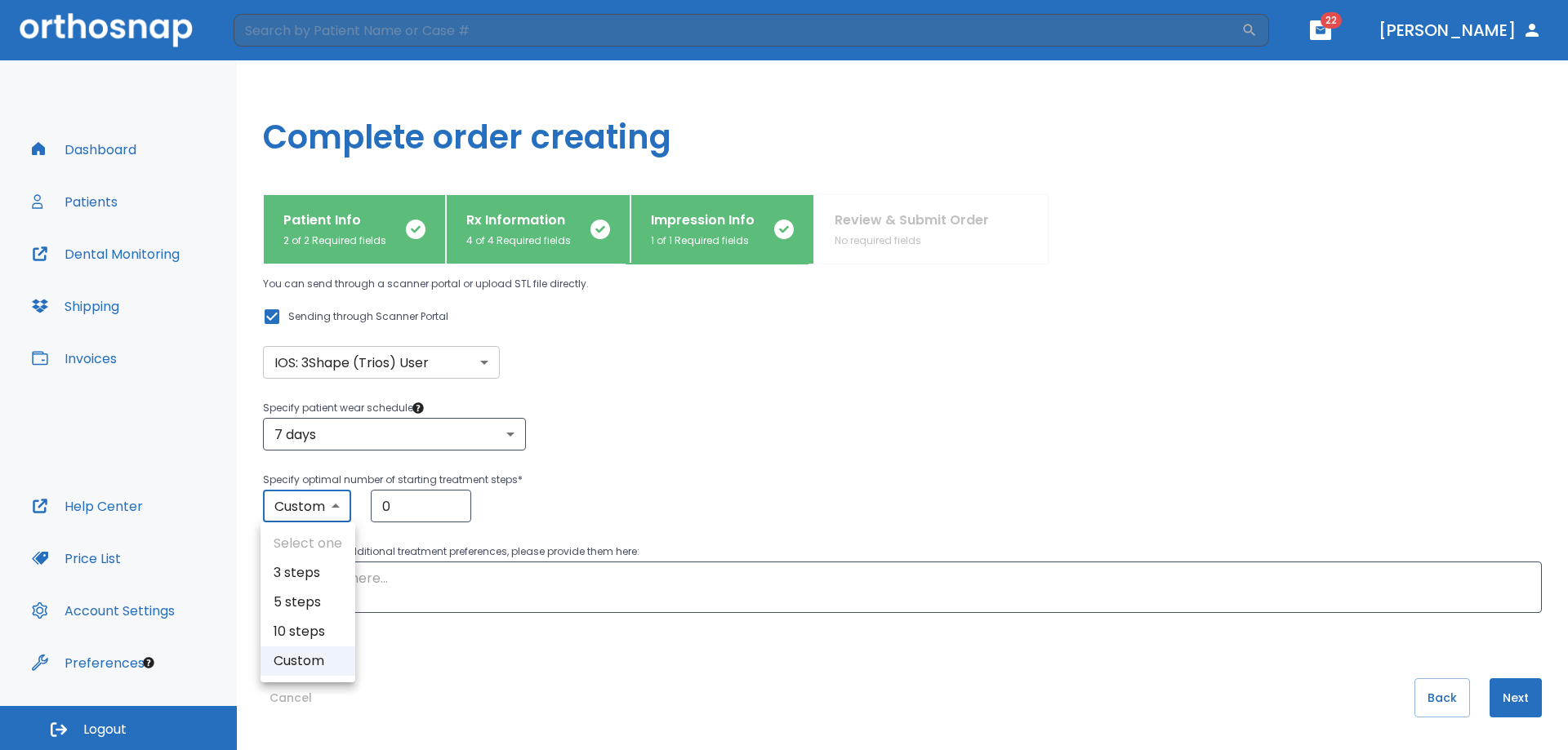
type input "5"
click at [1506, 703] on button "Next" at bounding box center [1515, 698] width 52 height 39
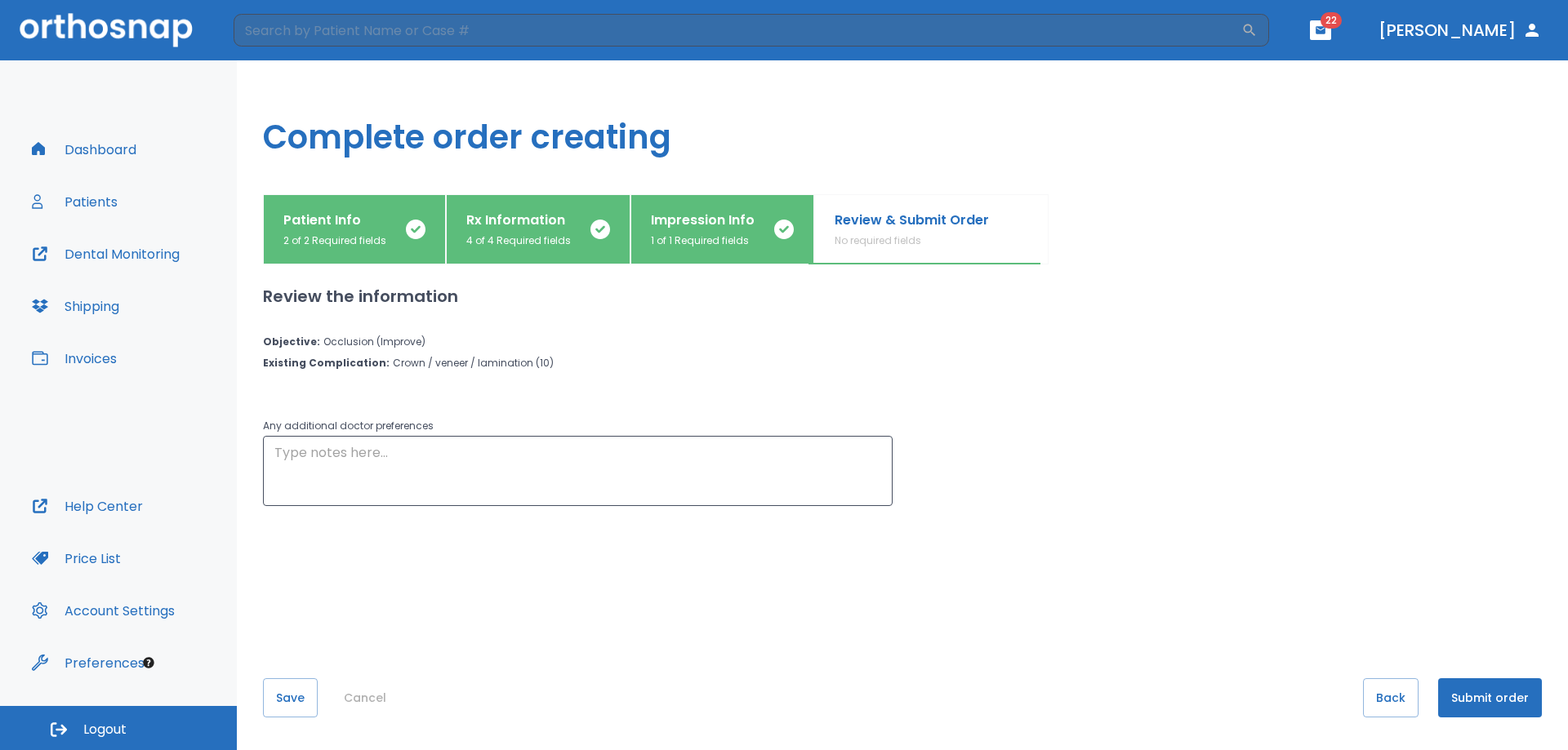
scroll to position [0, 0]
click at [1499, 695] on button "Submit order" at bounding box center [1490, 698] width 104 height 39
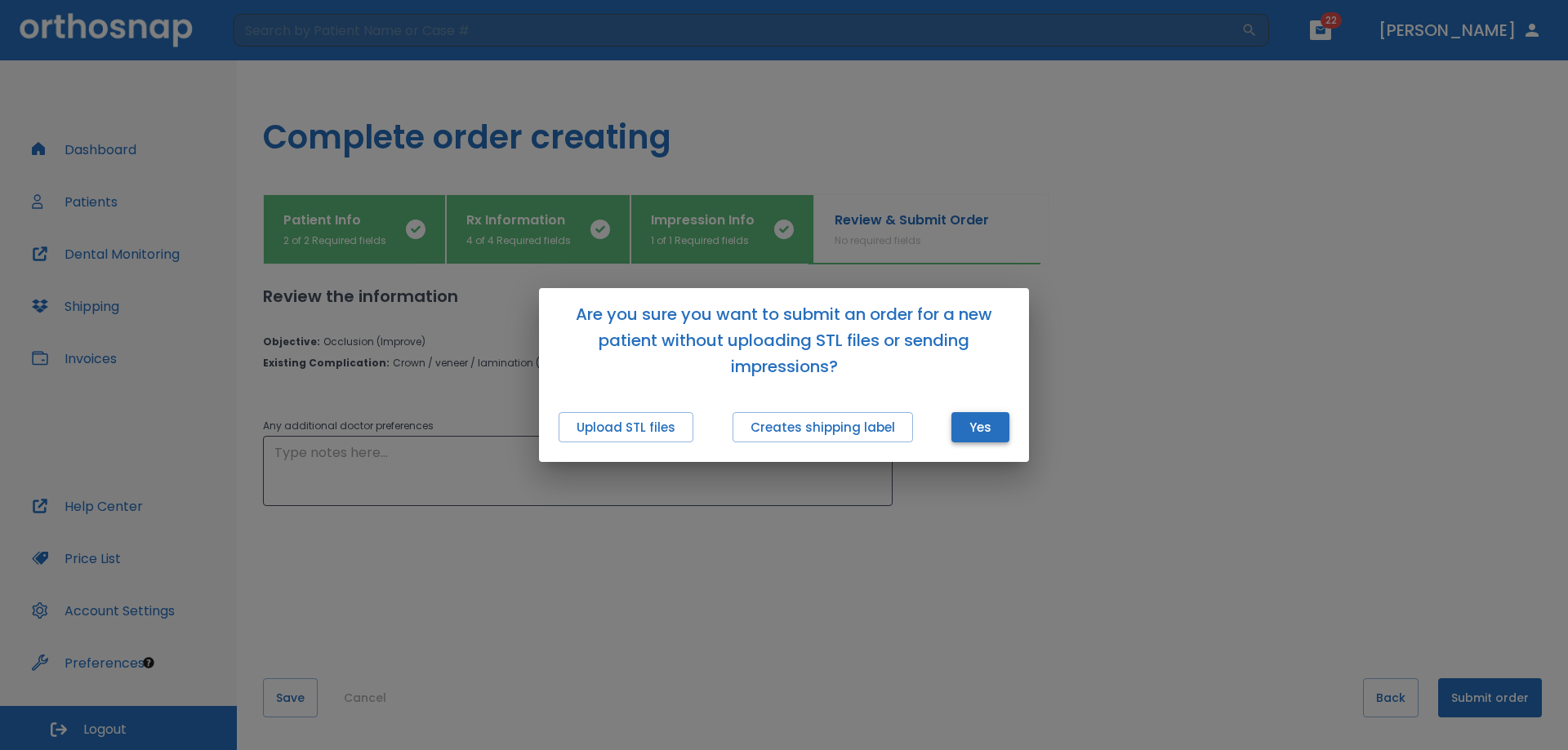
click at [972, 431] on button "Yes" at bounding box center [980, 427] width 58 height 31
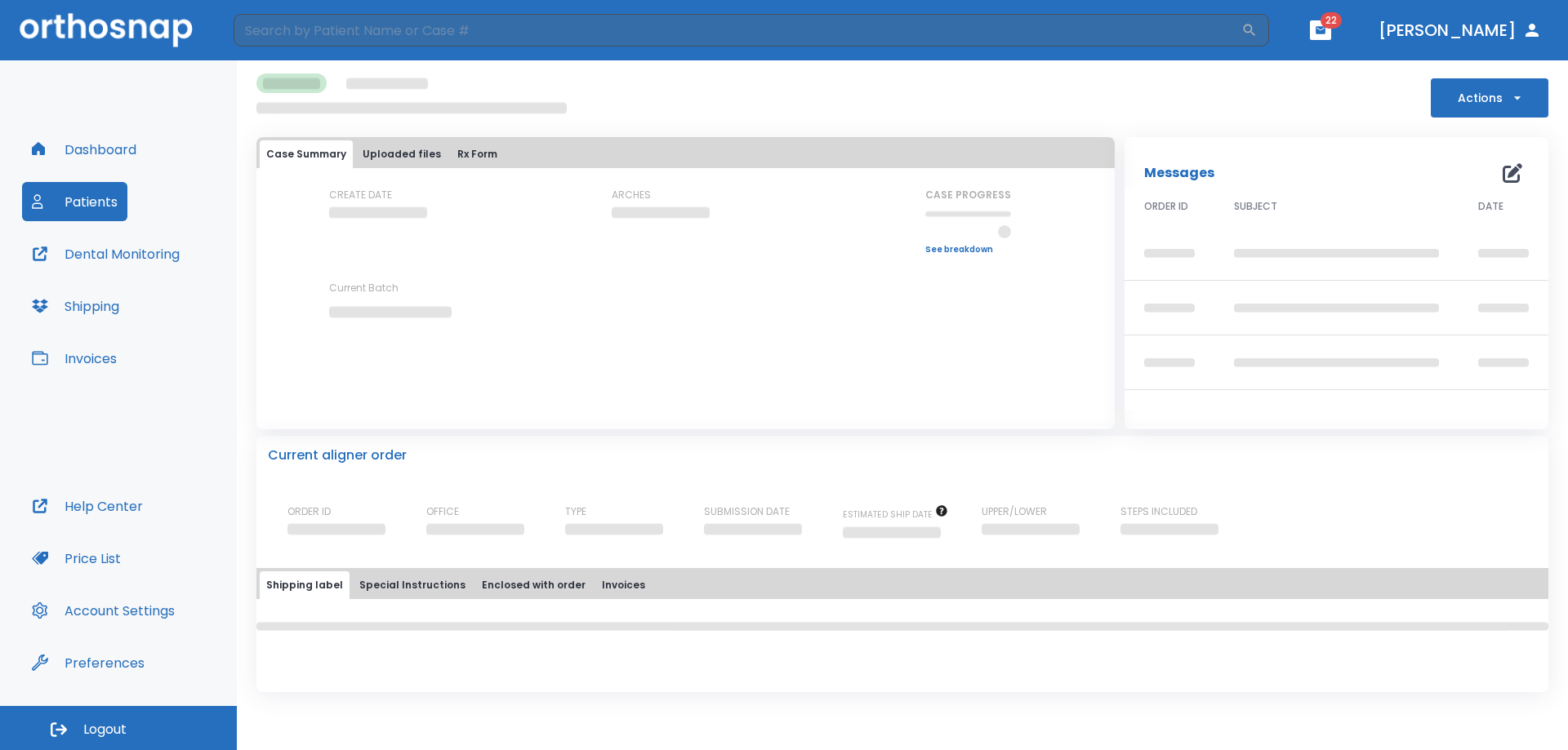
click at [1461, 701] on div "Actions Case Summary Uploaded files Rx Form CREATE DATE ARCHES CASE PROGRESS Up…" at bounding box center [902, 405] width 1331 height 690
